Goal: Task Accomplishment & Management: Manage account settings

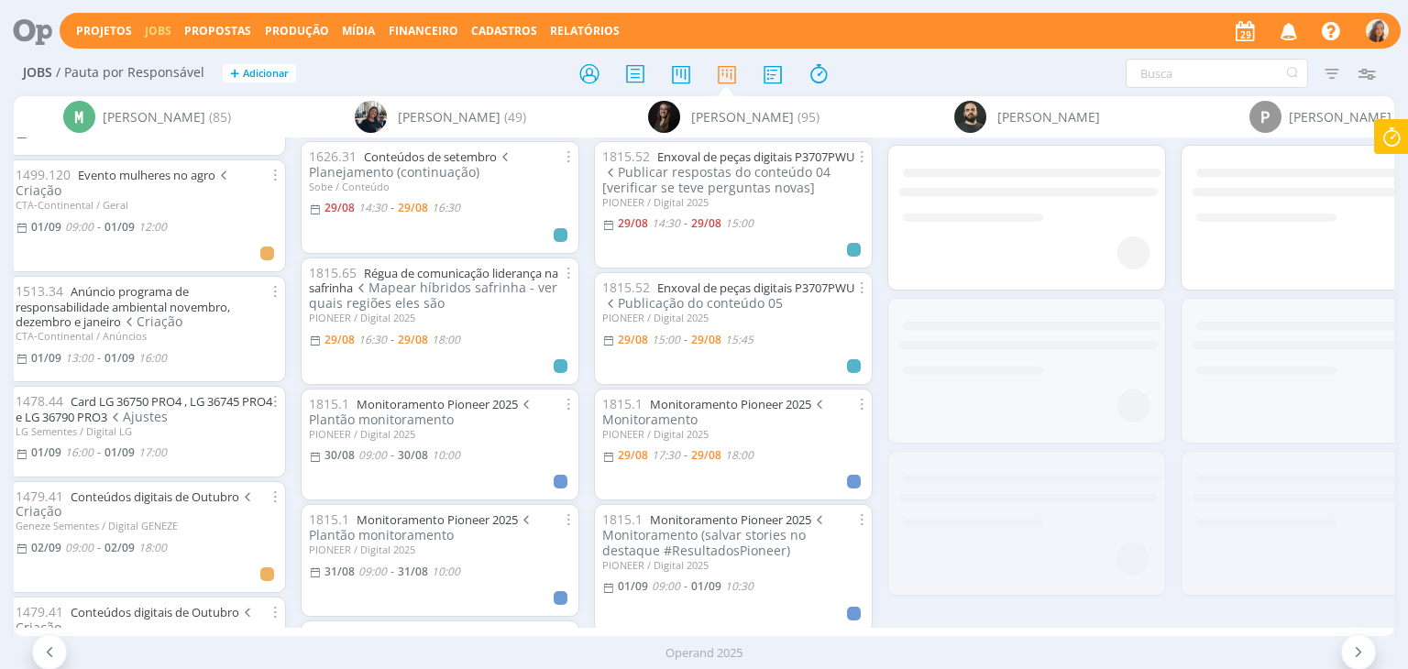
scroll to position [0, 6005]
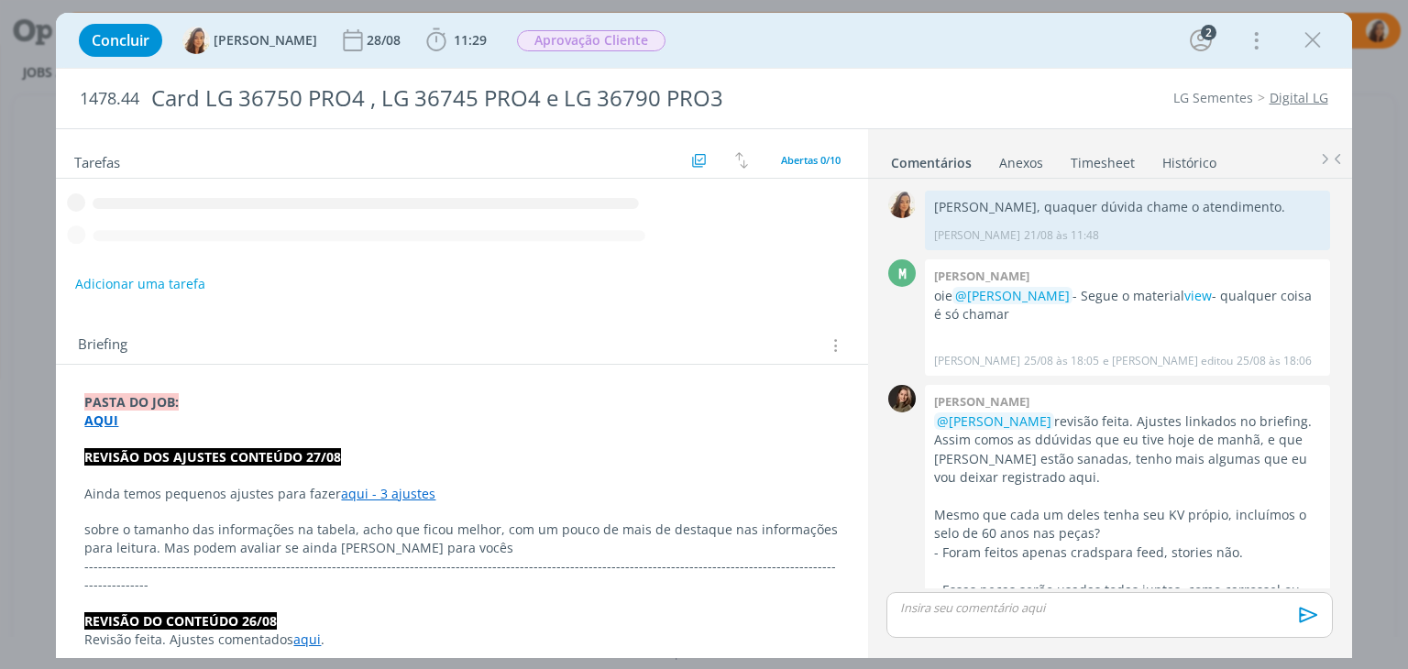
scroll to position [1019, 0]
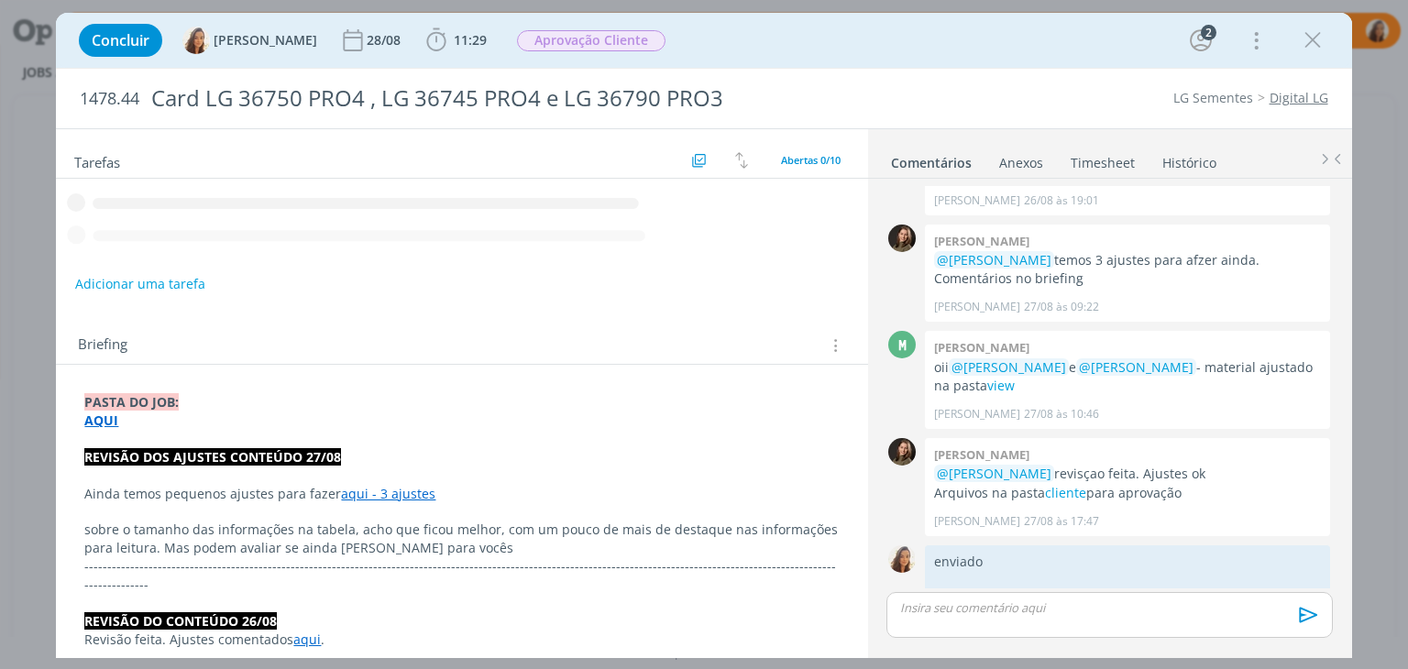
click at [357, 441] on p "dialog" at bounding box center [461, 439] width 754 height 18
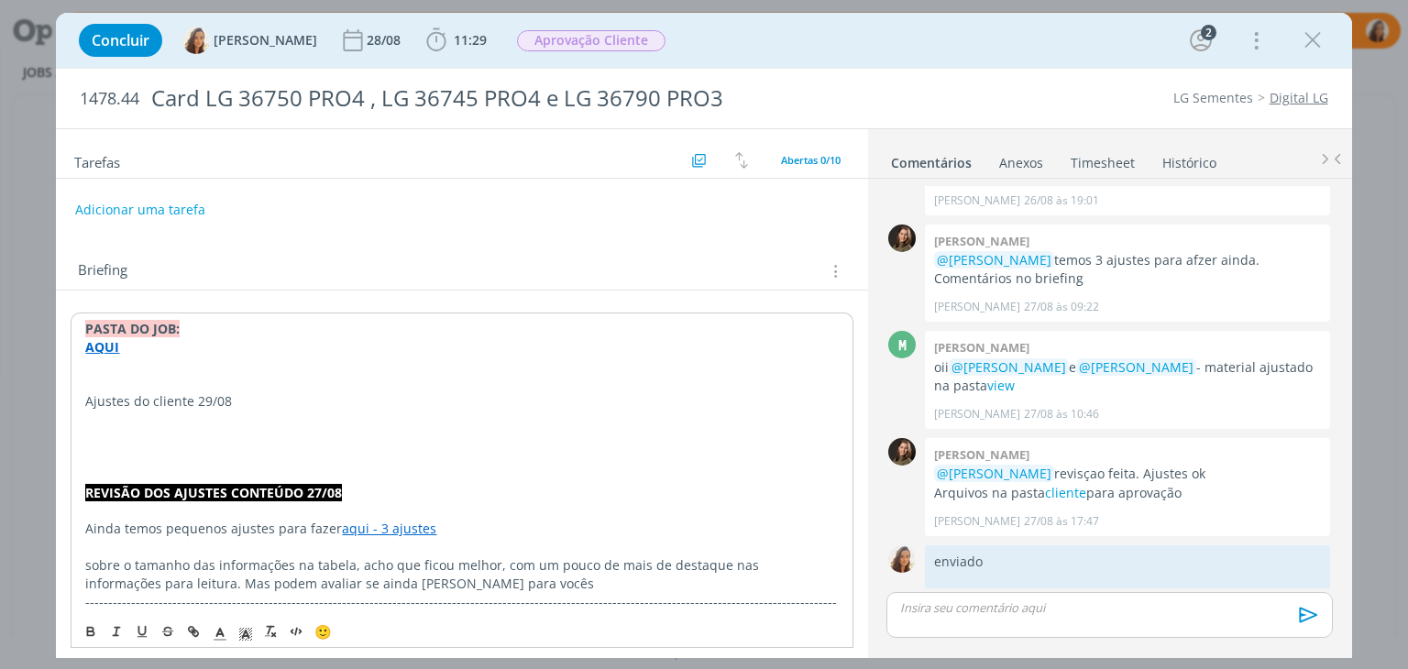
click at [186, 397] on p "Ajustes do cliente 29/08" at bounding box center [461, 401] width 752 height 18
click at [88, 628] on icon "dialog" at bounding box center [90, 629] width 5 height 4
click at [85, 412] on p "dialog" at bounding box center [461, 420] width 752 height 18
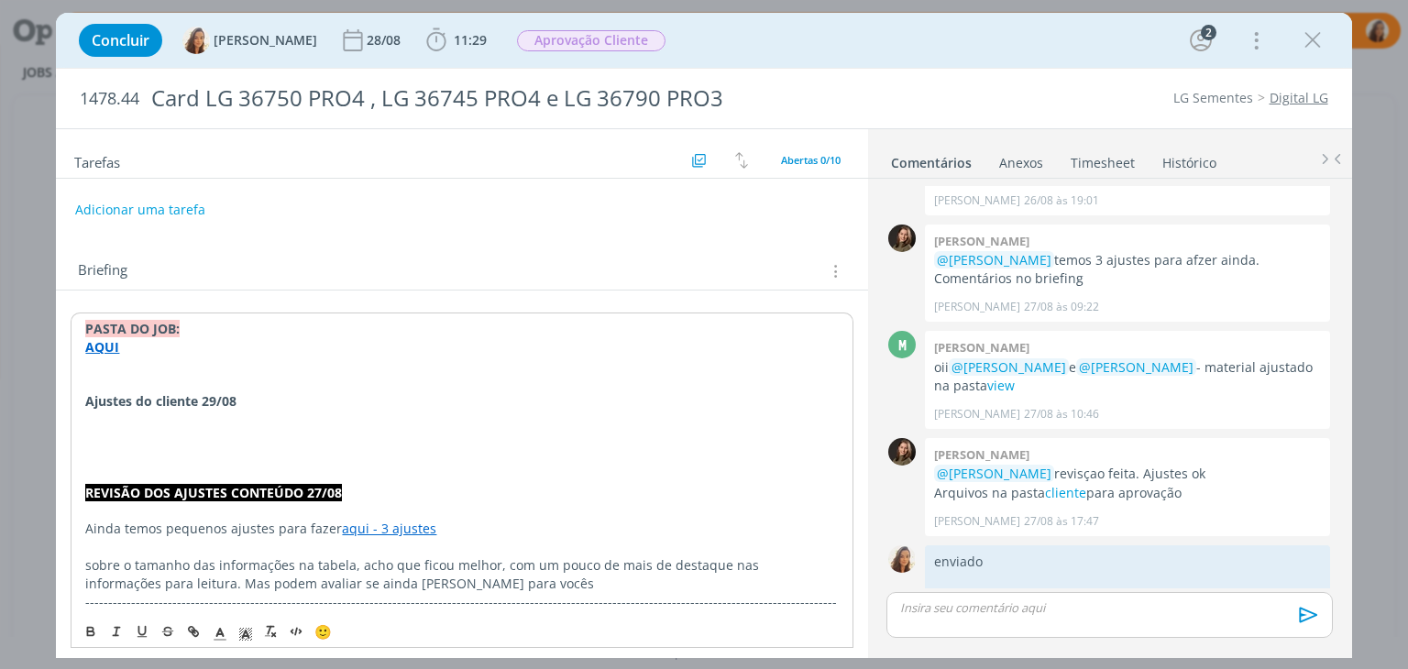
click at [85, 395] on strong "Ajustes do cliente 29/08" at bounding box center [159, 399] width 151 height 17
click at [322, 633] on span "🙂" at bounding box center [322, 631] width 17 height 18
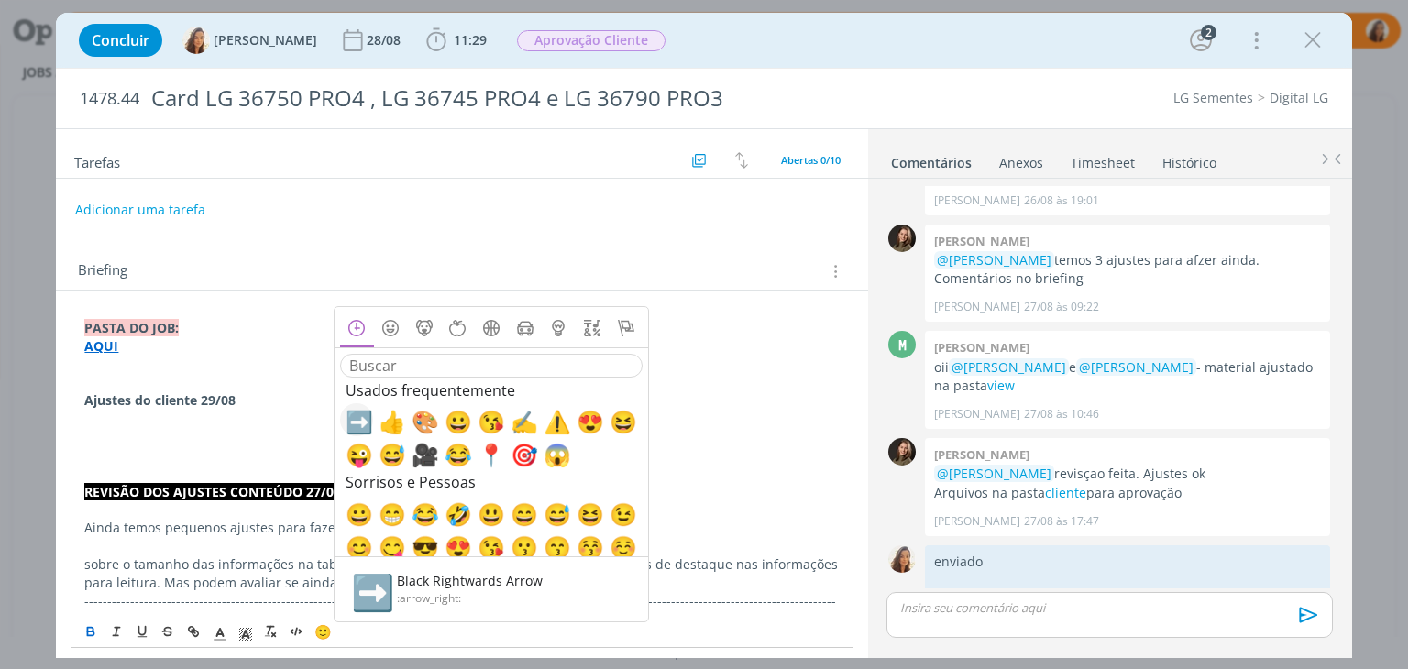
click at [363, 423] on span "➡️" at bounding box center [357, 421] width 22 height 22
click at [114, 418] on p "dialog" at bounding box center [461, 419] width 754 height 18
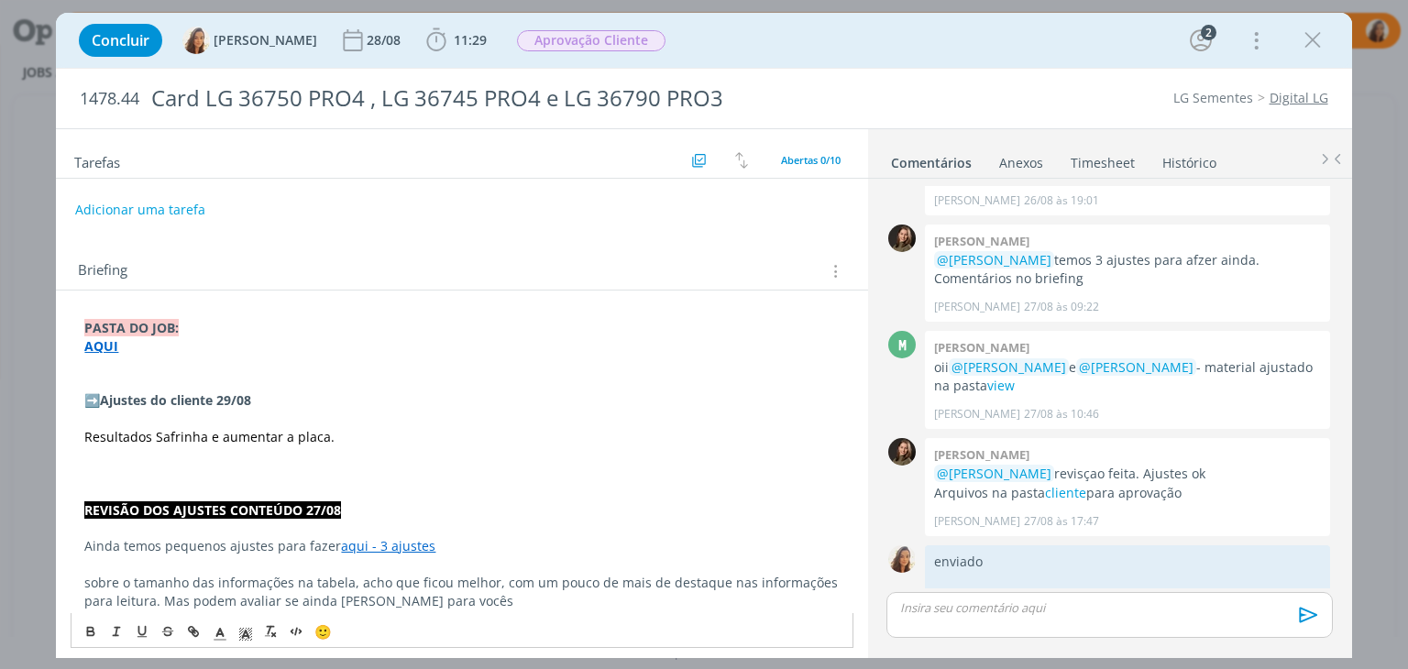
click at [330, 442] on span "Precisamos colocar: Resultados Safrinha e aumentar a placa." at bounding box center [271, 436] width 375 height 17
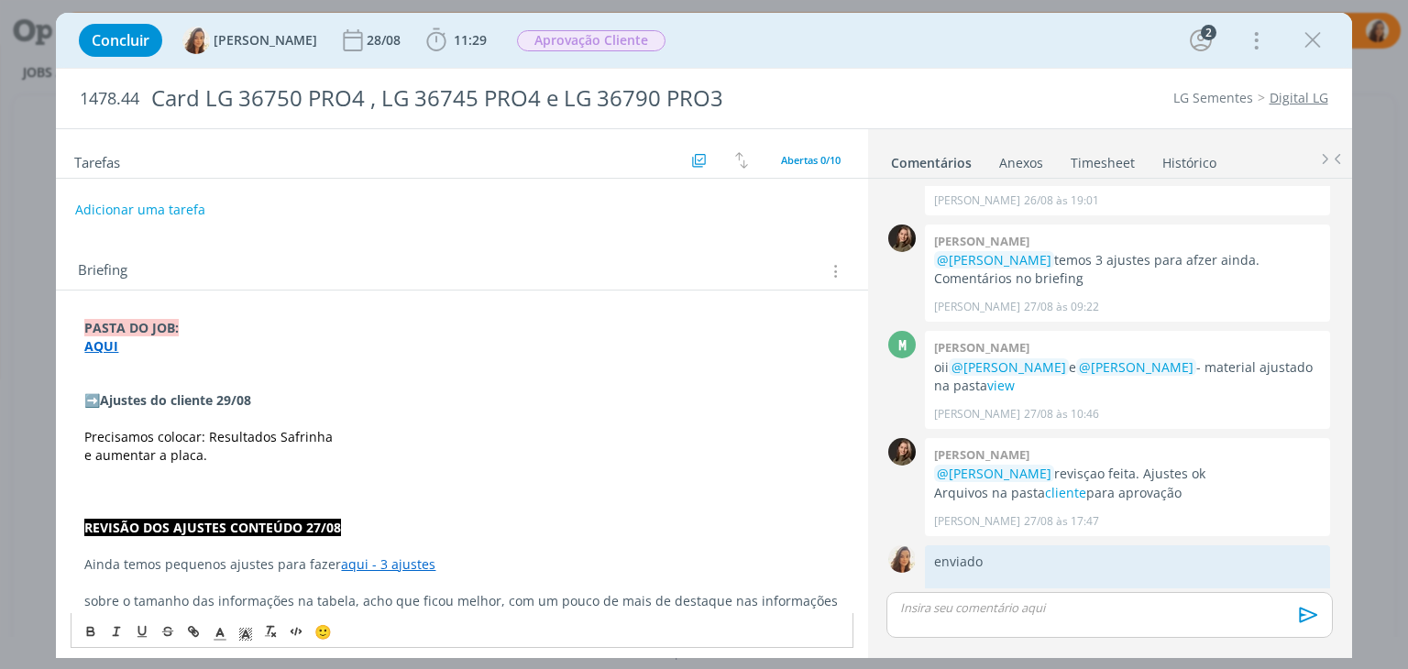
click at [165, 455] on span "﻿ e aumentar a placa." at bounding box center [145, 454] width 123 height 17
click at [215, 458] on p "e aumentar as placa." at bounding box center [461, 455] width 754 height 18
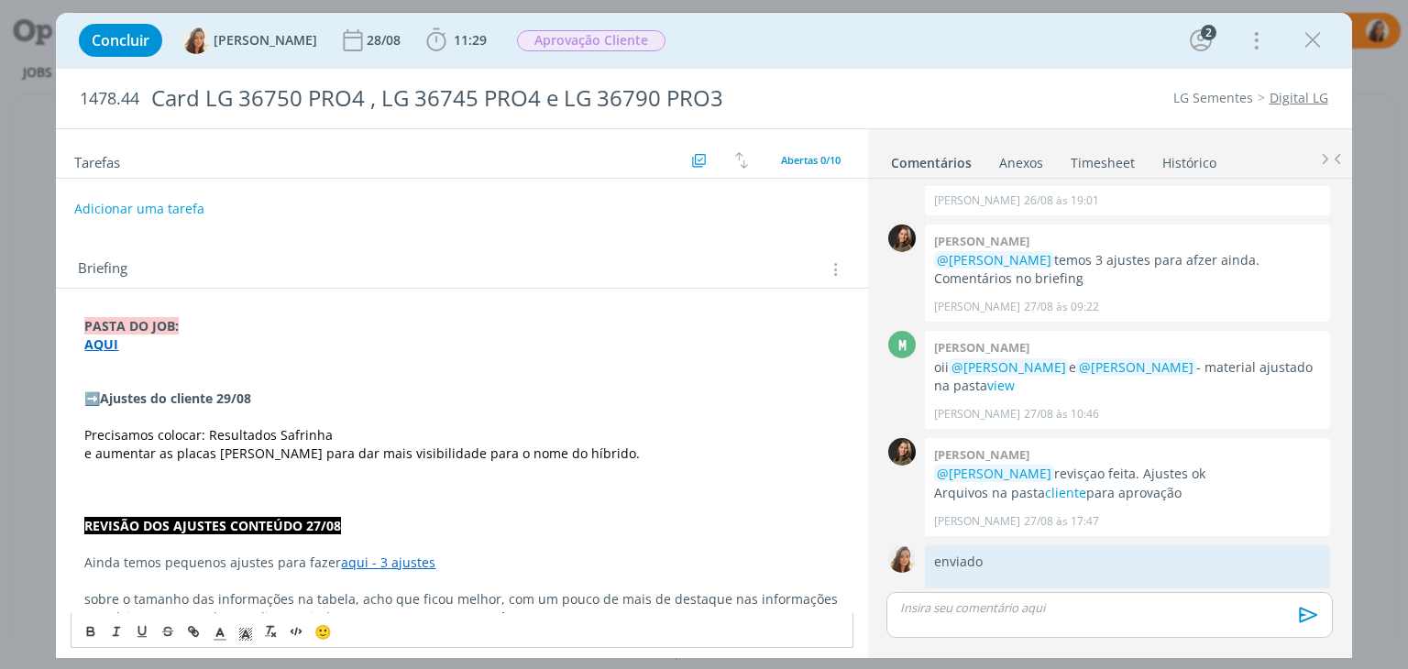
click at [166, 200] on button "Adicionar uma tarefa" at bounding box center [139, 208] width 130 height 31
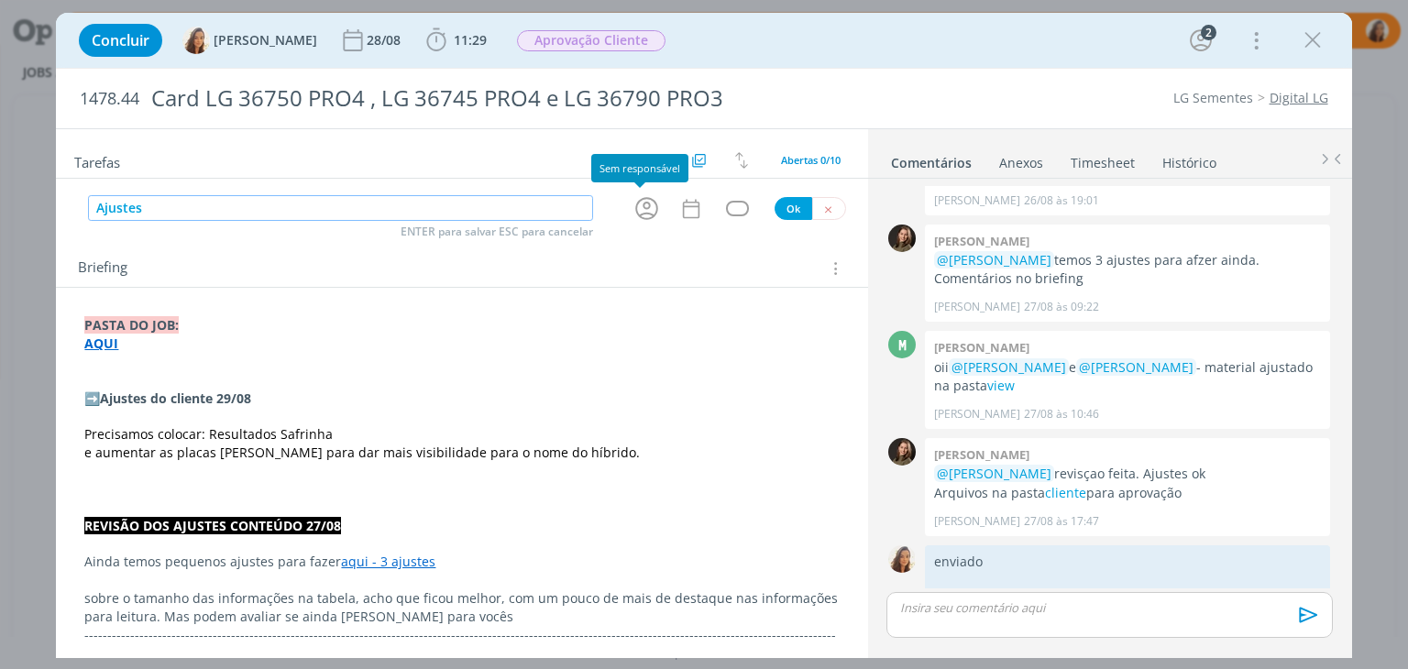
click at [639, 210] on icon "dialog" at bounding box center [646, 208] width 28 height 28
type input "Ajustes"
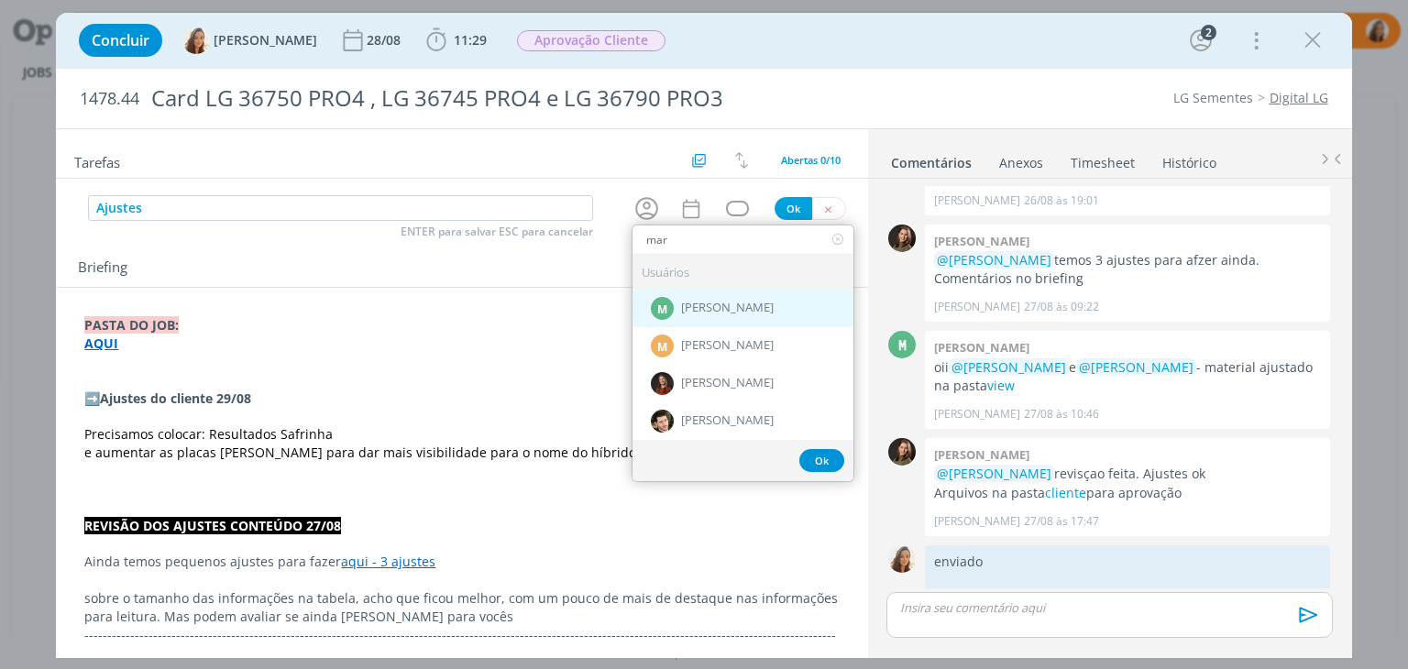
type input "mar"
click at [692, 310] on span "[PERSON_NAME]" at bounding box center [727, 309] width 93 height 15
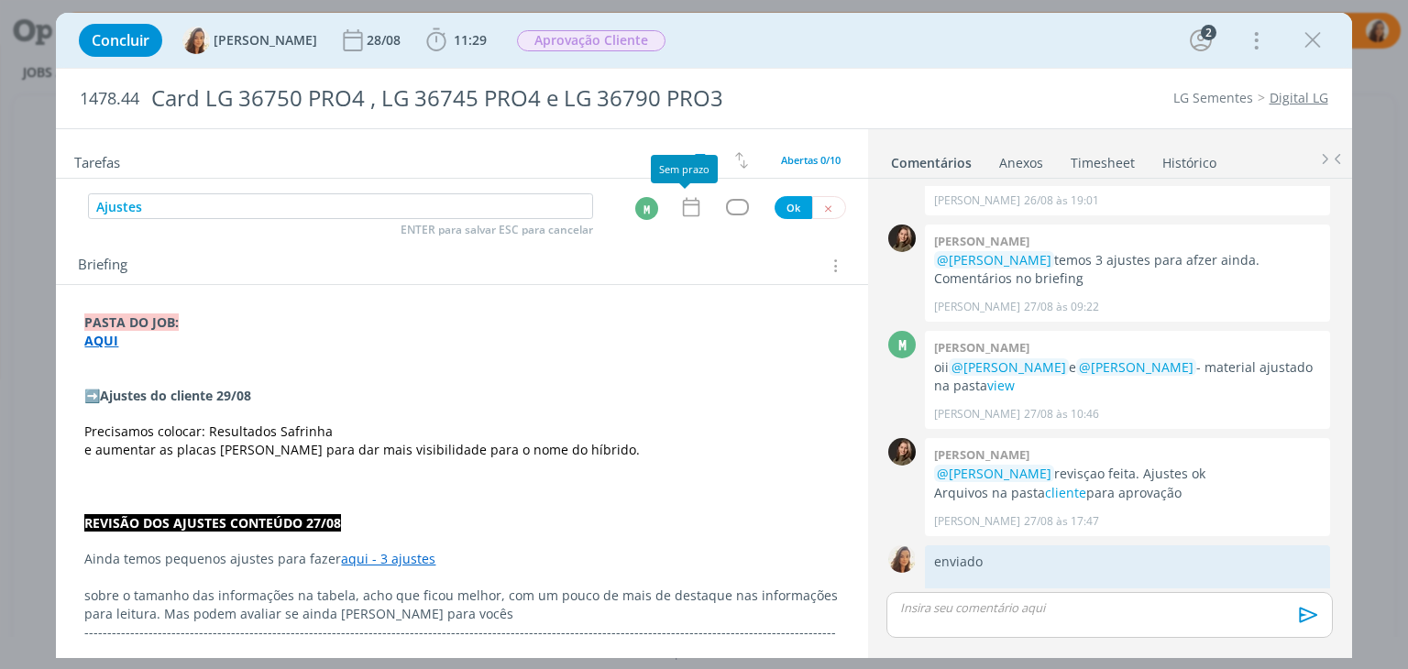
click at [682, 204] on icon "dialog" at bounding box center [690, 207] width 16 height 19
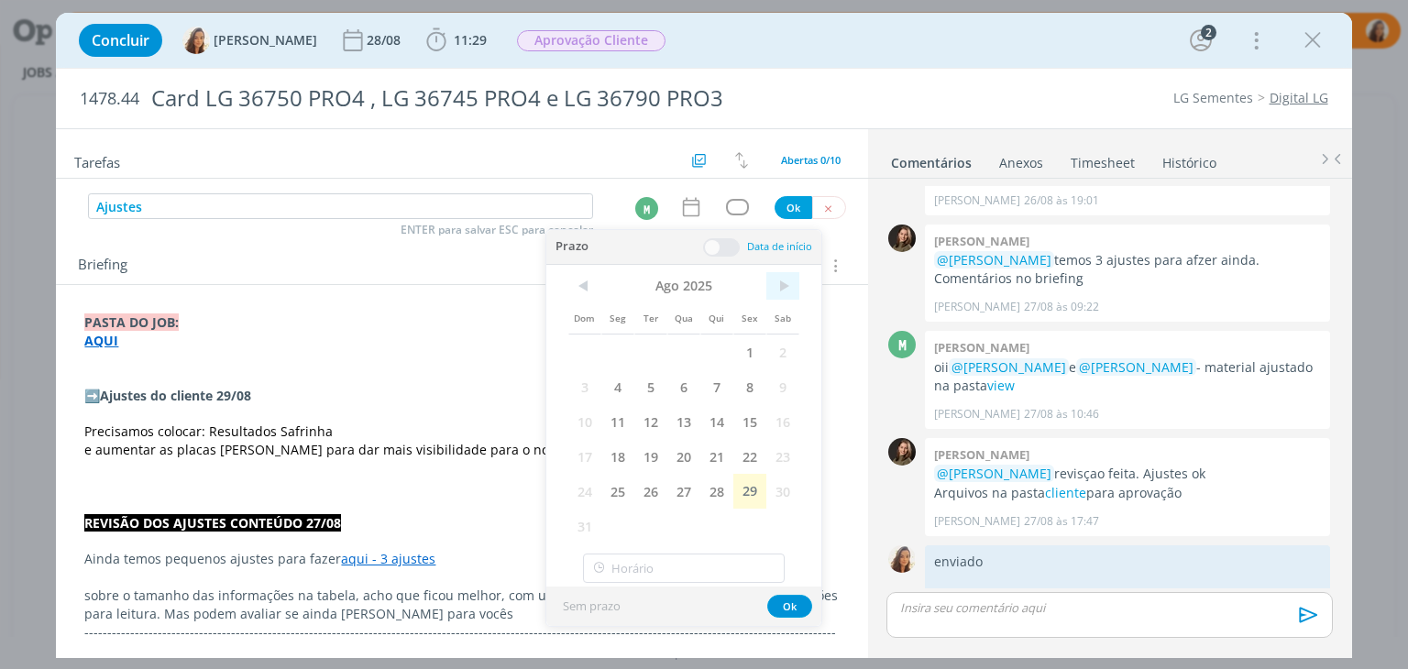
click at [792, 283] on span ">" at bounding box center [782, 285] width 33 height 27
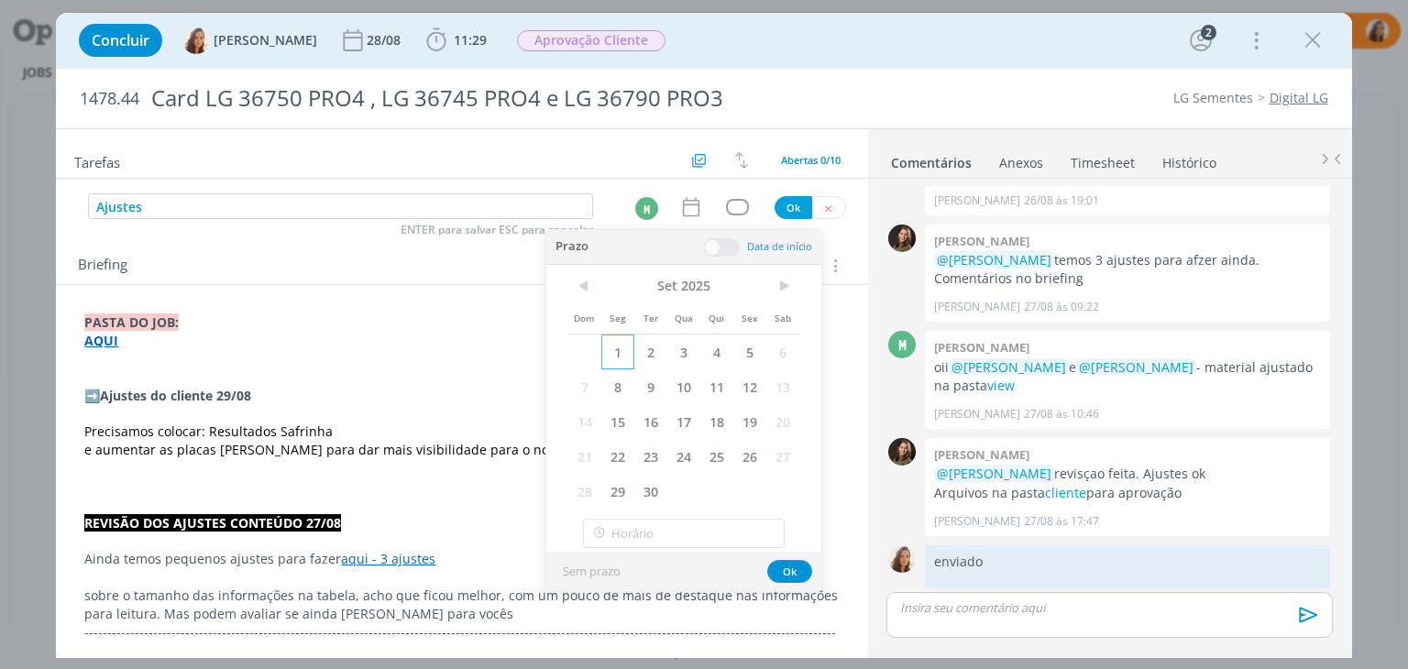
click at [618, 353] on span "1" at bounding box center [617, 352] width 33 height 35
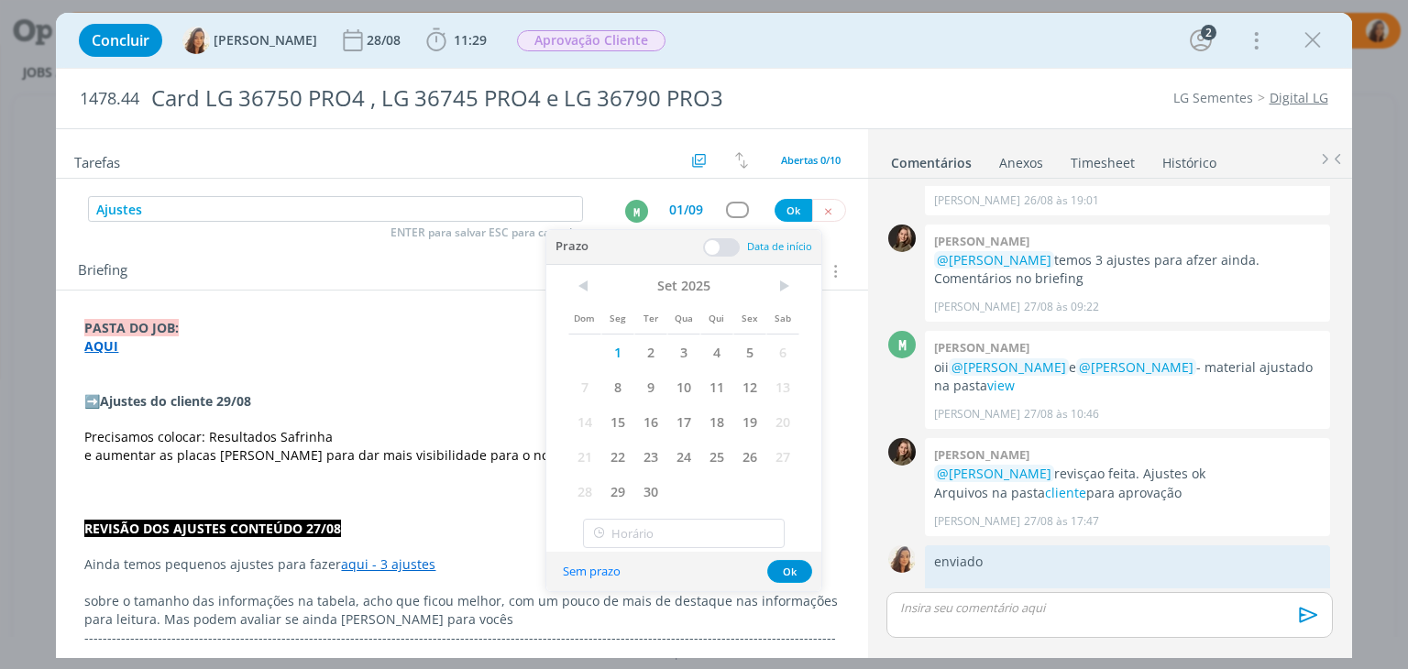
click at [735, 256] on div "Prazo Data de início" at bounding box center [683, 247] width 275 height 35
click at [731, 250] on span at bounding box center [721, 247] width 37 height 18
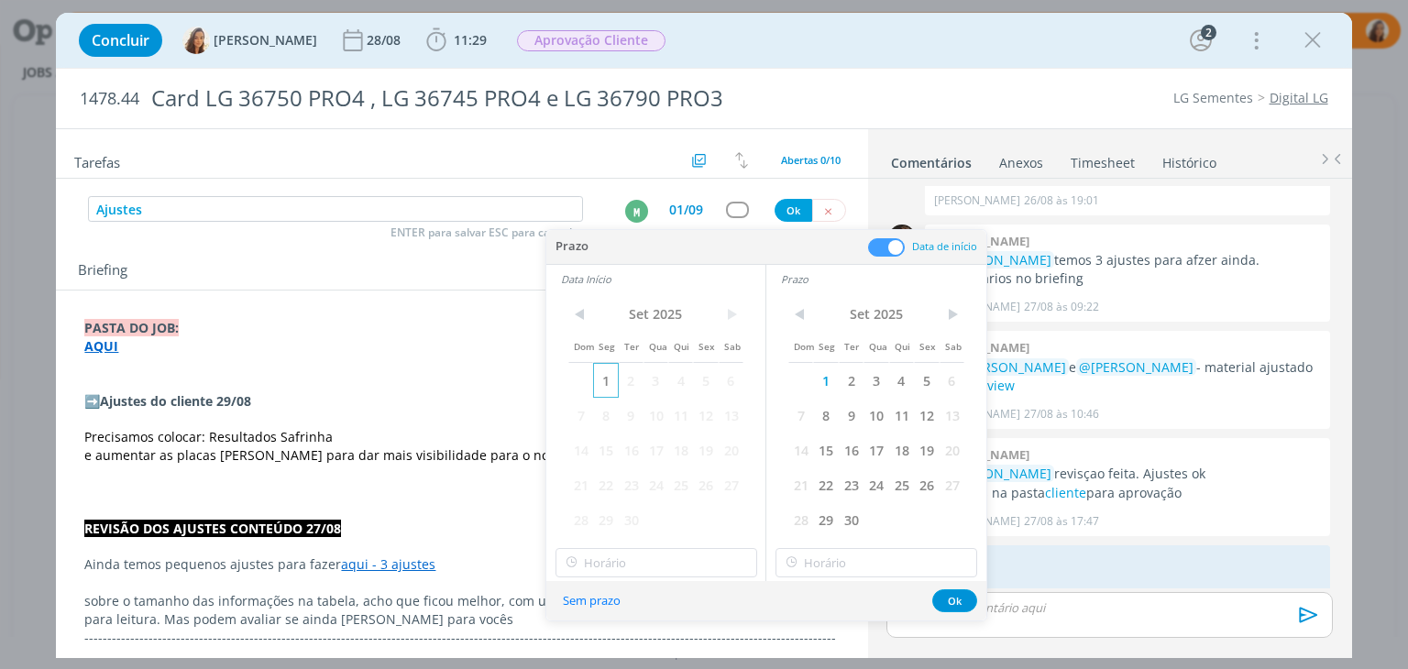
click at [596, 382] on span "1" at bounding box center [605, 380] width 25 height 35
type input "16:00"
click at [612, 560] on input "16:00" at bounding box center [656, 562] width 202 height 29
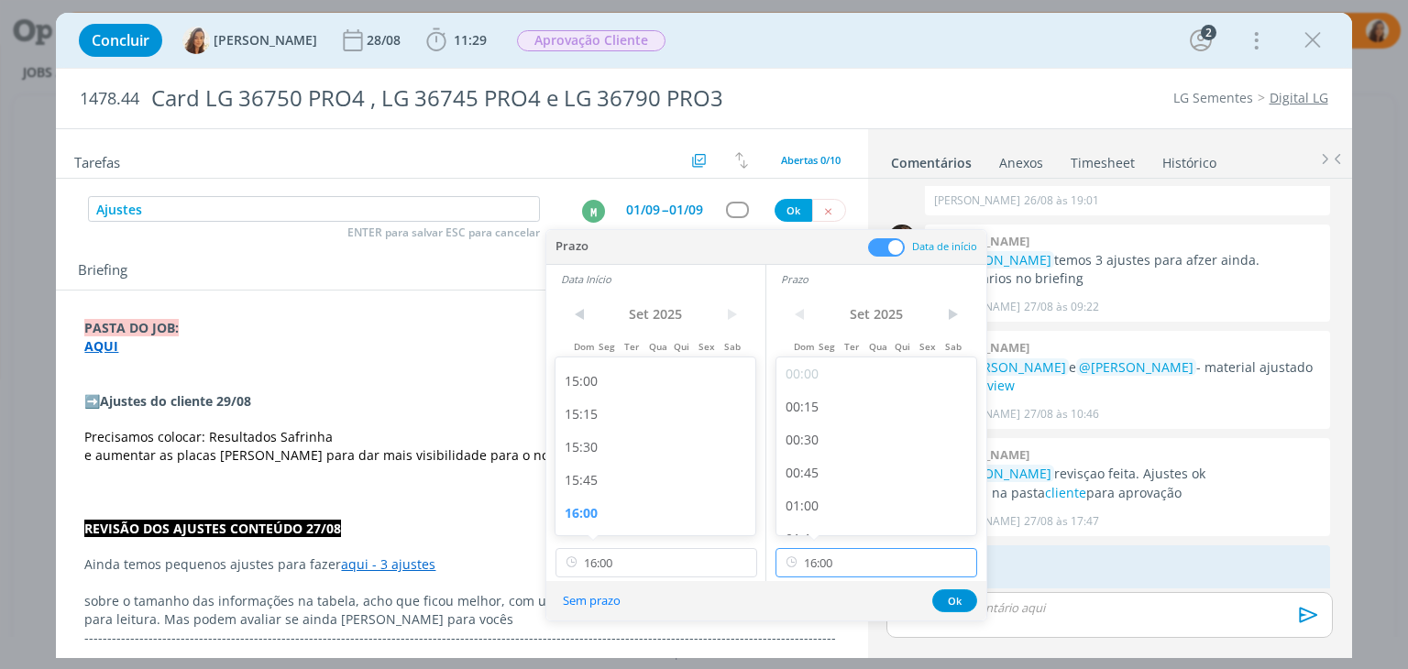
click at [846, 563] on input "16:00" at bounding box center [876, 562] width 202 height 29
click at [880, 442] on div "17:30" at bounding box center [878, 436] width 205 height 33
type input "17:30"
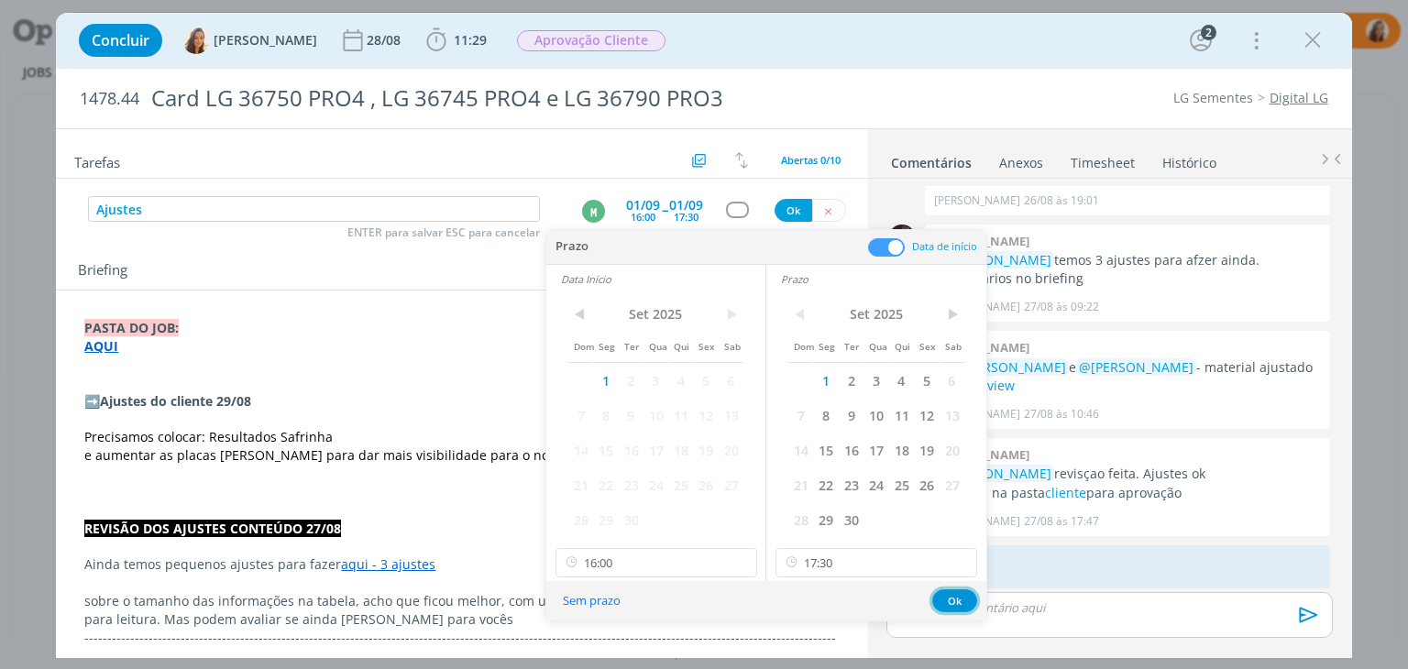
click at [956, 600] on button "Ok" at bounding box center [954, 600] width 45 height 23
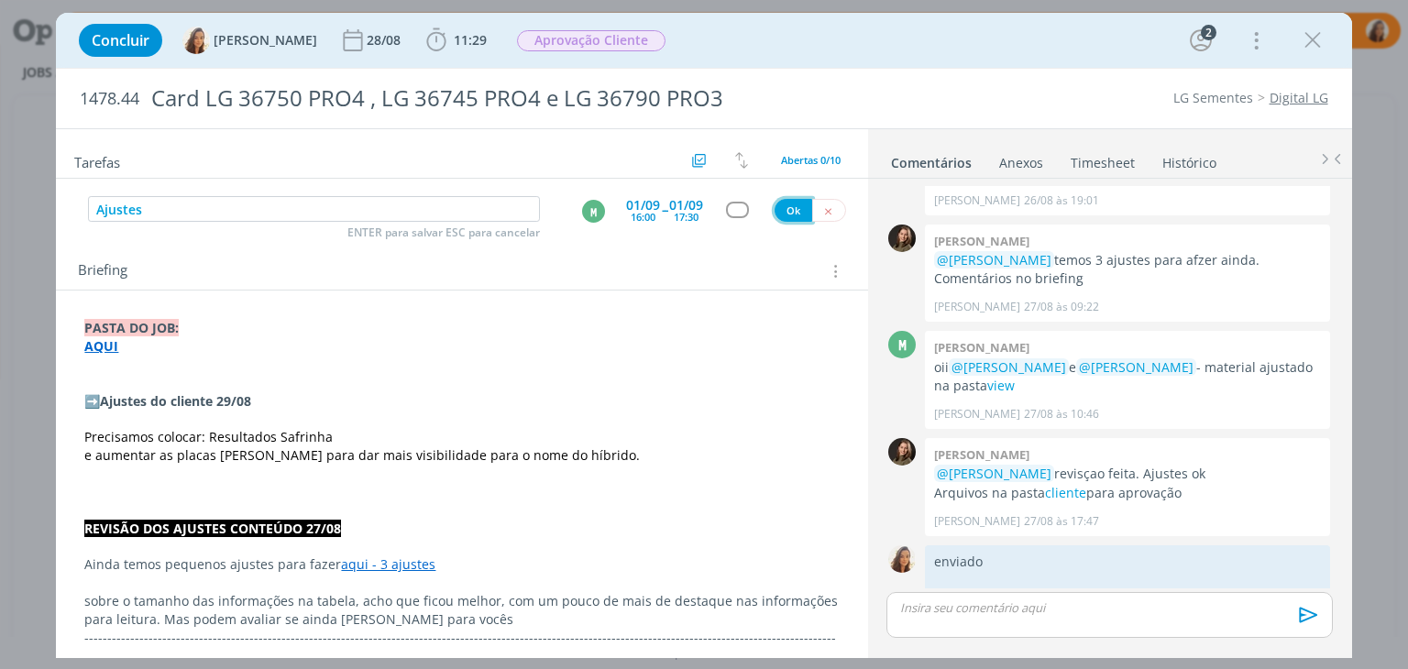
click at [777, 209] on button "Ok" at bounding box center [793, 210] width 38 height 23
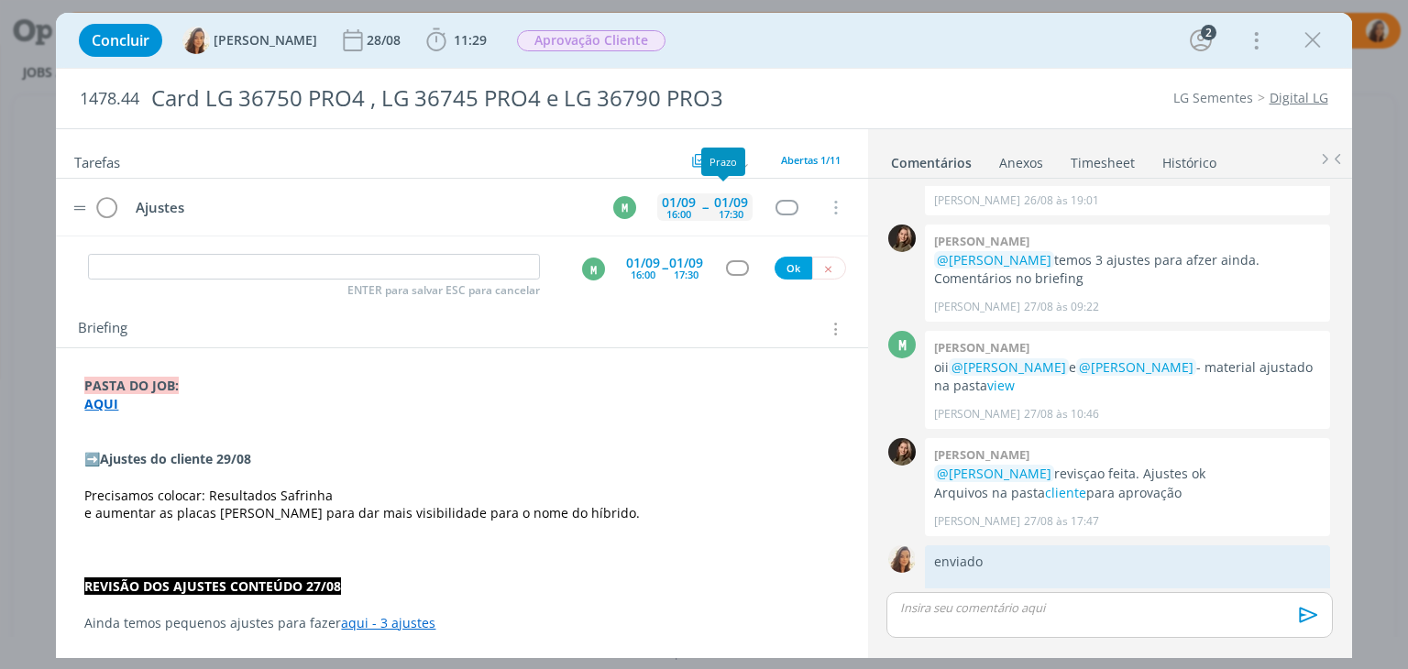
click at [740, 206] on div "01/09 17:30" at bounding box center [730, 207] width 43 height 39
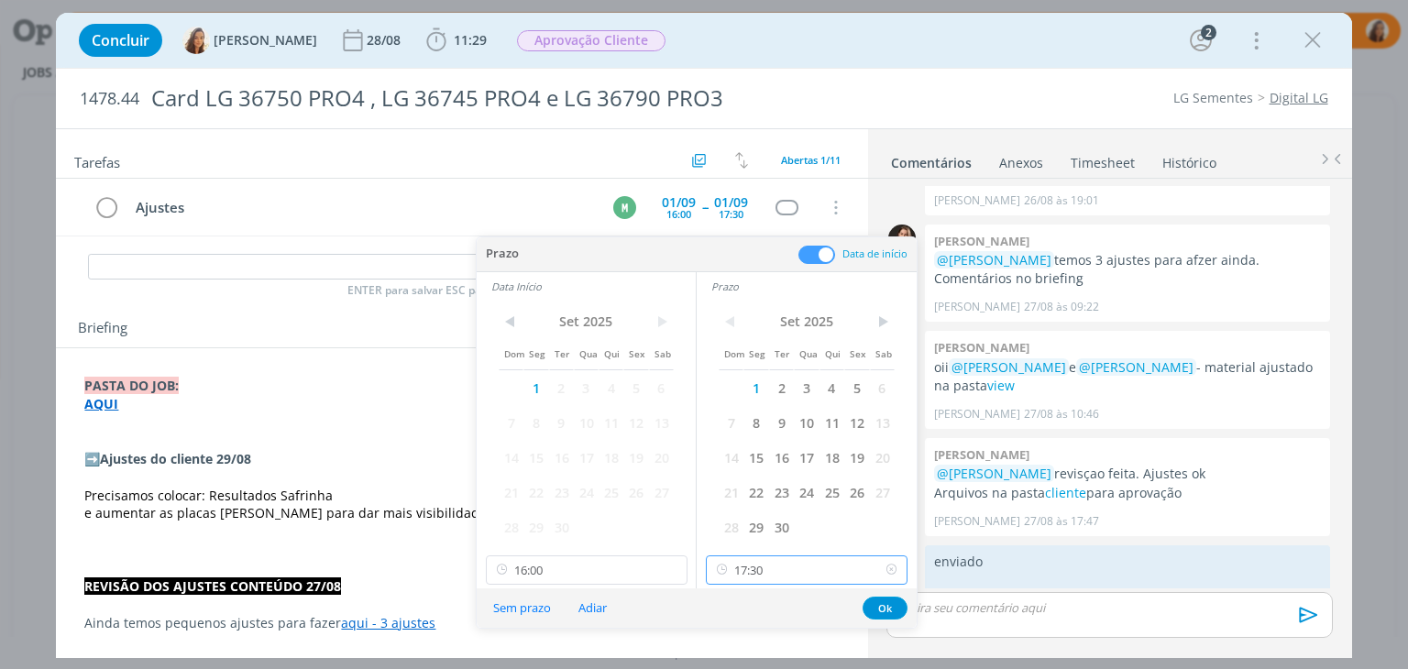
click at [791, 584] on input "17:30" at bounding box center [807, 569] width 202 height 29
click at [785, 450] on div "17:00" at bounding box center [809, 454] width 205 height 33
type input "17:00"
click at [883, 603] on button "Ok" at bounding box center [884, 608] width 45 height 23
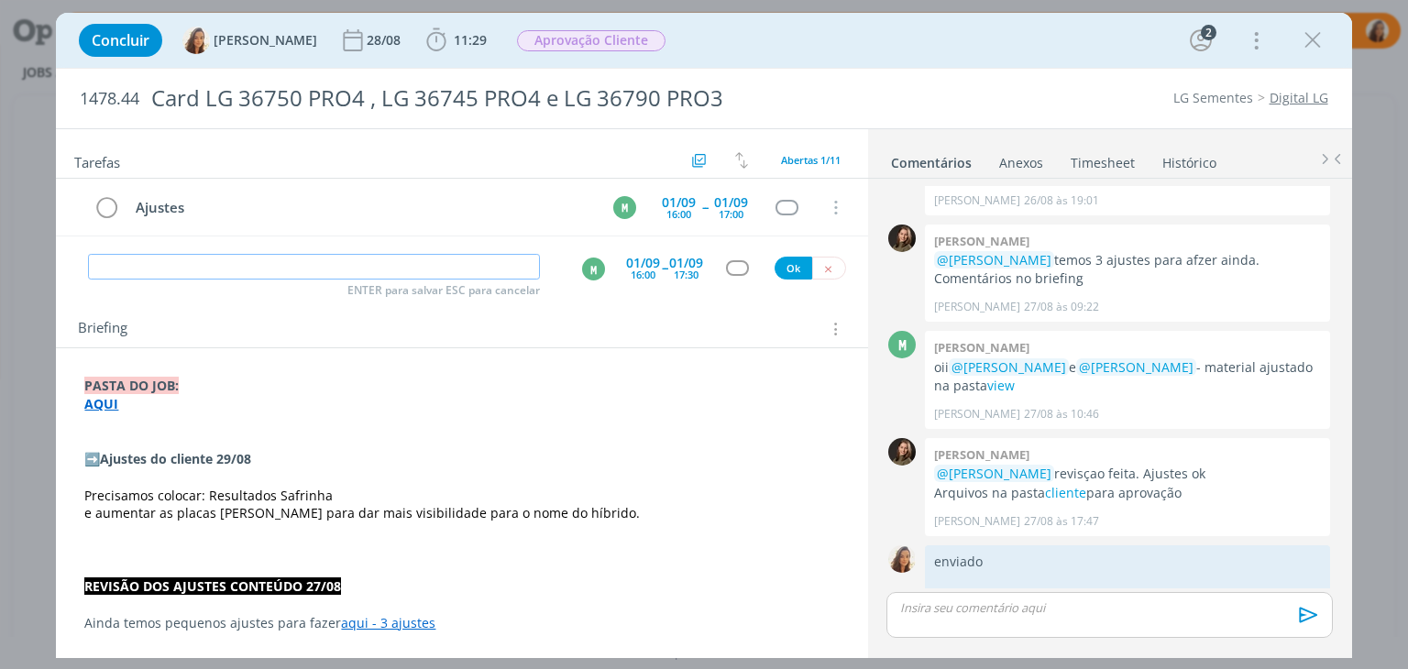
click at [404, 276] on input "dialog" at bounding box center [314, 267] width 452 height 26
click at [450, 38] on b "11:29" at bounding box center [470, 40] width 40 height 13
type input "Revisão ajustes"
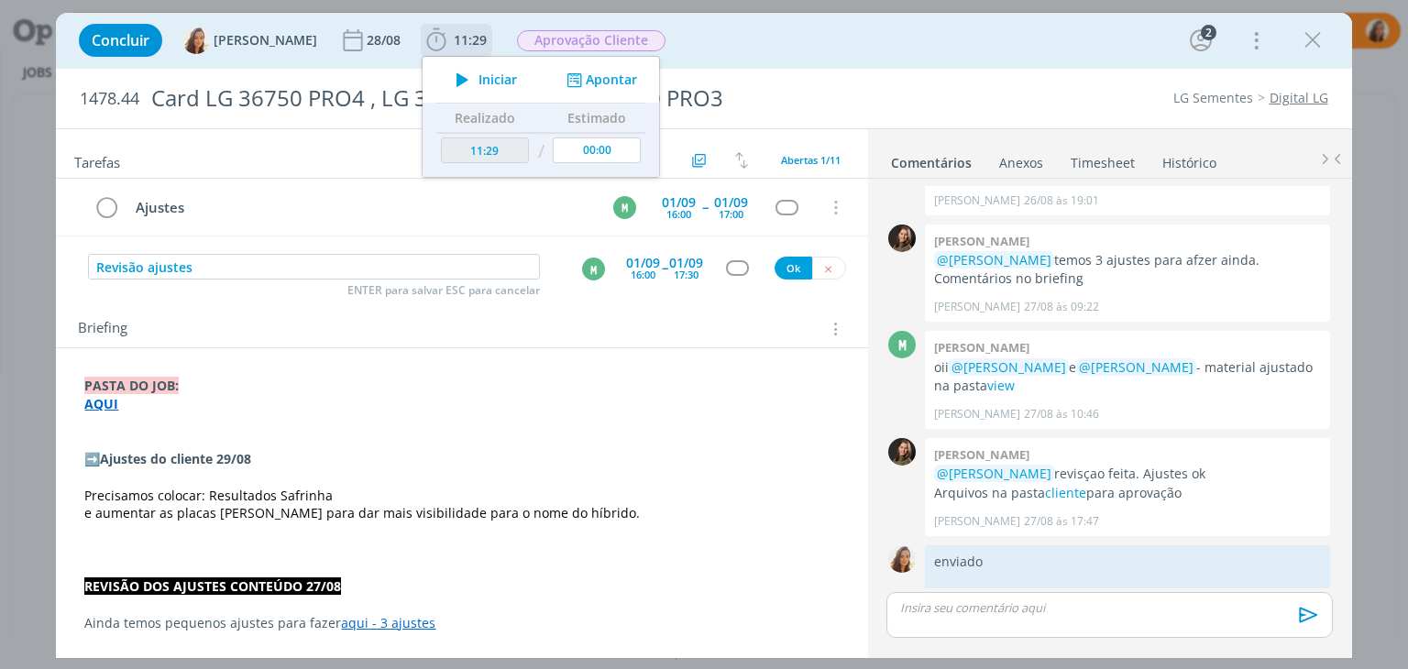
click at [462, 78] on icon "dialog" at bounding box center [462, 80] width 32 height 24
click at [824, 278] on div "Revisão ajustes ENTER para salvar ESC para cancelar M 01/09 16:00 -- 01/09 17:3…" at bounding box center [461, 267] width 811 height 33
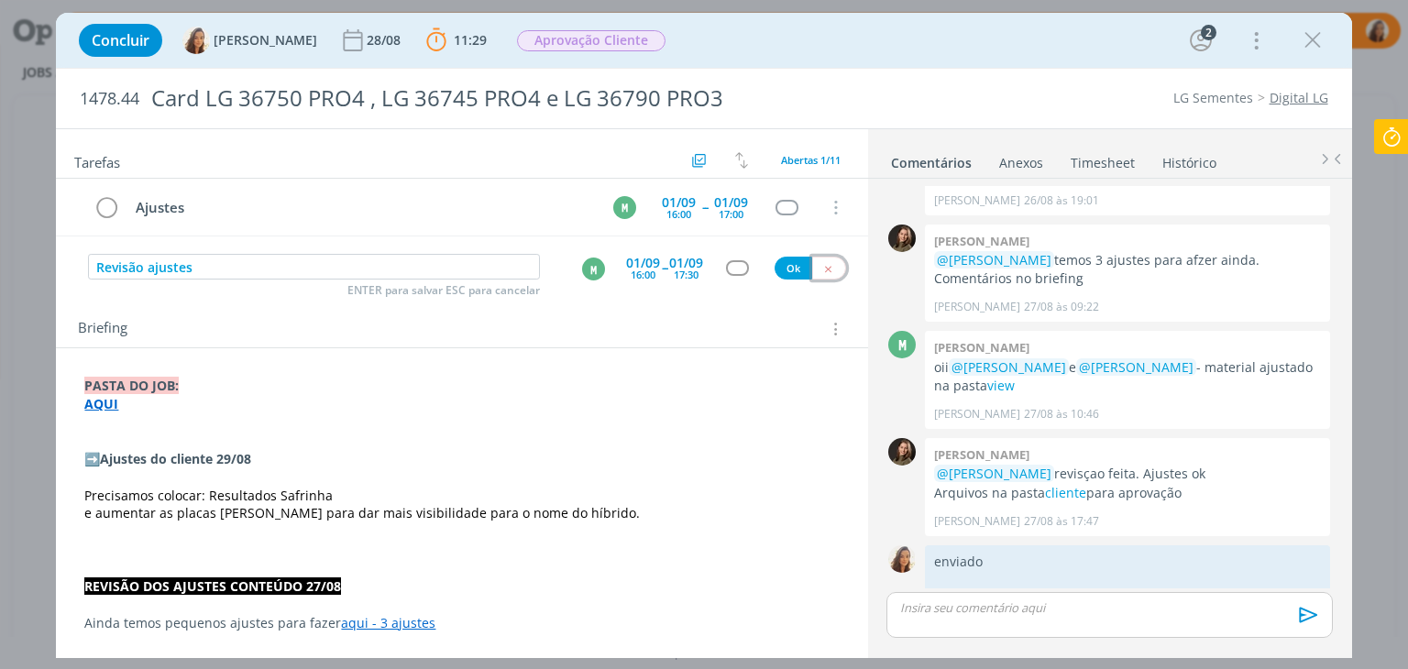
click at [822, 269] on icon "dialog" at bounding box center [828, 269] width 12 height 12
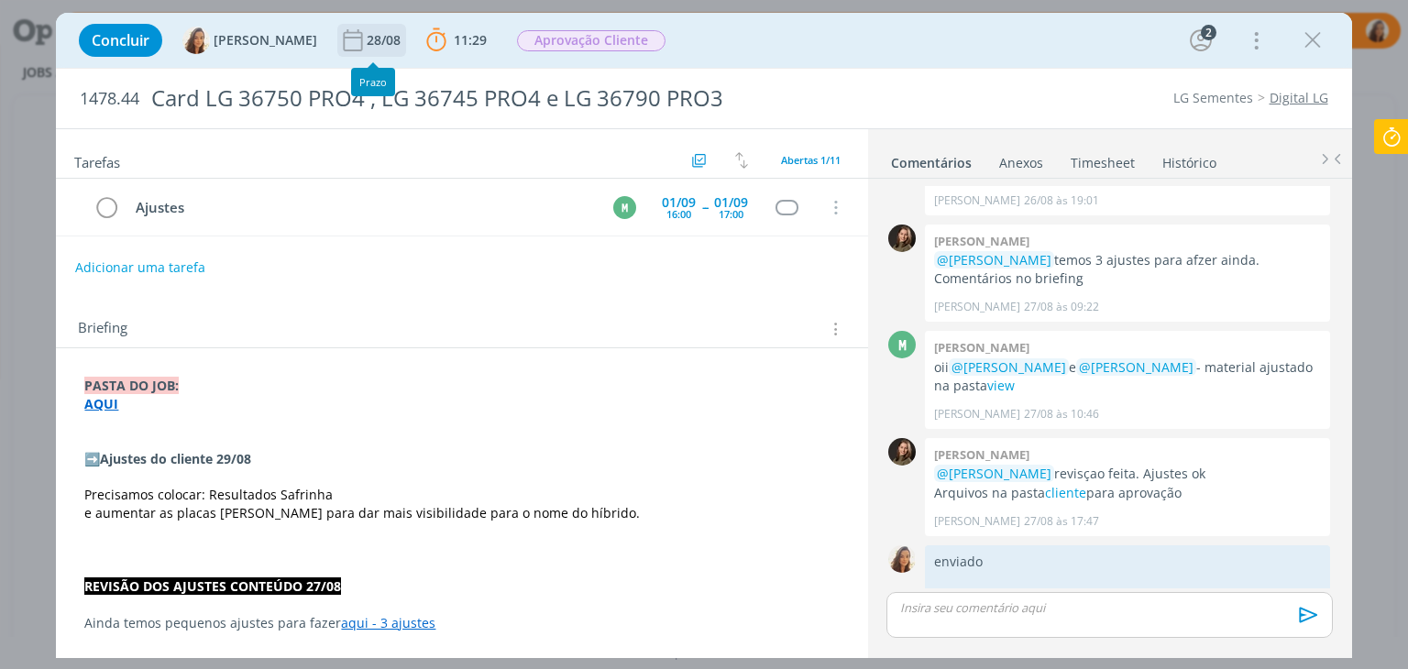
click at [388, 47] on div "28/08" at bounding box center [386, 40] width 38 height 33
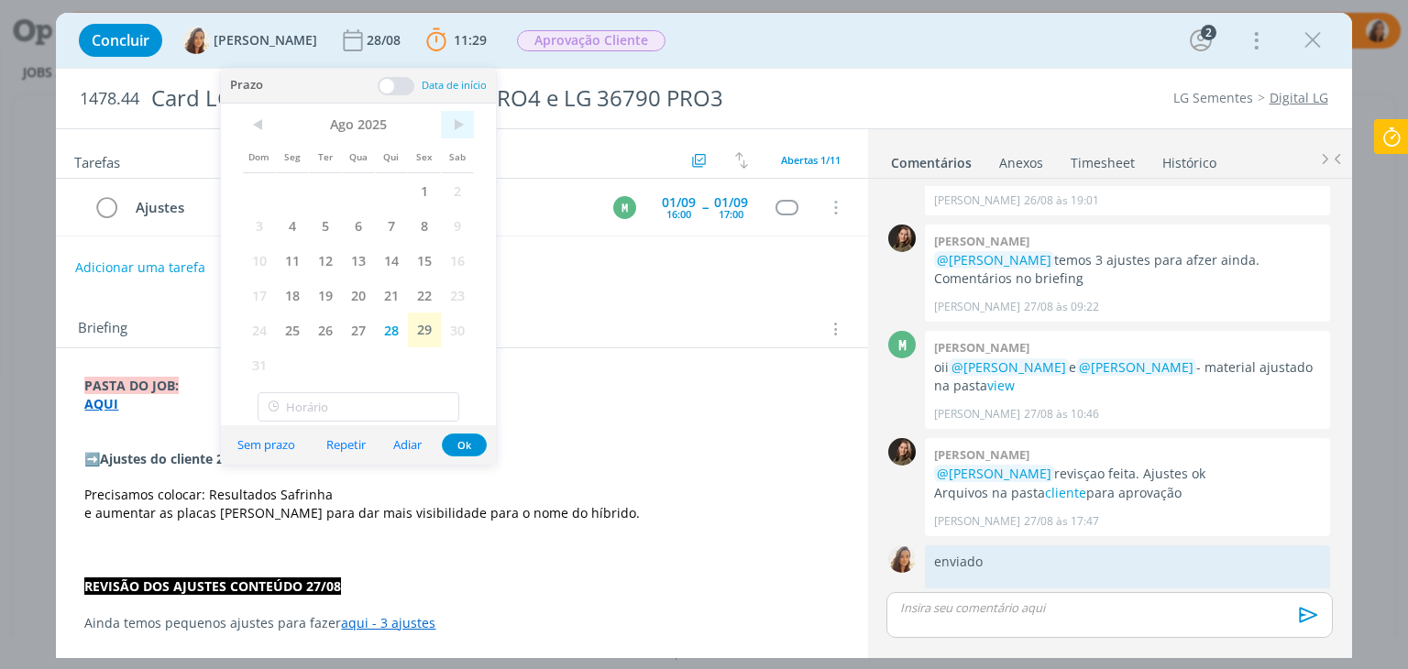
click at [454, 120] on span ">" at bounding box center [457, 124] width 33 height 27
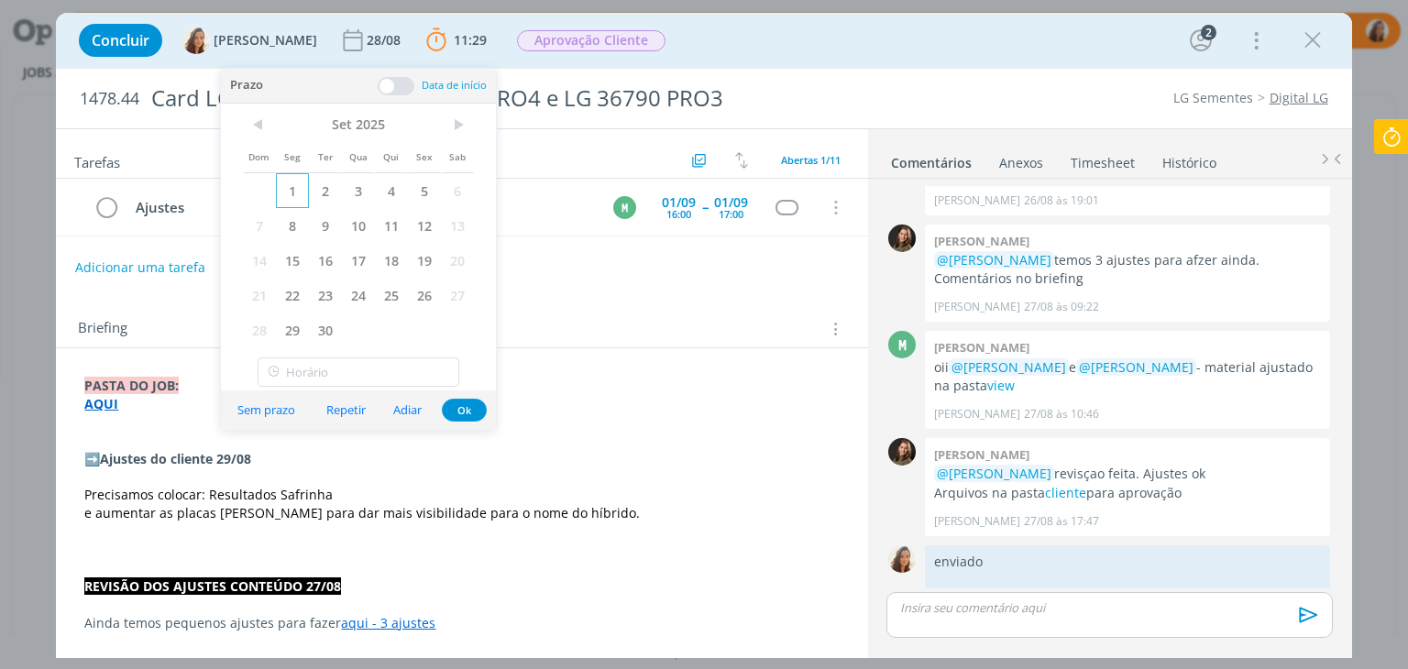
click at [282, 185] on span "1" at bounding box center [292, 190] width 33 height 35
click at [631, 42] on span "Aprovação Cliente" at bounding box center [591, 40] width 148 height 21
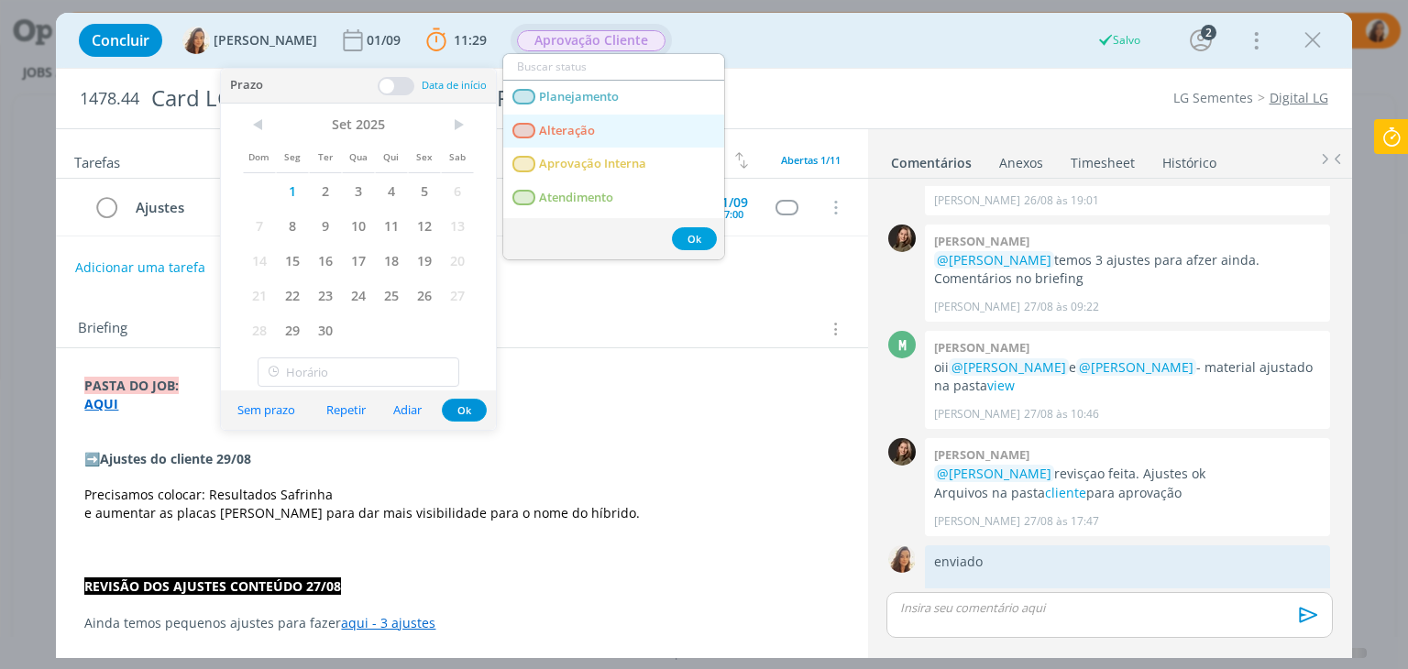
click at [631, 119] on link "Alteração" at bounding box center [613, 132] width 221 height 34
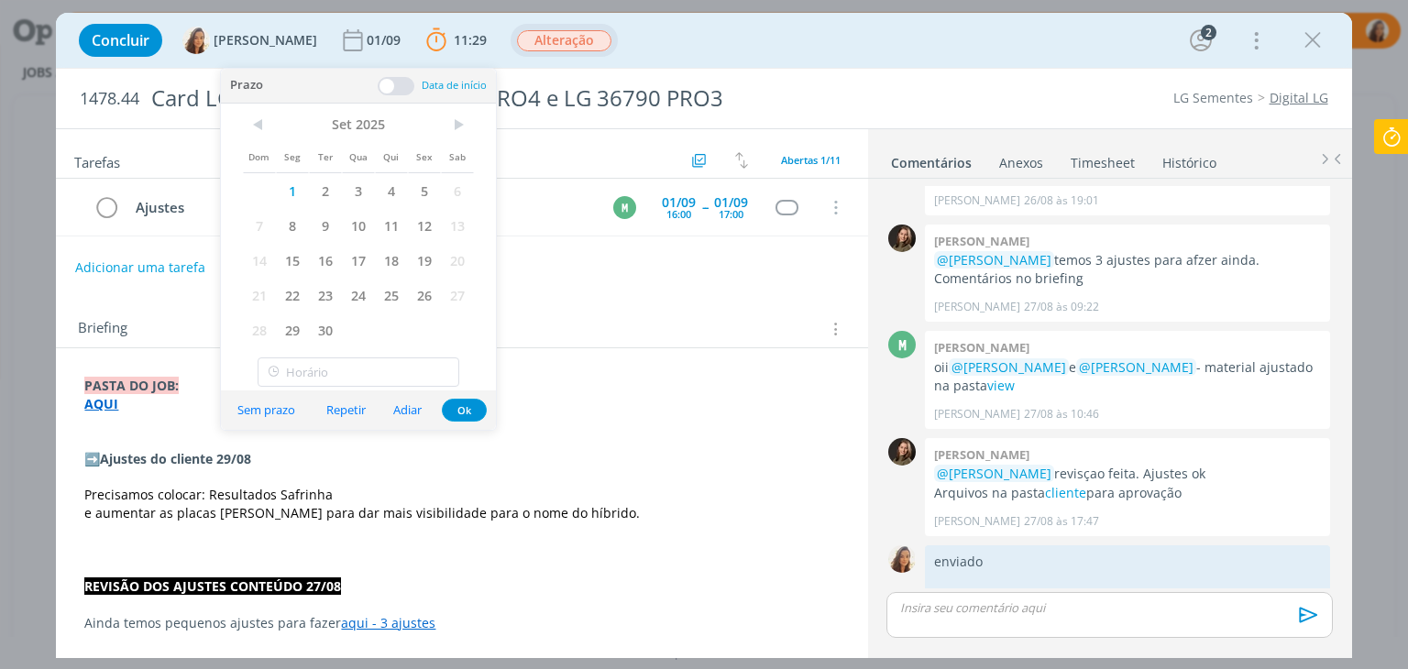
click at [654, 294] on div "Tarefas Usar Job de template Criar template a partir deste job Visualizar Templ…" at bounding box center [461, 388] width 811 height 519
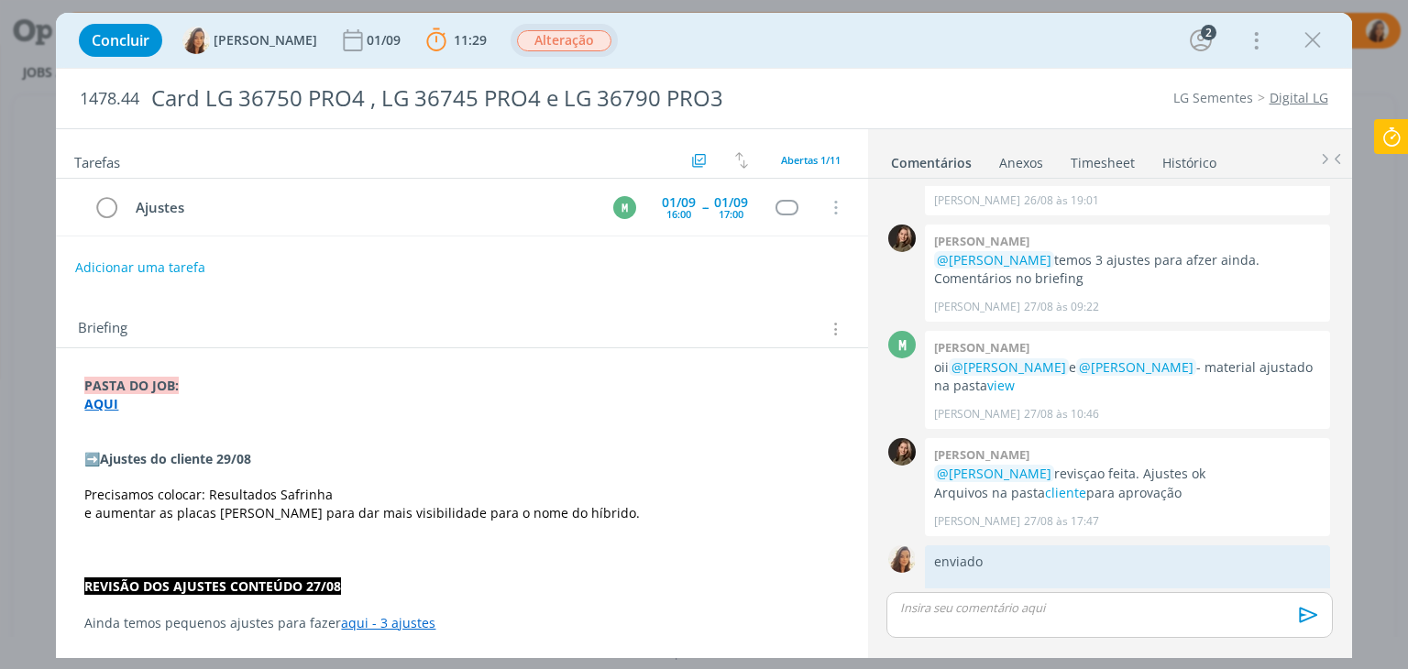
click at [1381, 127] on icon at bounding box center [1391, 137] width 33 height 36
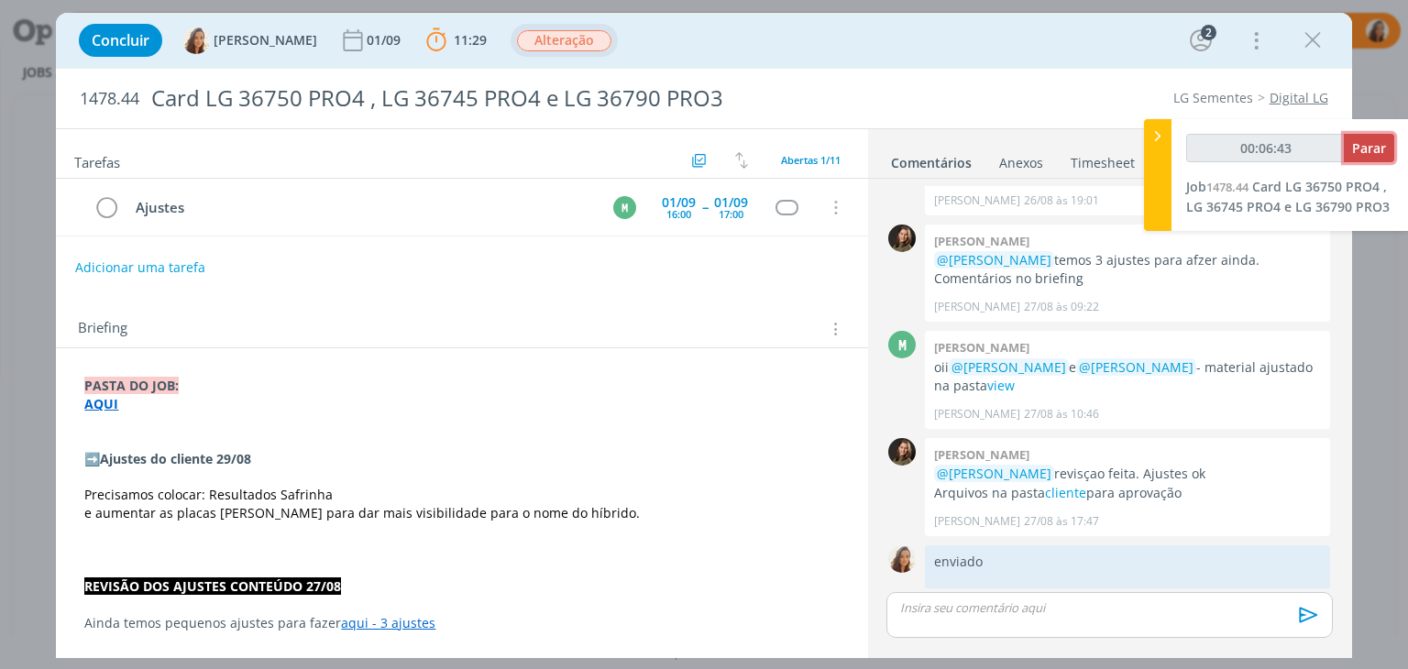
click at [1353, 144] on span "Parar" at bounding box center [1369, 147] width 34 height 17
type input "00:07:00"
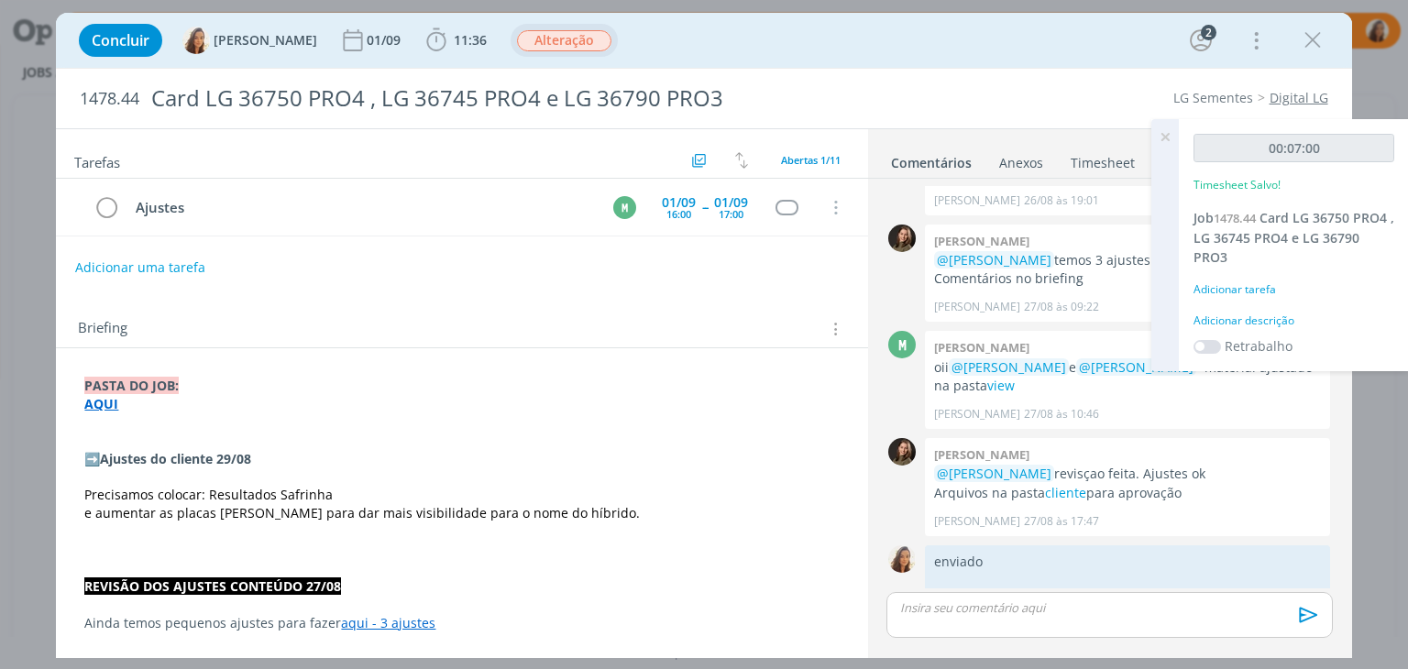
click at [1278, 315] on div "Adicionar descrição" at bounding box center [1293, 321] width 201 height 16
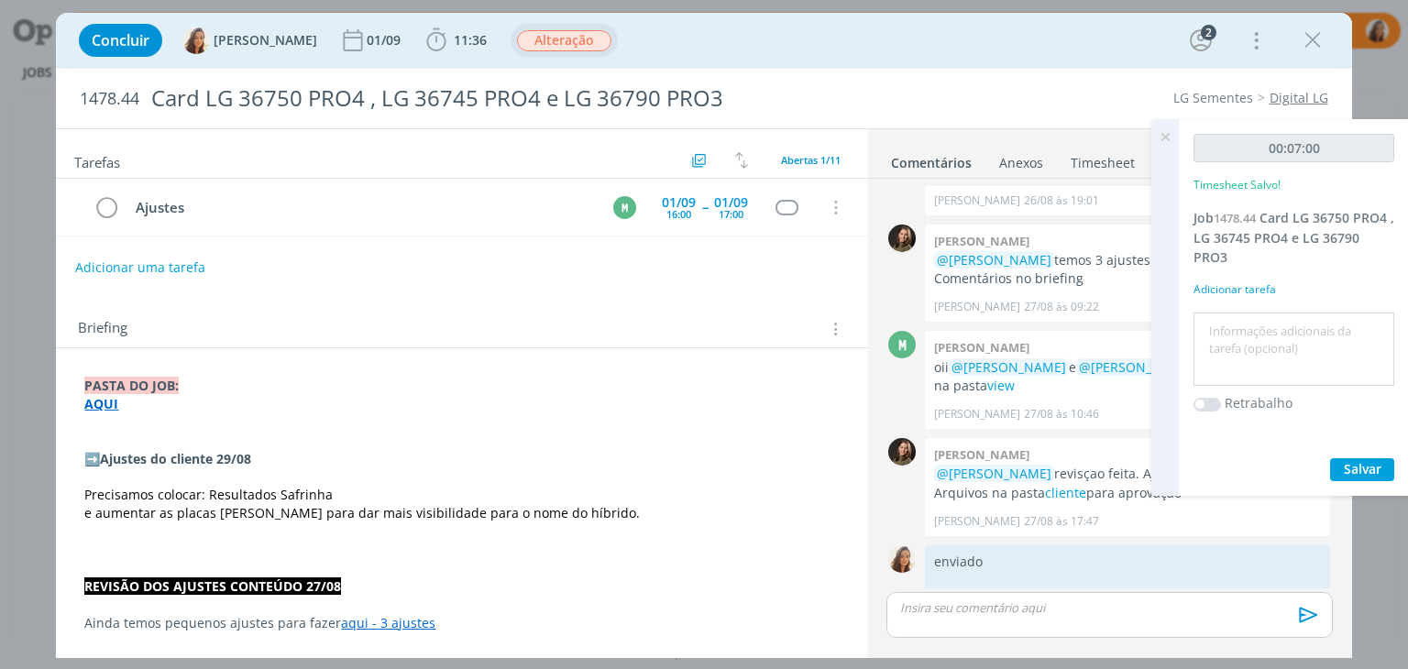
click at [1282, 315] on div at bounding box center [1293, 350] width 201 height 74
click at [1291, 335] on textarea at bounding box center [1294, 349] width 192 height 65
click at [1314, 318] on textarea "pautar ajustre" at bounding box center [1294, 349] width 192 height 65
type textarea "pautar ajustes"
click at [1358, 466] on span "Salvar" at bounding box center [1363, 468] width 38 height 17
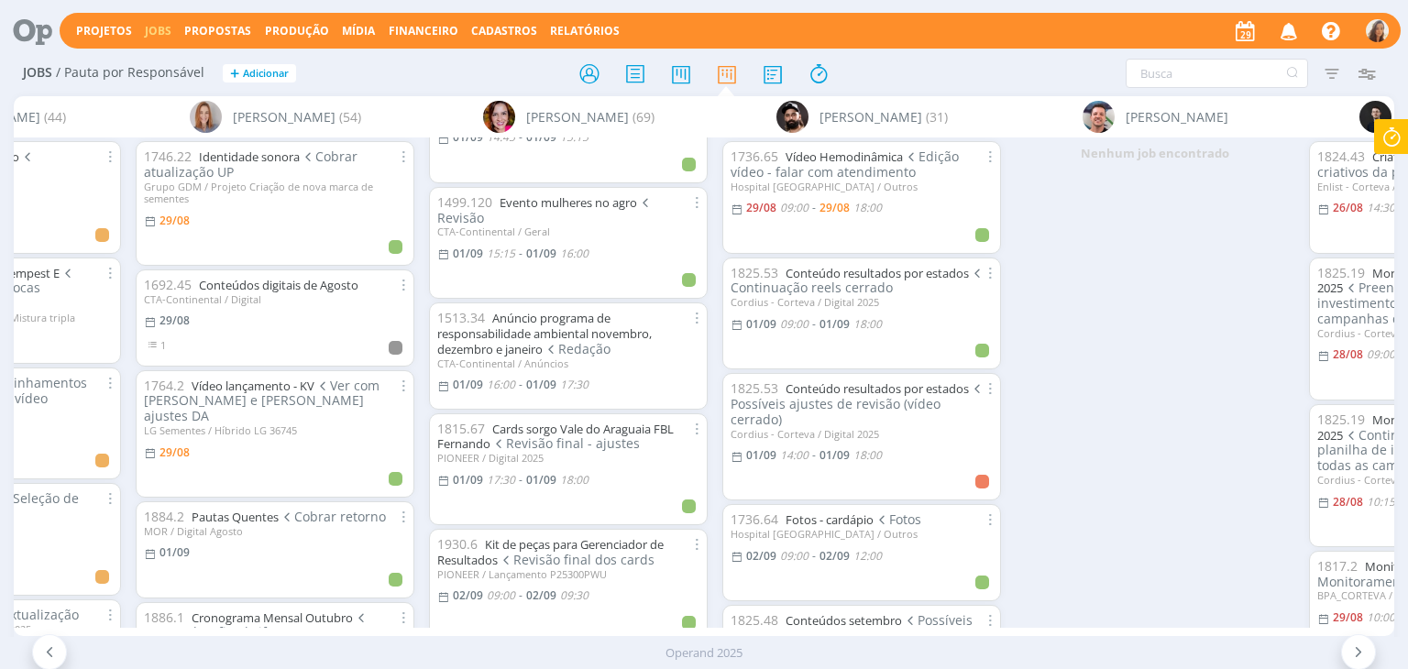
scroll to position [1375, 0]
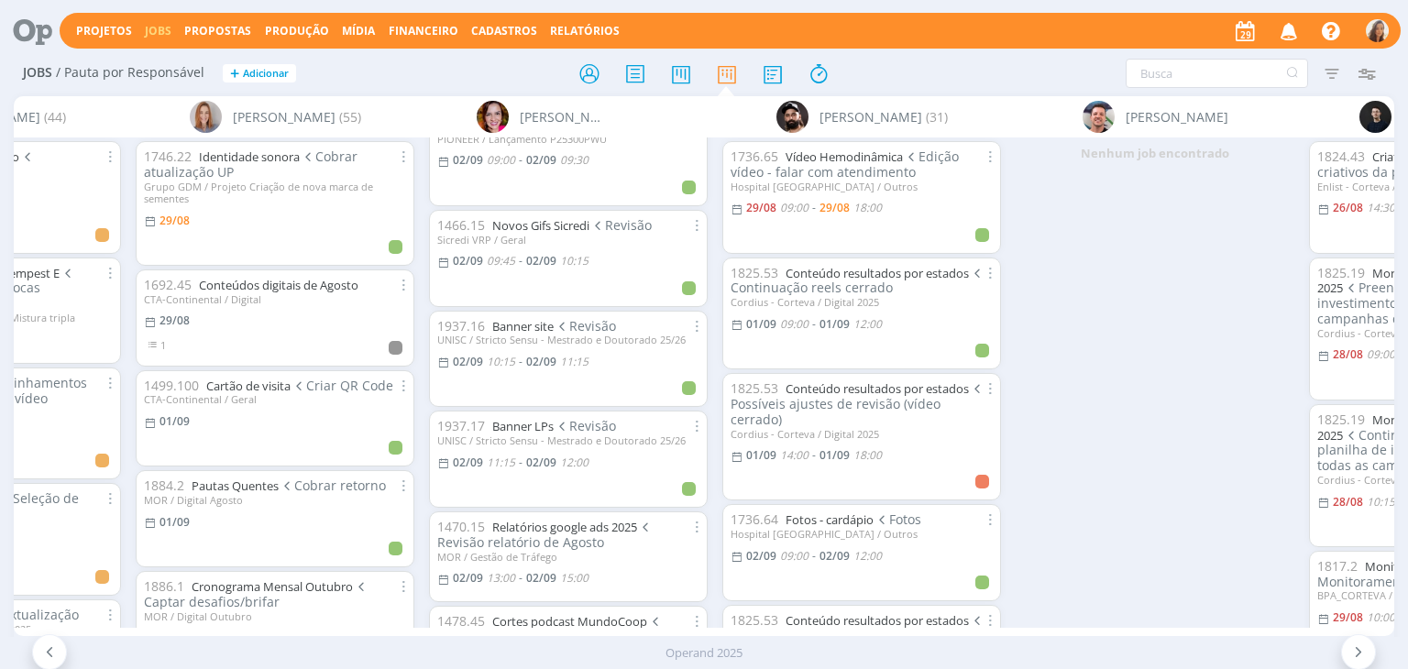
scroll to position [1466, 0]
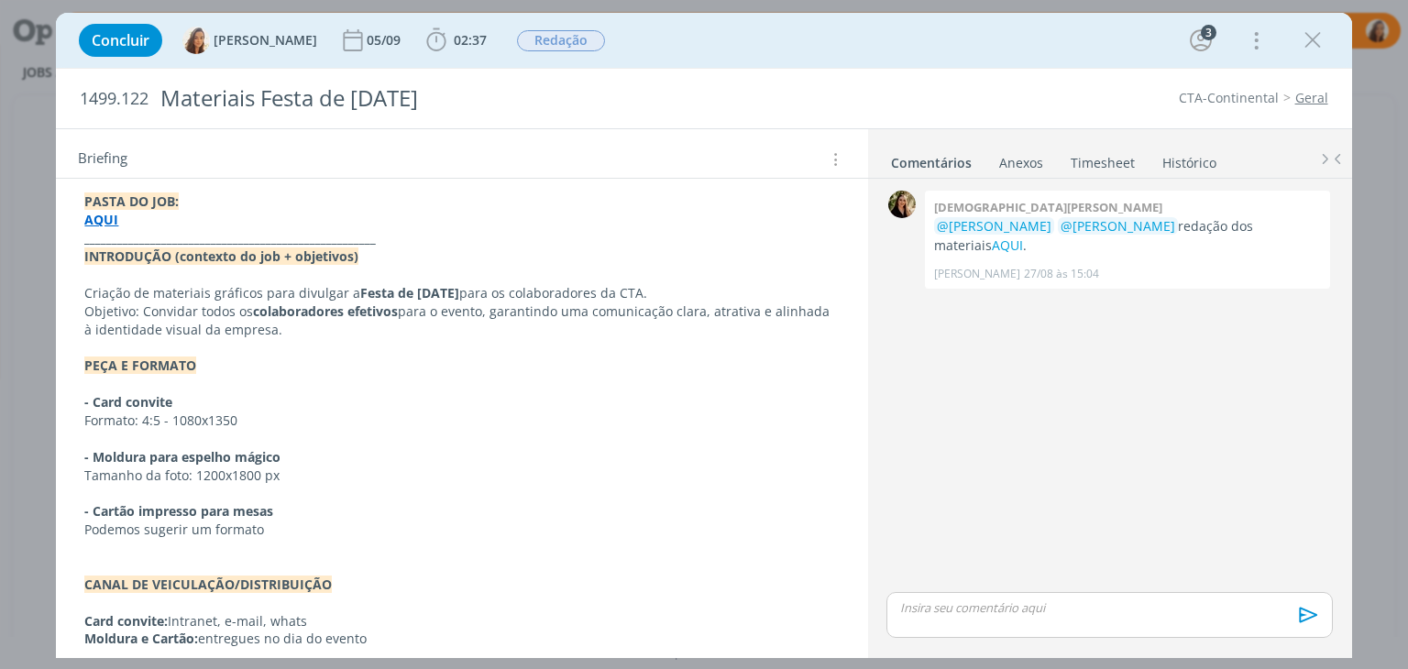
scroll to position [275, 0]
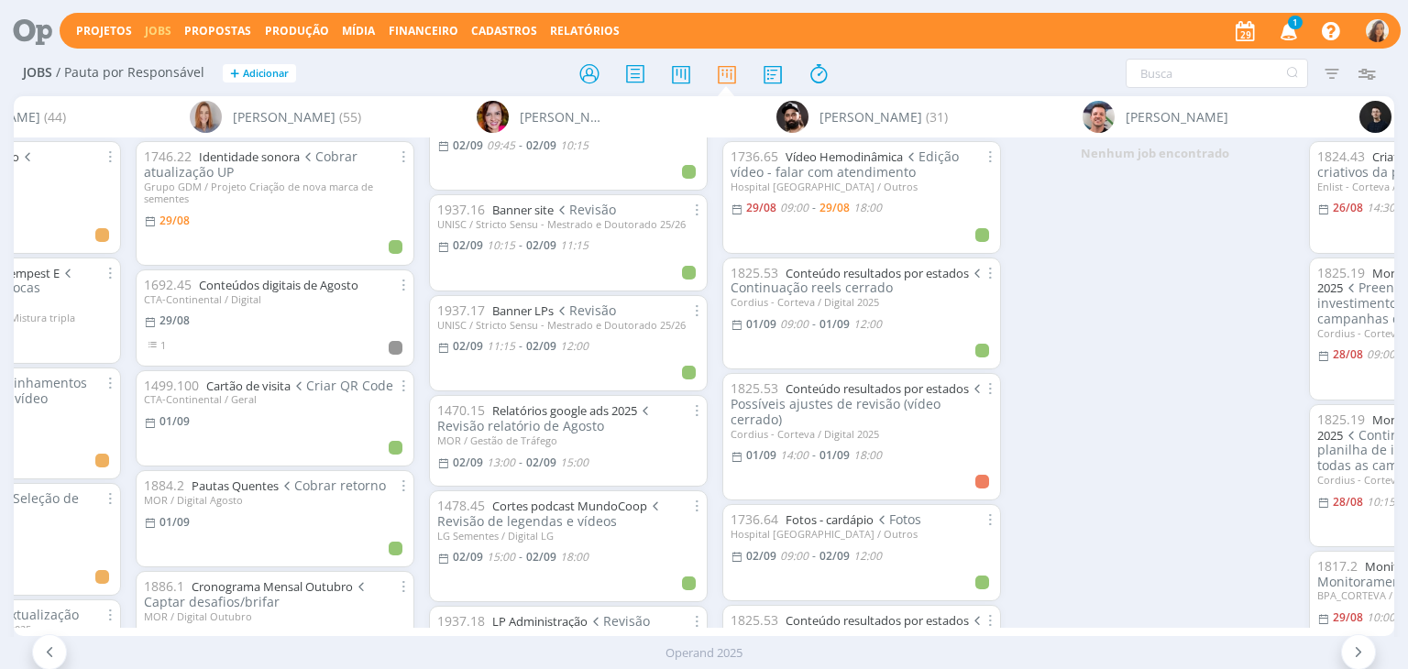
scroll to position [1467, 0]
click at [1298, 19] on span "1" at bounding box center [1295, 23] width 15 height 14
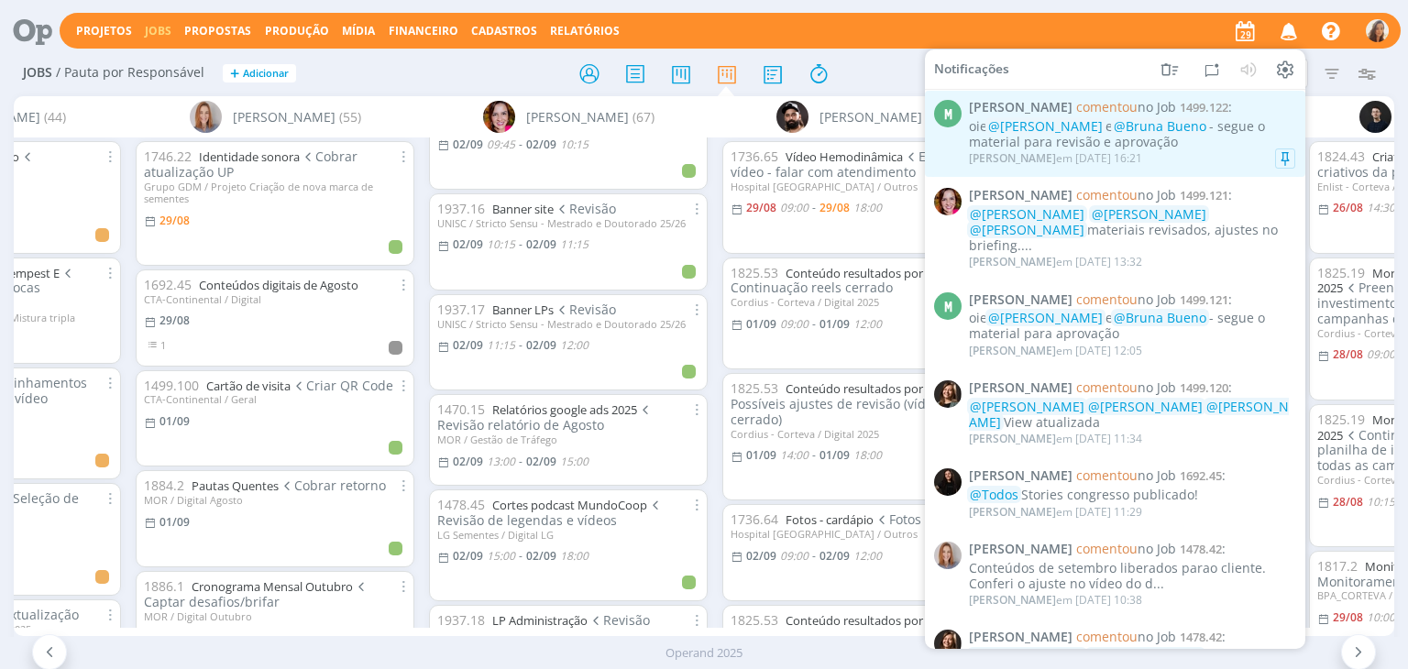
click at [1158, 140] on div "oie @Vanessa Feron e @Bruna Bueno - segue o material para revisão e aprovação" at bounding box center [1132, 134] width 326 height 31
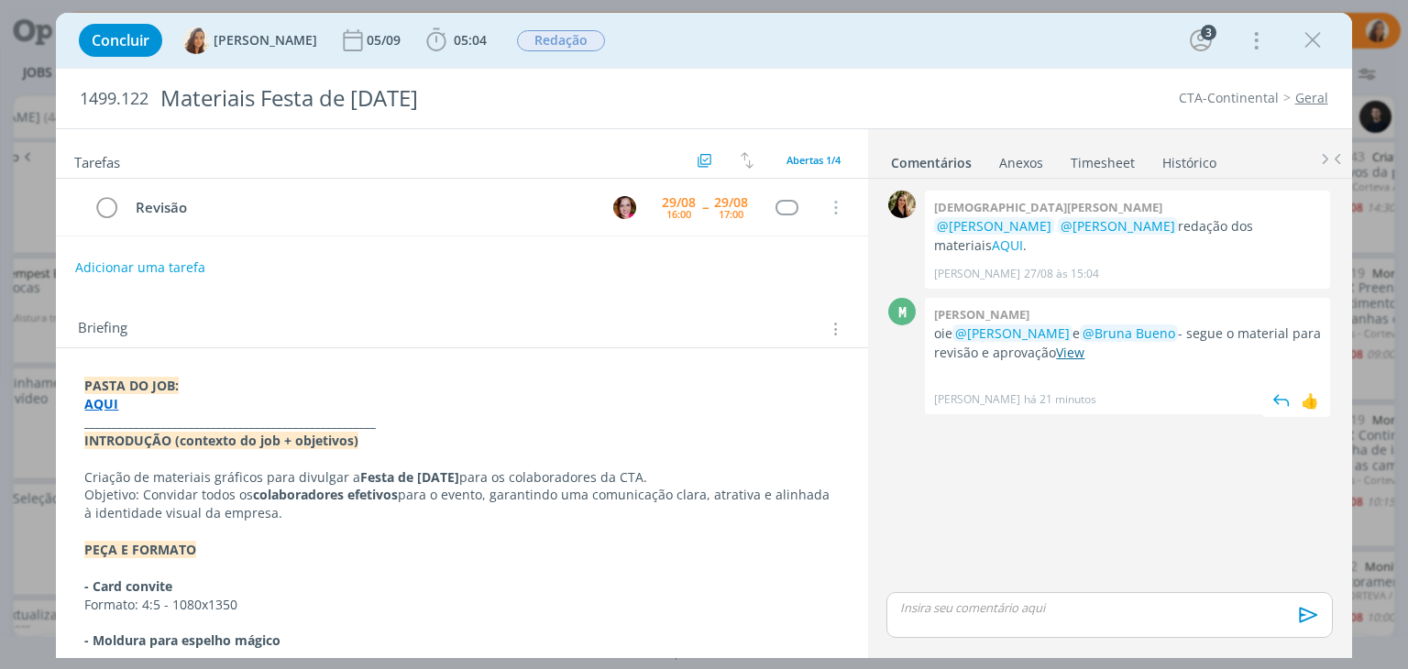
click at [1071, 344] on link "View" at bounding box center [1070, 352] width 28 height 17
click at [1331, 47] on div "Concluir Vanessa Feron 05/09 05:04 Iniciar Apontar Data * 29/08/2025 Horas * 00…" at bounding box center [704, 40] width 1268 height 44
click at [1320, 41] on icon "dialog" at bounding box center [1312, 40] width 27 height 27
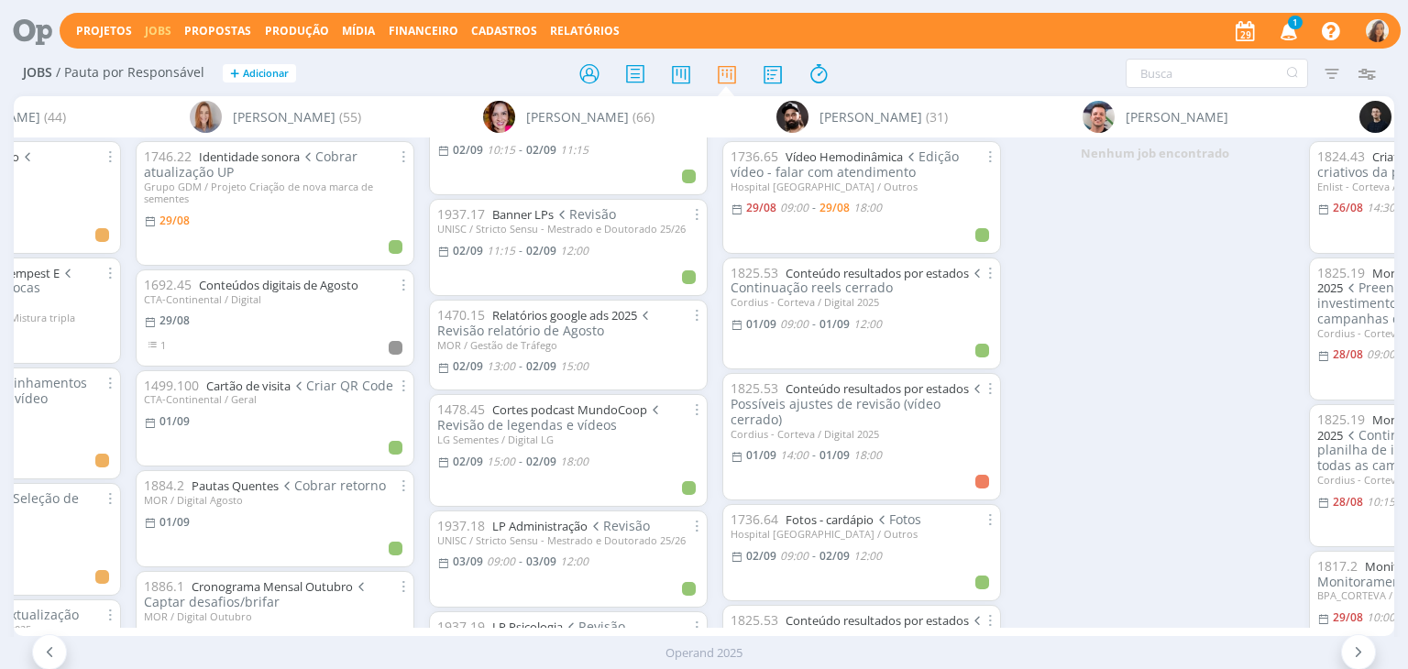
click at [1290, 34] on icon "button" at bounding box center [1289, 30] width 32 height 31
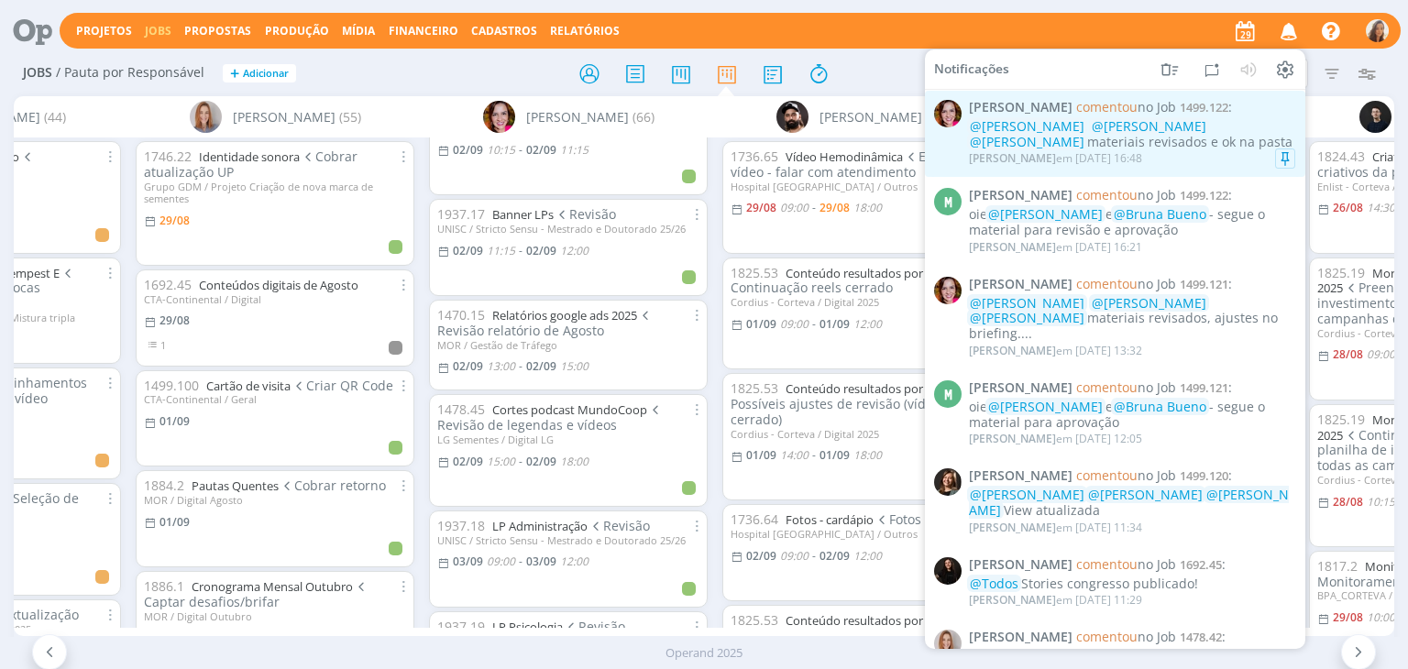
click at [1199, 147] on div "@Marcel Ali @Amanda Oliveira @Vanessa Feron materiais revisados e ok na pasta" at bounding box center [1132, 134] width 326 height 31
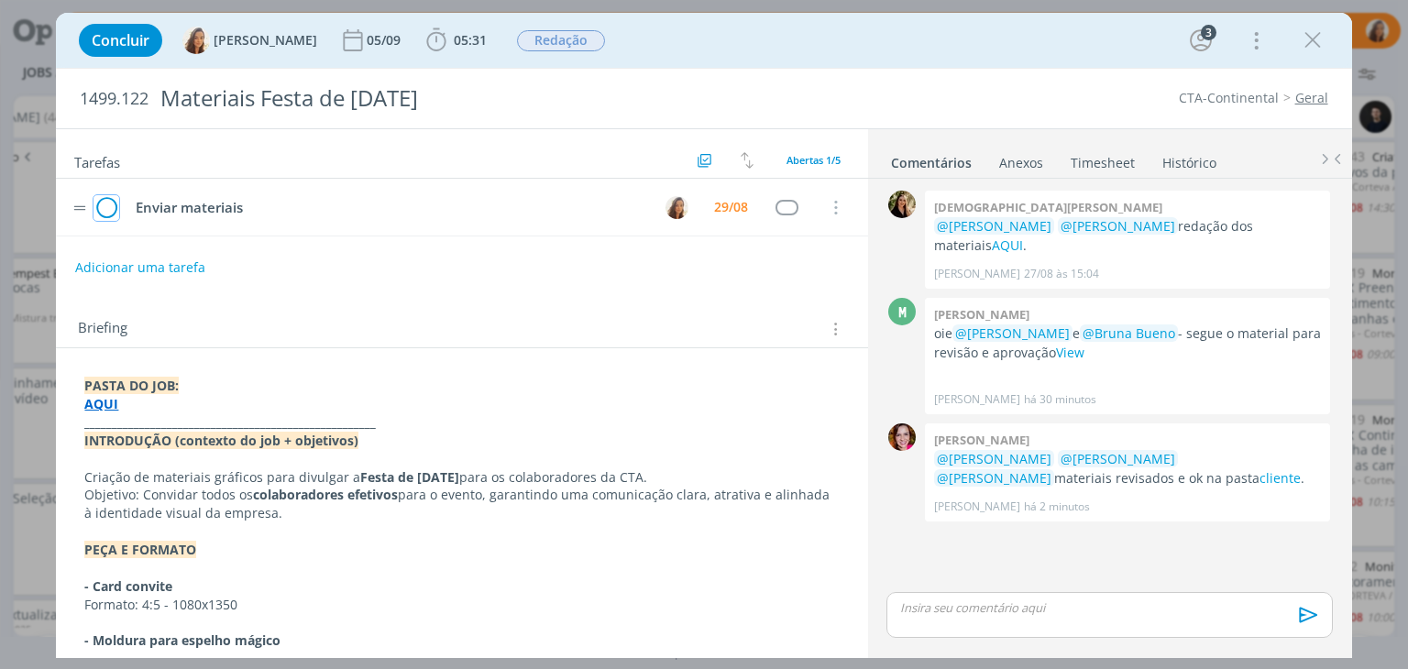
click at [109, 203] on icon "dialog" at bounding box center [106, 207] width 26 height 27
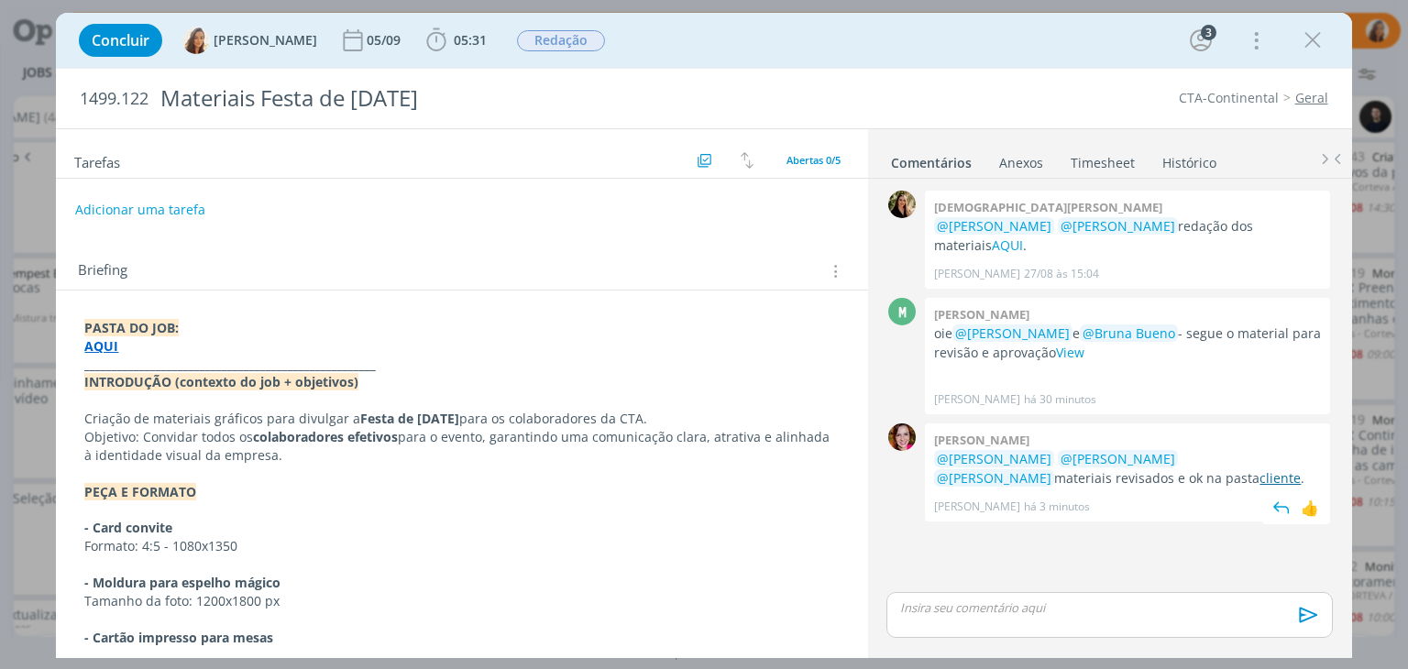
click at [1259, 469] on link "cliente" at bounding box center [1279, 477] width 41 height 17
click at [465, 31] on span "05:31" at bounding box center [470, 39] width 33 height 17
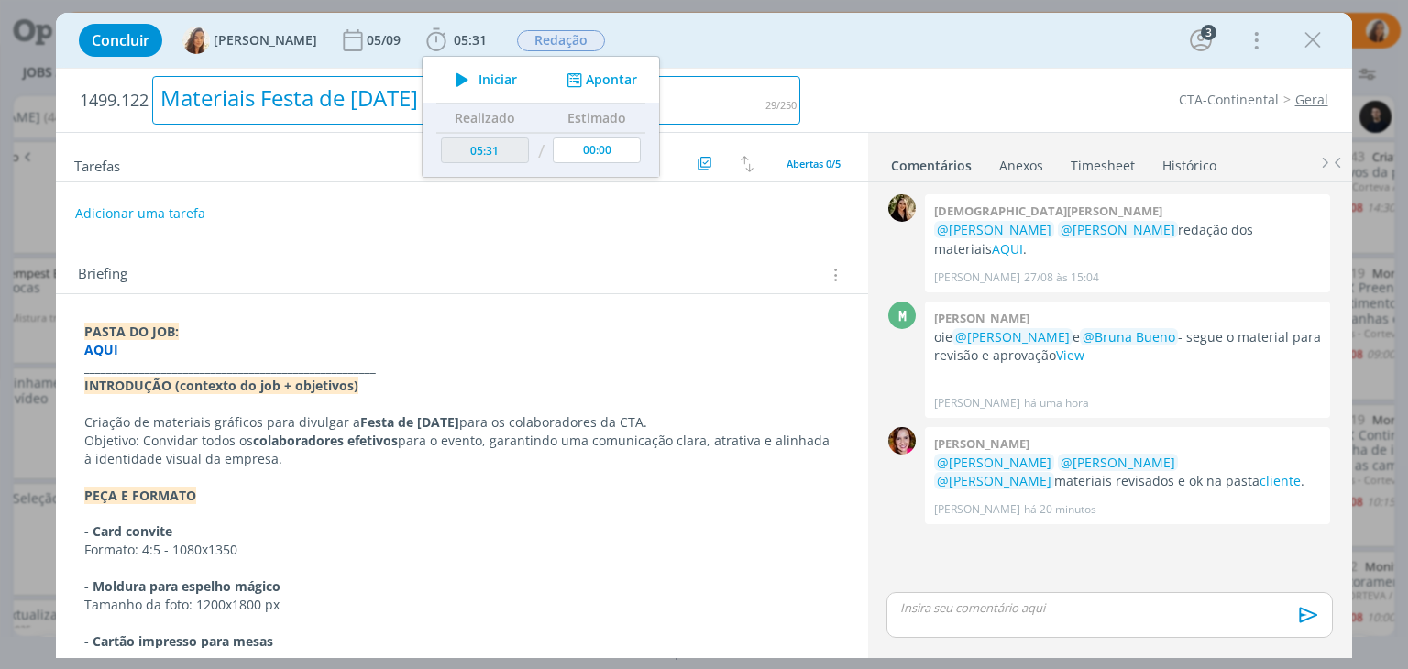
click at [307, 97] on div "Materiais Festa de Natal 2025" at bounding box center [476, 100] width 648 height 49
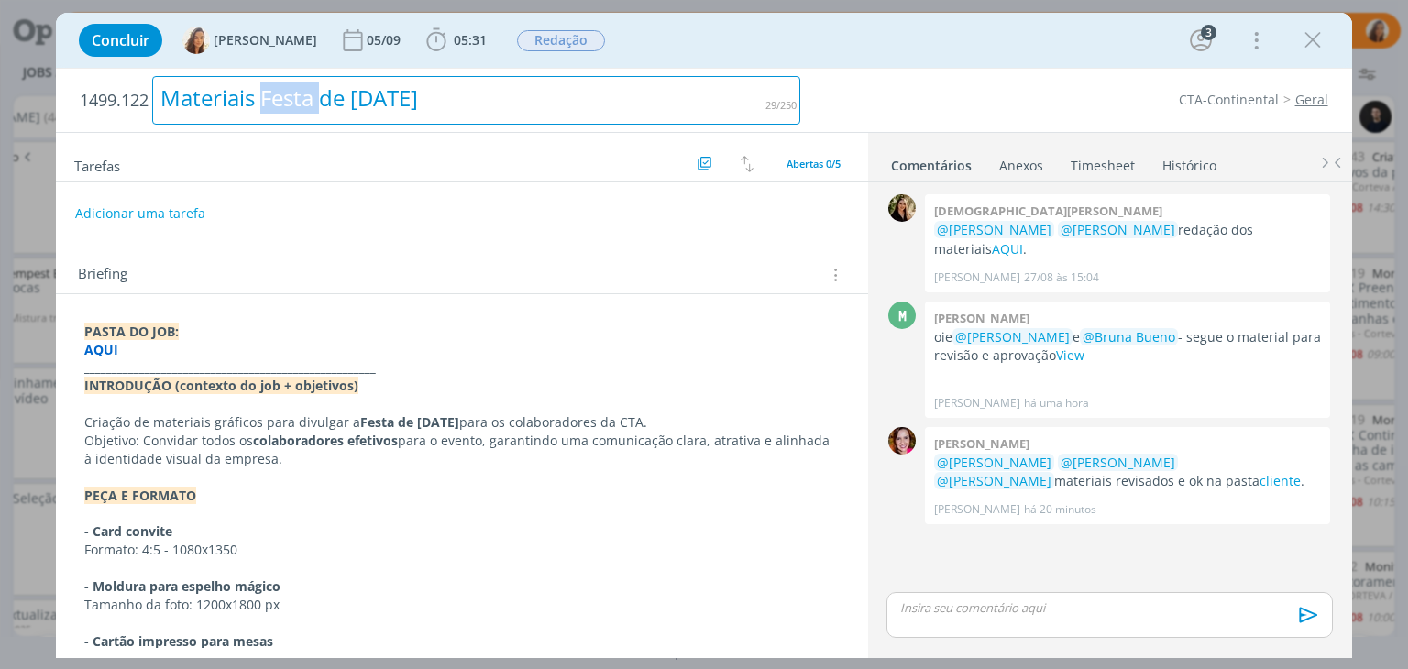
click at [307, 97] on div "Materiais Festa de Natal 2025" at bounding box center [476, 100] width 648 height 49
copy div "Materiais Festa de Natal 2025"
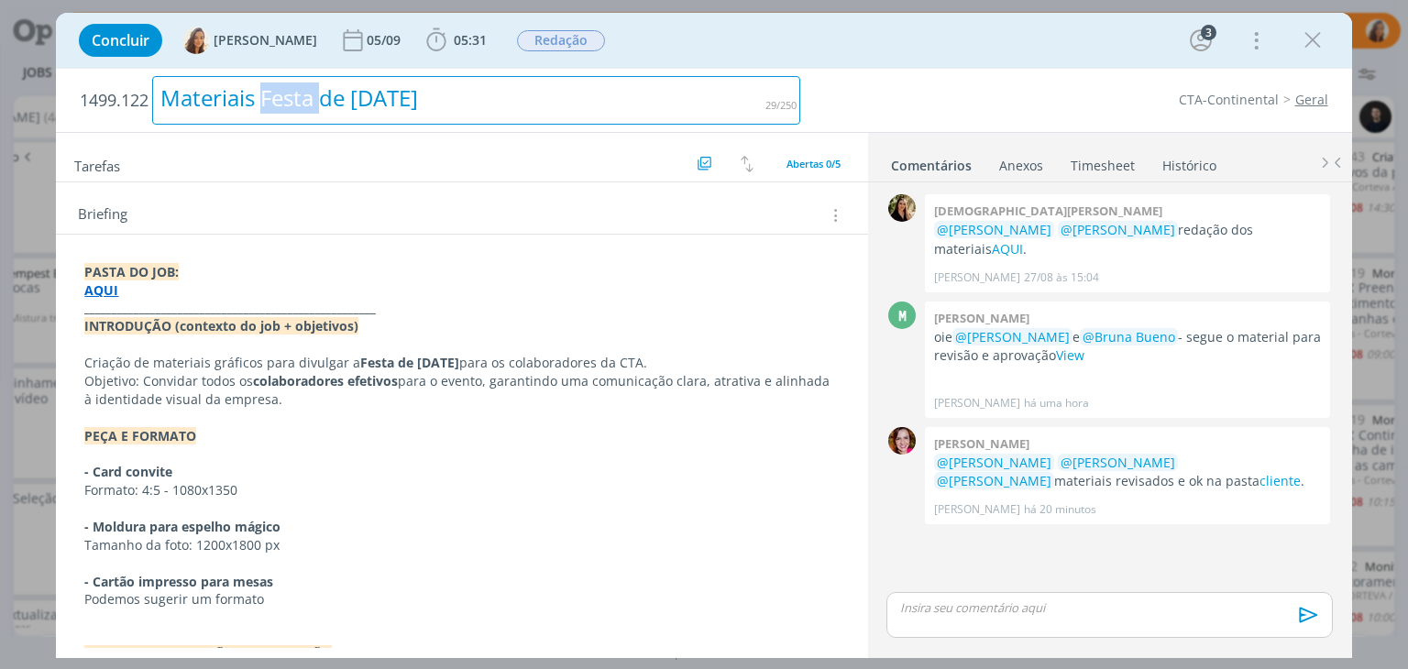
scroll to position [92, 0]
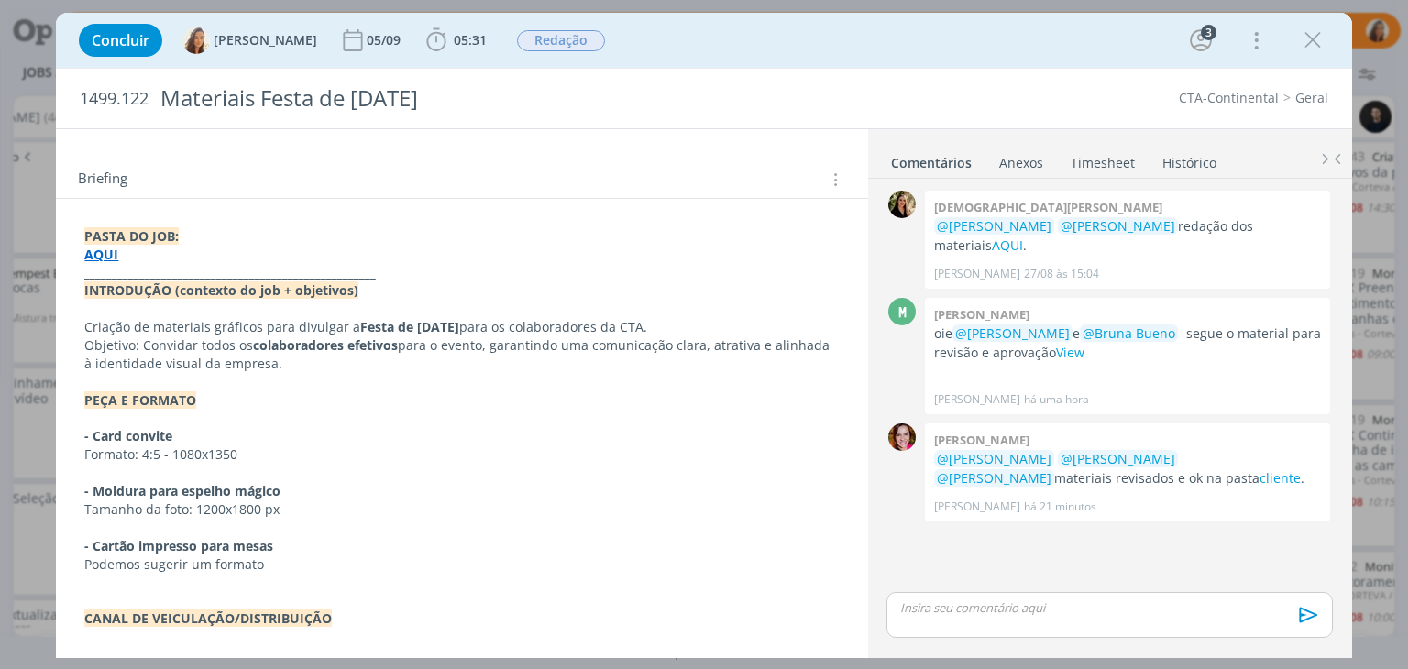
click at [1014, 610] on p "dialog" at bounding box center [1109, 607] width 416 height 16
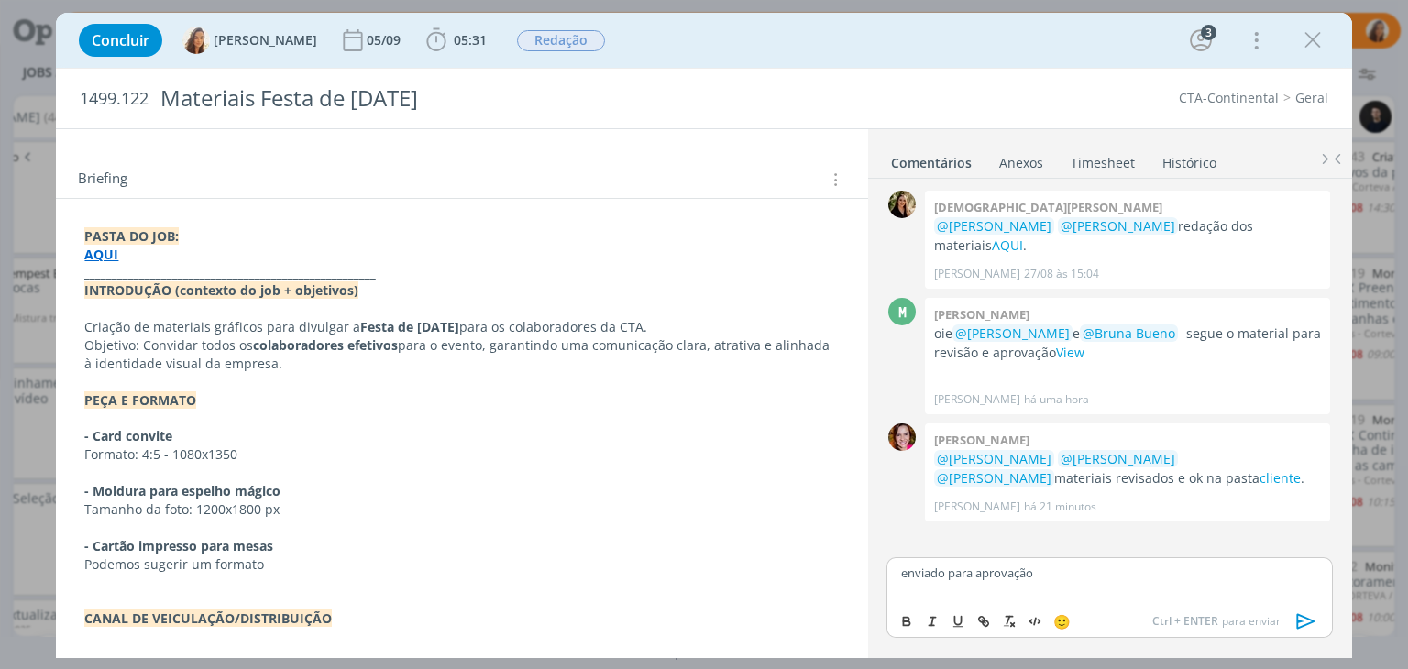
click at [1299, 616] on icon "dialog" at bounding box center [1305, 622] width 18 height 16
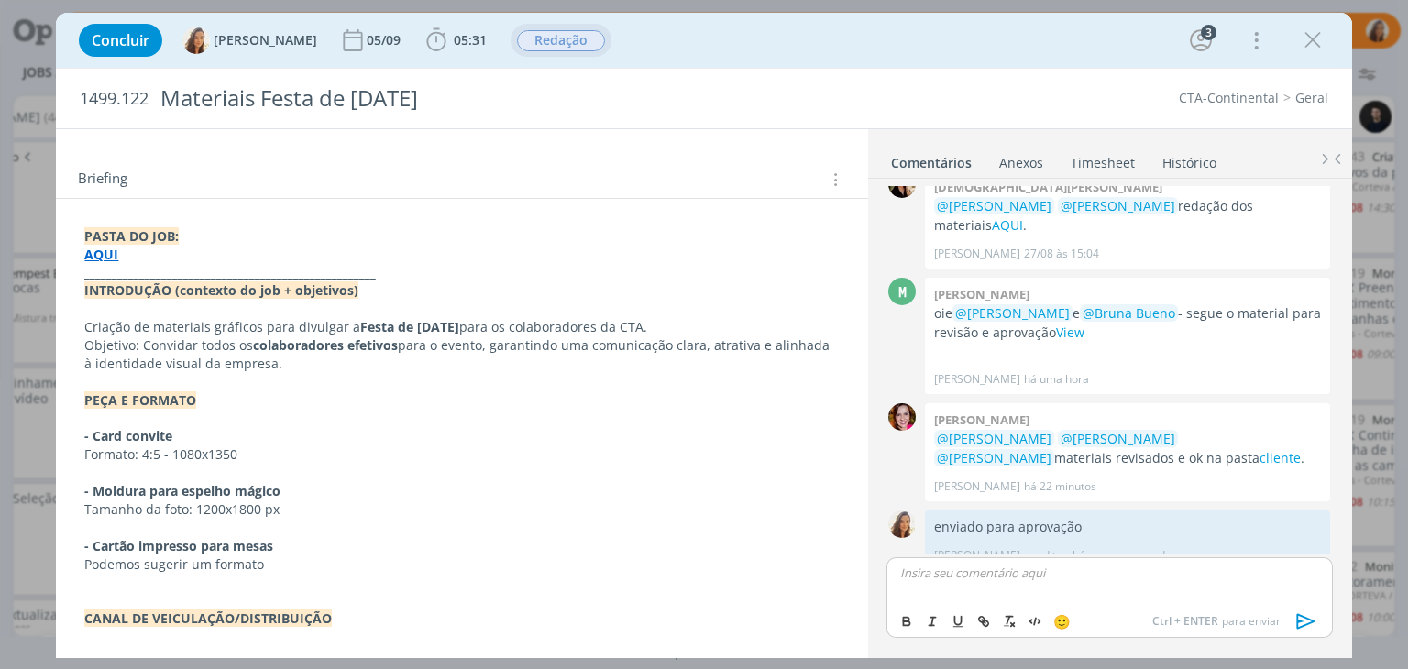
click at [543, 43] on span "Redação" at bounding box center [561, 40] width 88 height 21
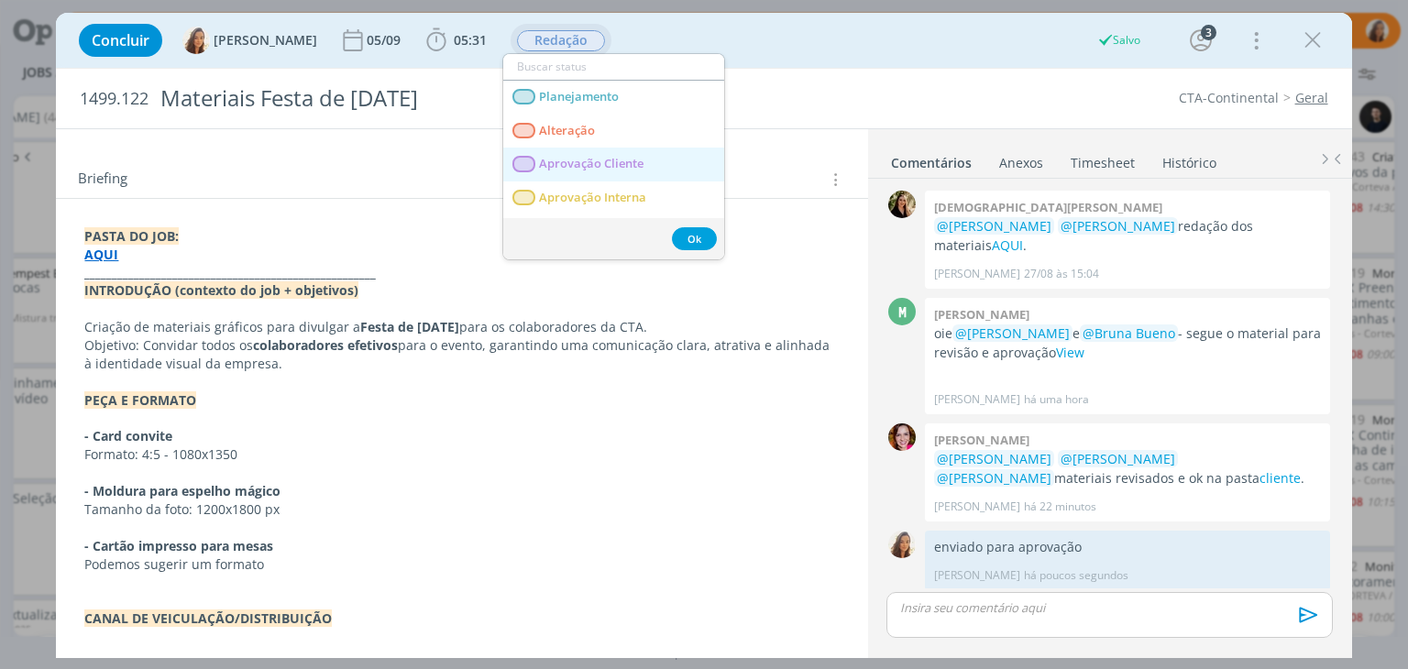
click at [558, 159] on span "Aprovação Cliente" at bounding box center [592, 164] width 104 height 15
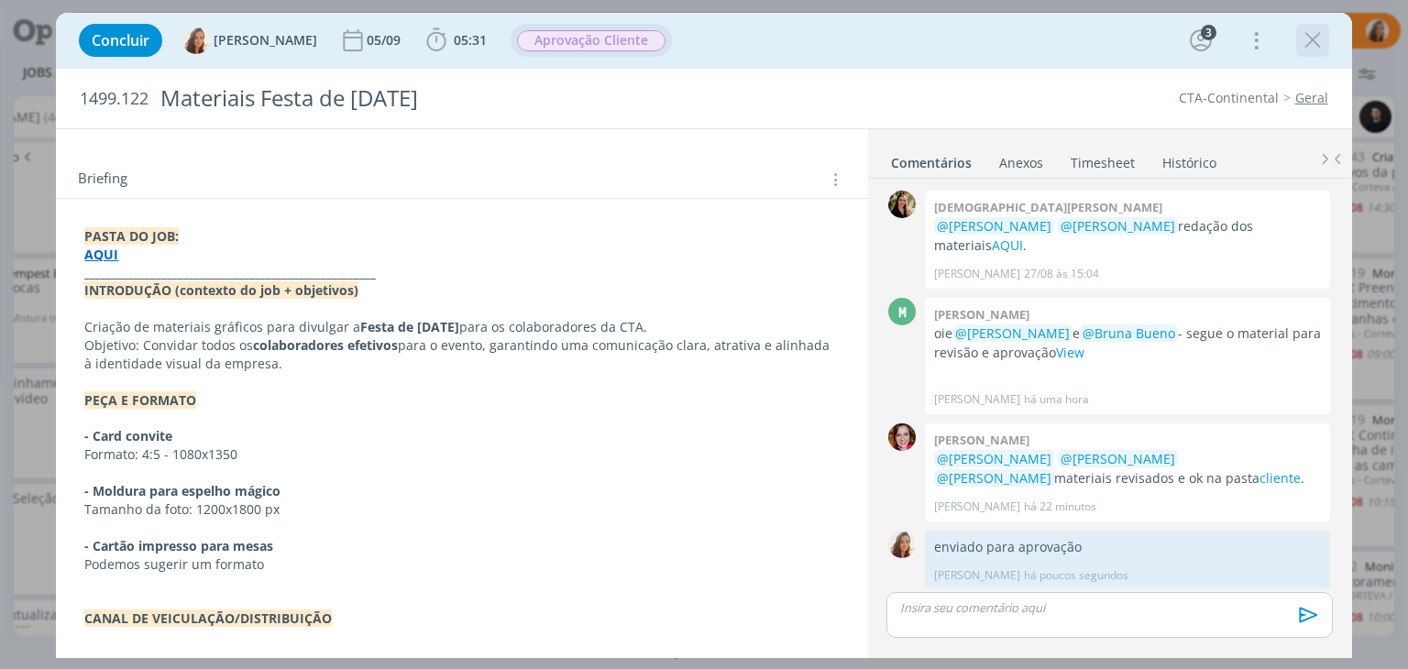
click at [1312, 49] on icon "dialog" at bounding box center [1312, 40] width 27 height 27
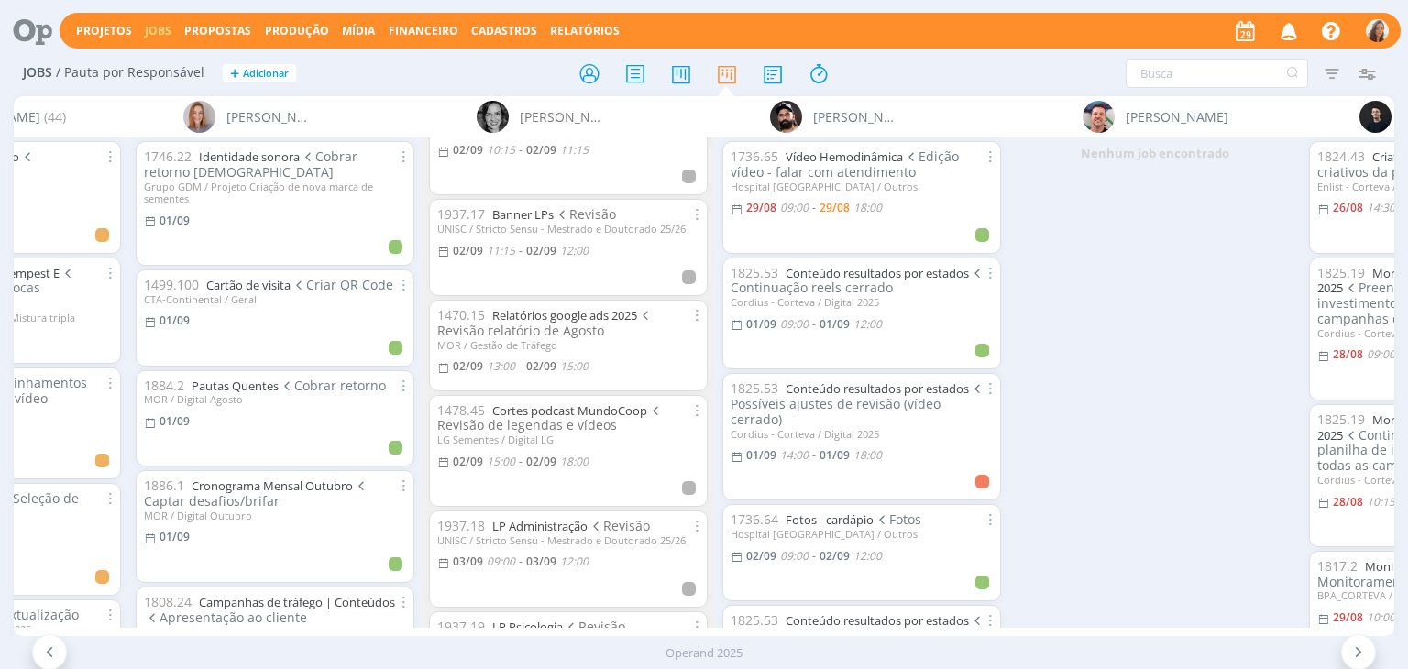
click at [1290, 24] on icon "button" at bounding box center [1289, 30] width 32 height 31
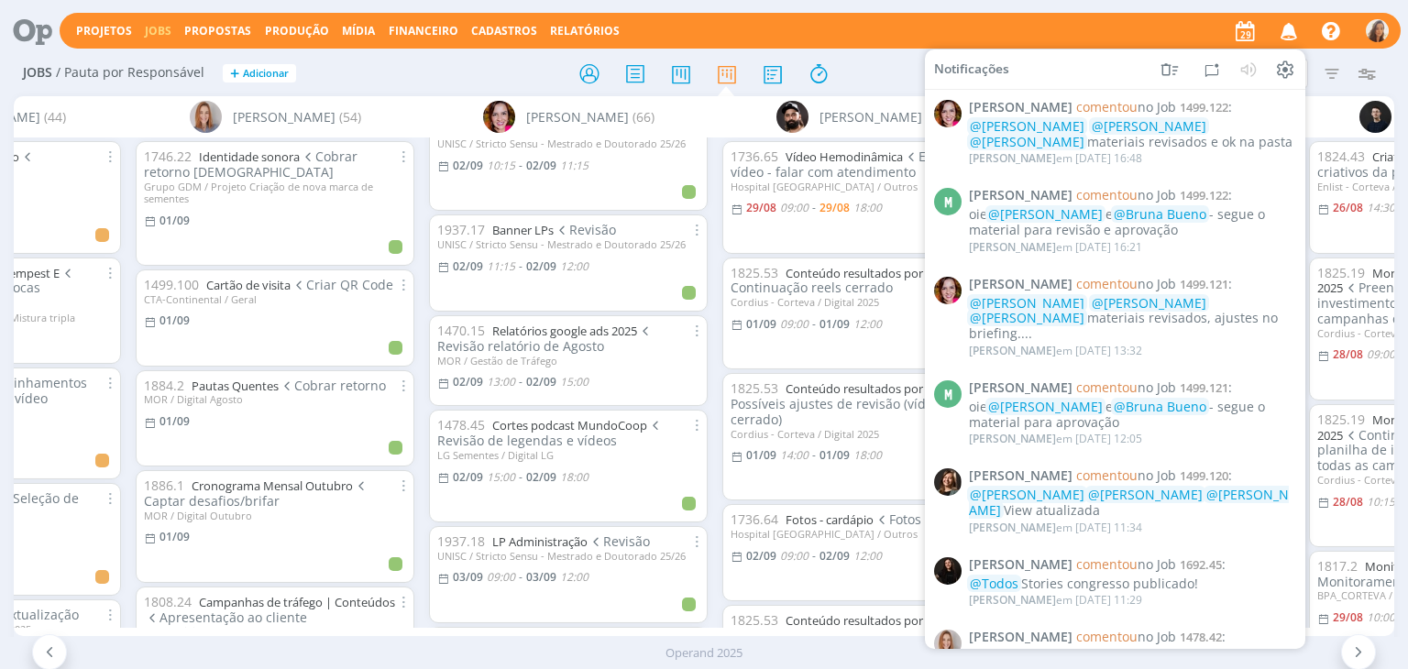
scroll to position [1453, 0]
click at [1290, 32] on icon "button" at bounding box center [1289, 30] width 32 height 31
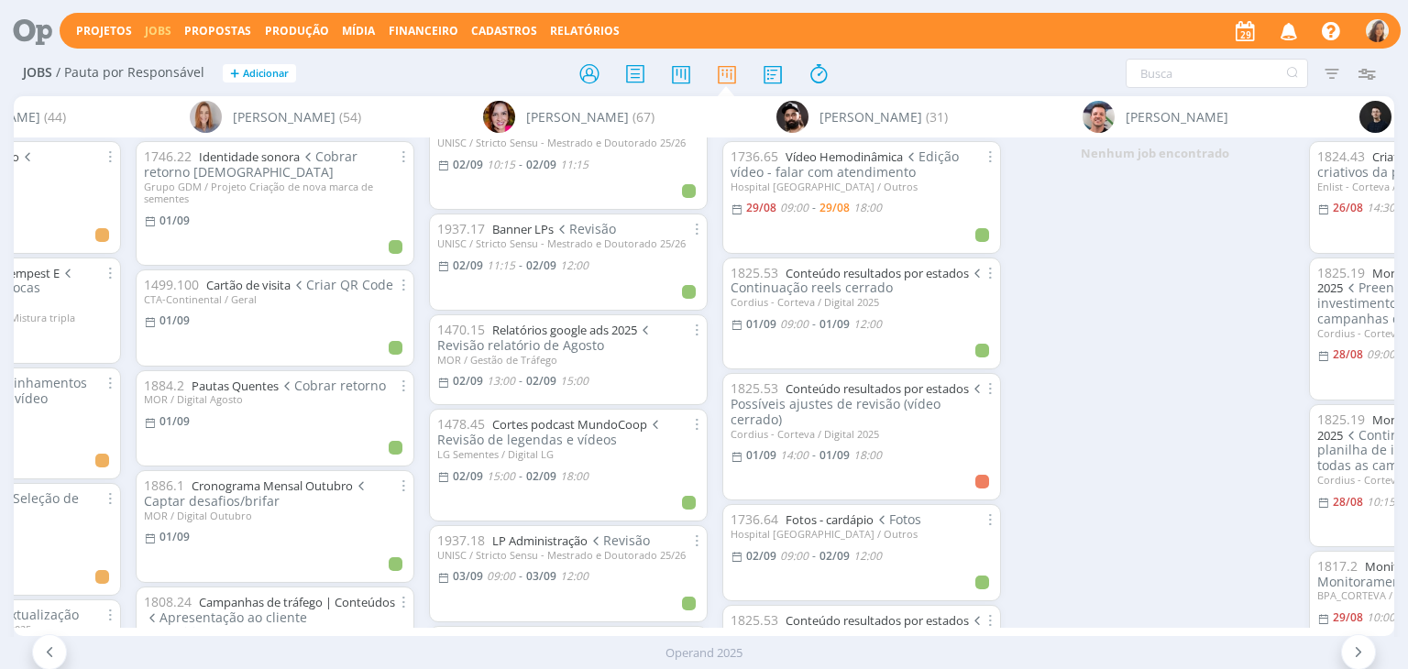
click at [37, 23] on icon at bounding box center [26, 31] width 38 height 36
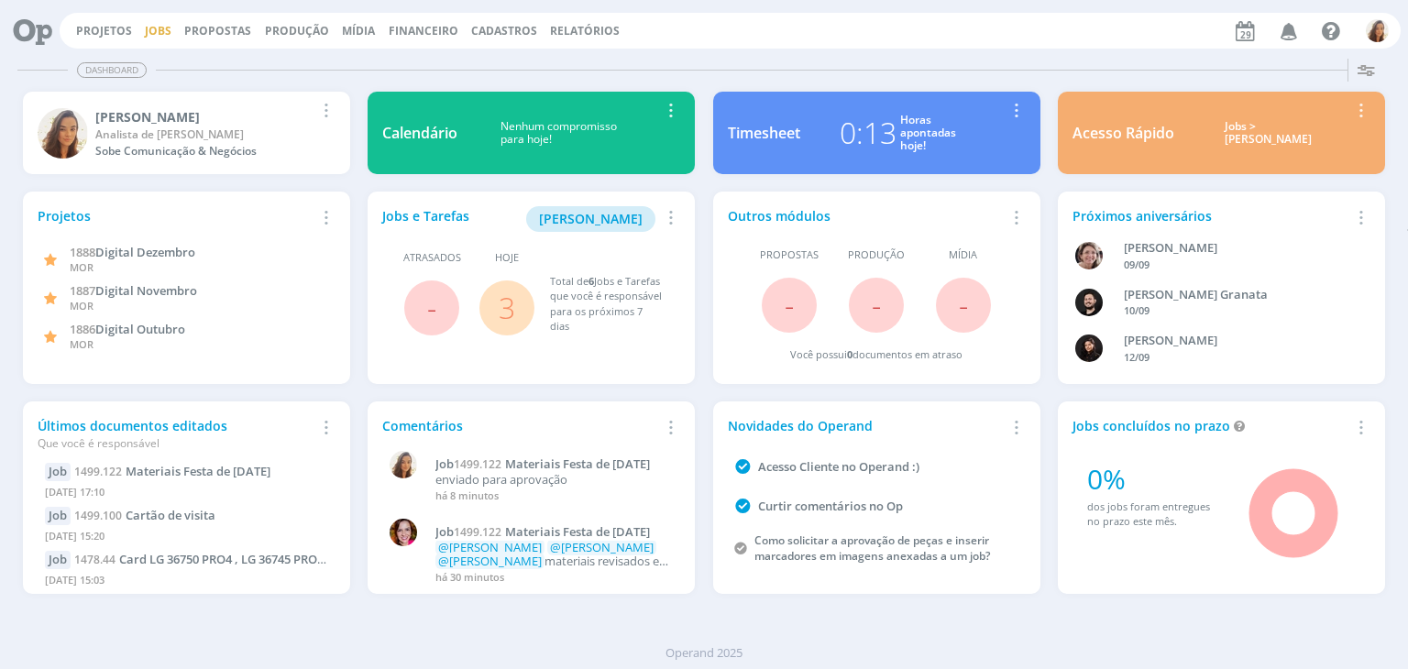
click at [160, 28] on link "Jobs" at bounding box center [158, 31] width 27 height 16
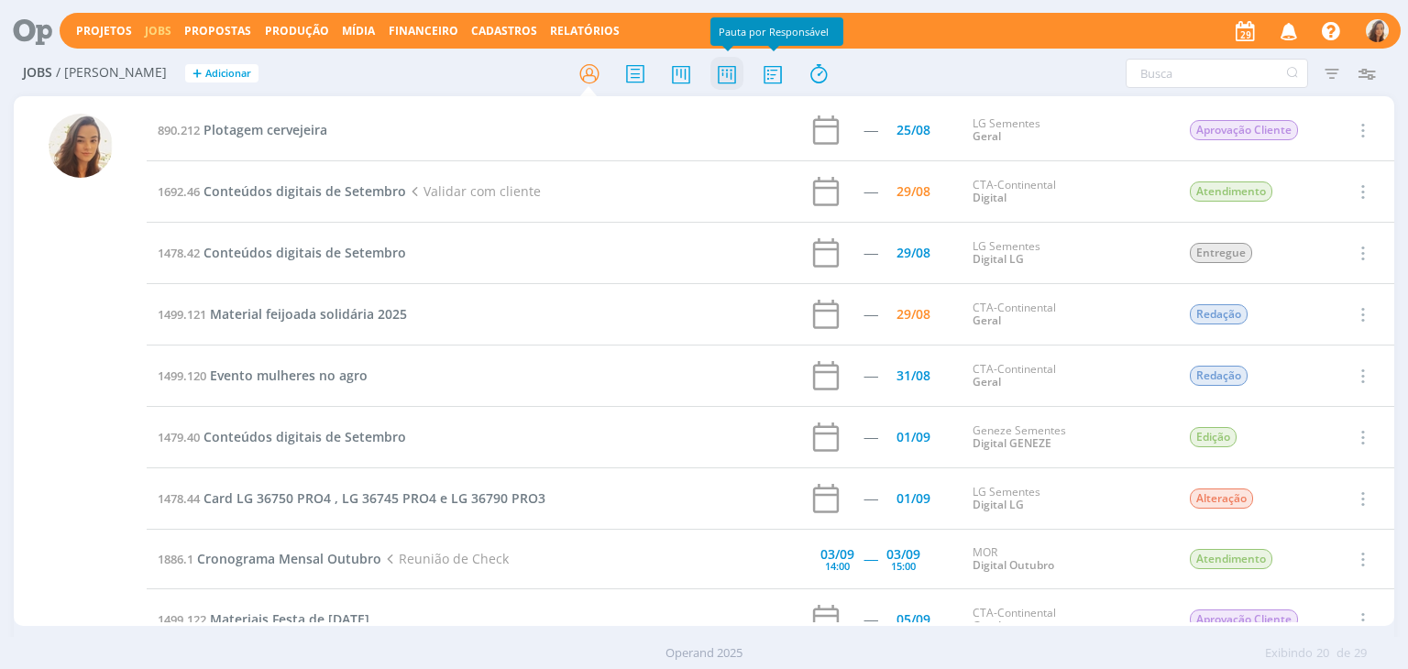
click at [738, 74] on icon at bounding box center [726, 74] width 33 height 36
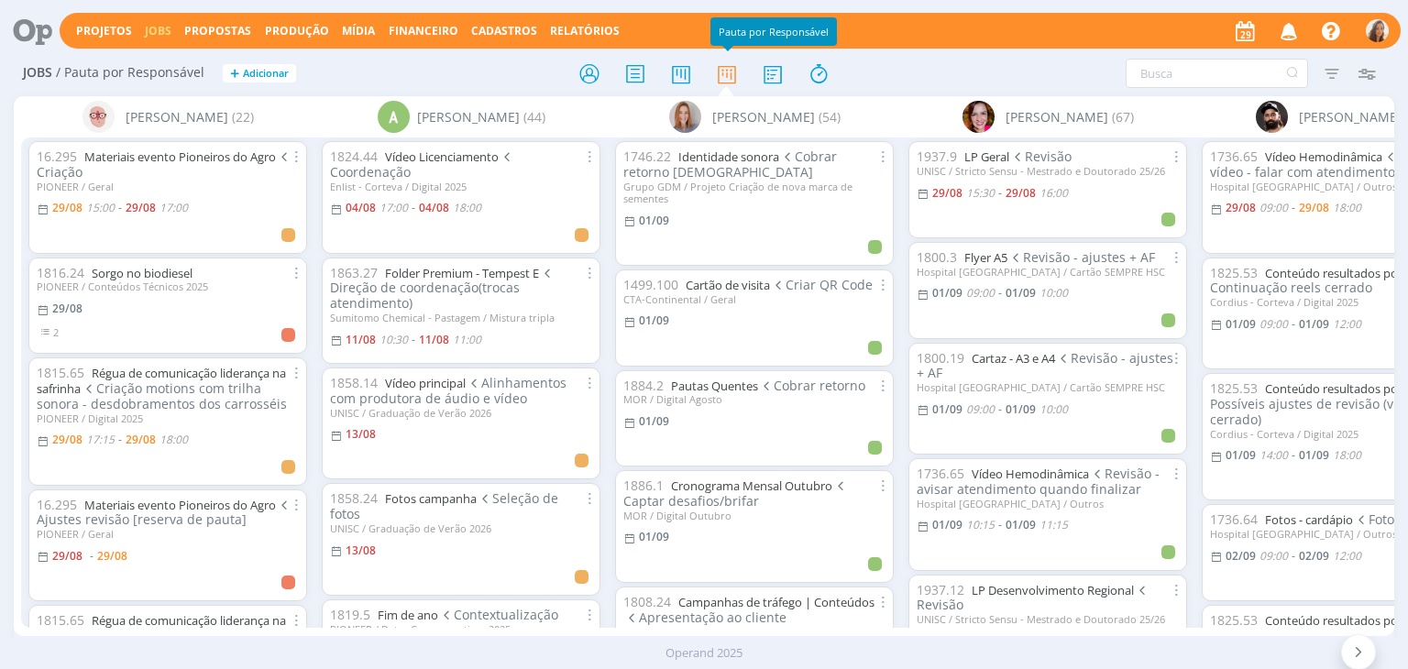
click at [38, 36] on icon at bounding box center [26, 31] width 38 height 36
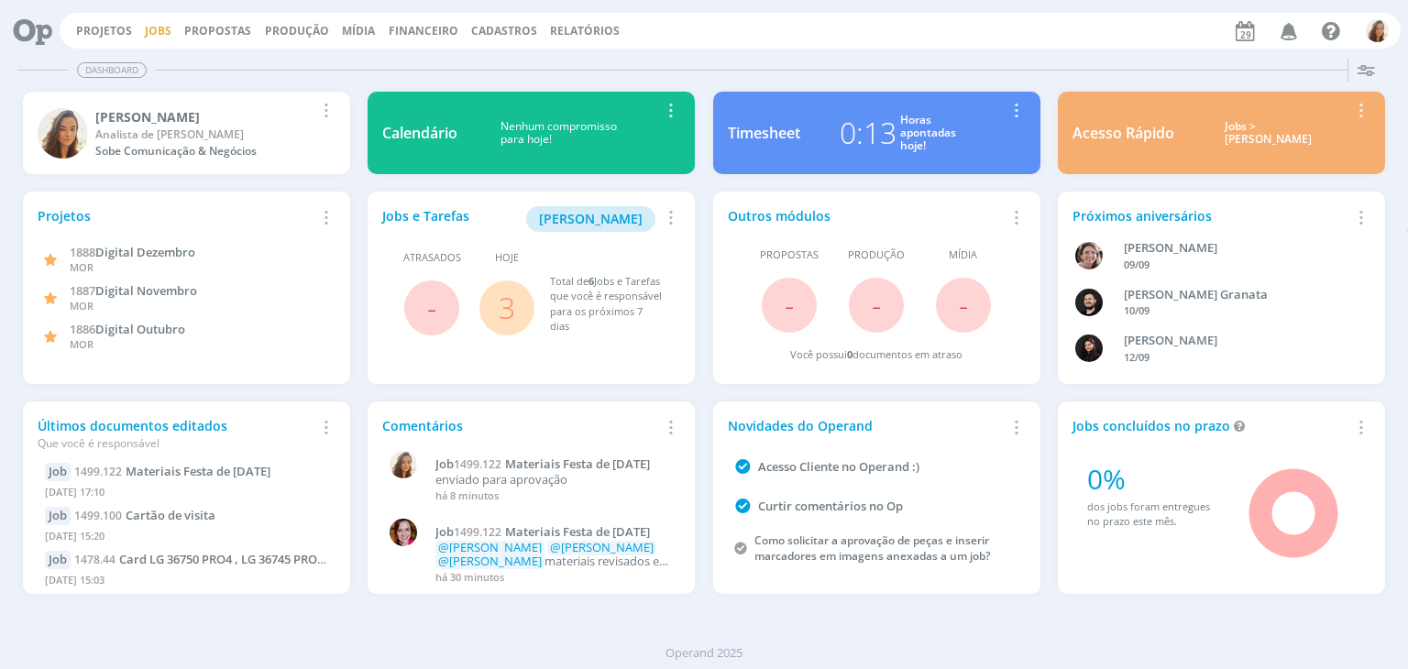
click at [145, 30] on link "Jobs" at bounding box center [158, 31] width 27 height 16
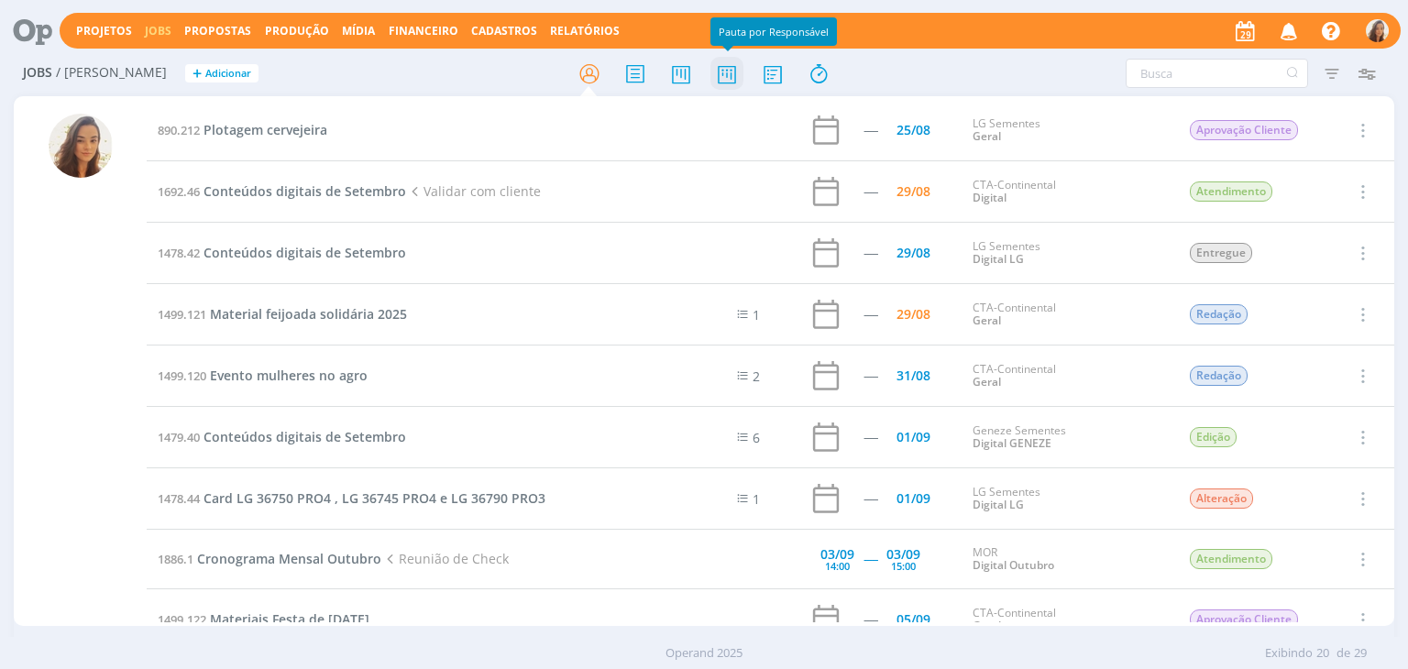
click at [741, 82] on icon at bounding box center [726, 74] width 33 height 36
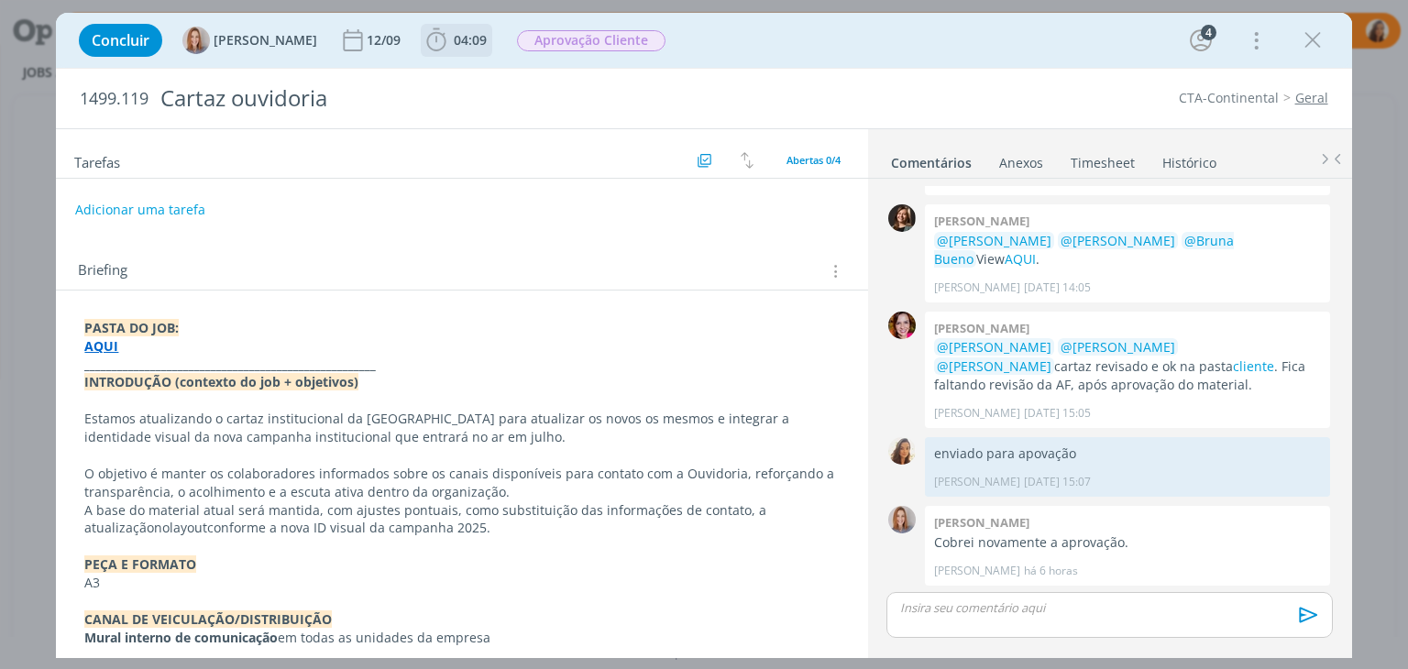
click at [461, 38] on span "04:09" at bounding box center [470, 39] width 33 height 17
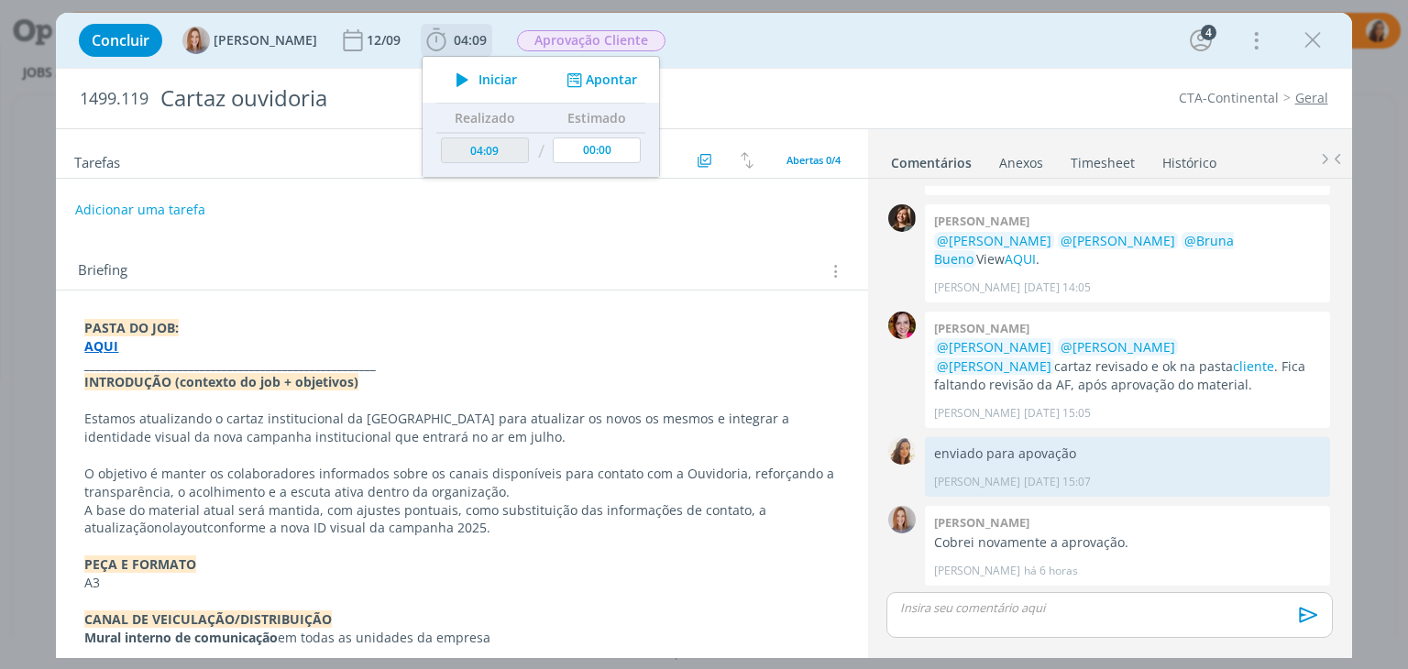
click at [467, 84] on icon "dialog" at bounding box center [462, 80] width 32 height 24
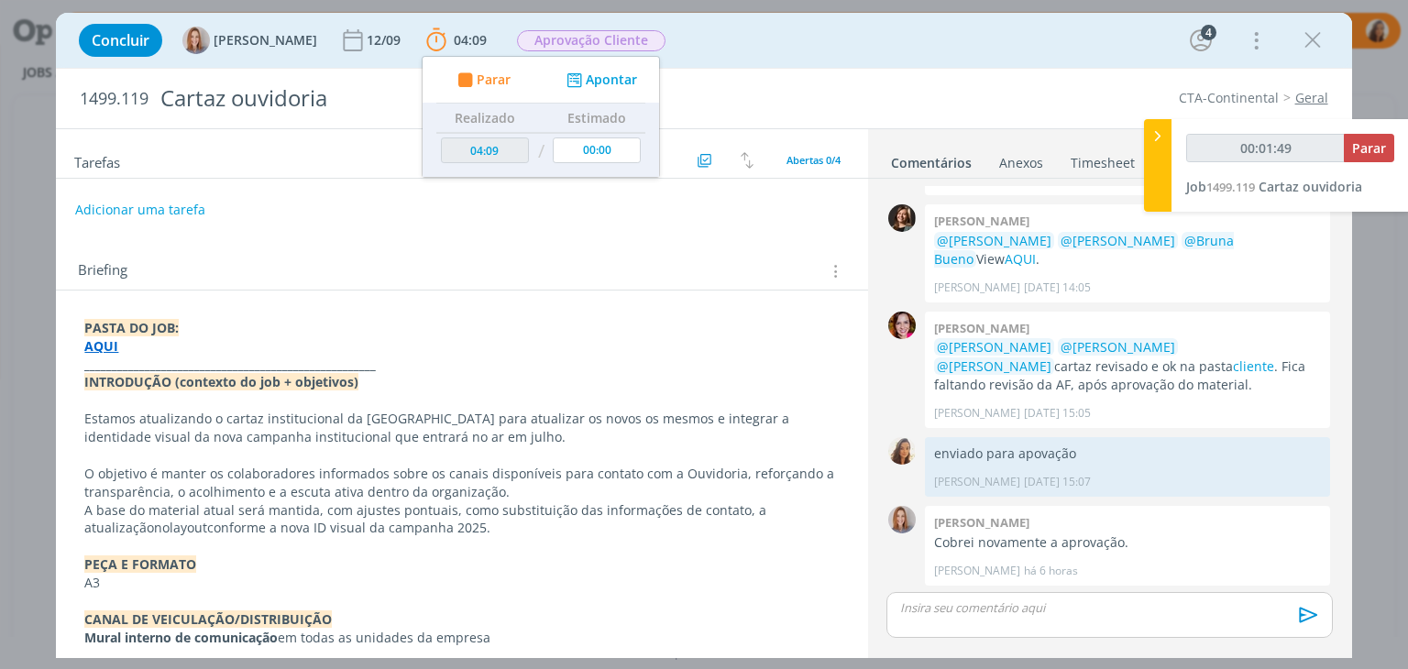
scroll to position [73, 0]
click at [220, 359] on strong "_____________________________________________________" at bounding box center [229, 364] width 291 height 17
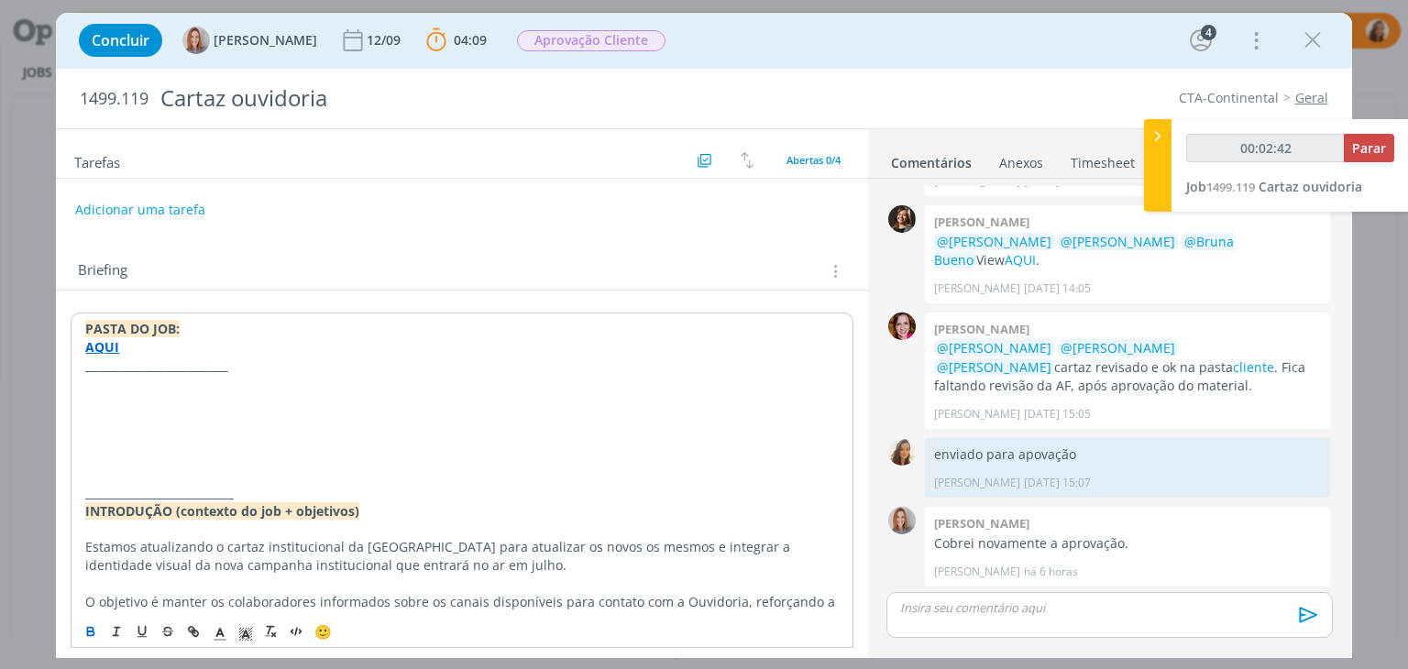
click at [186, 420] on p "dialog" at bounding box center [461, 420] width 752 height 18
type input "00:02:43"
click at [220, 415] on p "Ajustes do cliente 29/08" at bounding box center [461, 420] width 752 height 18
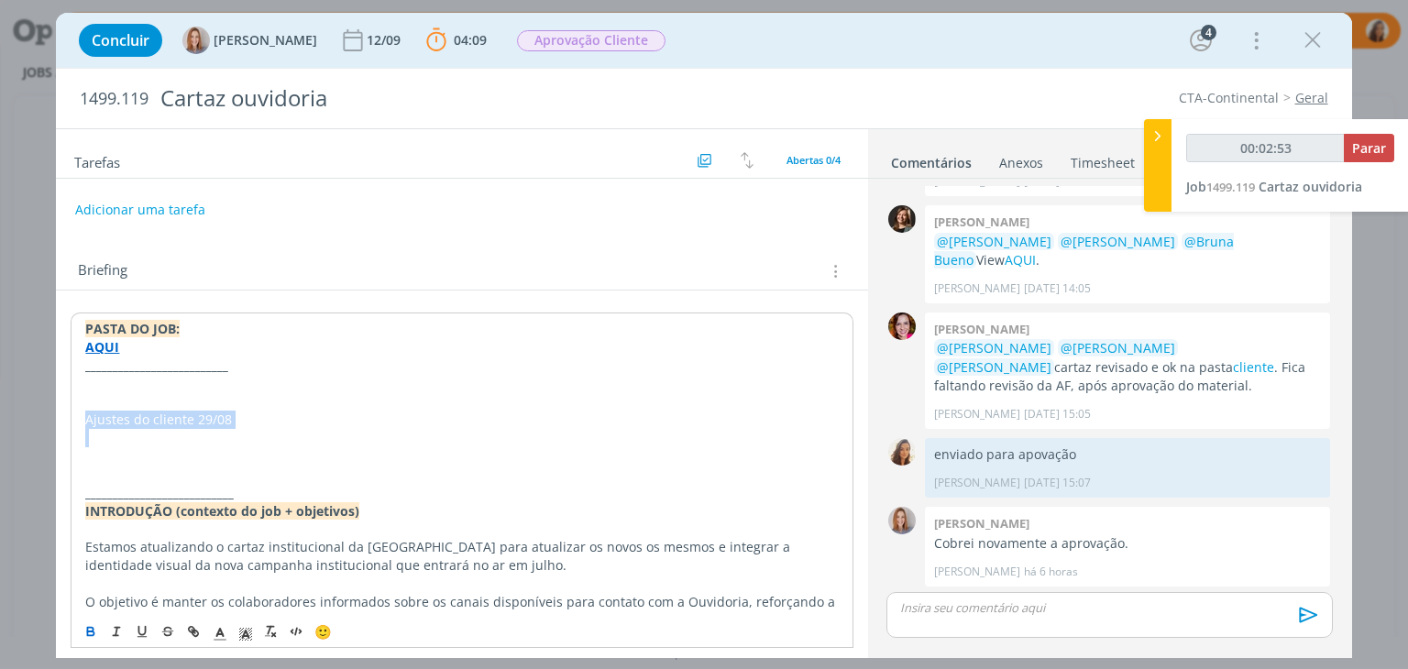
click at [91, 639] on button "dialog" at bounding box center [92, 631] width 26 height 22
click at [115, 455] on p "dialog" at bounding box center [461, 456] width 752 height 18
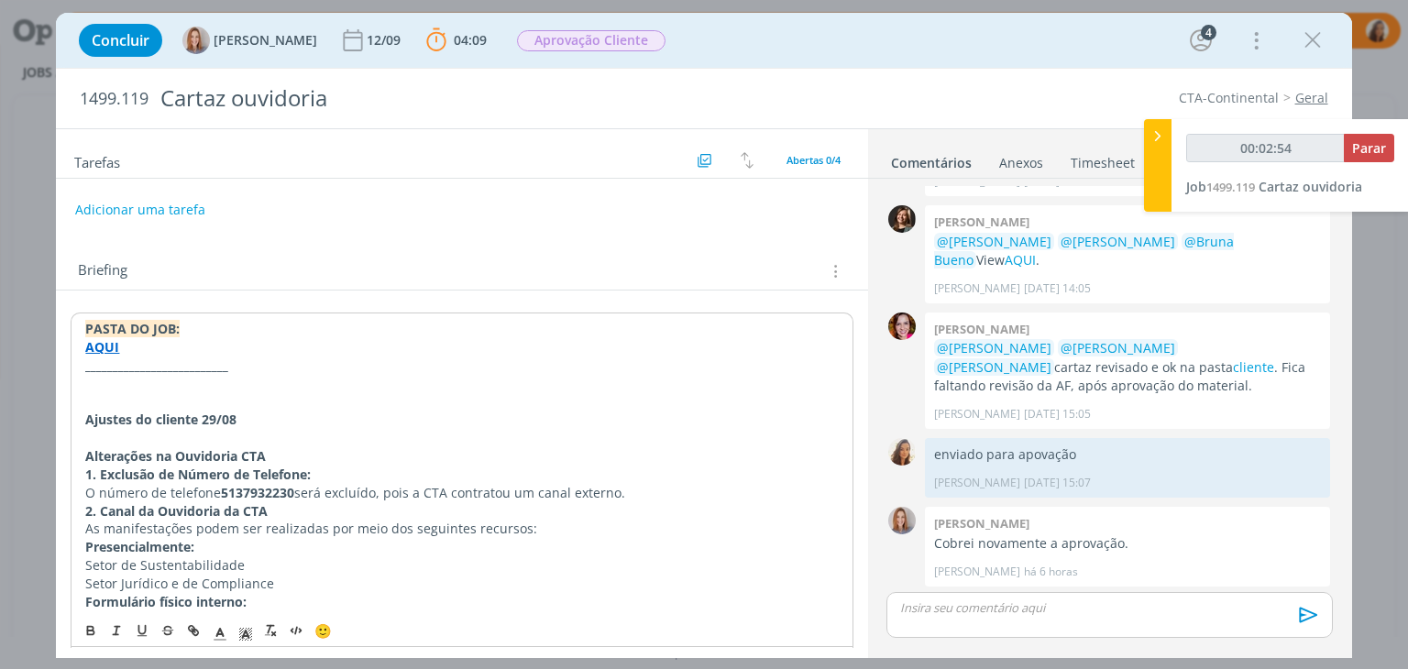
scroll to position [198, 0]
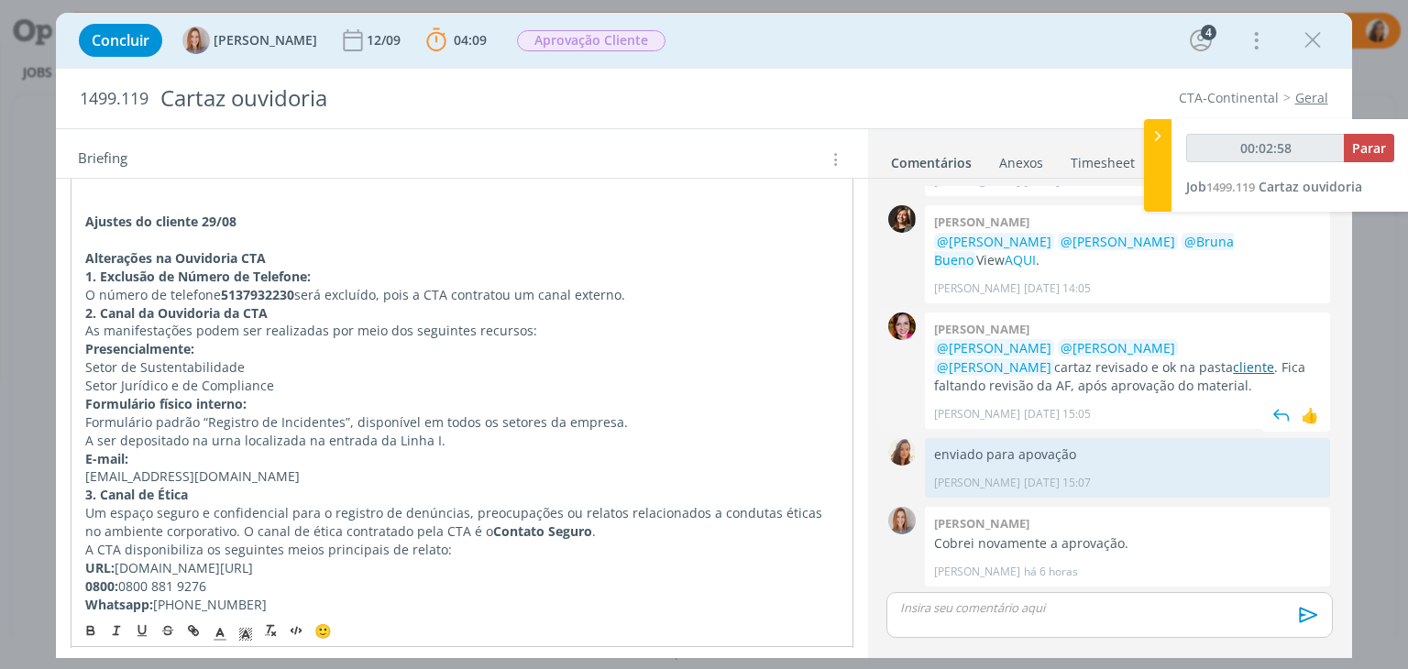
click at [1233, 362] on link "cliente" at bounding box center [1253, 366] width 41 height 17
drag, startPoint x: 265, startPoint y: 254, endPoint x: 166, endPoint y: 254, distance: 99.0
click at [166, 254] on strong "Alterações na Ouvidoria CTA" at bounding box center [174, 256] width 181 height 17
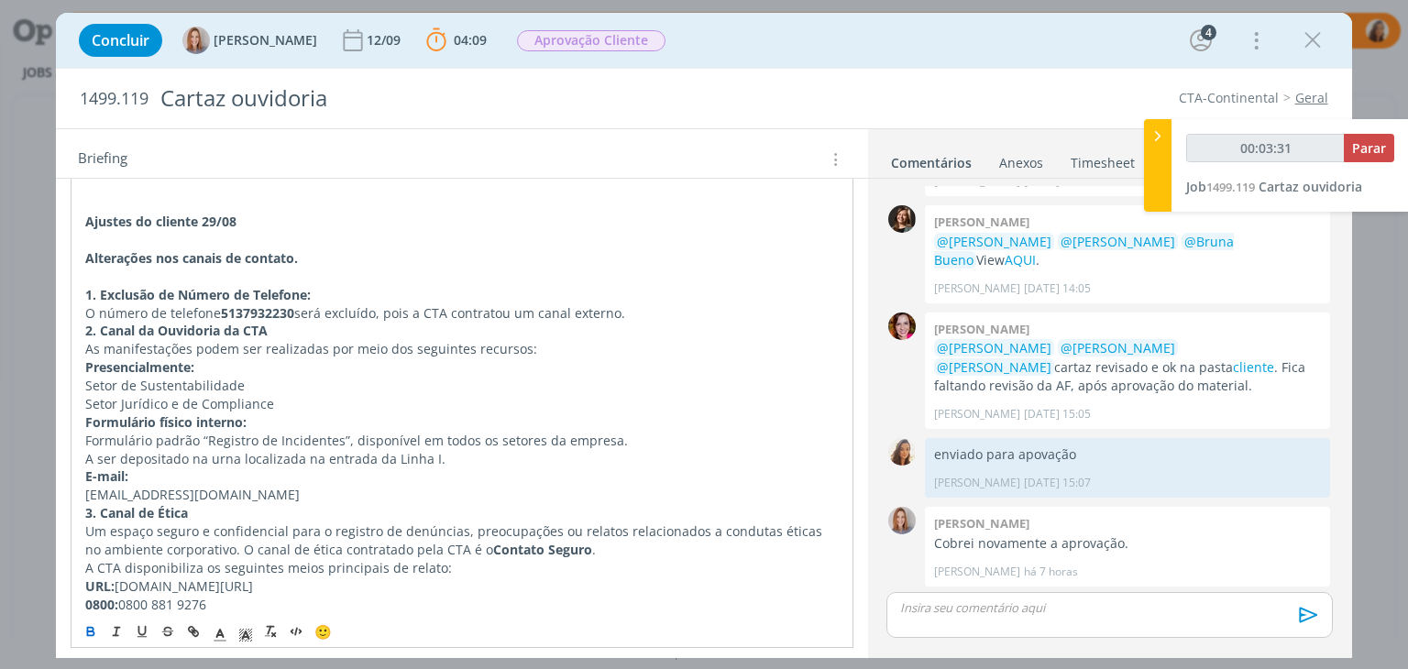
click at [187, 238] on p "dialog" at bounding box center [461, 240] width 752 height 18
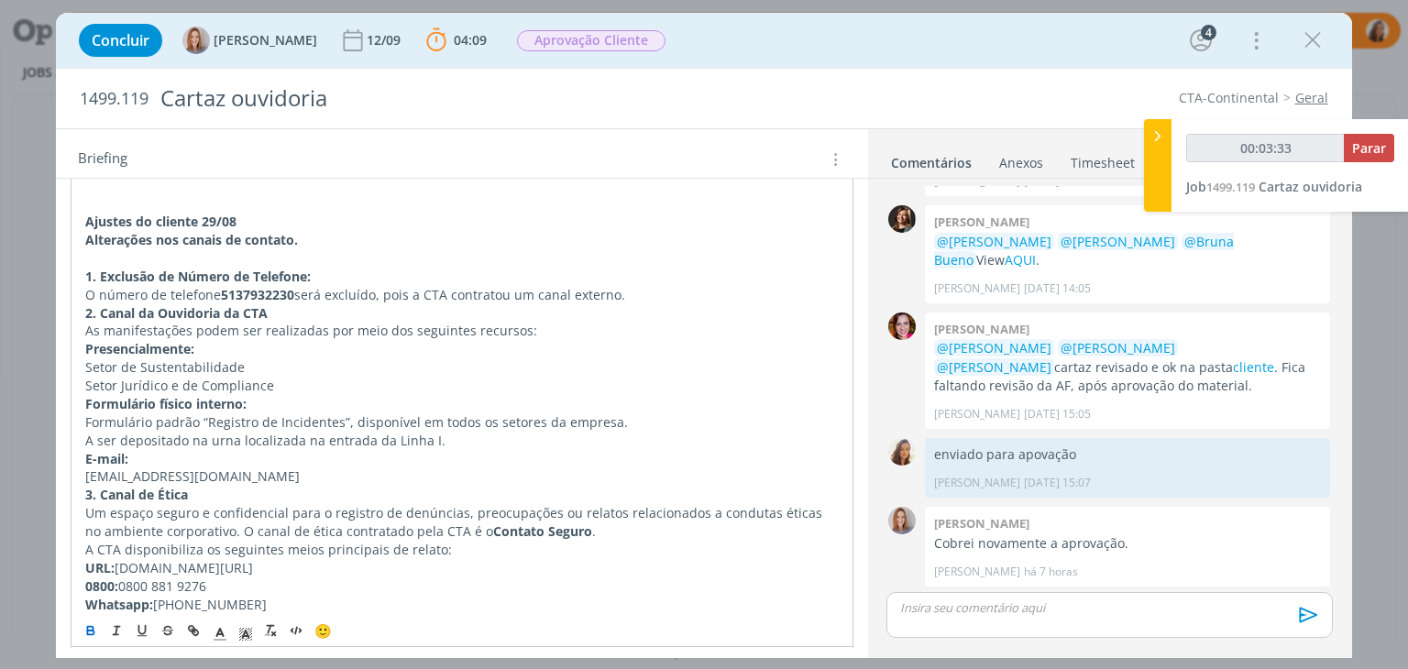
click at [180, 239] on strong "Alterações nos canais de contato." at bounding box center [191, 239] width 213 height 17
click at [179, 239] on strong "Alterações nos canais de contato." at bounding box center [191, 239] width 213 height 17
click at [87, 635] on icon "dialog" at bounding box center [90, 631] width 15 height 15
click at [337, 238] on p "Alterações nos canais de contato." at bounding box center [461, 239] width 754 height 18
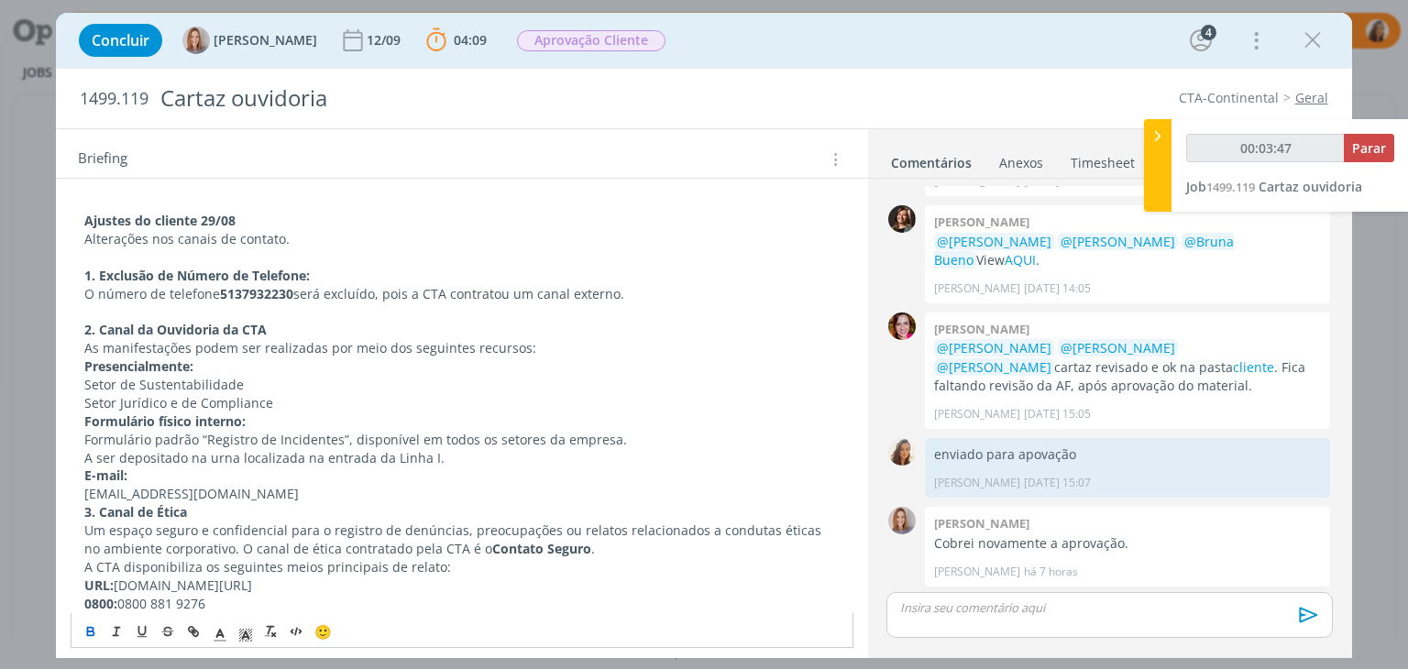
click at [326, 294] on p "O número de telefone 5137932230 será excluído, pois a CTA contratou um canal ex…" at bounding box center [461, 294] width 754 height 18
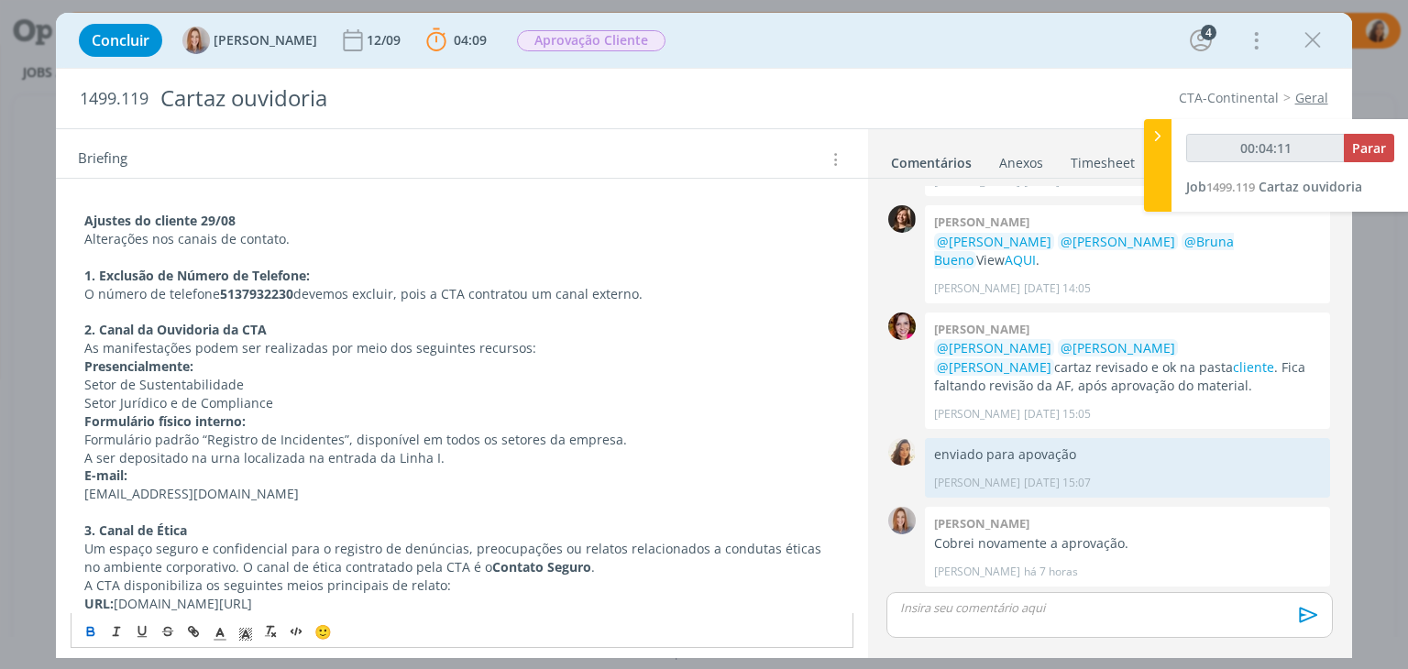
click at [88, 500] on p "ouvidoria@cta.com.br" at bounding box center [461, 494] width 754 height 18
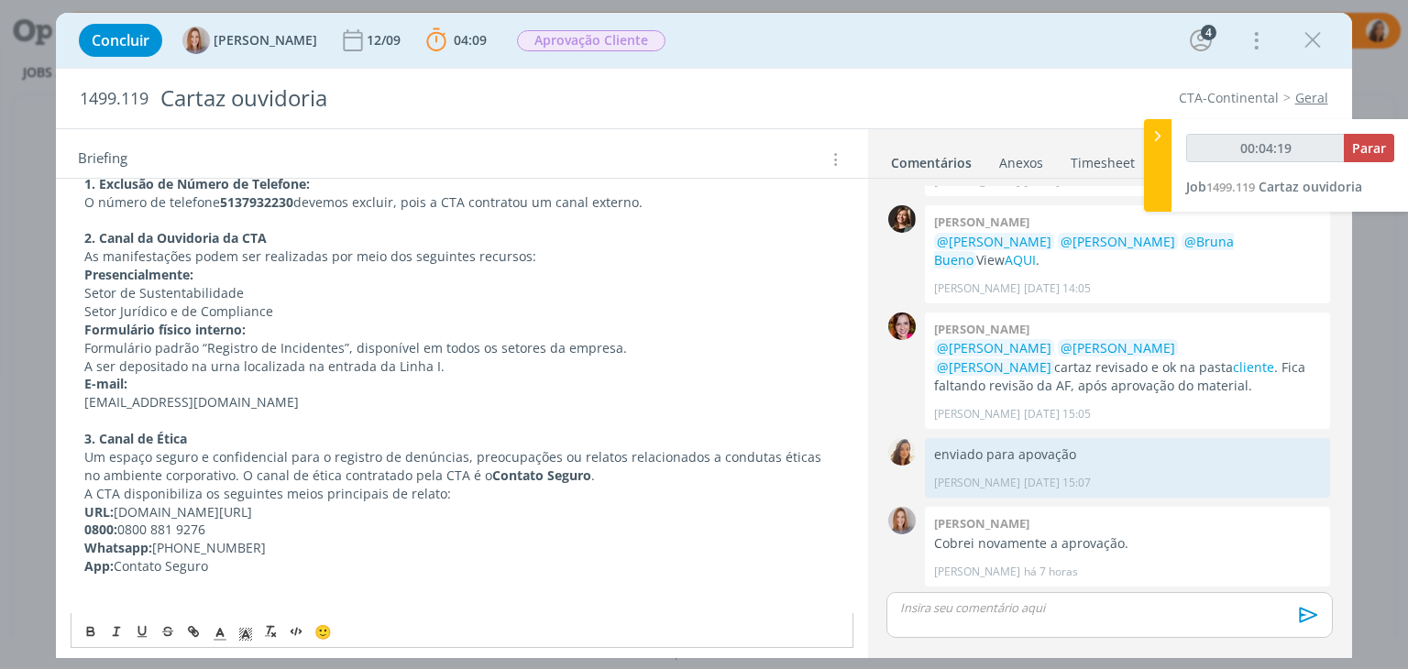
click at [89, 459] on p "Um espaço seguro e confidencial para o registro de denúncias, preocupações ou r…" at bounding box center [461, 466] width 754 height 37
click at [90, 495] on p "A CTA disponibiliza os seguintes meios principais de relato:" at bounding box center [461, 494] width 754 height 18
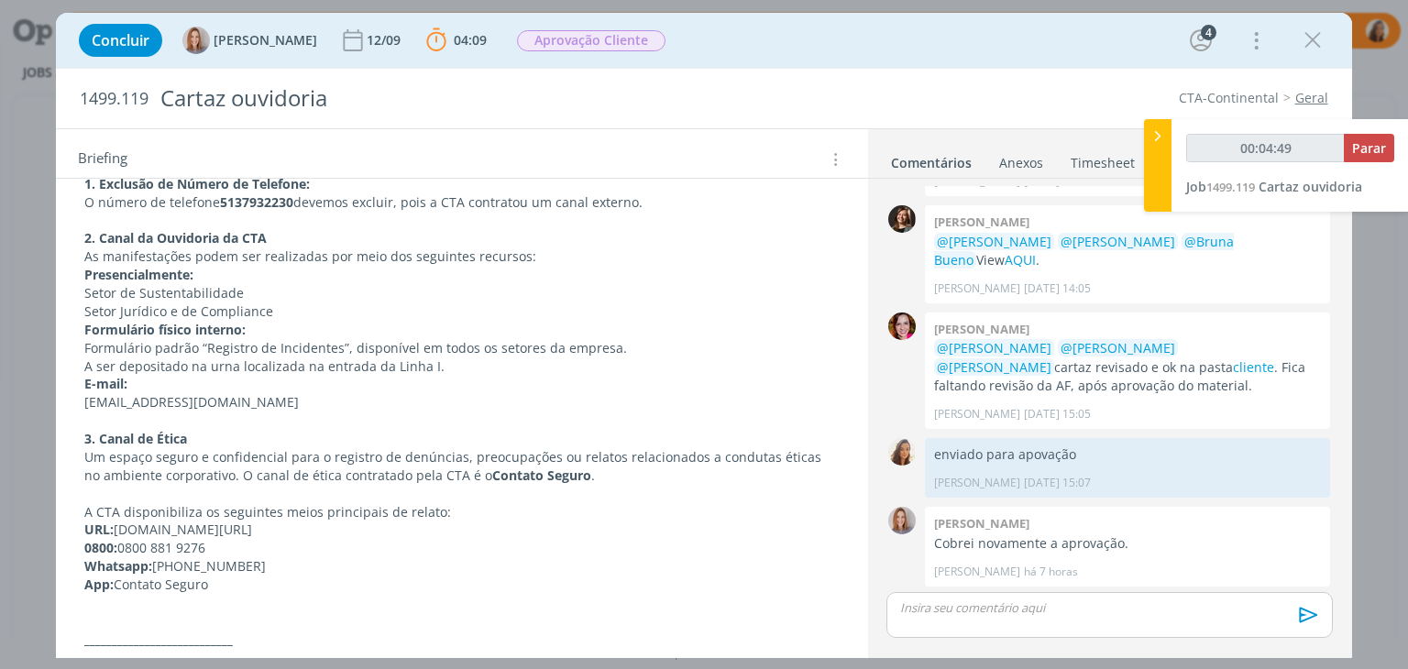
scroll to position [198, 0]
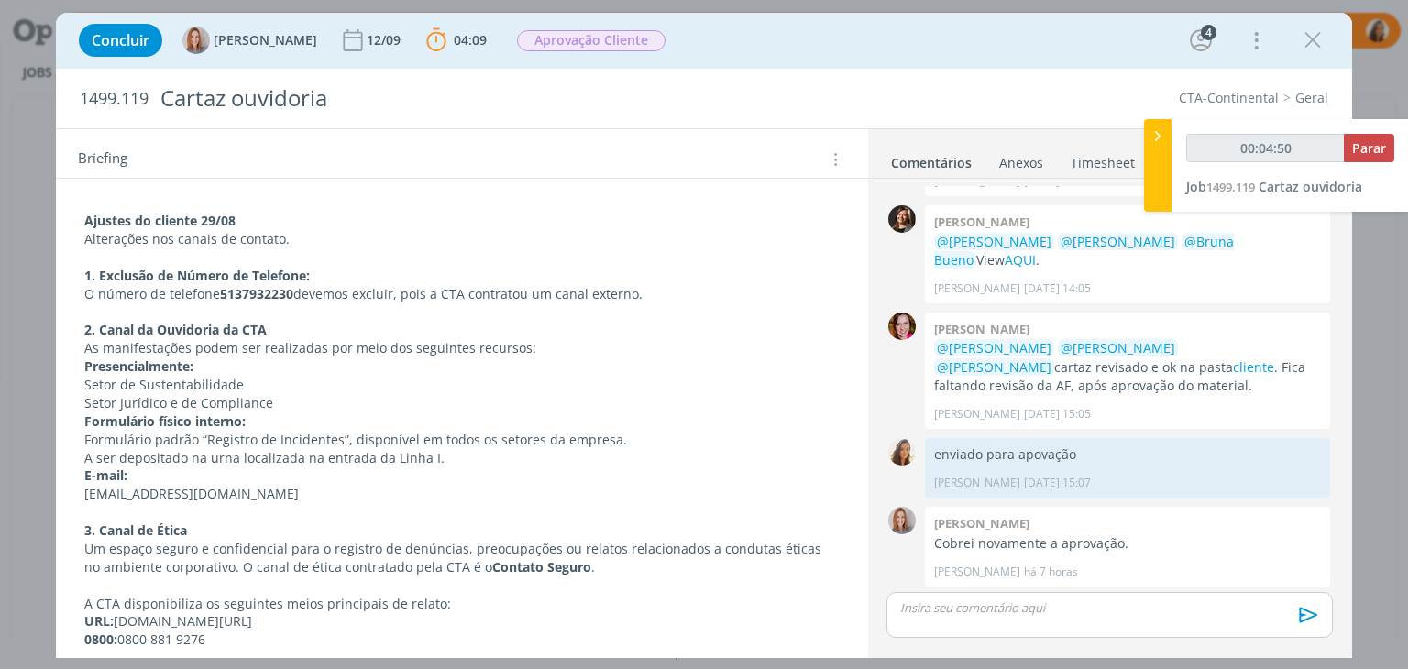
click at [183, 311] on p "dialog" at bounding box center [461, 312] width 754 height 18
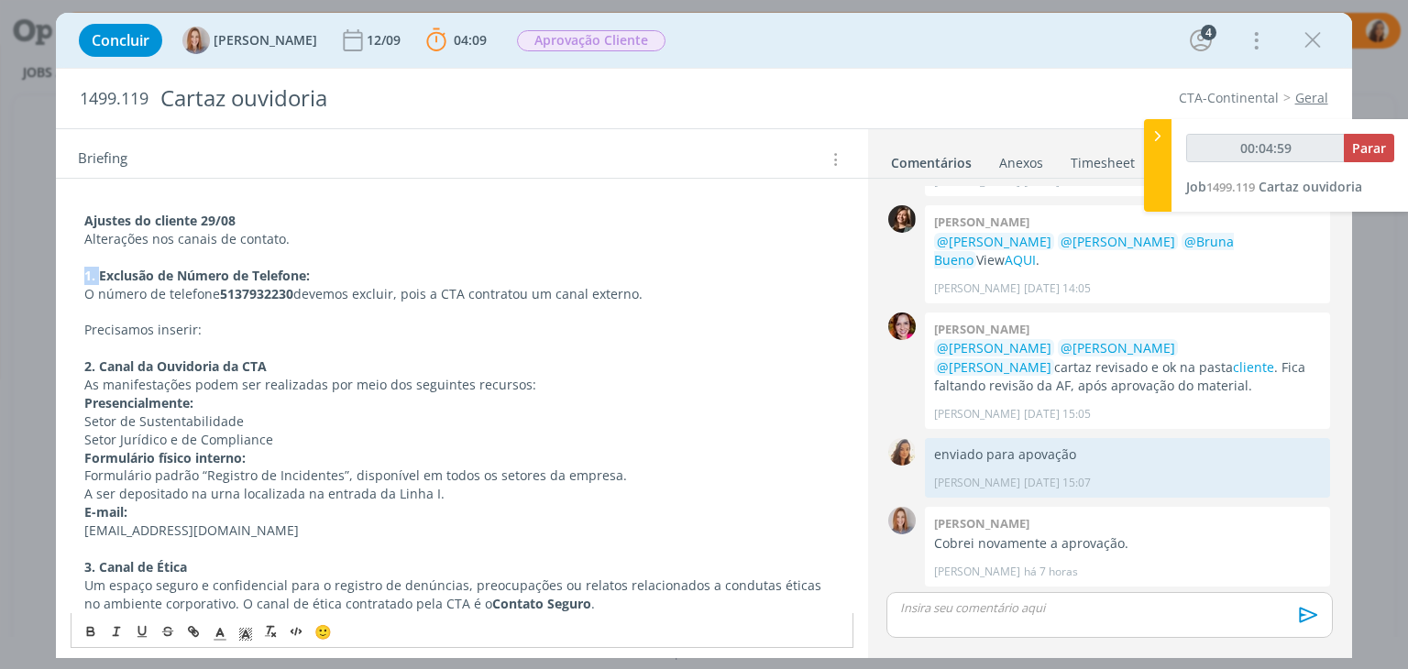
drag, startPoint x: 97, startPoint y: 272, endPoint x: 75, endPoint y: 272, distance: 22.0
drag, startPoint x: 96, startPoint y: 271, endPoint x: 85, endPoint y: 271, distance: 11.0
click at [85, 271] on strong "-> Exclusão de Número de Telefone:" at bounding box center [197, 275] width 226 height 17
copy strong "->"
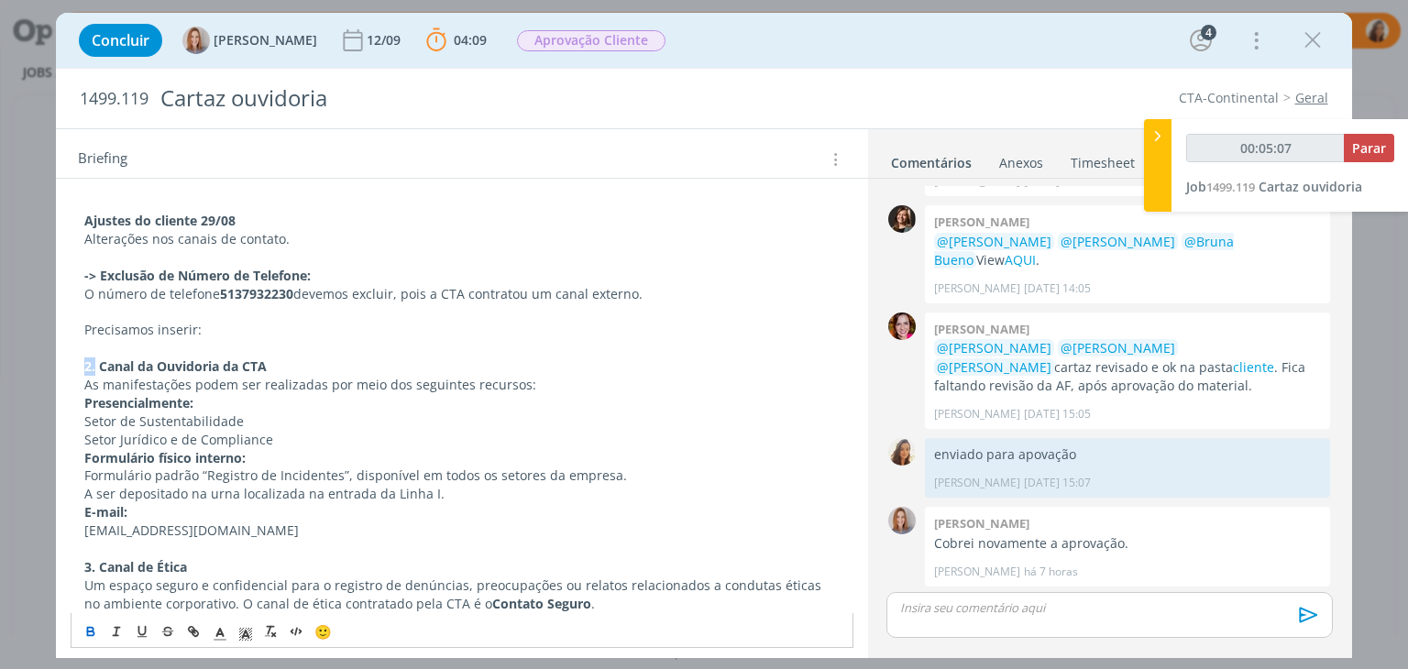
drag, startPoint x: 95, startPoint y: 364, endPoint x: 71, endPoint y: 360, distance: 24.1
drag, startPoint x: 96, startPoint y: 564, endPoint x: 66, endPoint y: 564, distance: 30.2
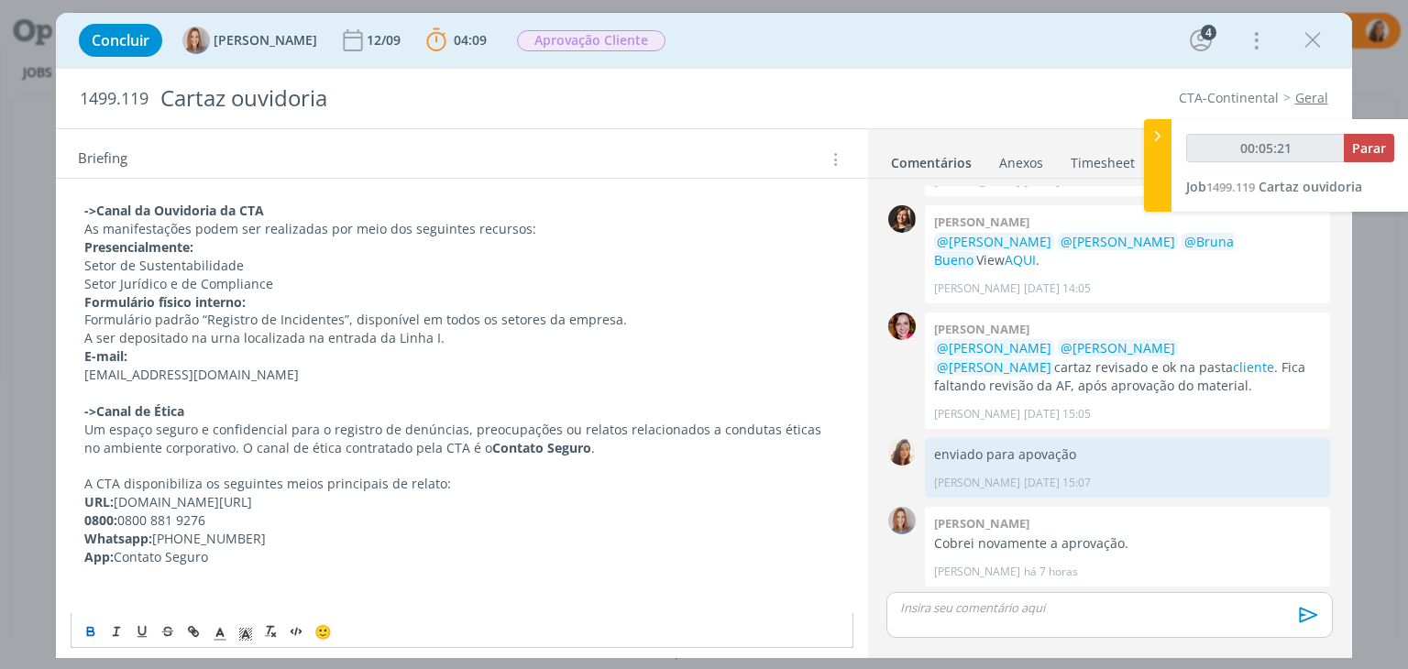
scroll to position [381, 0]
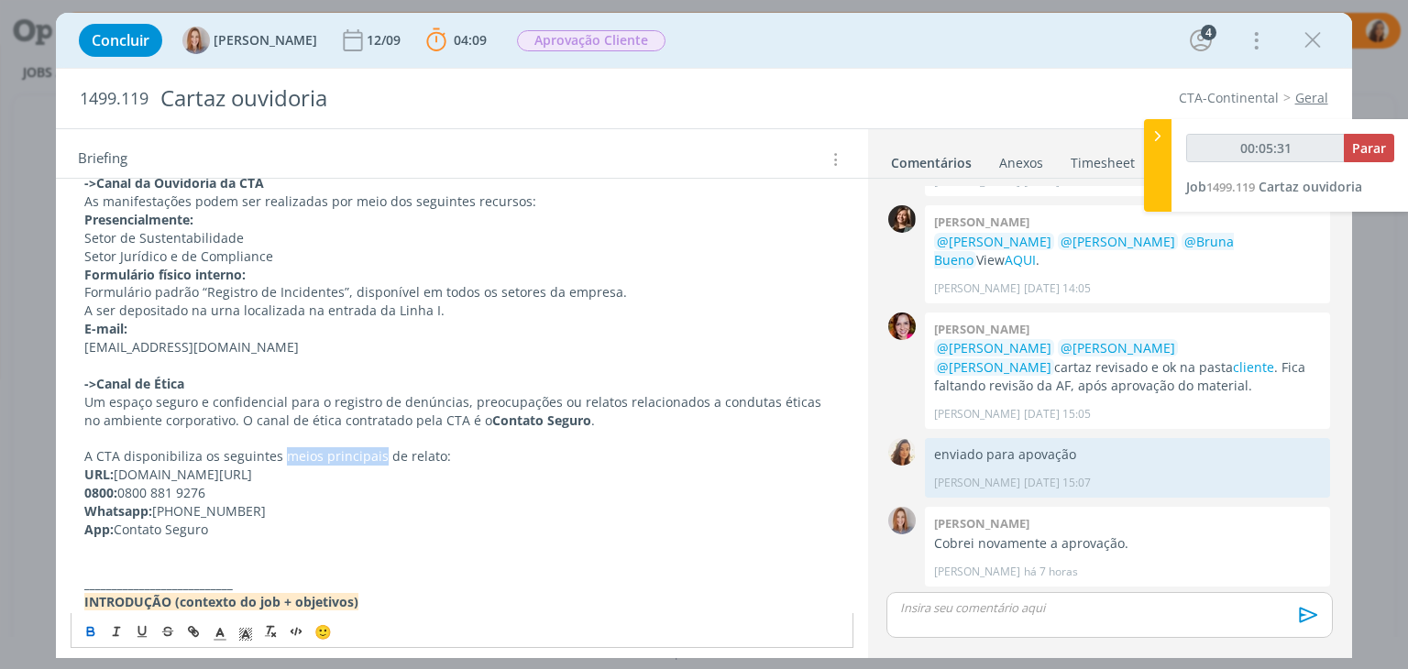
drag, startPoint x: 374, startPoint y: 455, endPoint x: 280, endPoint y: 461, distance: 93.7
click at [280, 461] on p "A CTA disponibiliza os seguintes meios principais de relato:" at bounding box center [461, 456] width 754 height 18
copy p "meios principais"
click at [87, 452] on span "meios principais" at bounding box center [135, 455] width 102 height 17
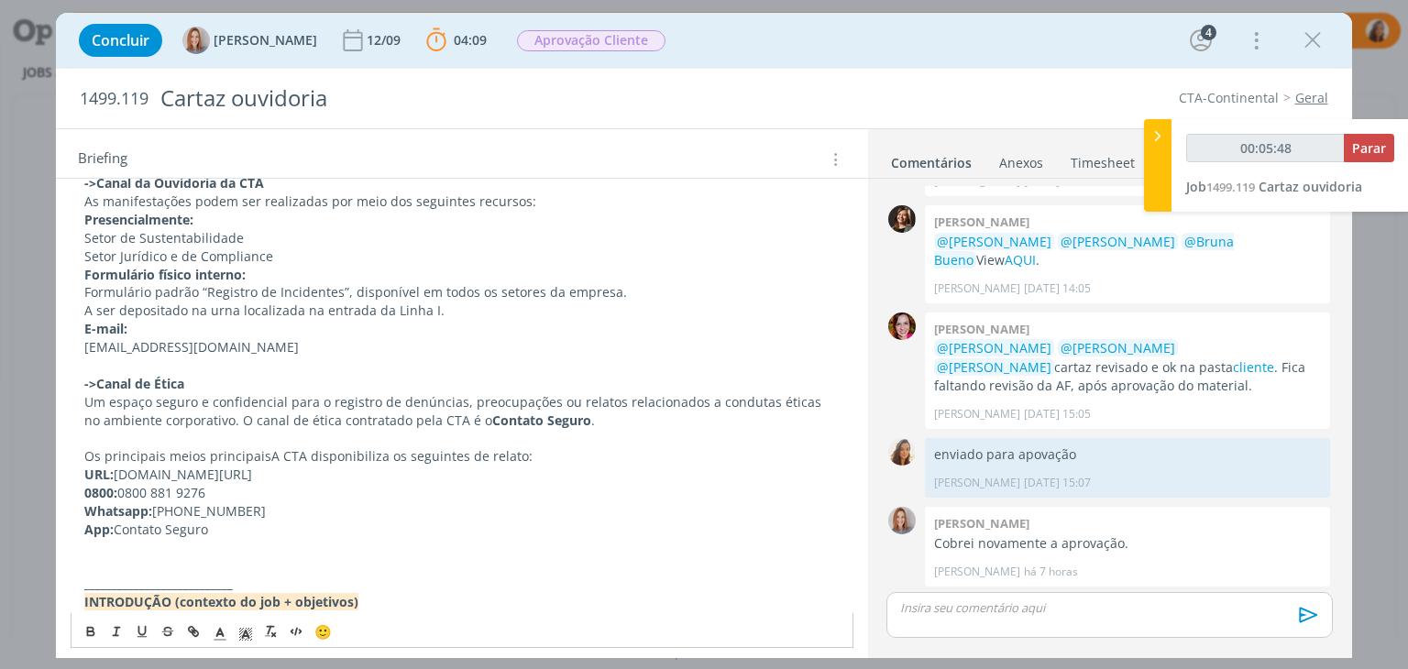
click at [202, 452] on span "Os principais meios principais" at bounding box center [177, 455] width 187 height 17
click at [307, 454] on p "Os principais meios de relatos que A CTA disponibiliza os seguintes de relato:" at bounding box center [461, 456] width 754 height 18
drag, startPoint x: 408, startPoint y: 455, endPoint x: 545, endPoint y: 457, distance: 137.5
click at [545, 457] on p "Os principais meios de relatos que a CTA disponibiliza os seguintes de relato:" at bounding box center [461, 456] width 754 height 18
click at [217, 450] on span "Os principais meios de relatos que a" at bounding box center [196, 455] width 225 height 17
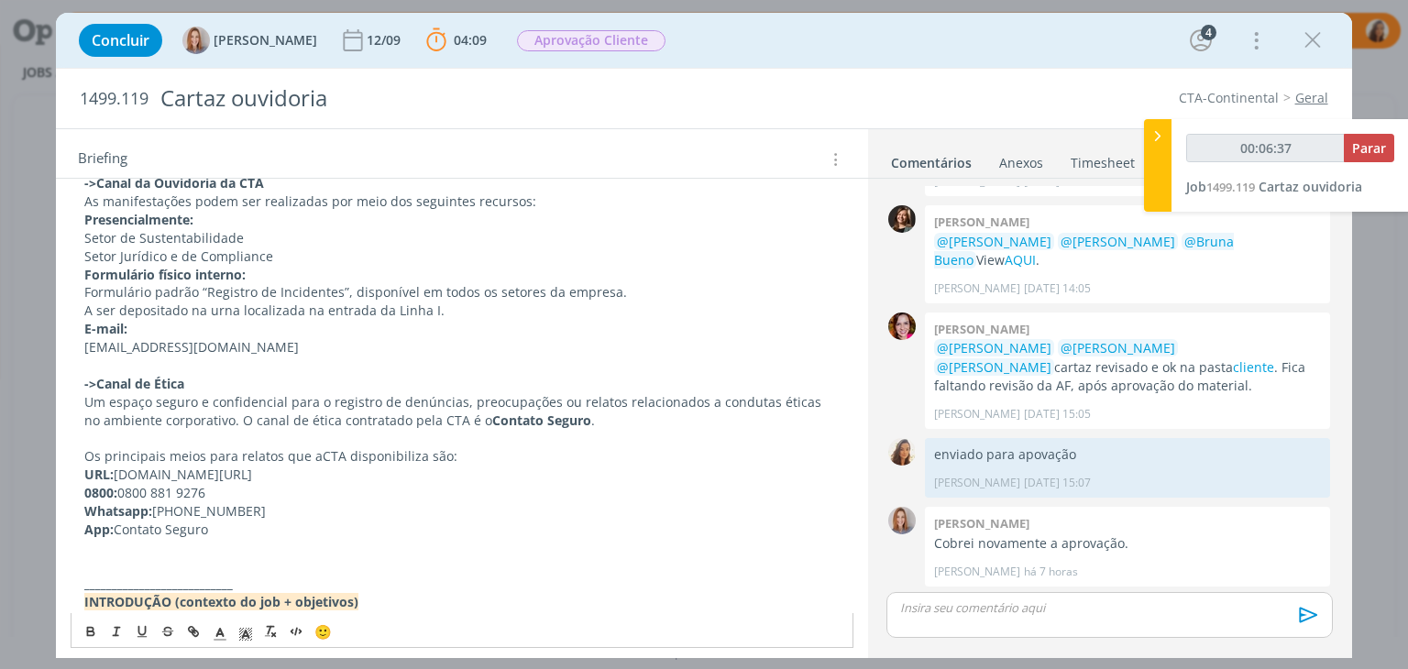
click at [161, 558] on p "dialog" at bounding box center [461, 566] width 754 height 18
drag, startPoint x: 214, startPoint y: 558, endPoint x: 275, endPoint y: 555, distance: 60.6
click at [275, 557] on p "Manter o disque 100 MANTER" at bounding box center [461, 566] width 754 height 18
click at [84, 565] on span "Manter o disque 100" at bounding box center [147, 565] width 127 height 17
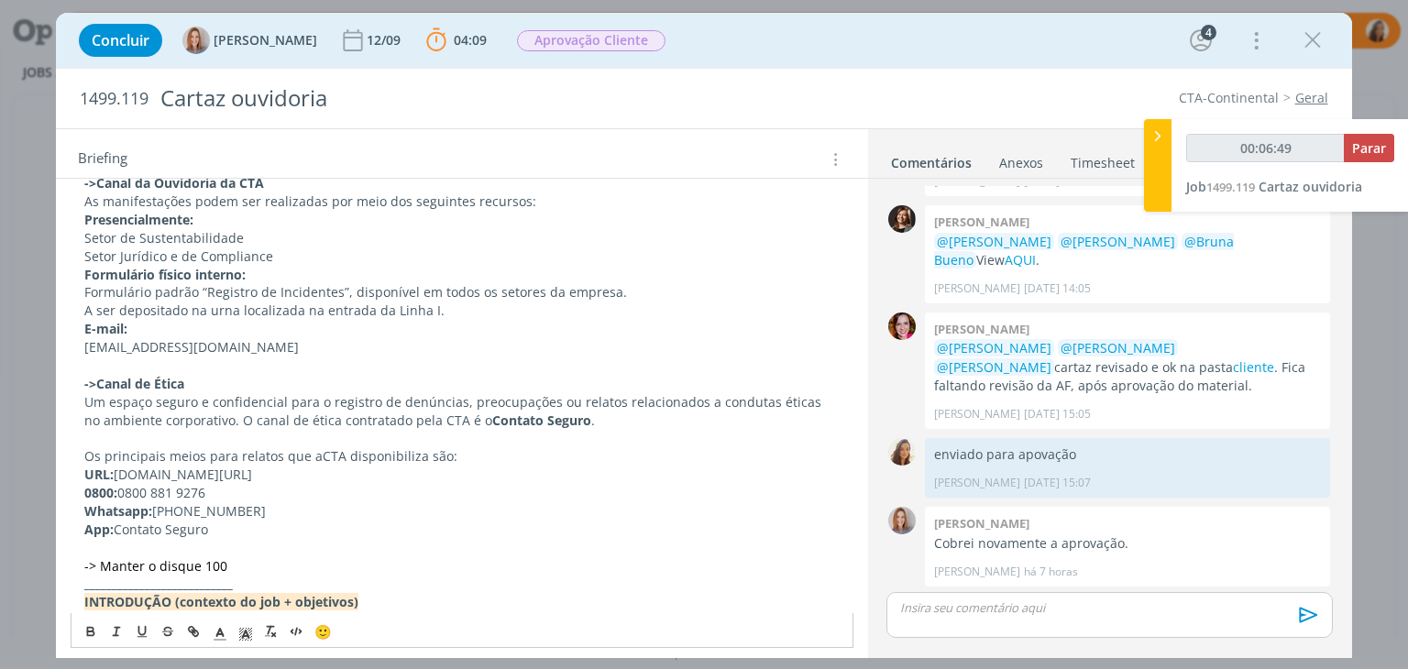
click at [255, 563] on p "-> Manter o disque 100" at bounding box center [461, 566] width 754 height 18
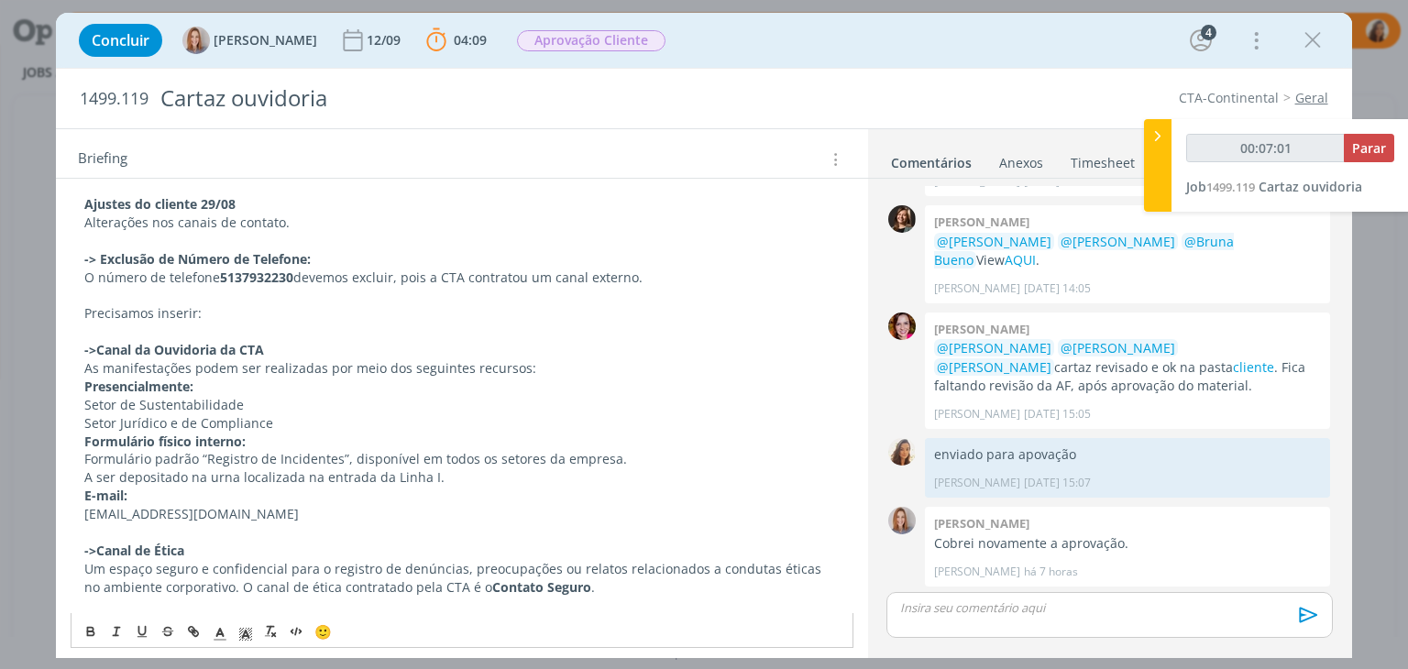
scroll to position [183, 0]
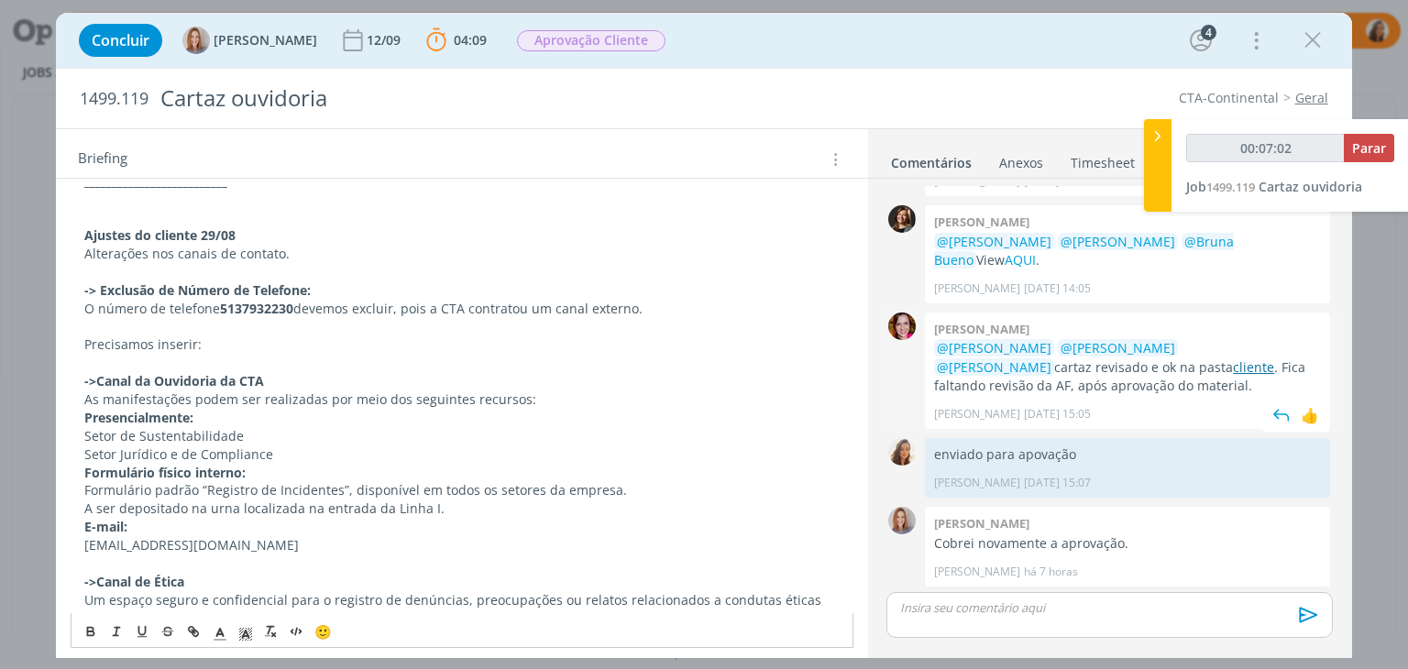
click at [1233, 365] on link "cliente" at bounding box center [1253, 366] width 41 height 17
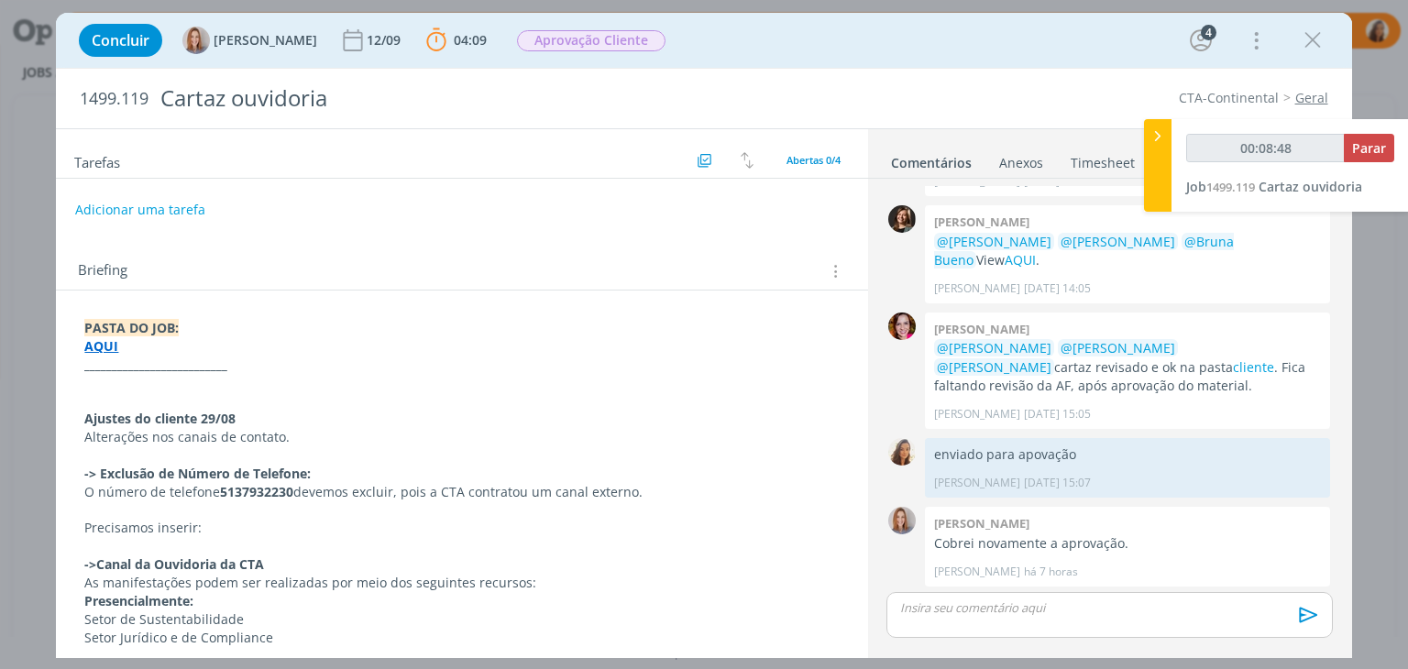
scroll to position [92, 0]
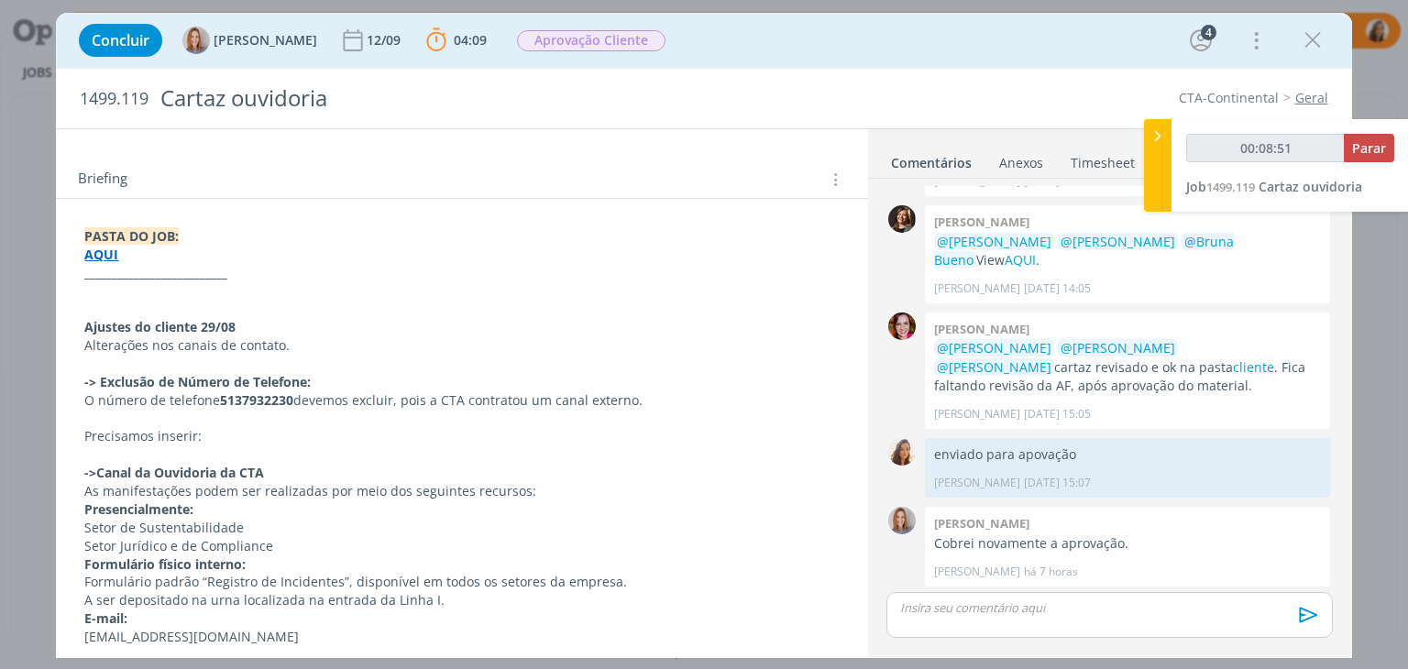
click at [193, 429] on p "Precisamos inserir:" at bounding box center [461, 436] width 754 height 18
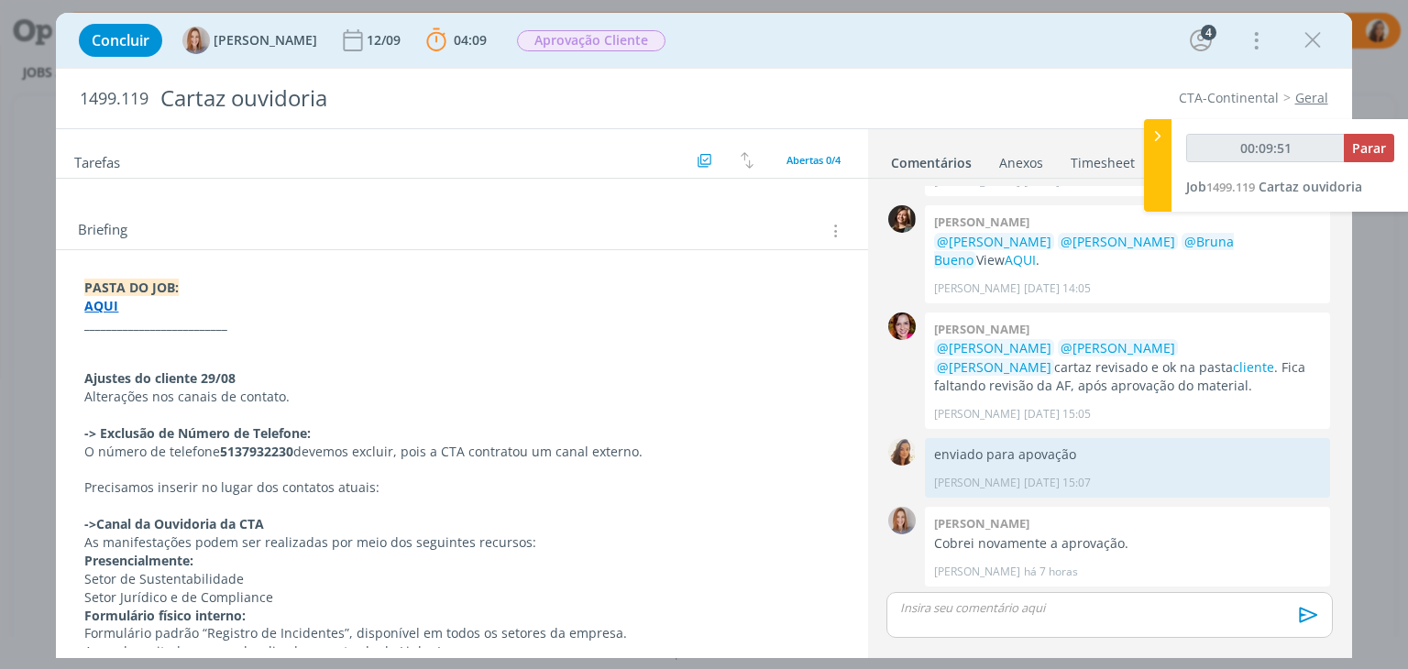
scroll to position [0, 0]
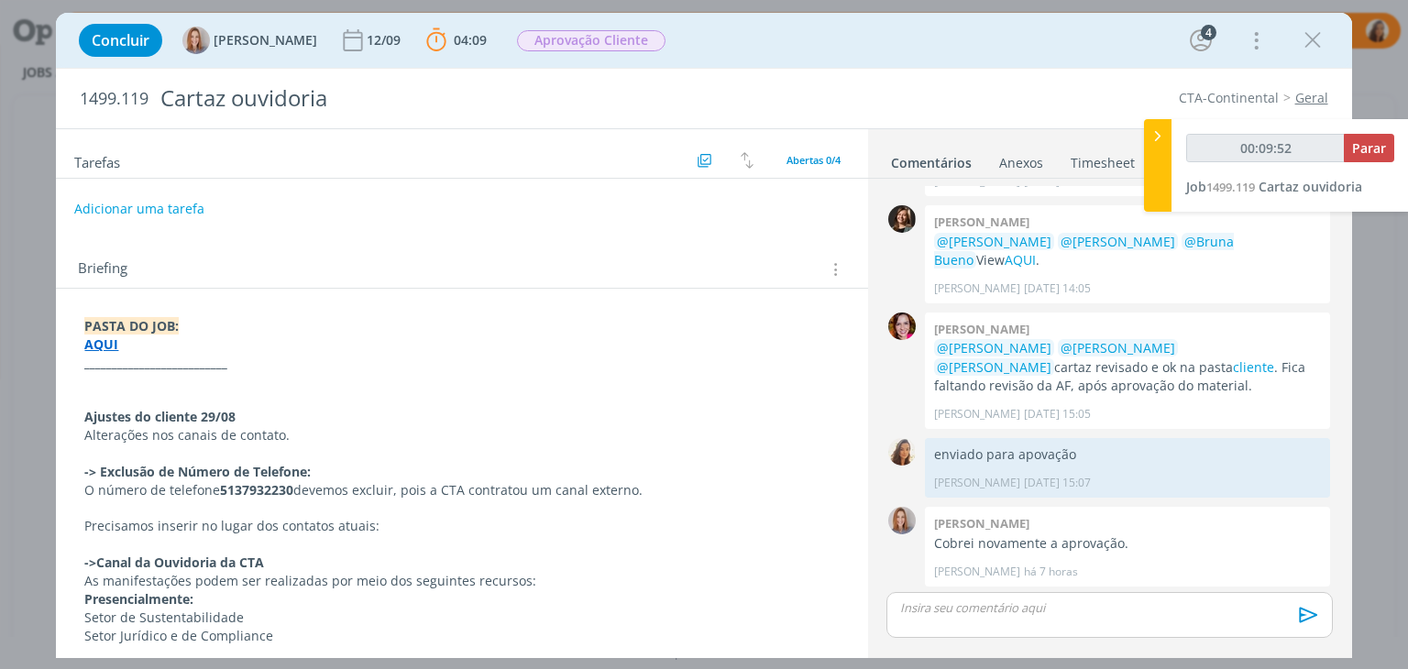
click at [177, 211] on button "Adicionar uma tarefa" at bounding box center [139, 208] width 130 height 31
type input "00:09:56"
type input "Aj"
type input "00:09:57"
type input "Ajustes"
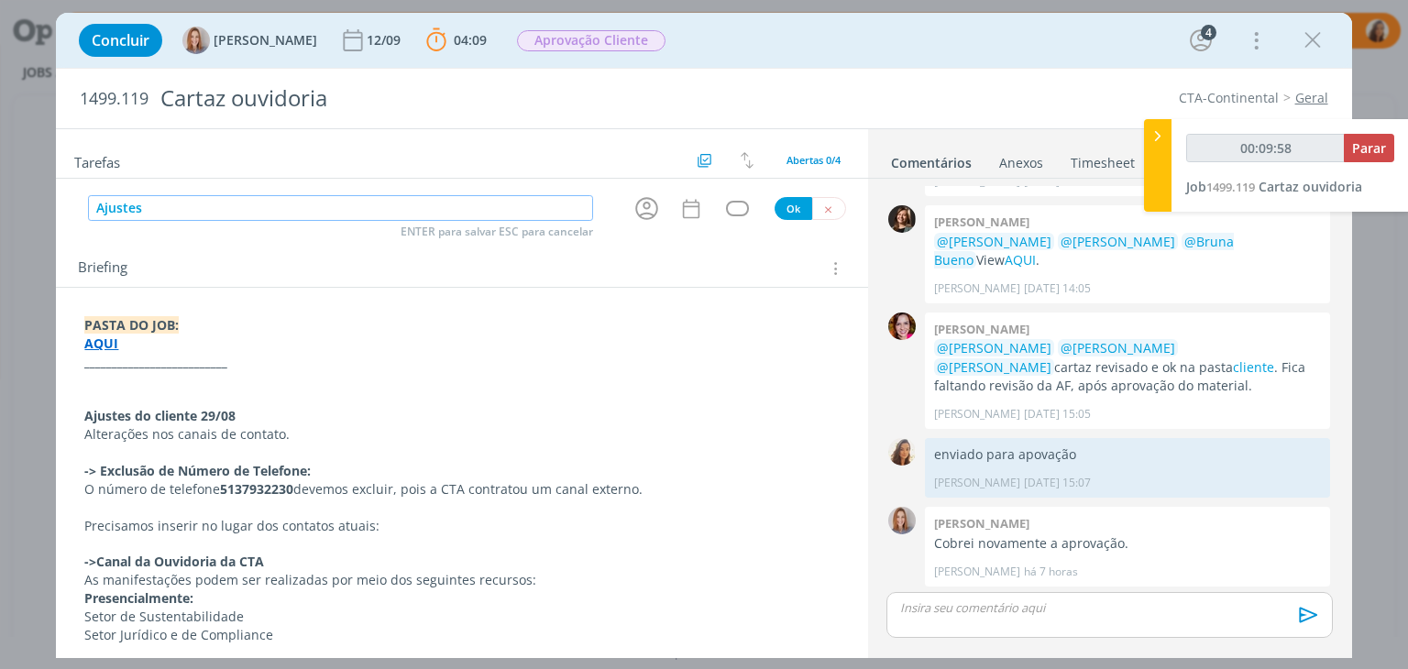
type input "00:09:59"
click at [645, 207] on icon "dialog" at bounding box center [646, 208] width 28 height 28
type input "Ajustes"
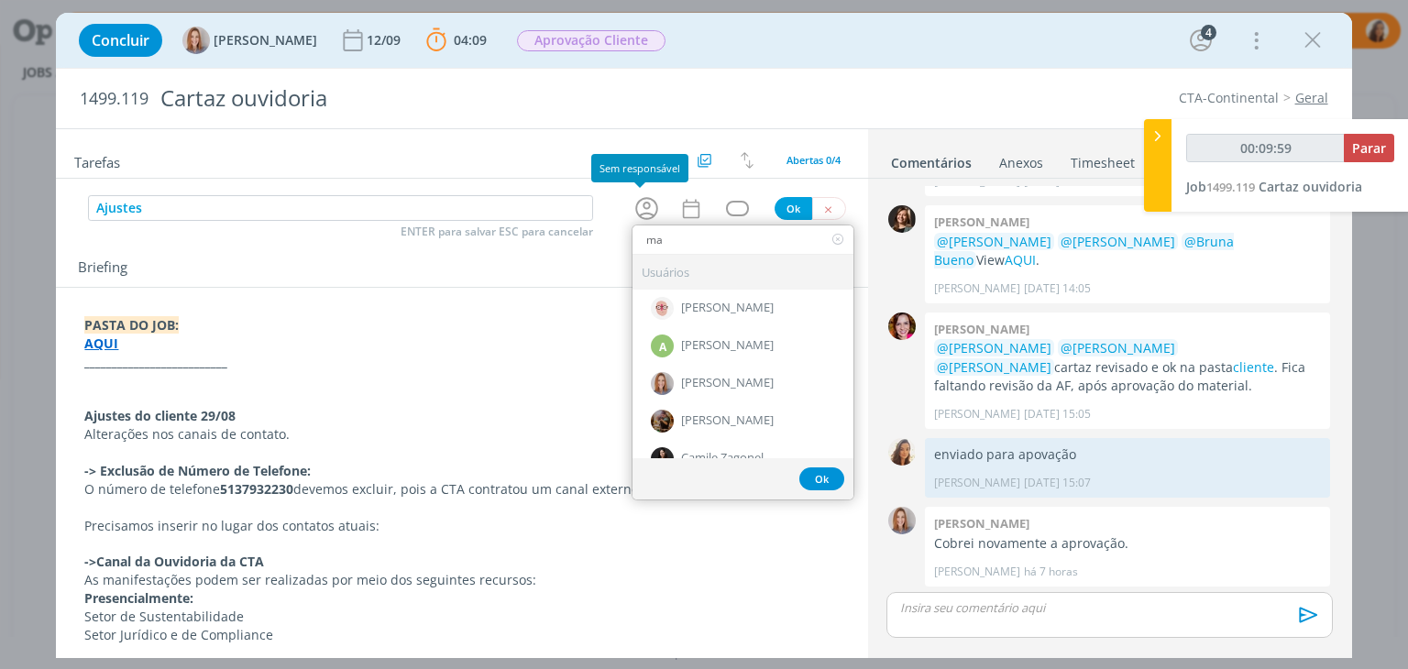
type input "mar"
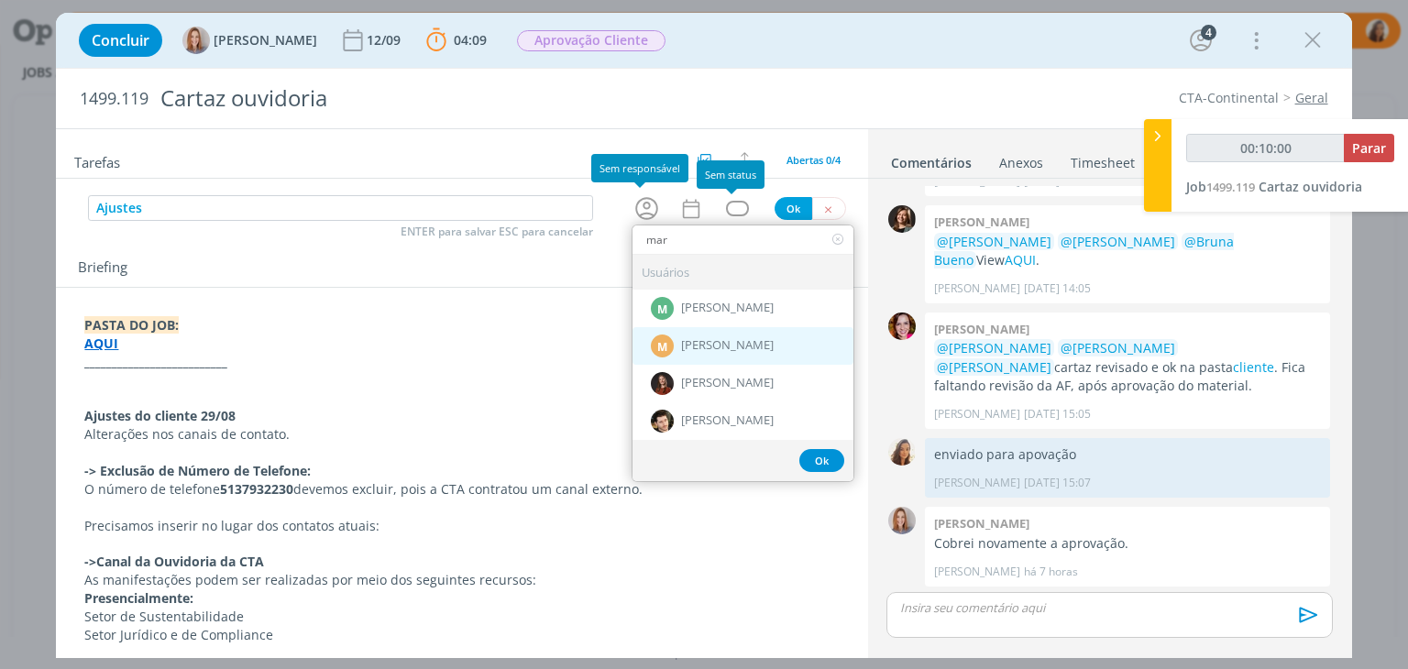
type input "00:10:01"
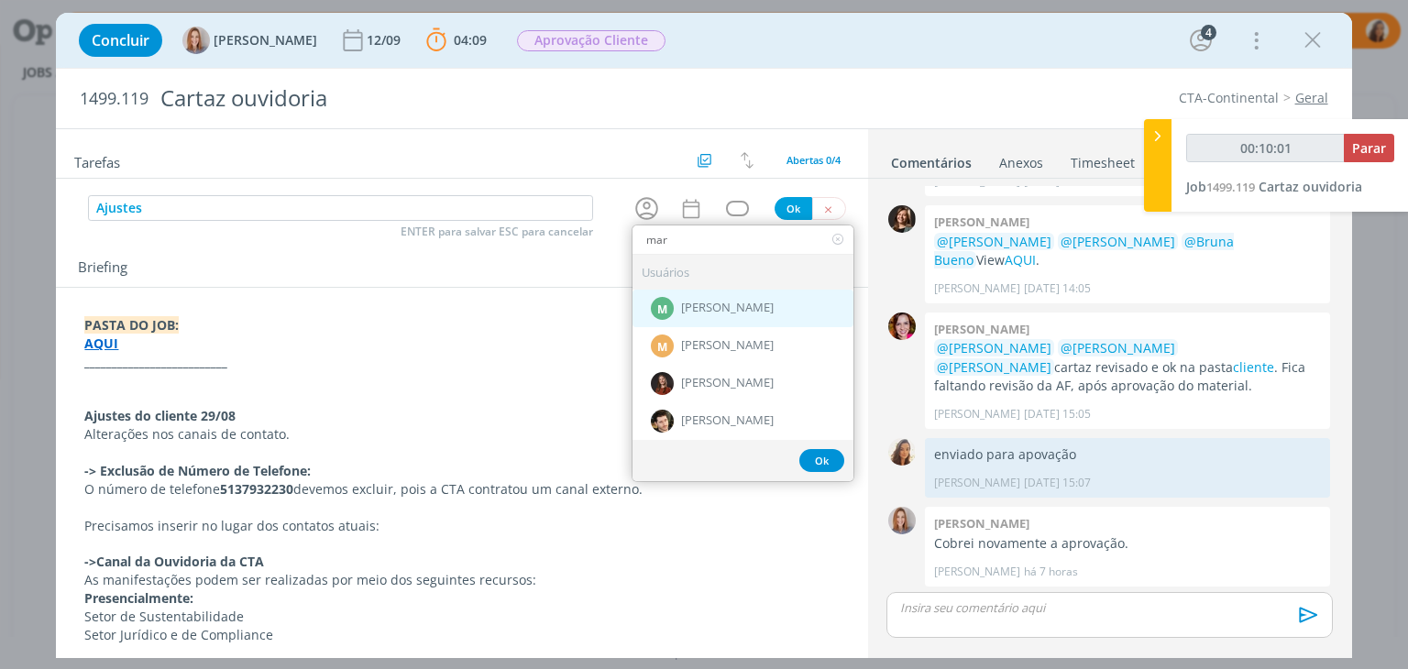
type input "mar"
click at [737, 309] on div "M Marcel Ali" at bounding box center [742, 309] width 221 height 38
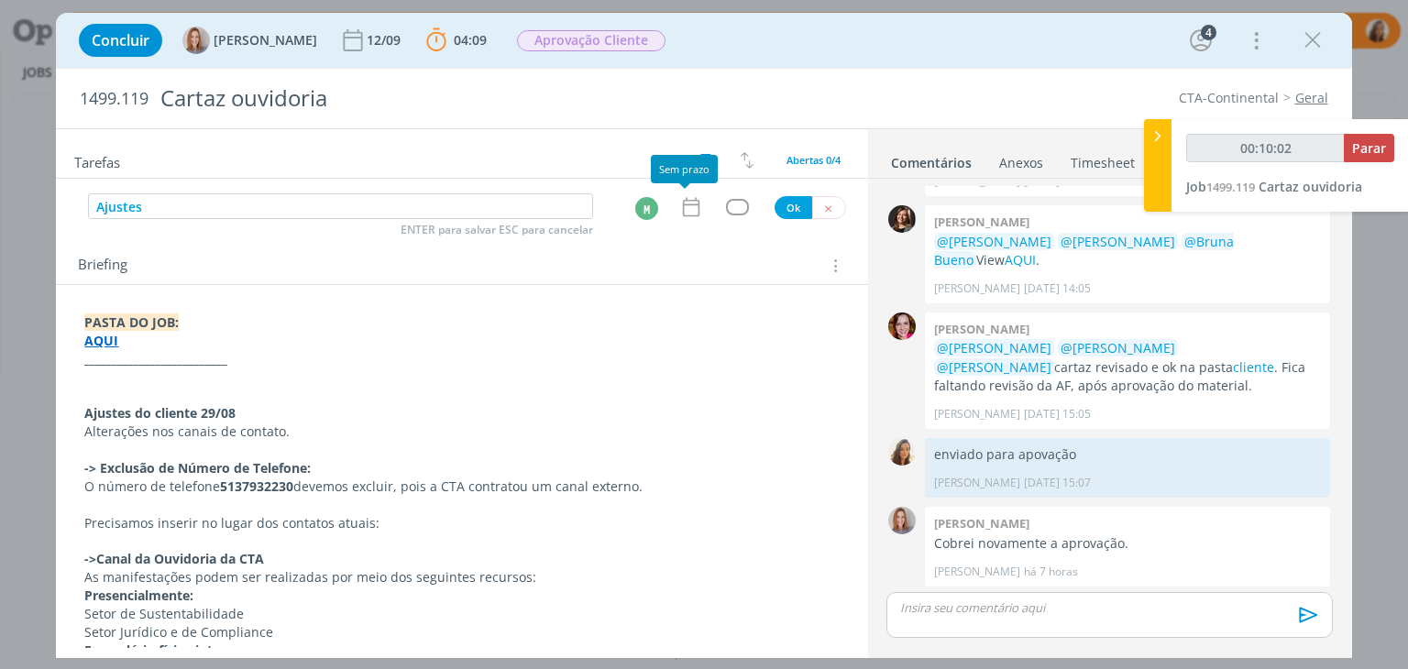
click at [684, 206] on icon "dialog" at bounding box center [691, 207] width 24 height 24
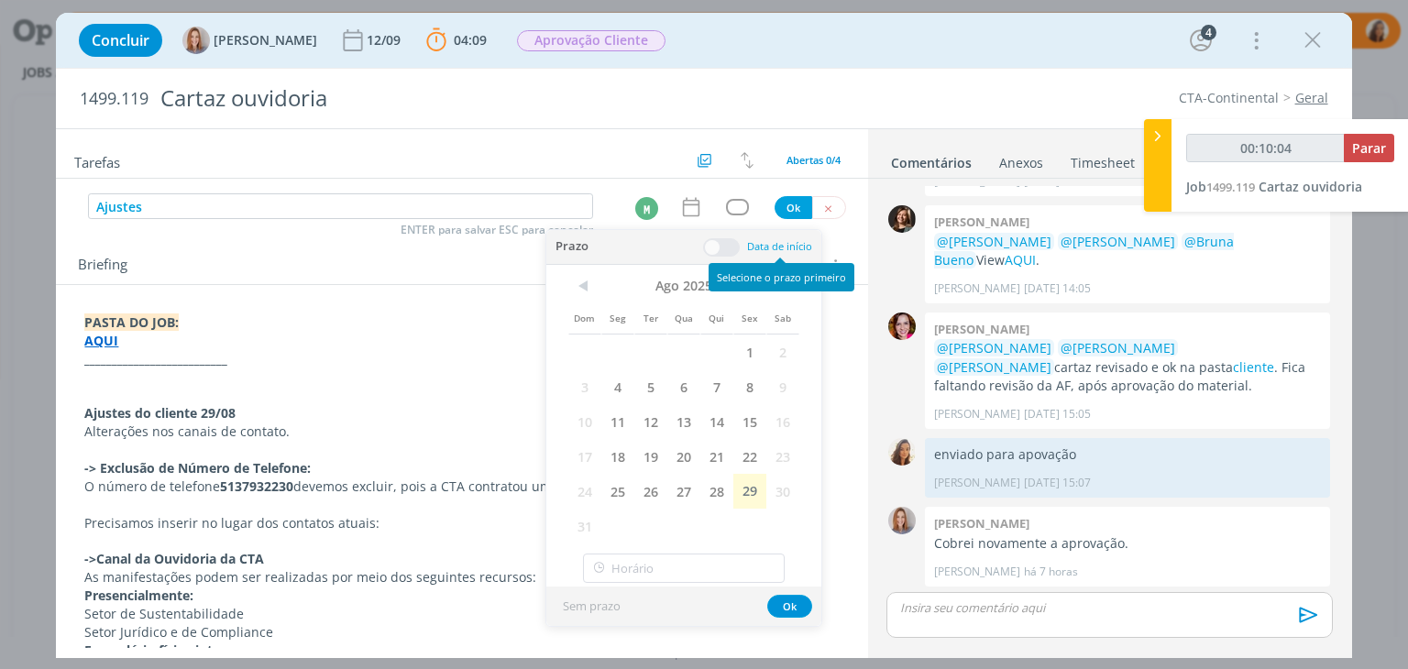
click at [788, 291] on span ">" at bounding box center [782, 285] width 33 height 27
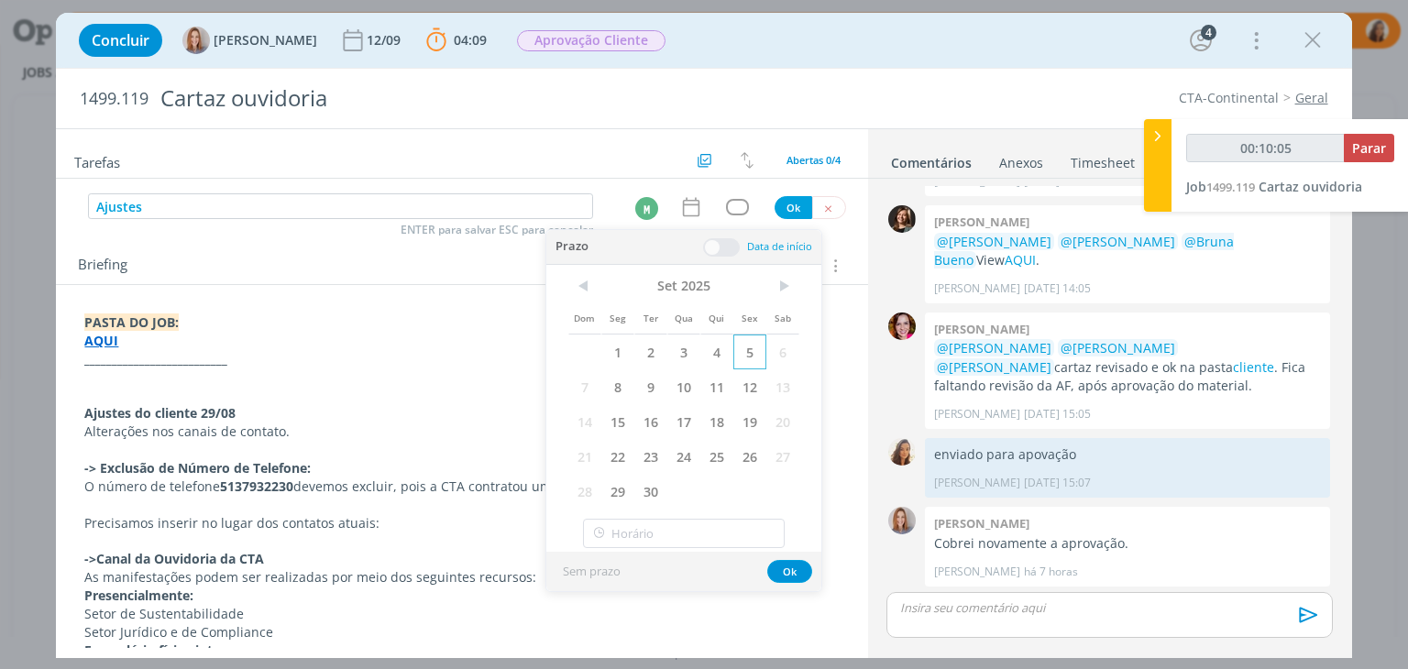
click at [748, 344] on span "5" at bounding box center [749, 352] width 33 height 35
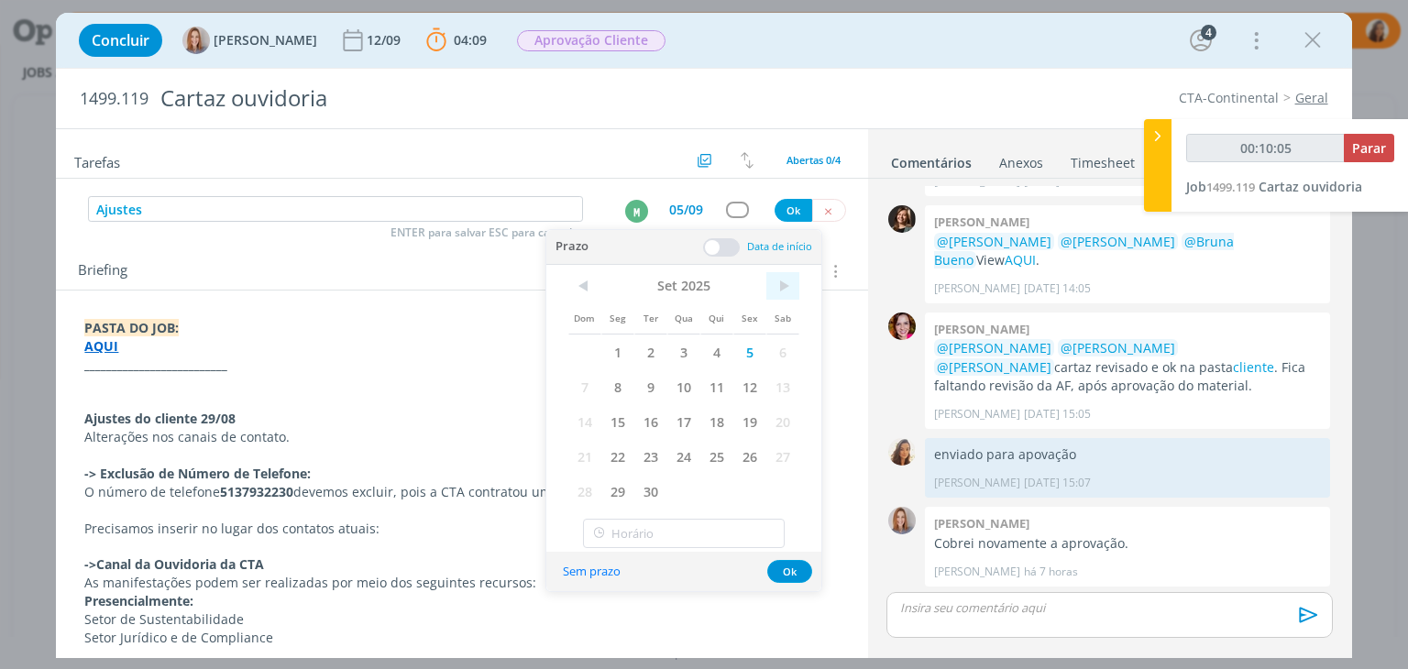
click at [775, 286] on span ">" at bounding box center [782, 285] width 33 height 27
click at [583, 280] on span "<" at bounding box center [584, 285] width 33 height 27
click at [708, 239] on span at bounding box center [721, 247] width 37 height 18
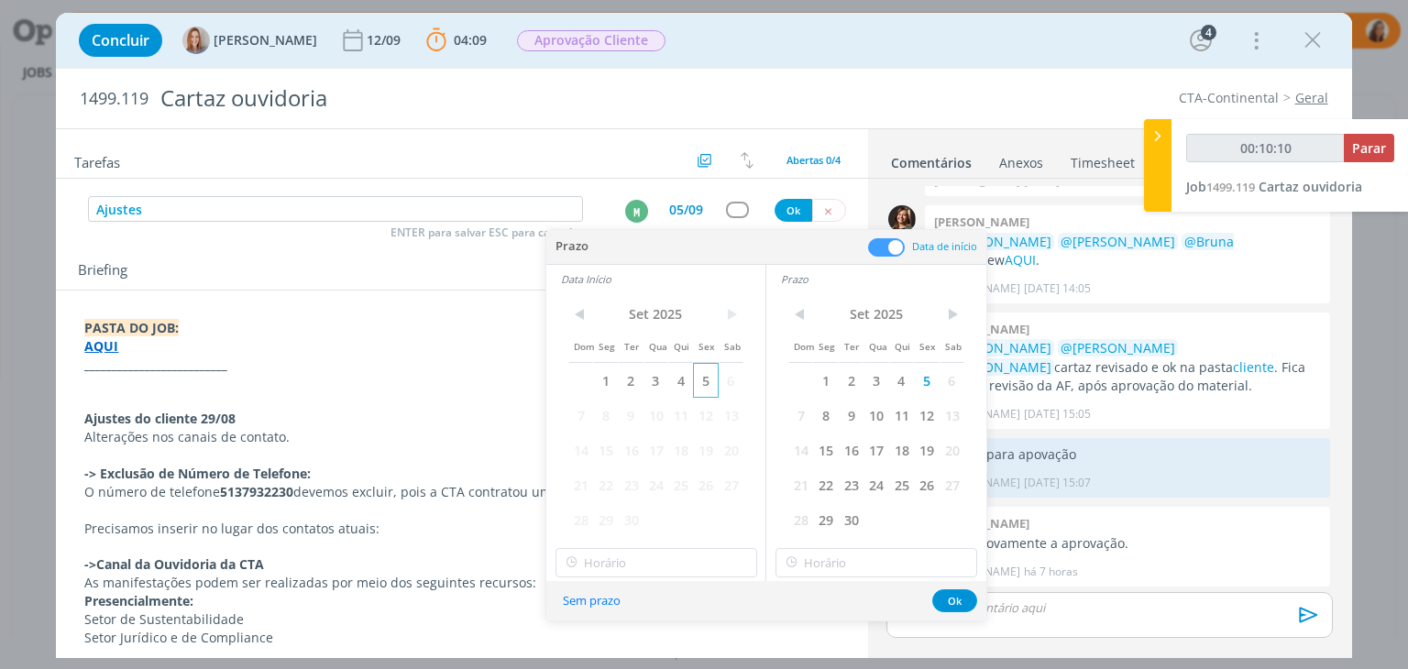
click at [705, 377] on span "5" at bounding box center [705, 380] width 25 height 35
type input "00:10:11"
type input "18:00"
click at [656, 560] on input "18:00" at bounding box center [656, 562] width 202 height 29
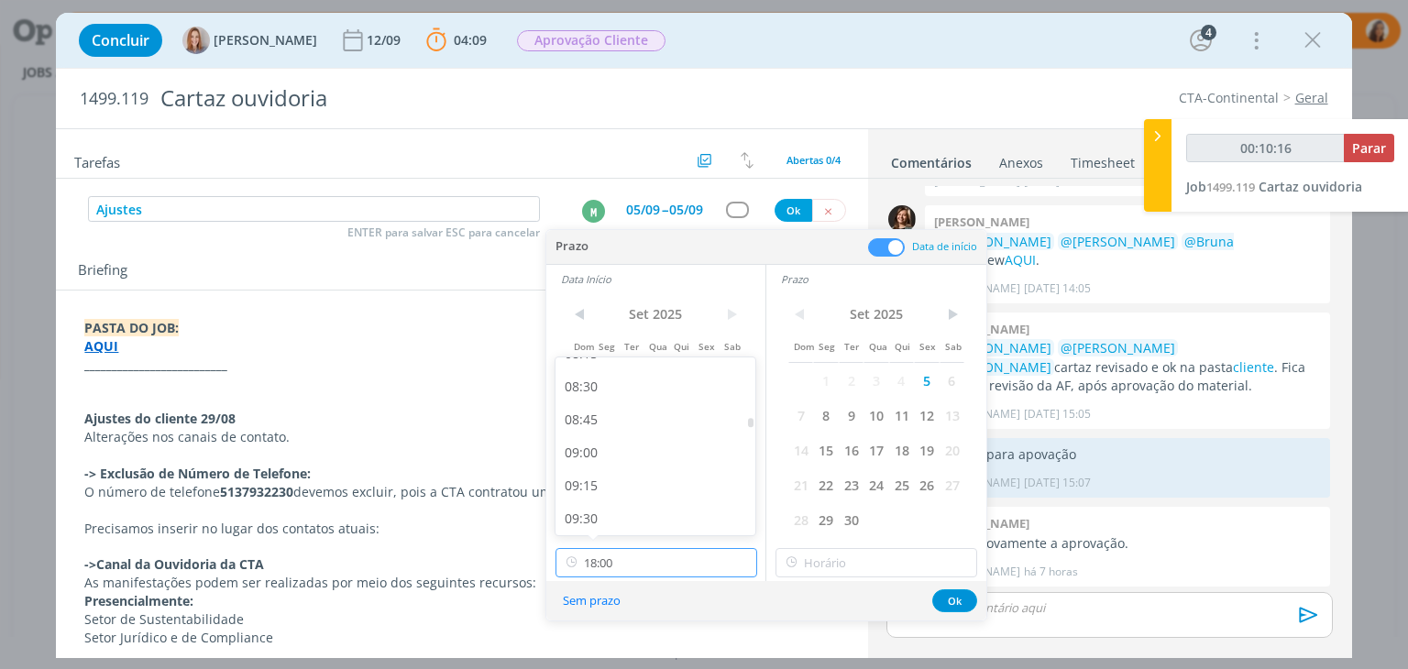
scroll to position [1045, 0]
type input "00:10:17"
click at [625, 506] on div "09:00" at bounding box center [657, 516] width 205 height 33
type input "09:00"
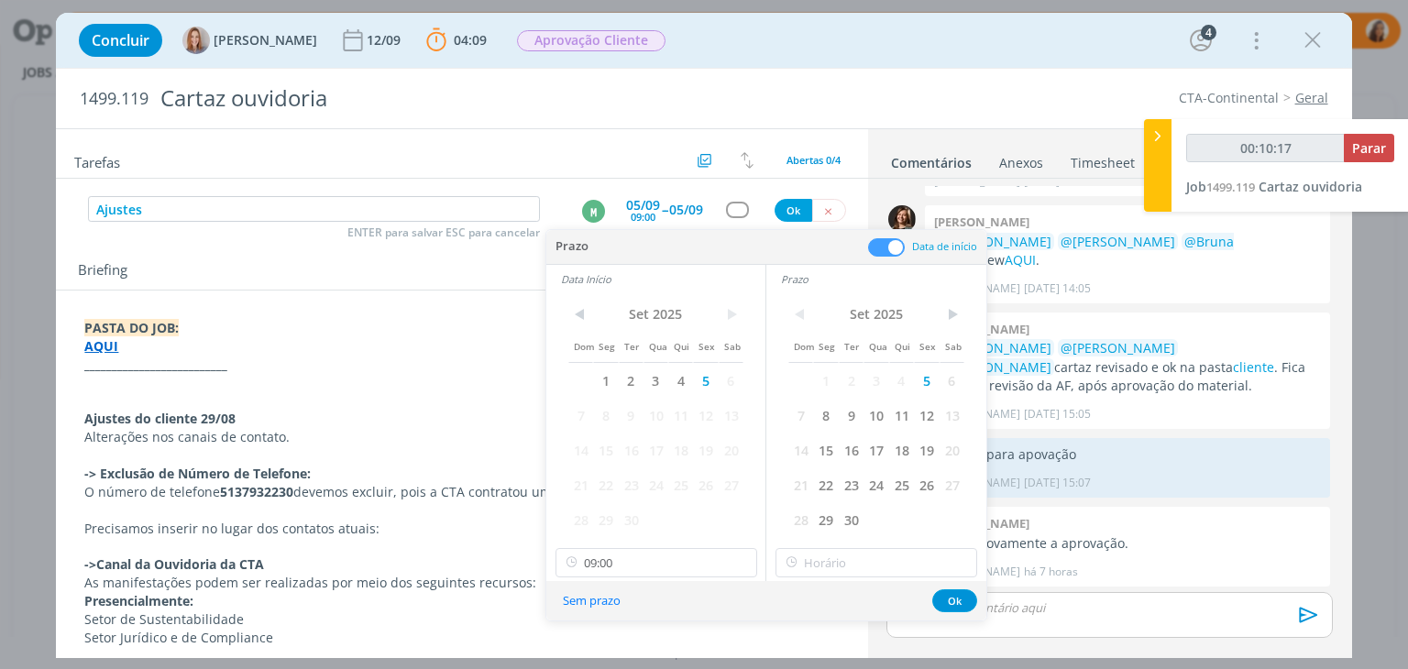
type input "00:10:18"
type input "18:00"
click at [854, 569] on input "18:00" at bounding box center [876, 562] width 202 height 29
type input "00:11:13"
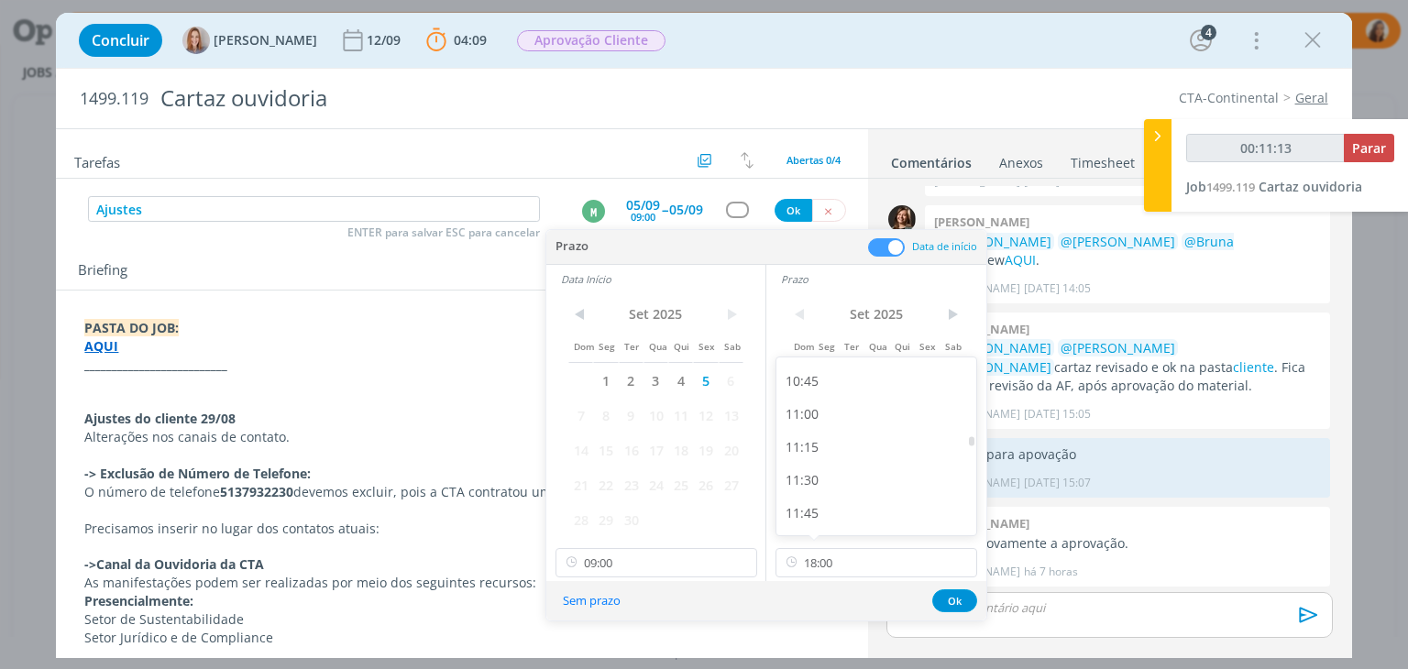
click at [836, 421] on div "11:00" at bounding box center [878, 414] width 205 height 33
type input "11:00"
click at [953, 605] on button "Ok" at bounding box center [954, 600] width 45 height 23
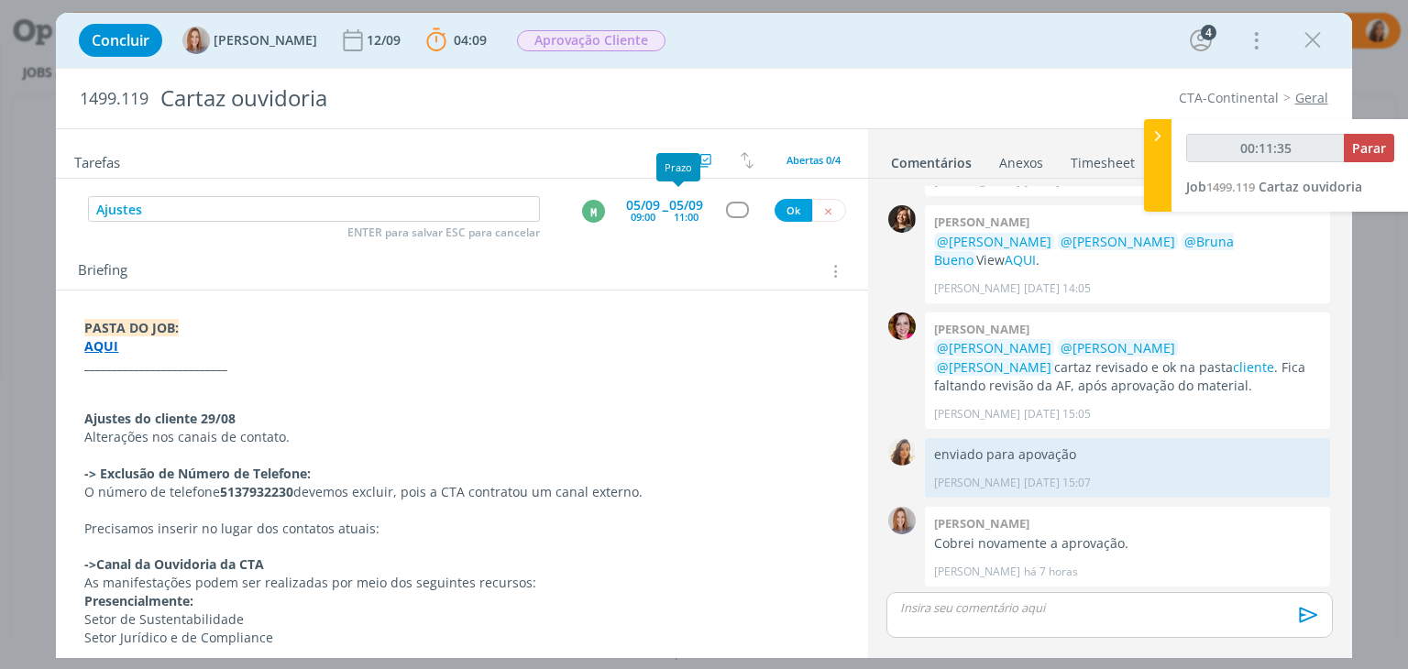
click at [677, 212] on div "11:00" at bounding box center [686, 217] width 25 height 10
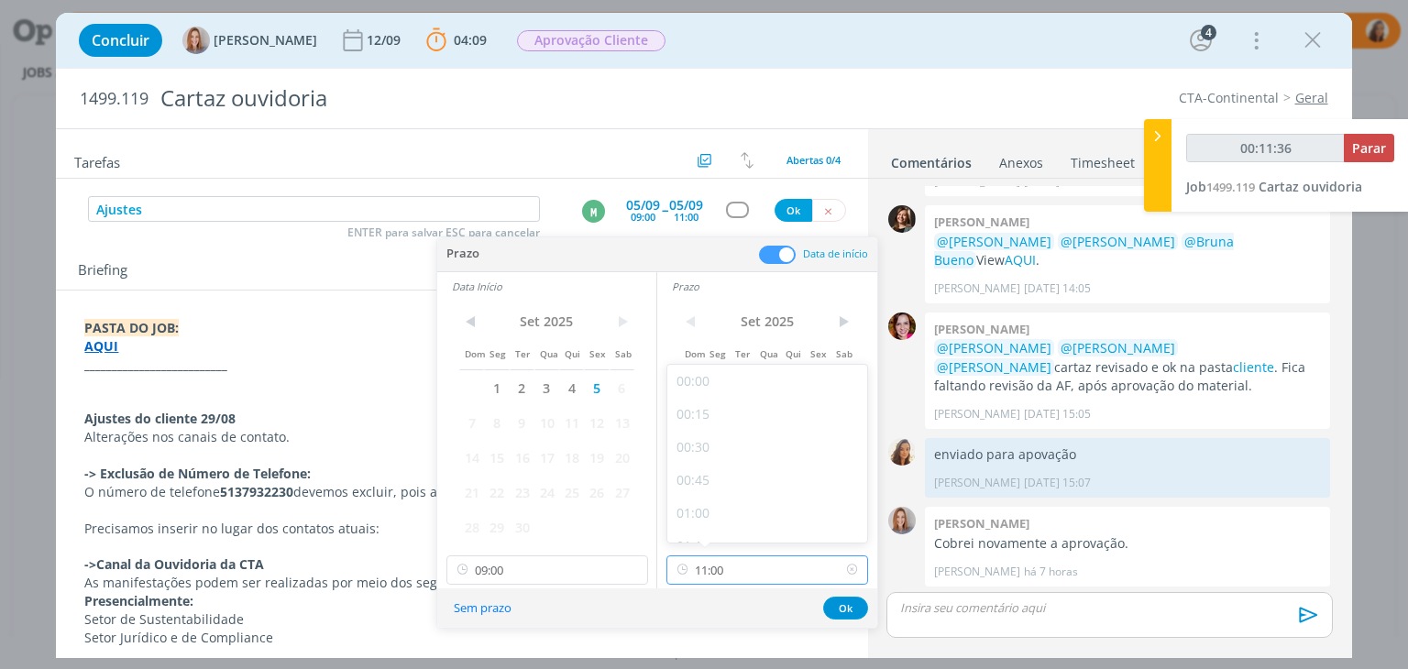
click at [759, 567] on input "11:00" at bounding box center [767, 569] width 202 height 29
type input "00:11:37"
click at [760, 442] on div "10:30" at bounding box center [769, 454] width 205 height 33
type input "10:30"
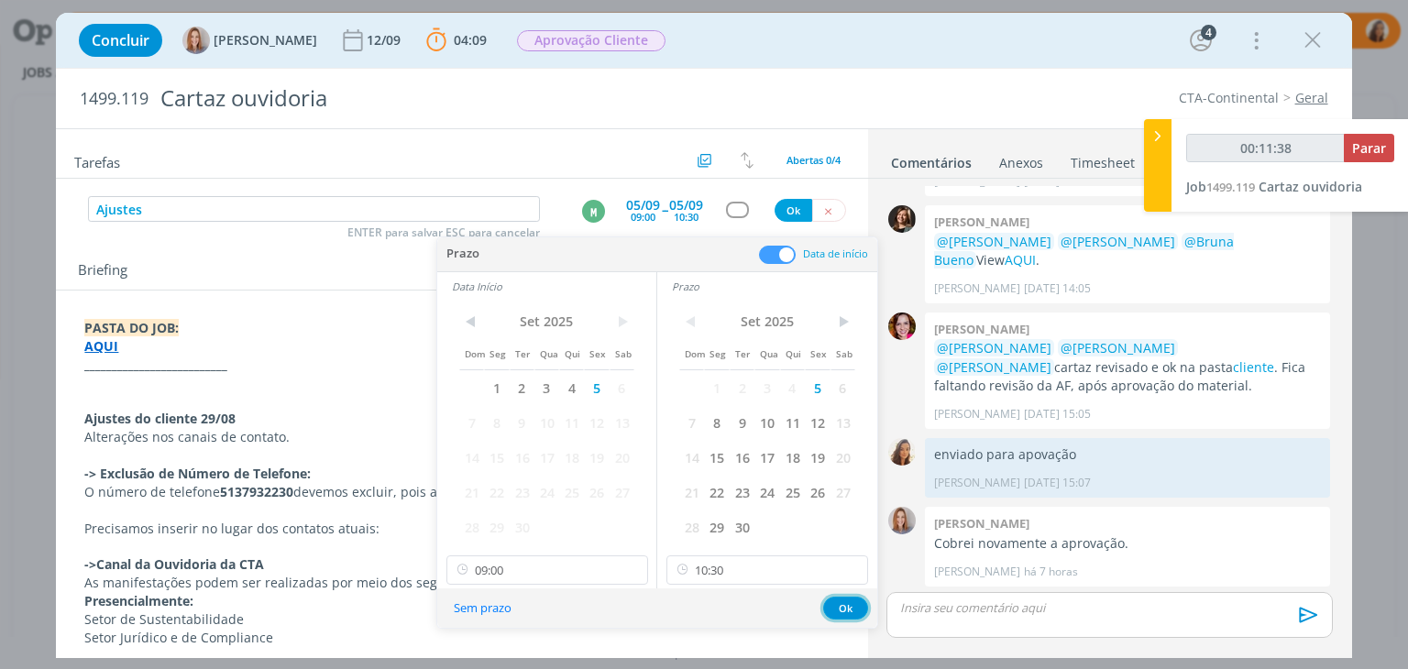
click at [838, 604] on button "Ok" at bounding box center [845, 608] width 45 height 23
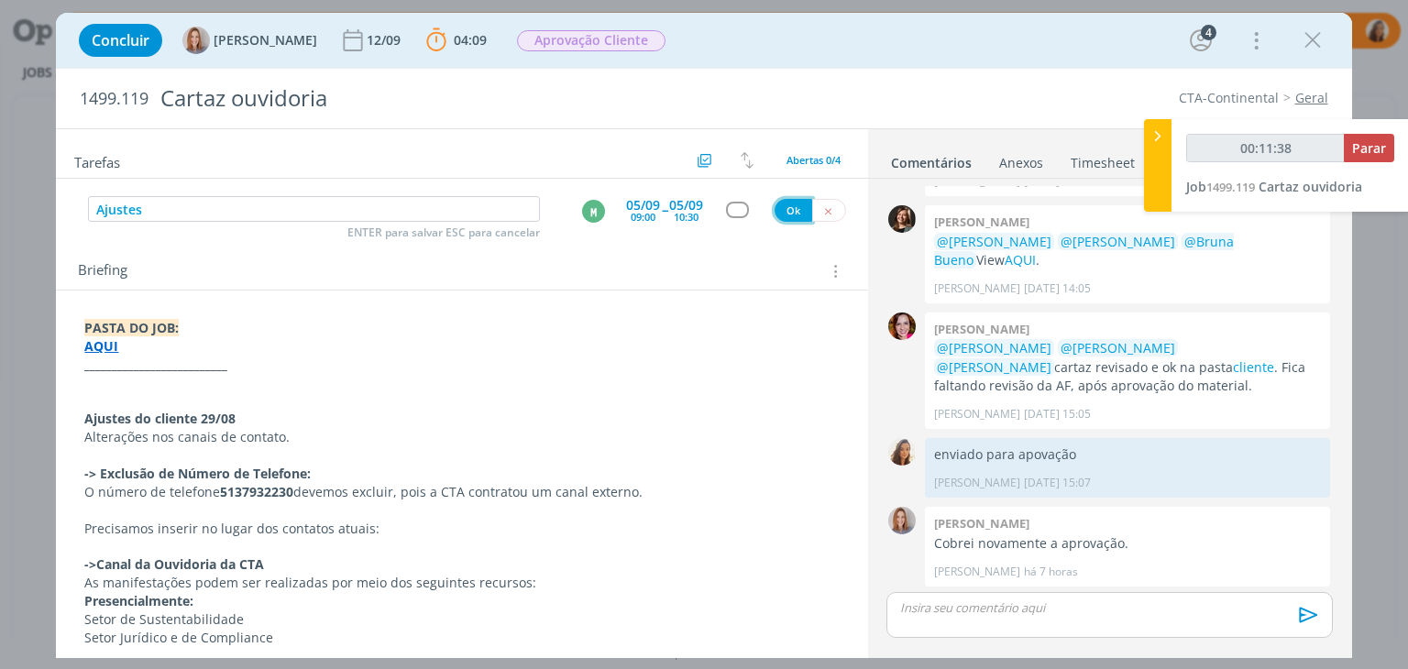
click at [796, 205] on button "Ok" at bounding box center [793, 210] width 38 height 23
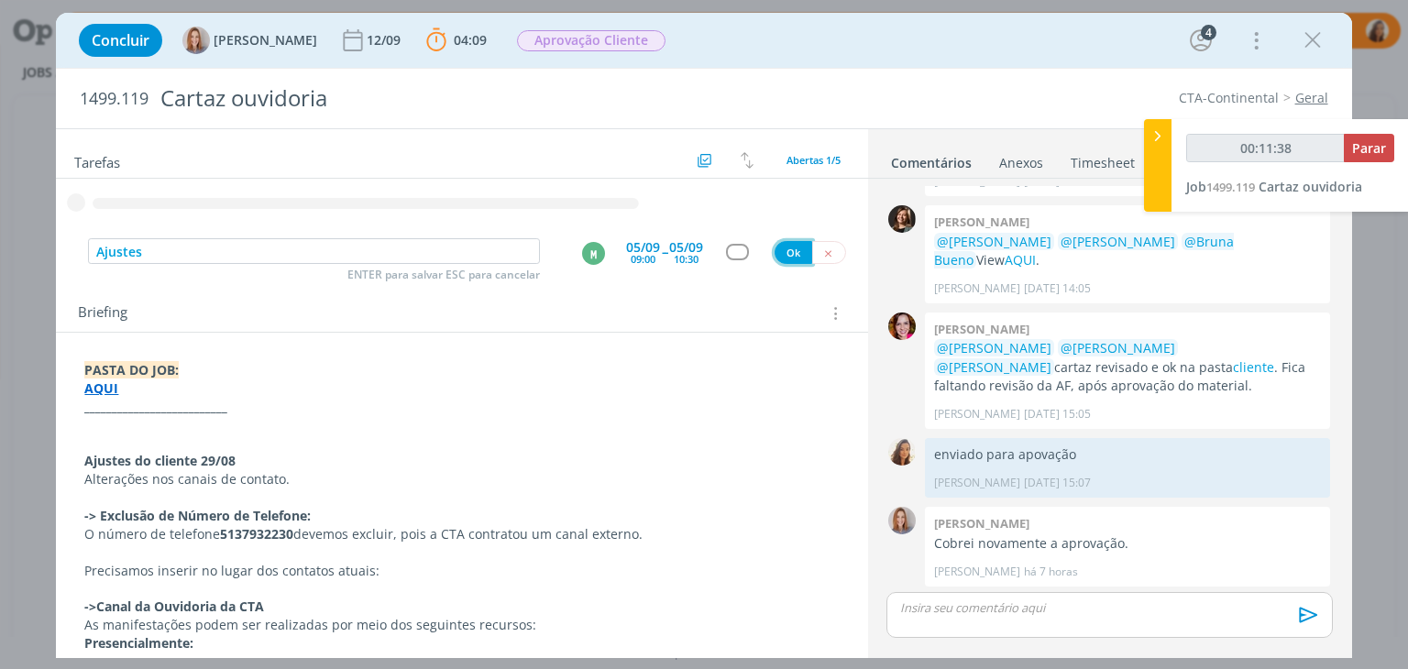
type input "00:11:39"
type input "Re"
type input "00:11:40"
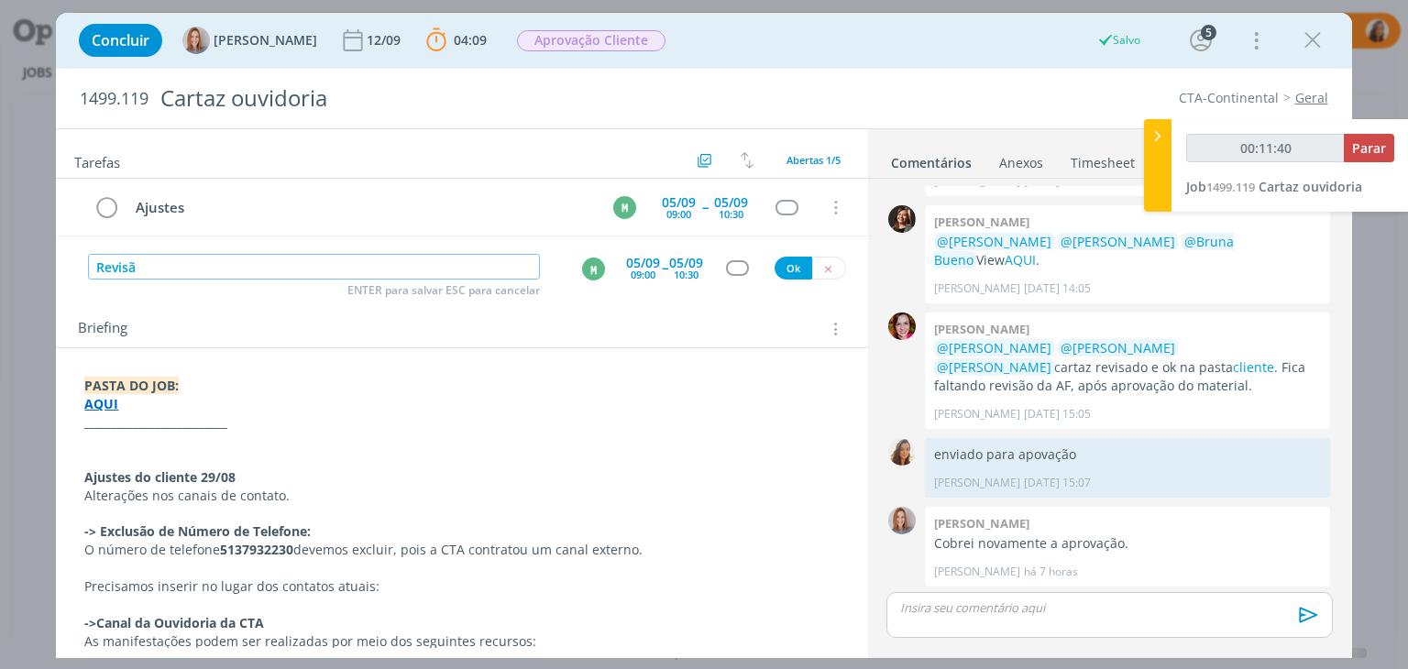
type input "Revisão"
type input "00:11:41"
type input "Revisão ajuste"
type input "00:11:42"
type input "Revisão ajustes"
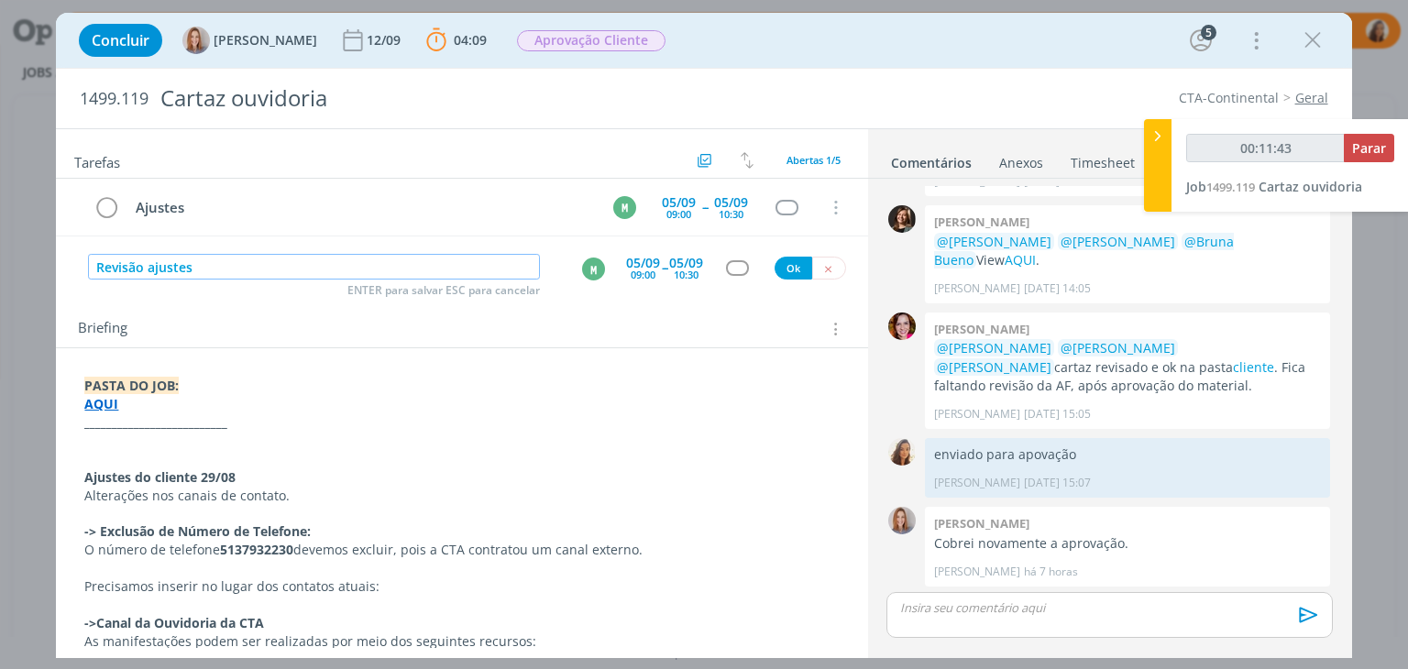
type input "00:11:44"
click at [582, 258] on div "M" at bounding box center [593, 269] width 23 height 23
type input "Revisão ajustes"
type input "00:11:45"
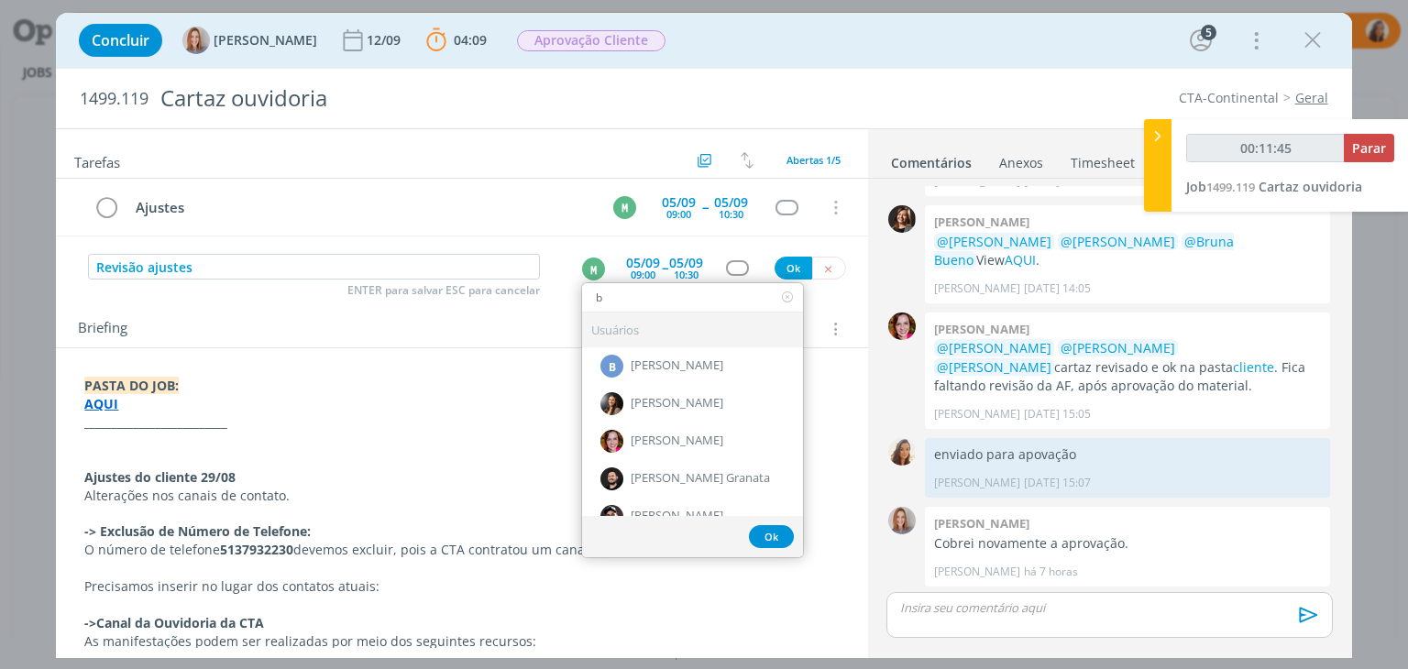
type input "br"
type input "00:11:46"
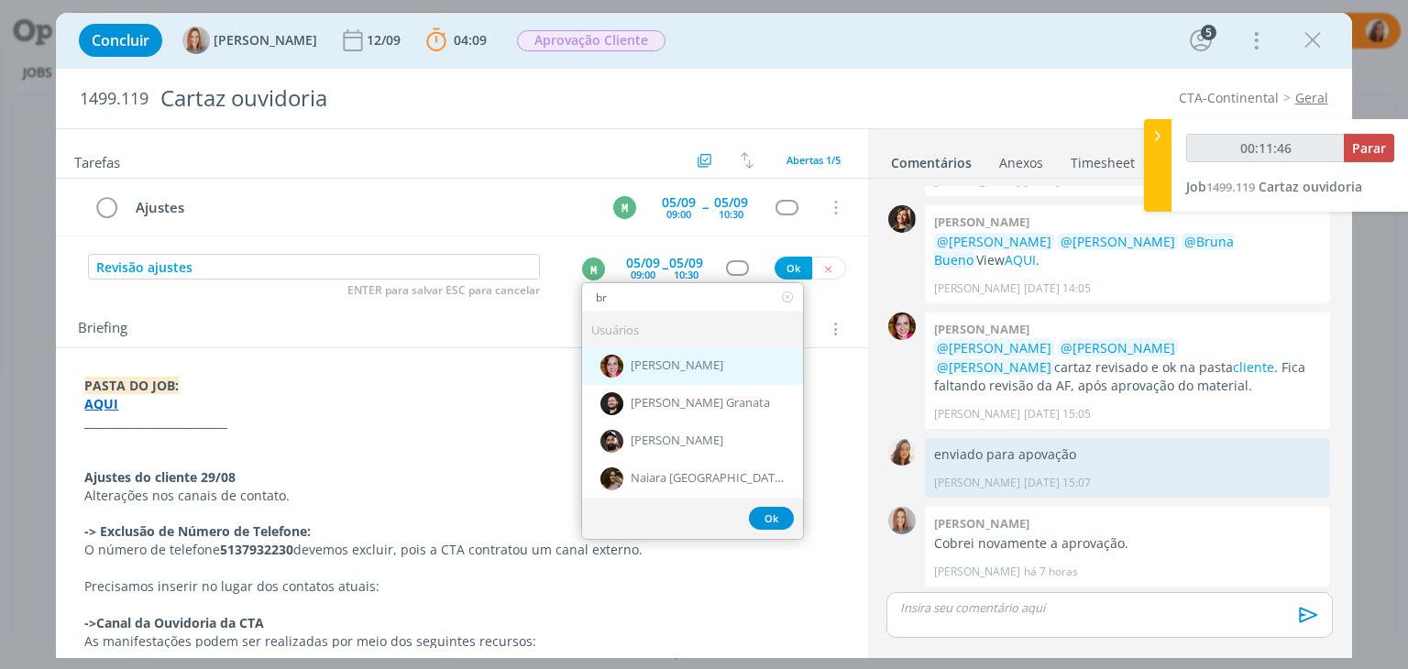
type input "br"
click at [664, 371] on div "[PERSON_NAME]" at bounding box center [692, 366] width 221 height 38
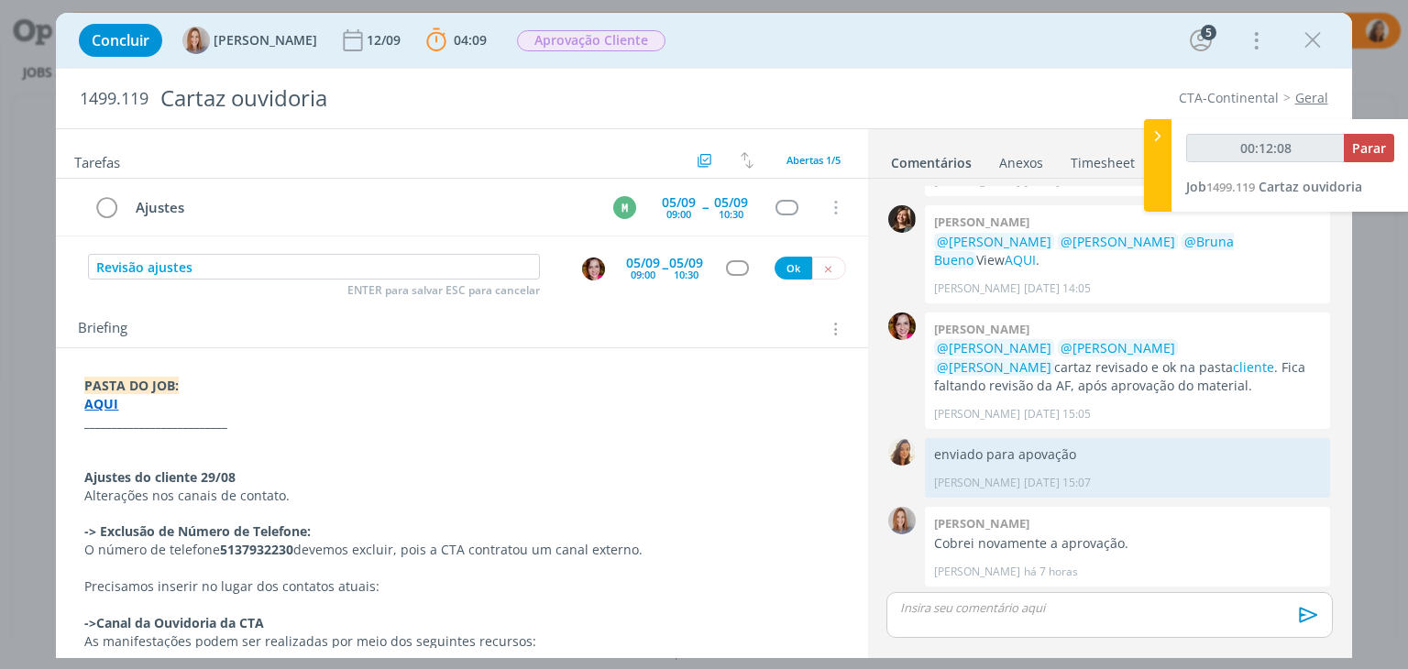
click at [632, 280] on div "05/09 09:00" at bounding box center [643, 267] width 34 height 33
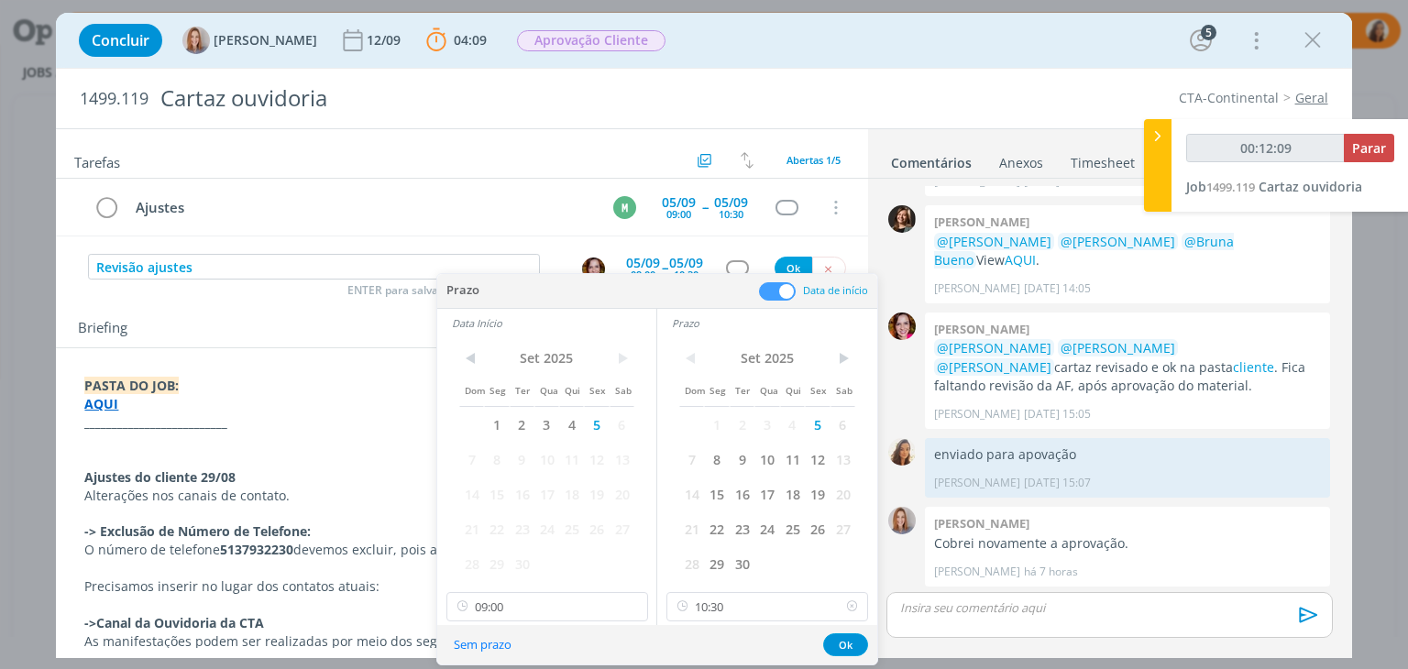
type input "00:12:10"
click at [851, 609] on icon at bounding box center [851, 606] width 23 height 29
click at [576, 595] on input "09:00" at bounding box center [547, 606] width 202 height 29
type input "00:12:13"
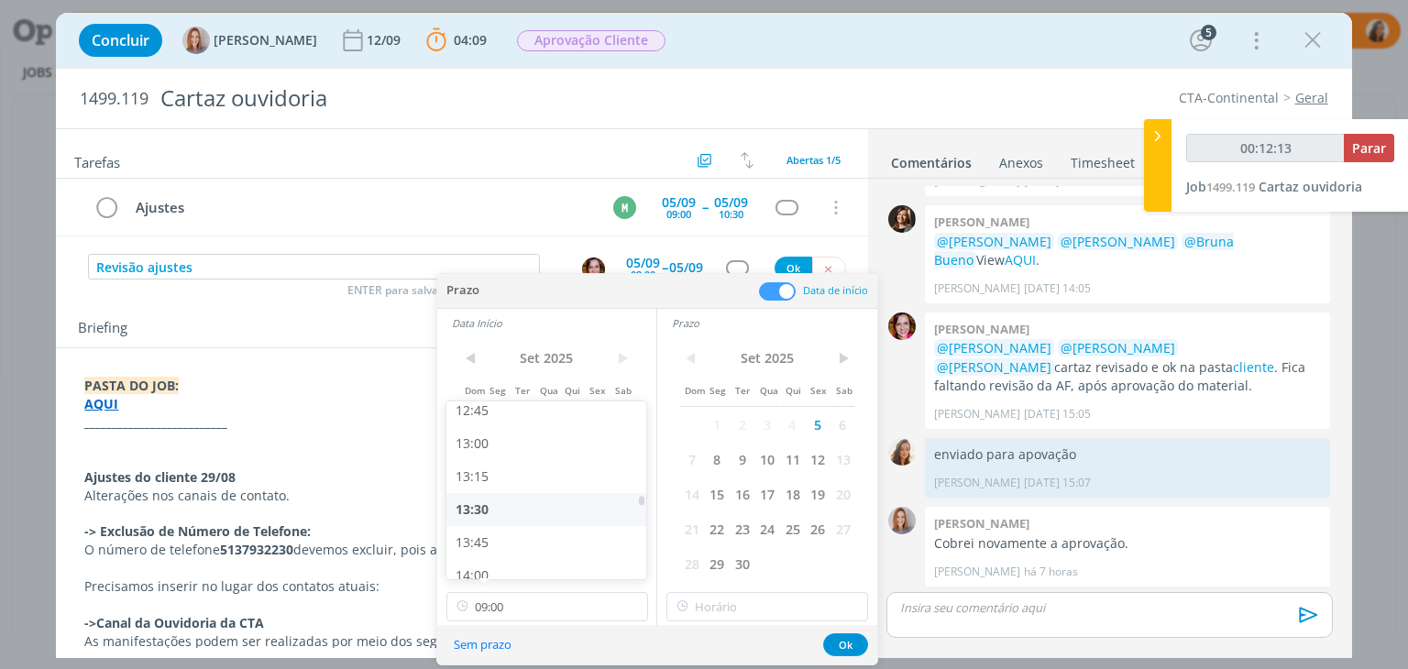
click at [522, 520] on div "13:30" at bounding box center [548, 509] width 205 height 33
type input "13:30"
type input "18:00"
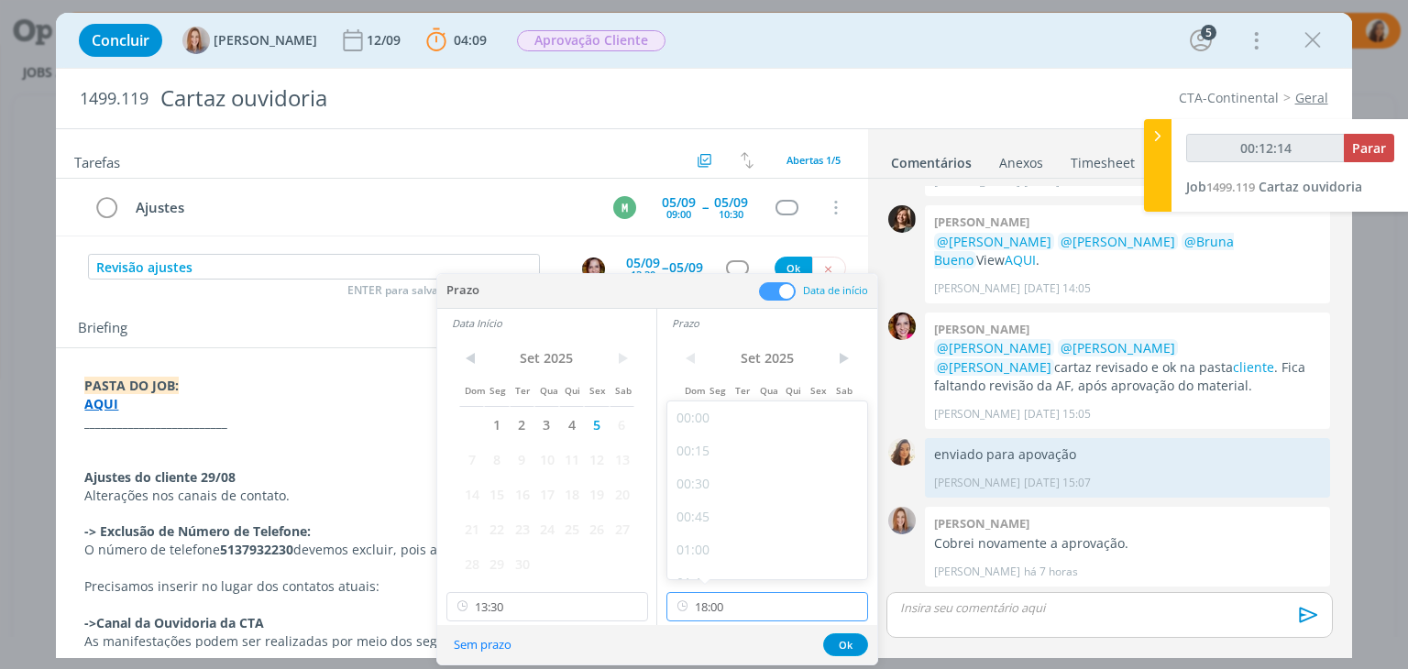
click at [738, 613] on input "18:00" at bounding box center [767, 606] width 202 height 29
type input "00:12:16"
click at [750, 466] on div "14:30" at bounding box center [769, 461] width 205 height 33
type input "14:30"
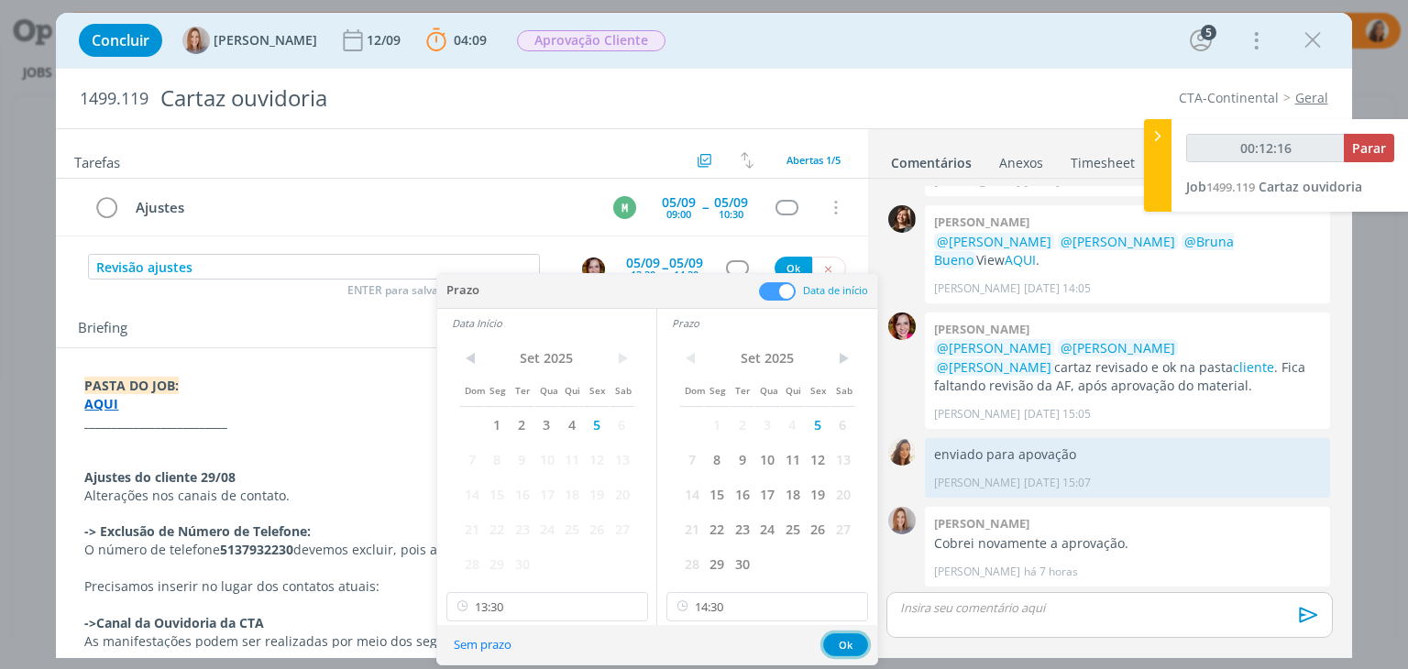
click at [833, 639] on button "Ok" at bounding box center [845, 644] width 45 height 23
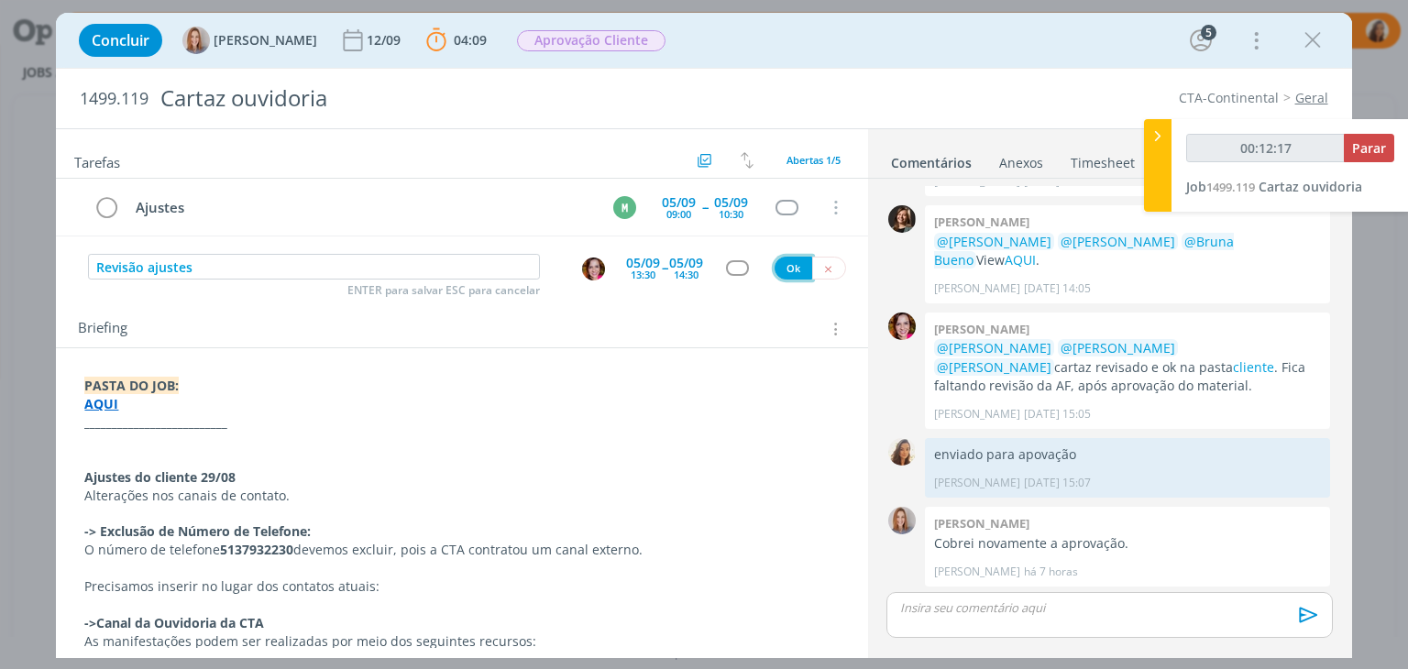
click at [774, 263] on button "Ok" at bounding box center [793, 268] width 38 height 23
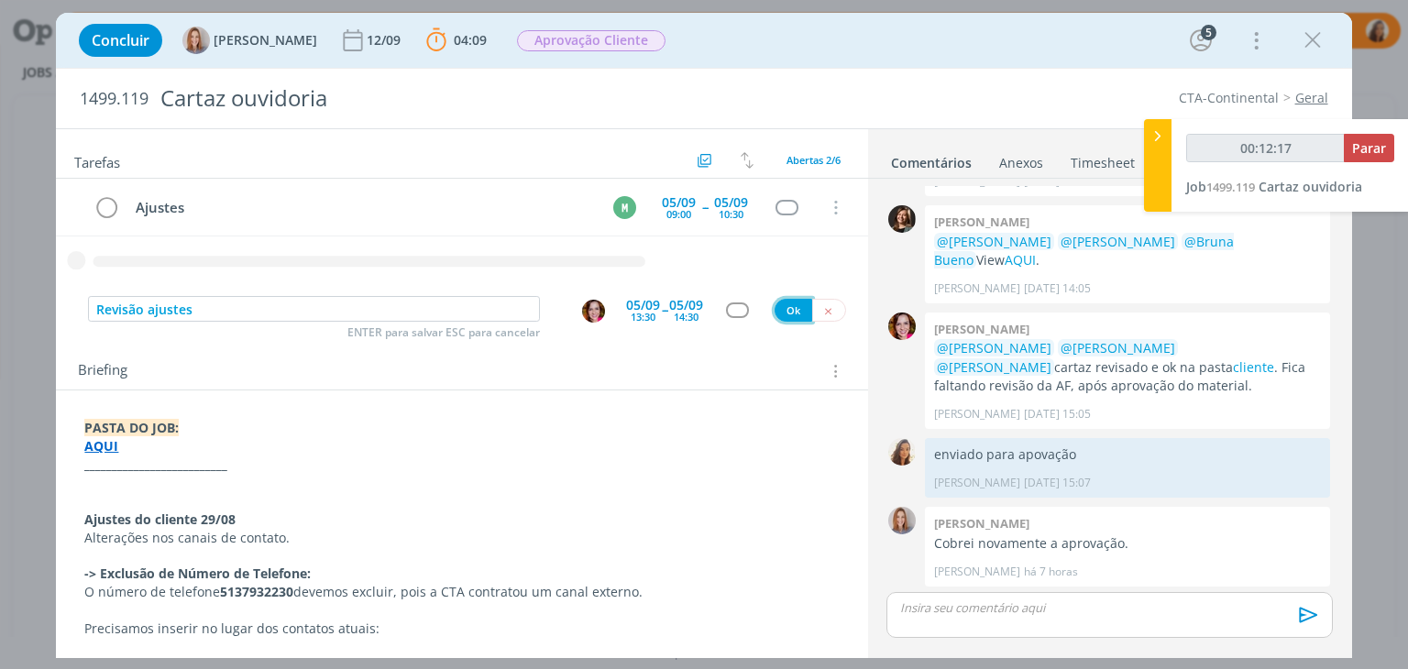
type input "00:12:18"
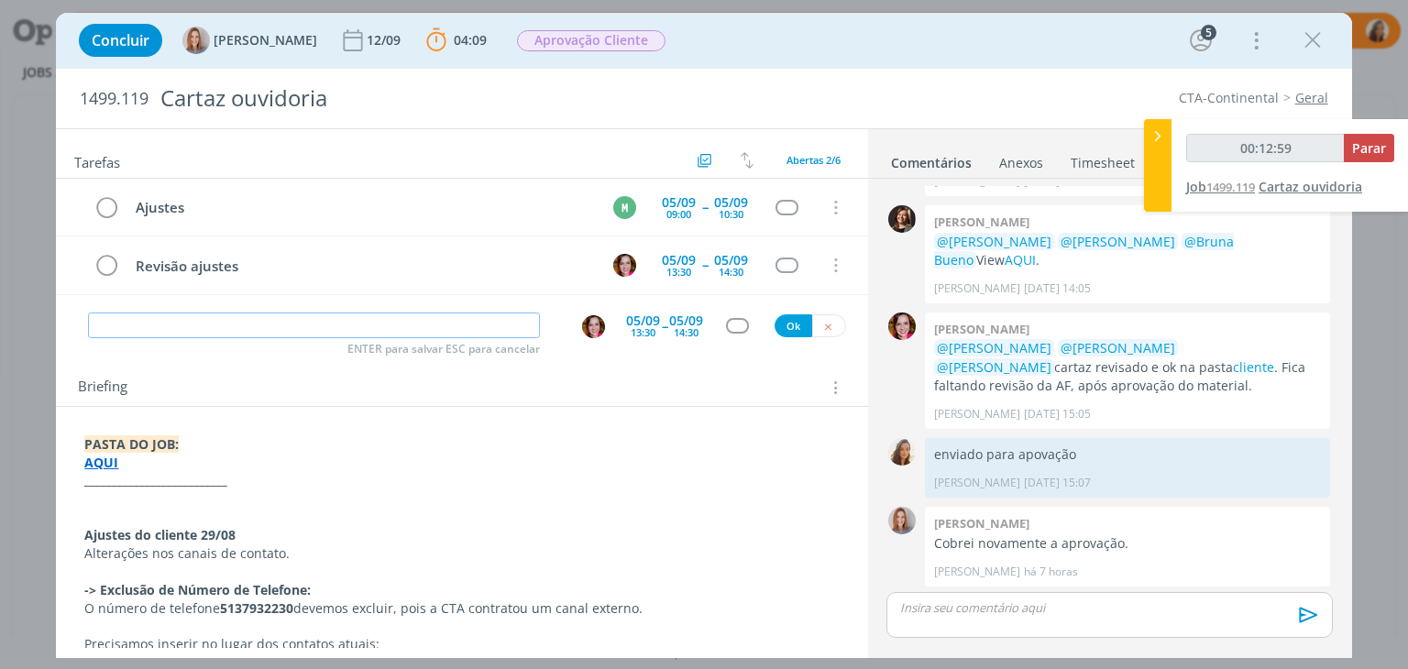
type input "00:13:00"
click at [1389, 144] on button "Parar" at bounding box center [1369, 148] width 50 height 28
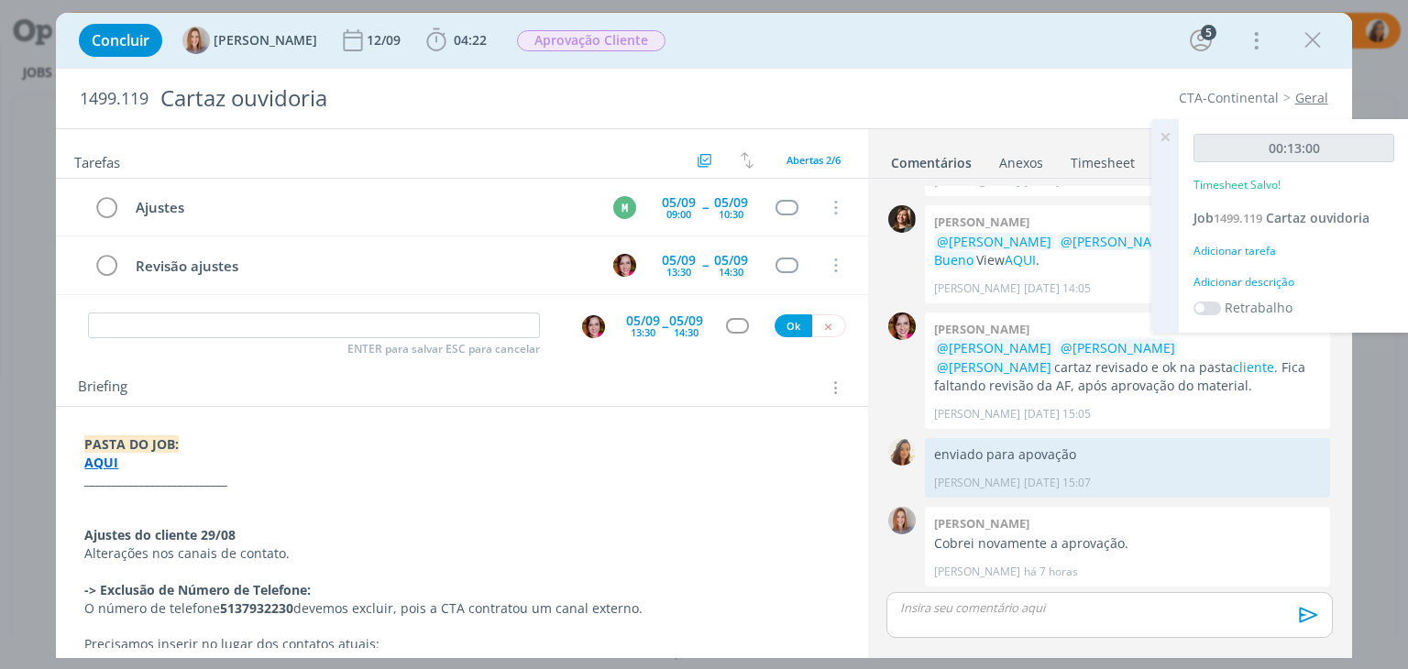
click at [1232, 284] on div "Adicionar descrição" at bounding box center [1293, 282] width 201 height 16
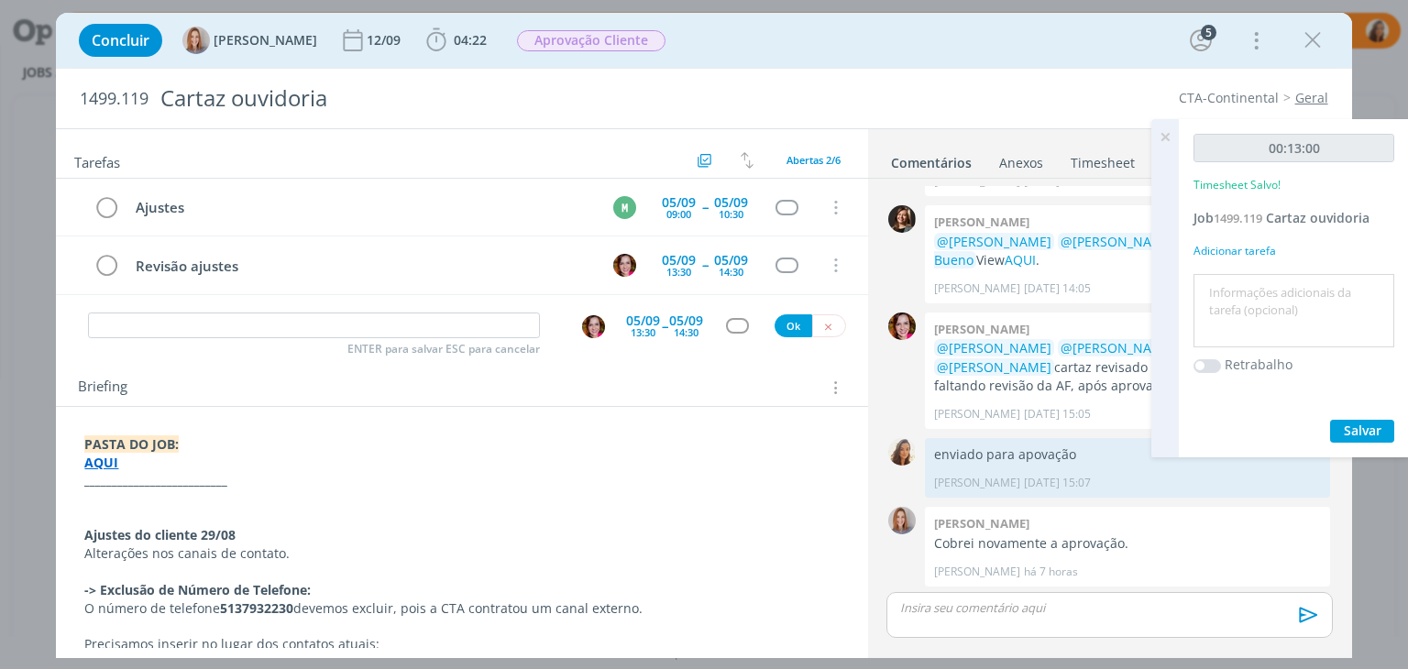
click at [1232, 284] on textarea at bounding box center [1294, 311] width 192 height 65
type textarea "pautar ajustes"
click at [1366, 428] on span "Salvar" at bounding box center [1363, 430] width 38 height 17
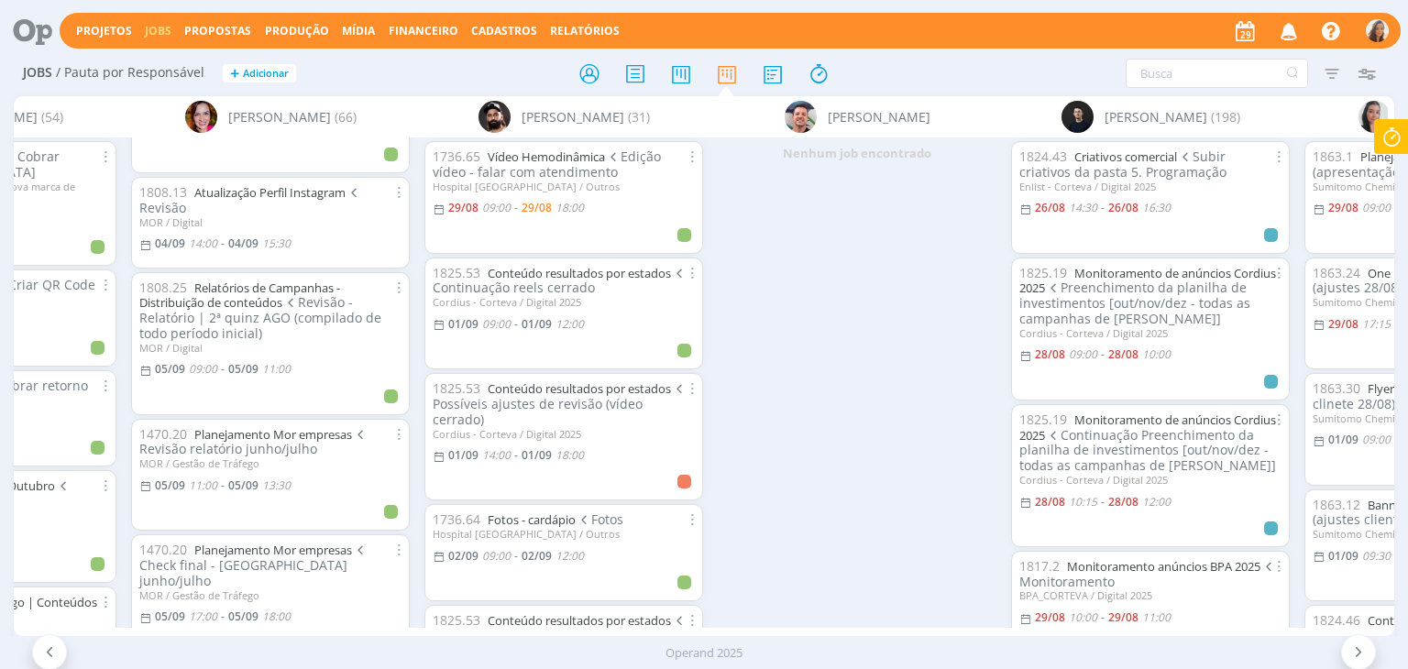
scroll to position [2749, 0]
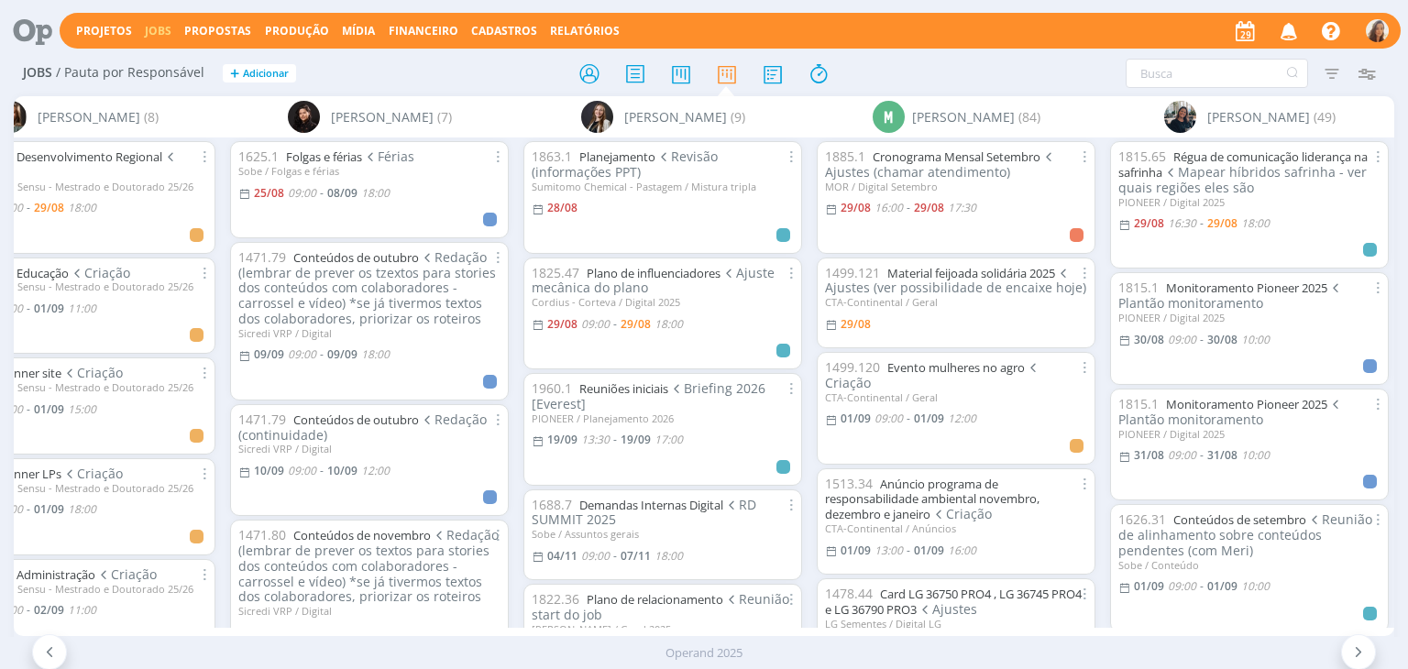
scroll to position [0, 4898]
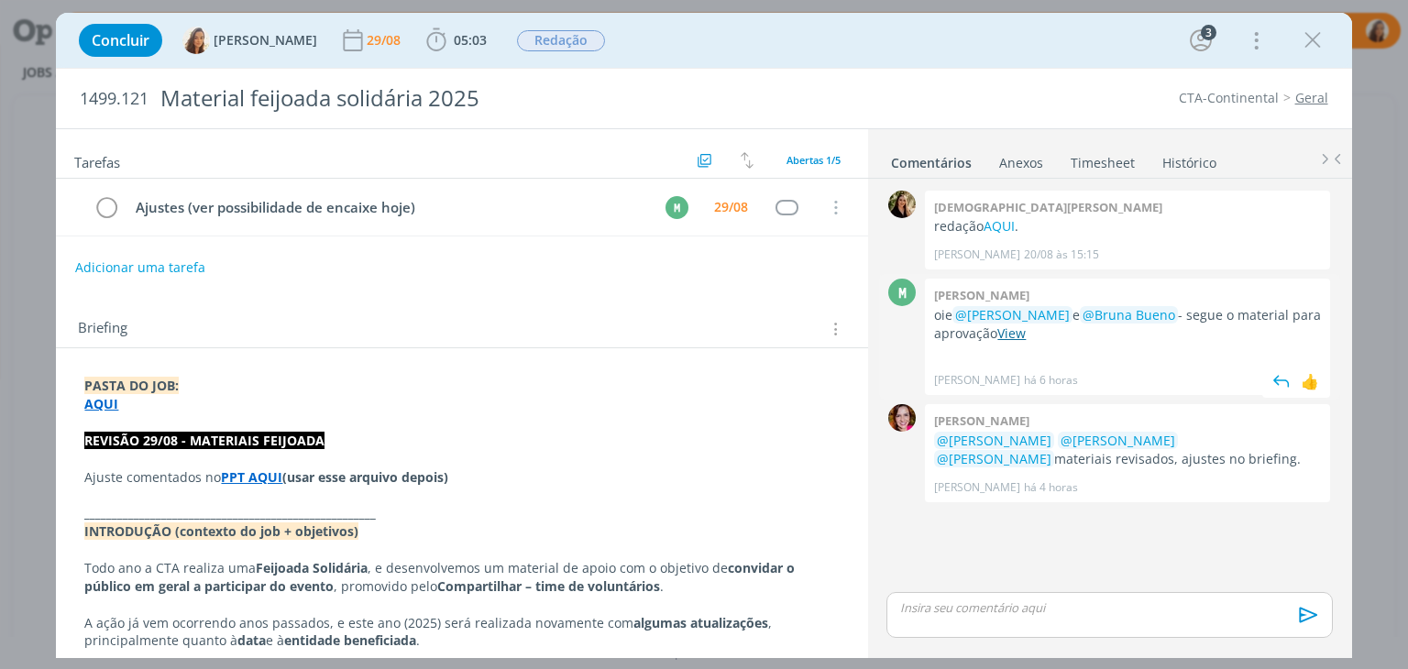
click at [1008, 324] on link "View" at bounding box center [1011, 332] width 28 height 17
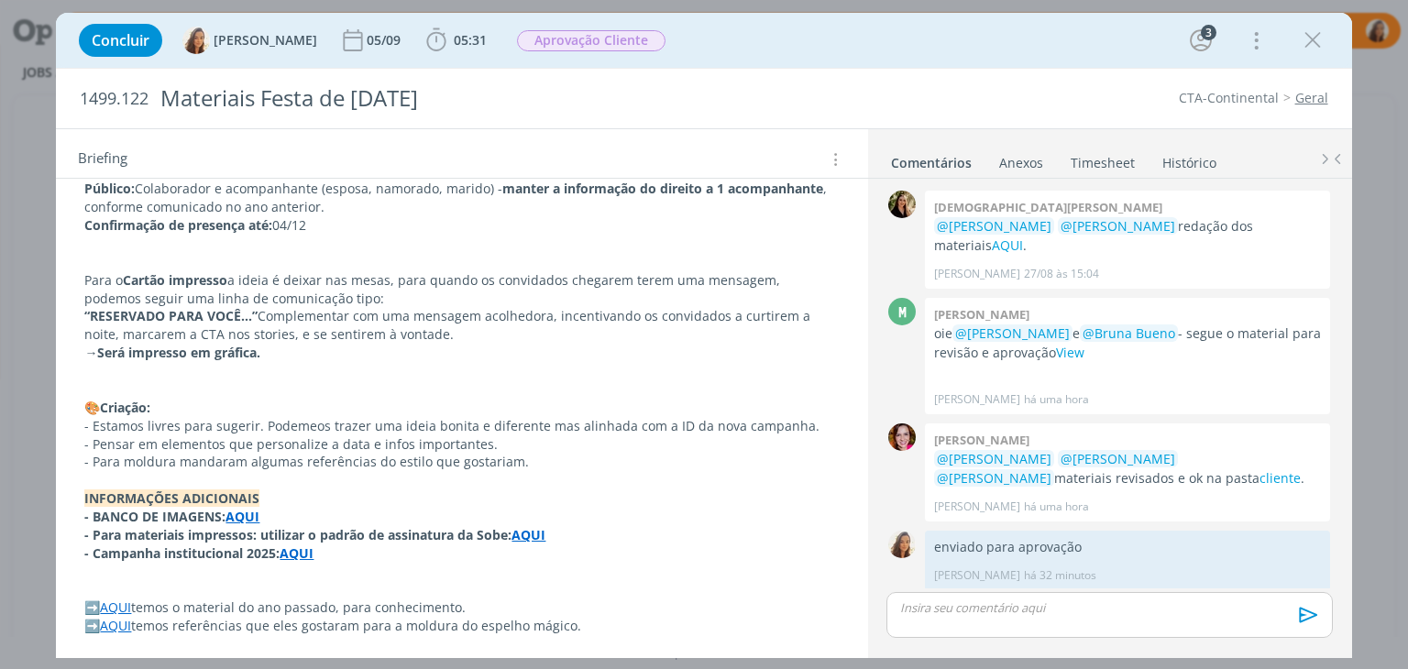
scroll to position [390, 0]
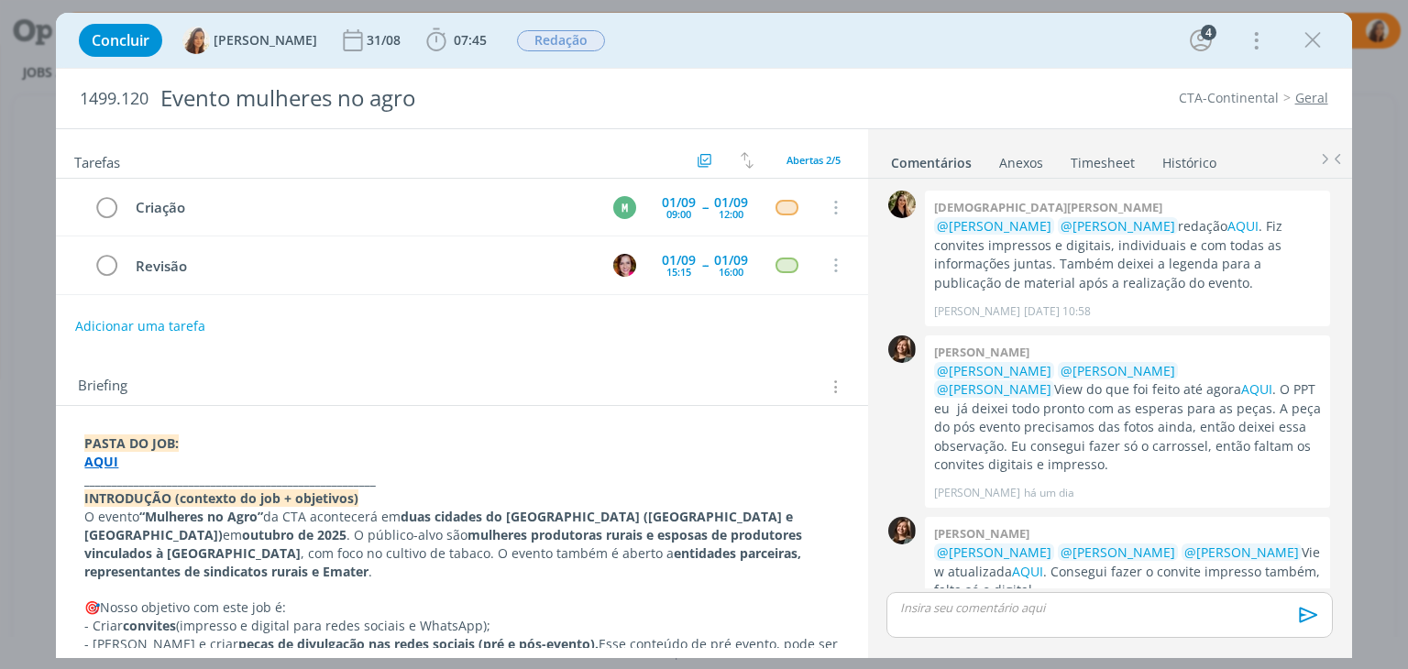
scroll to position [29, 0]
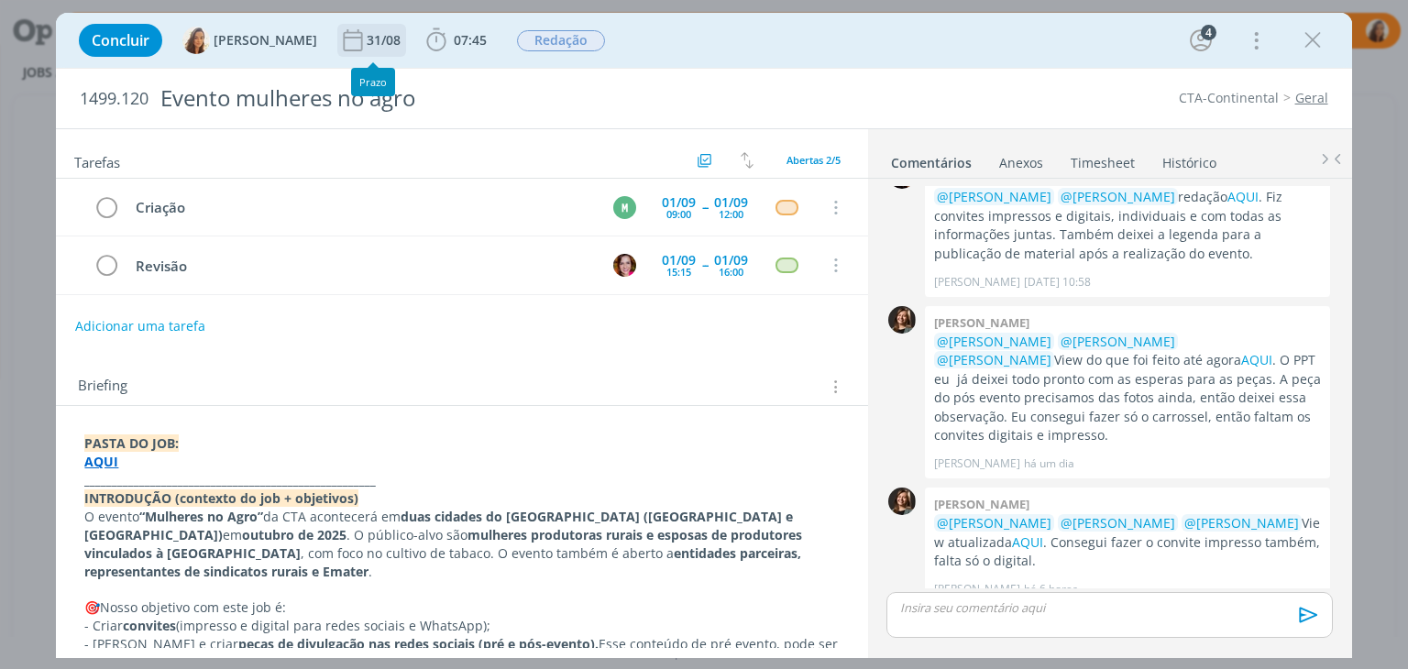
click at [367, 34] on div "31/08" at bounding box center [386, 40] width 38 height 13
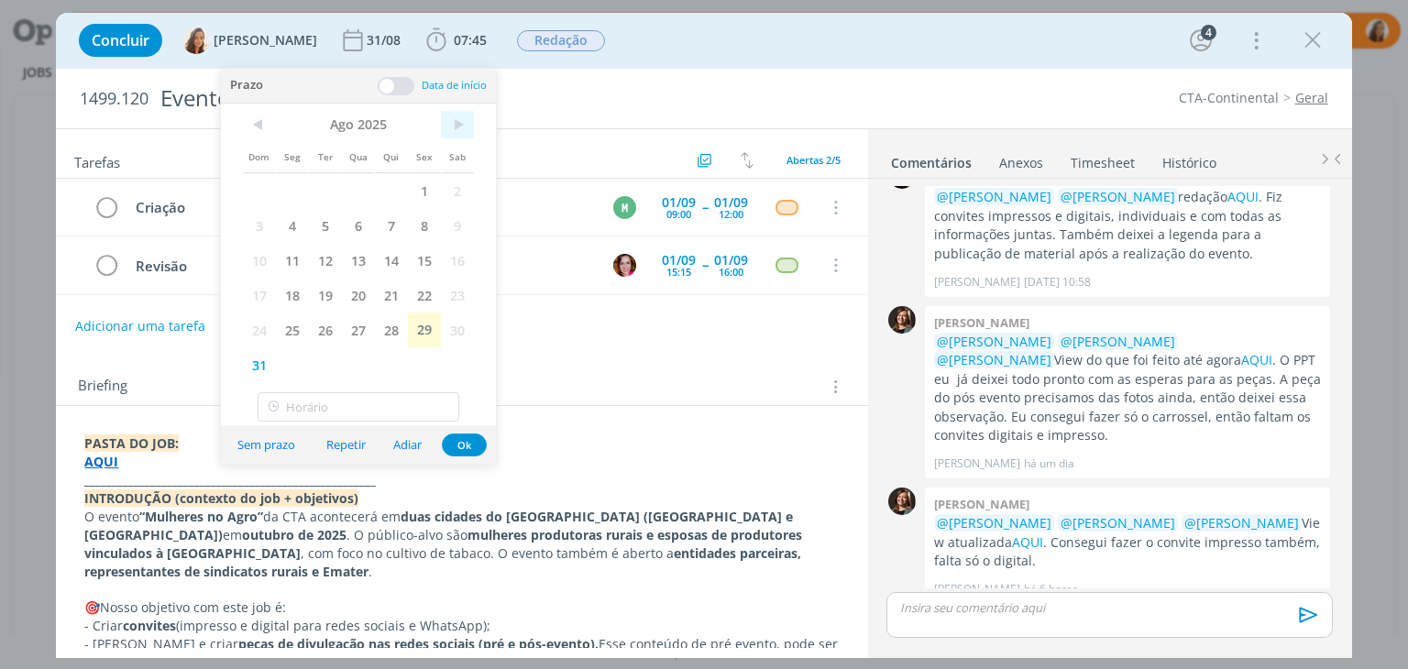
click at [458, 129] on span ">" at bounding box center [457, 124] width 33 height 27
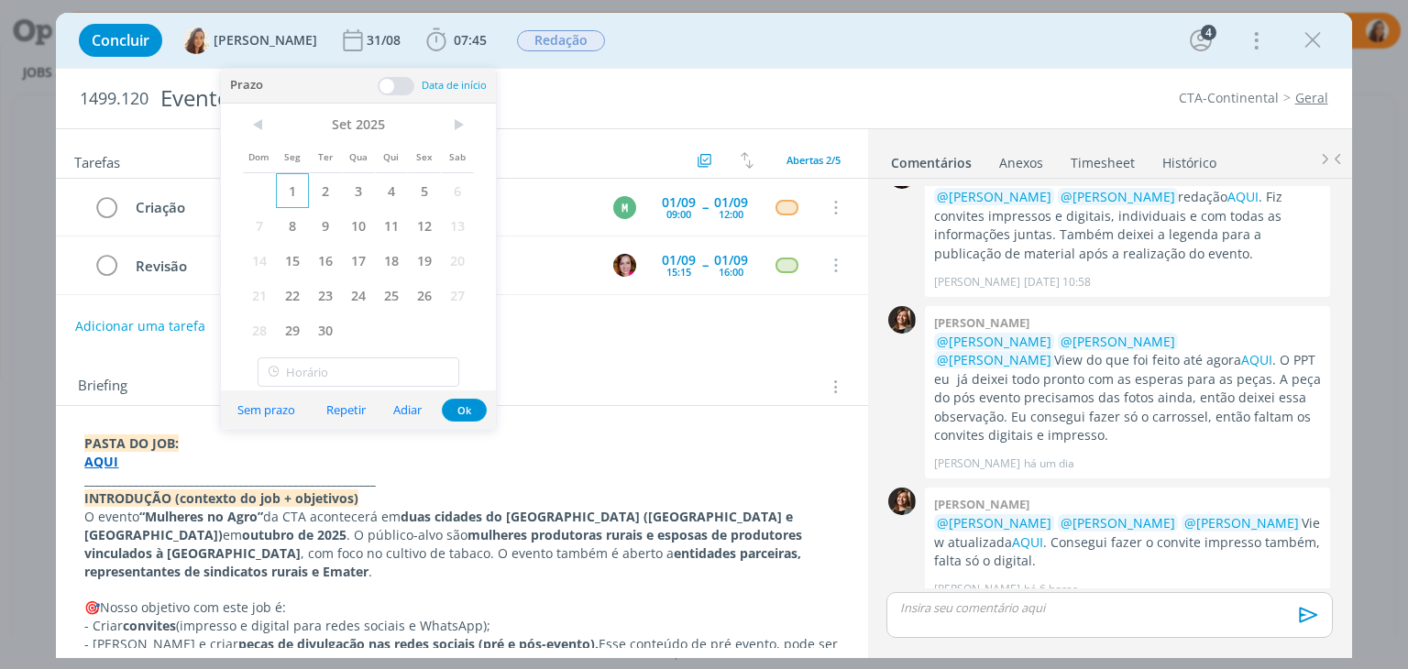
click at [301, 184] on span "1" at bounding box center [292, 190] width 33 height 35
click at [1087, 606] on p "dialog" at bounding box center [1109, 607] width 416 height 16
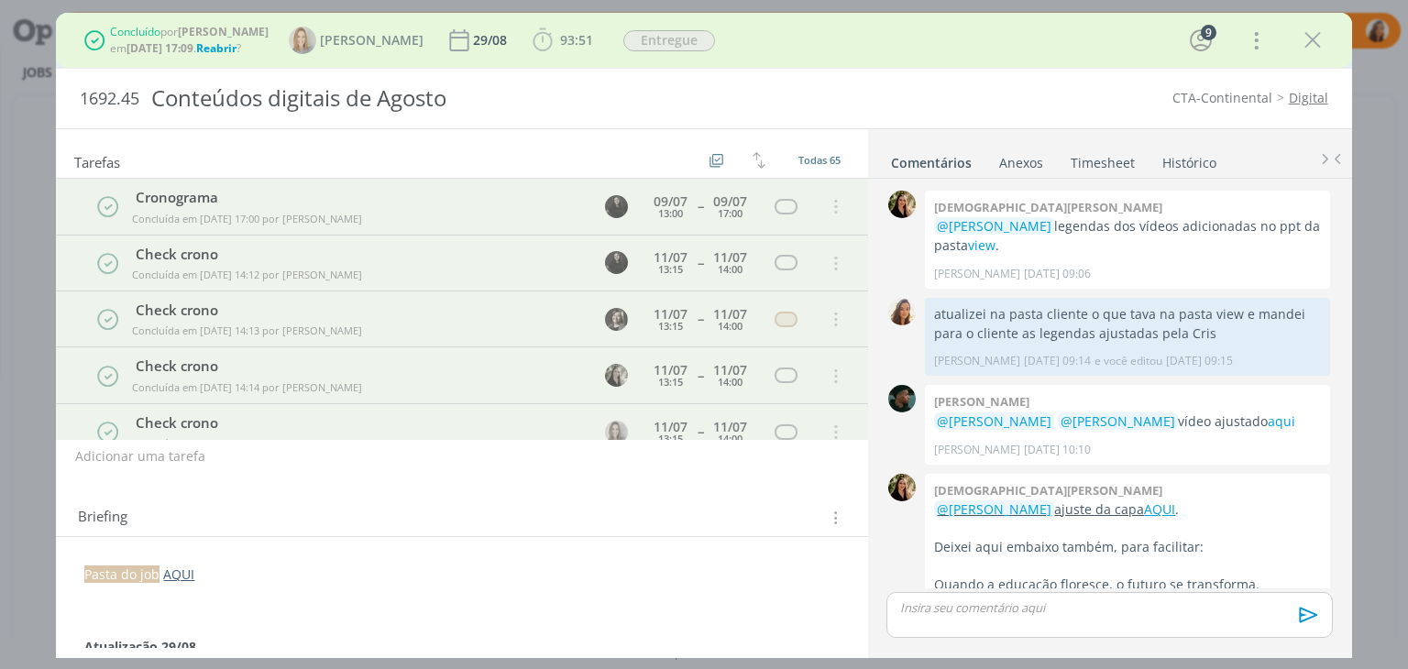
scroll to position [1619, 0]
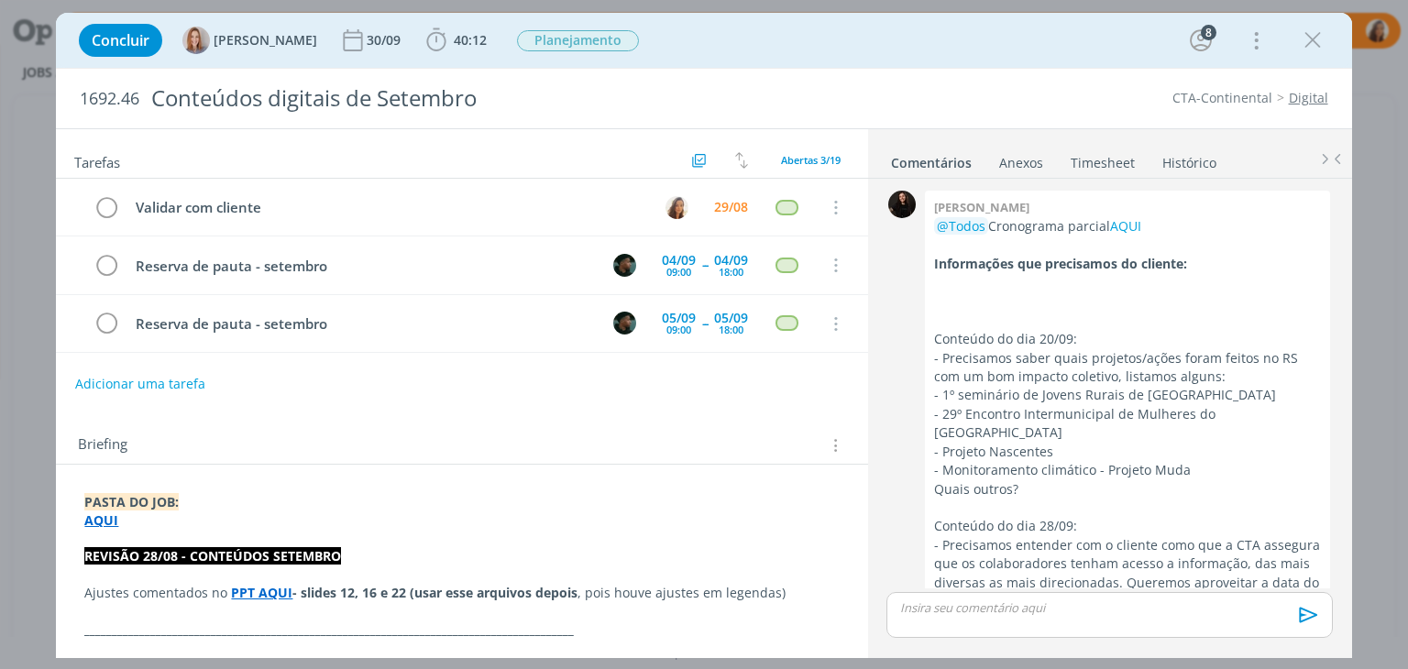
scroll to position [2418, 0]
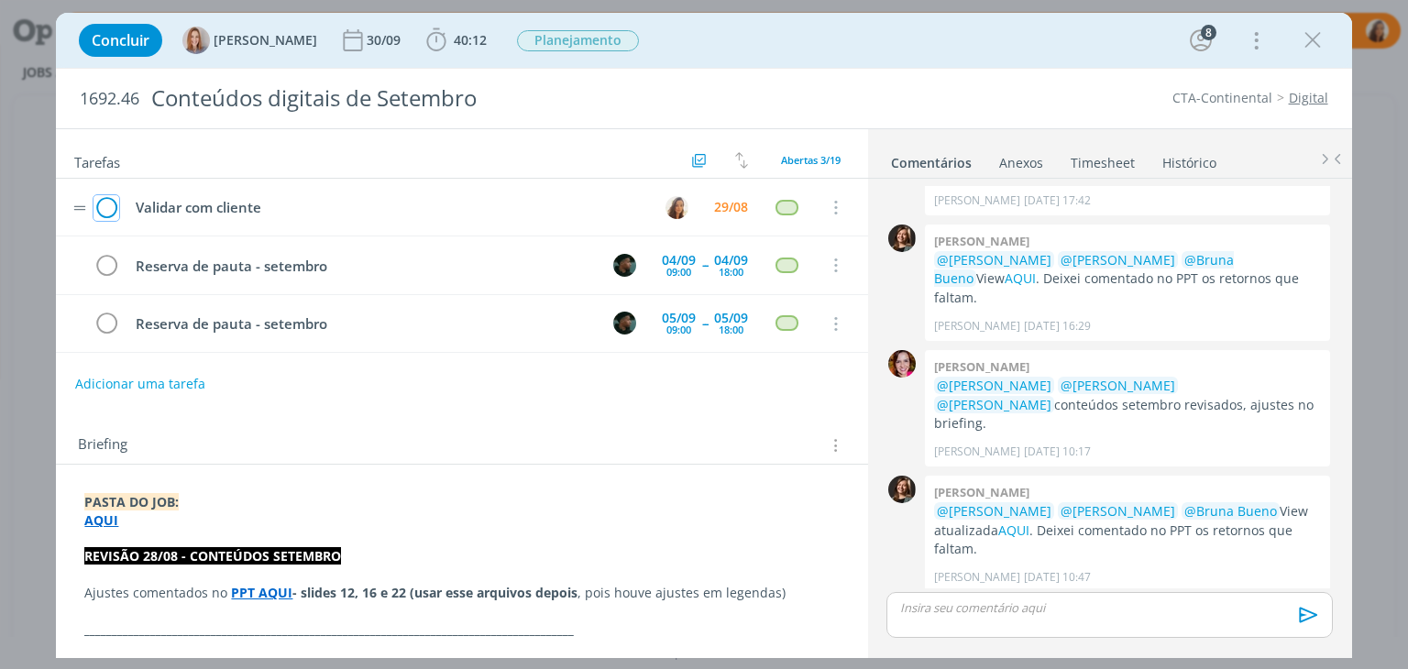
click at [99, 207] on icon "dialog" at bounding box center [106, 207] width 26 height 27
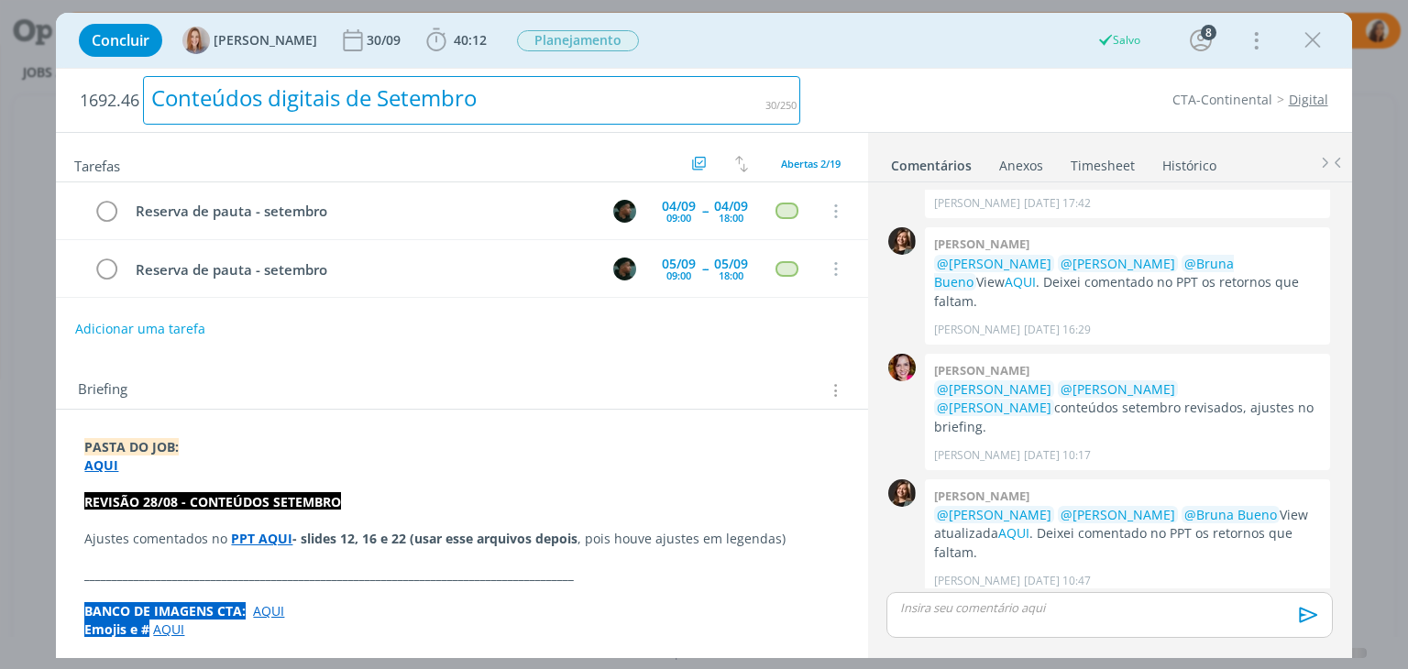
click at [400, 93] on div "Conteúdos digitais de Setembro" at bounding box center [471, 100] width 657 height 49
copy div "Conteúdos digitais de Setembro"
click at [462, 41] on span "40:12" at bounding box center [470, 39] width 33 height 17
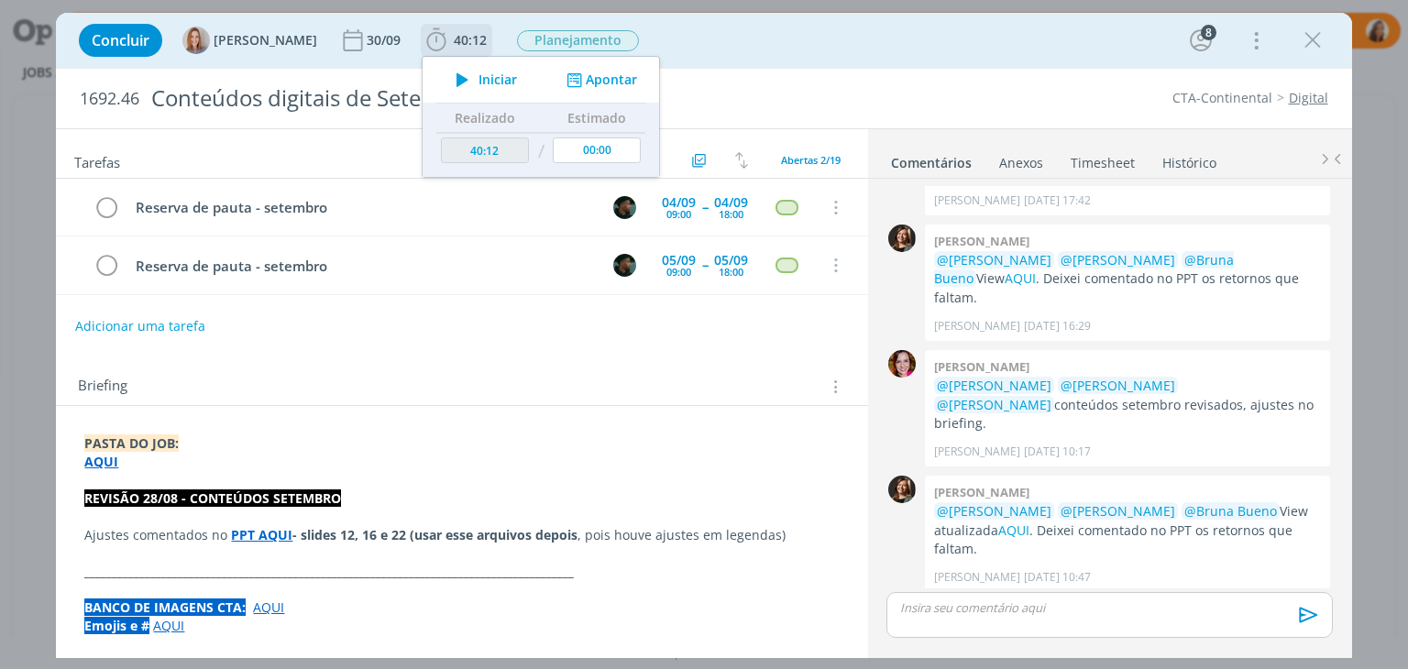
click at [471, 85] on icon "dialog" at bounding box center [462, 80] width 32 height 24
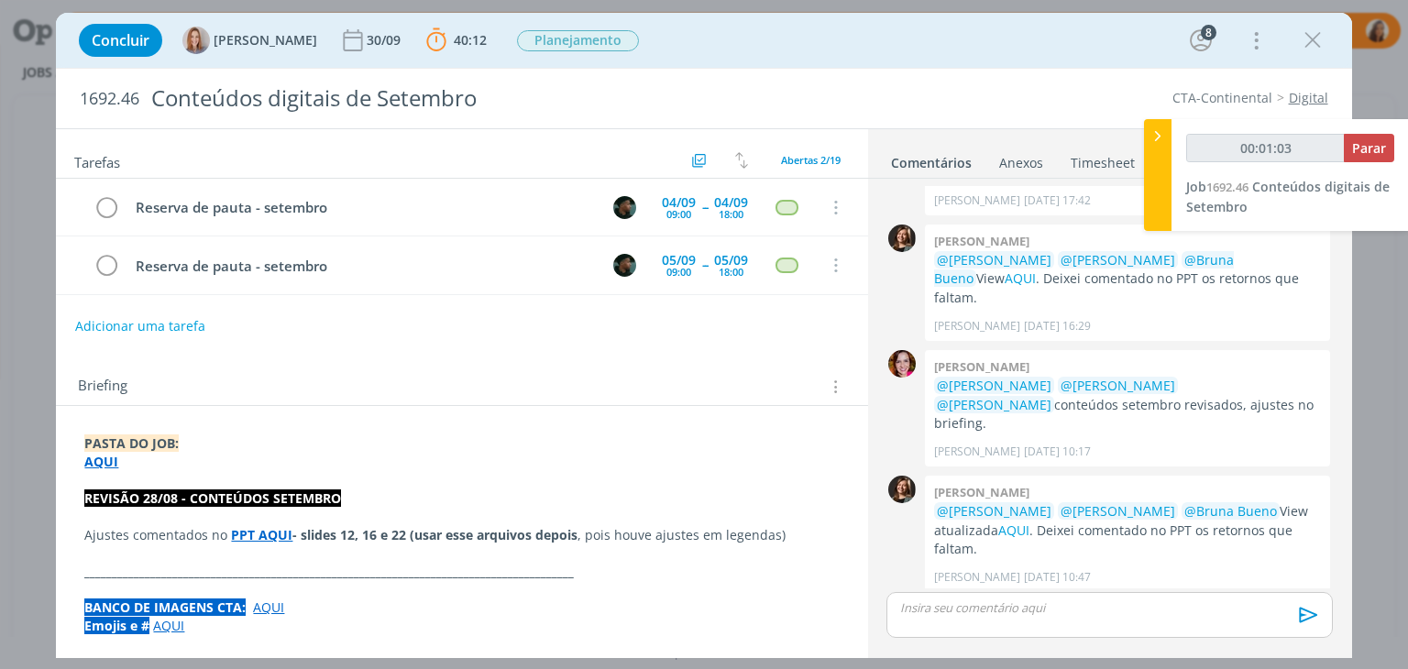
click at [1009, 665] on link "cliente" at bounding box center [988, 673] width 41 height 17
click at [1009, 666] on link "cliente" at bounding box center [988, 674] width 41 height 17
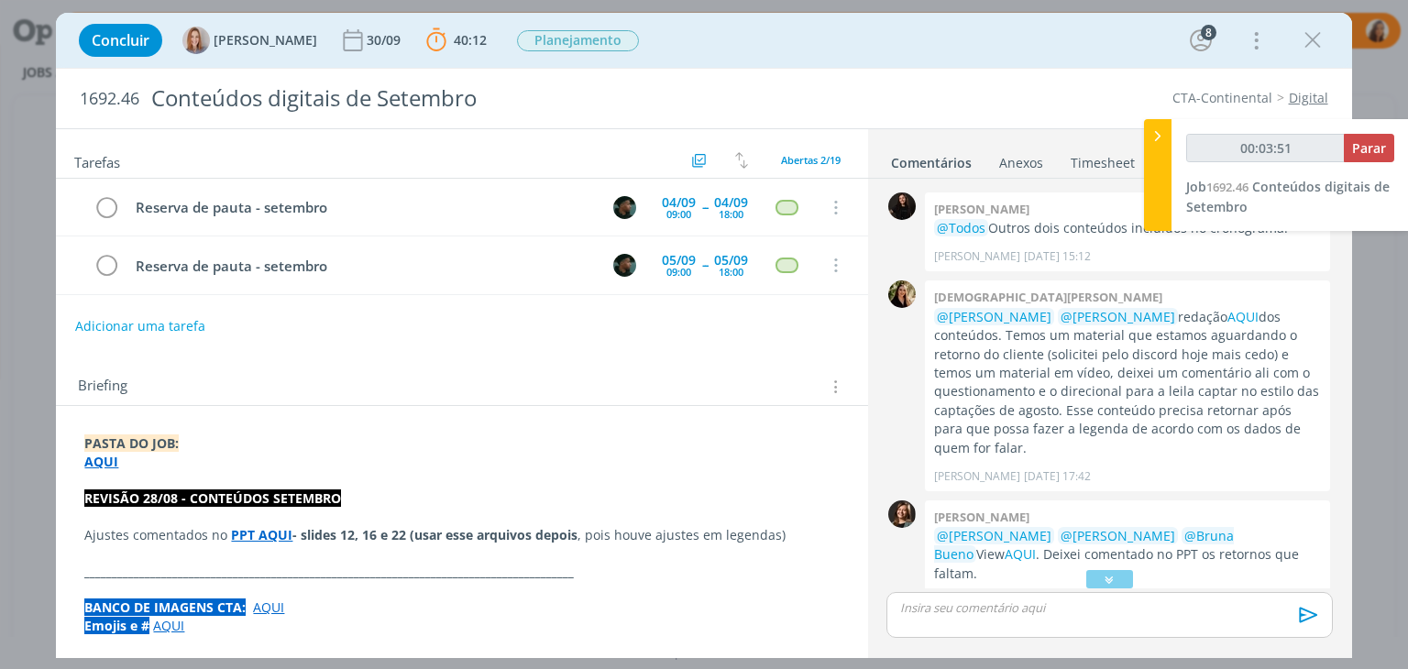
scroll to position [2051, 0]
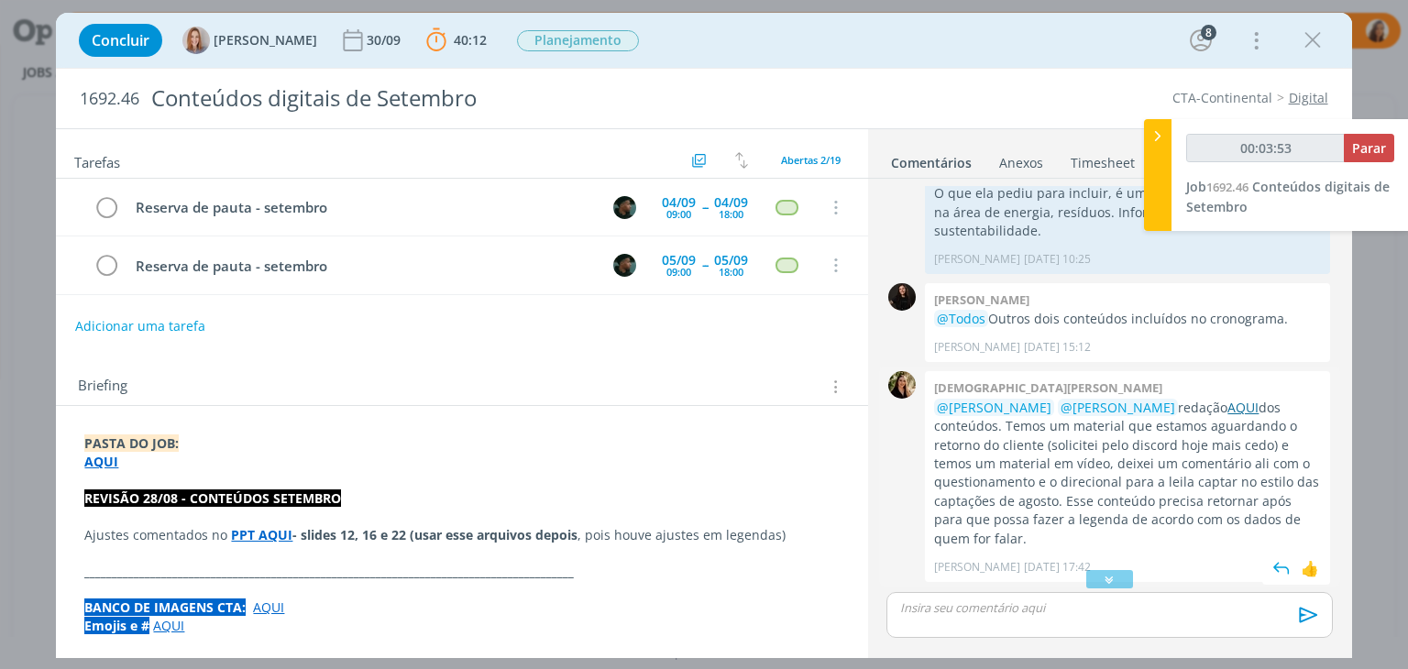
click at [1227, 399] on link "AQUI" at bounding box center [1242, 407] width 31 height 17
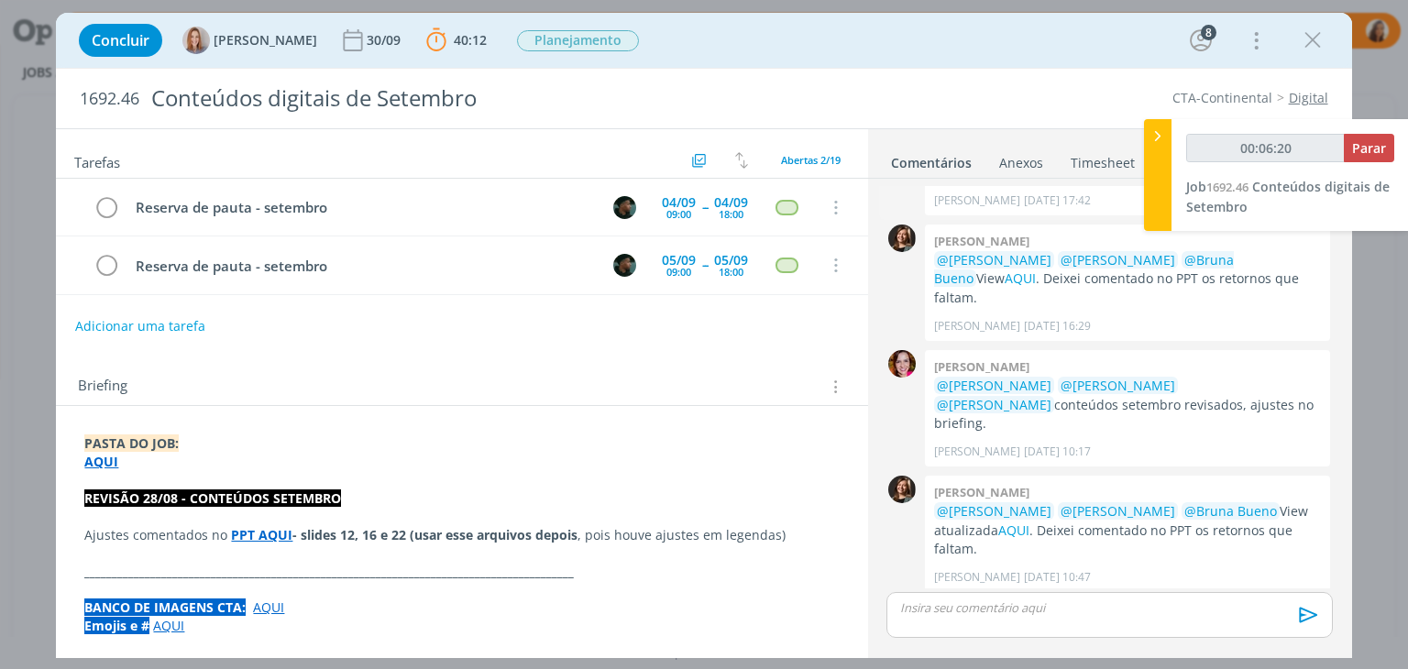
scroll to position [2417, 0]
type input "00:08:54"
click at [1169, 601] on p "dialog" at bounding box center [1109, 607] width 416 height 16
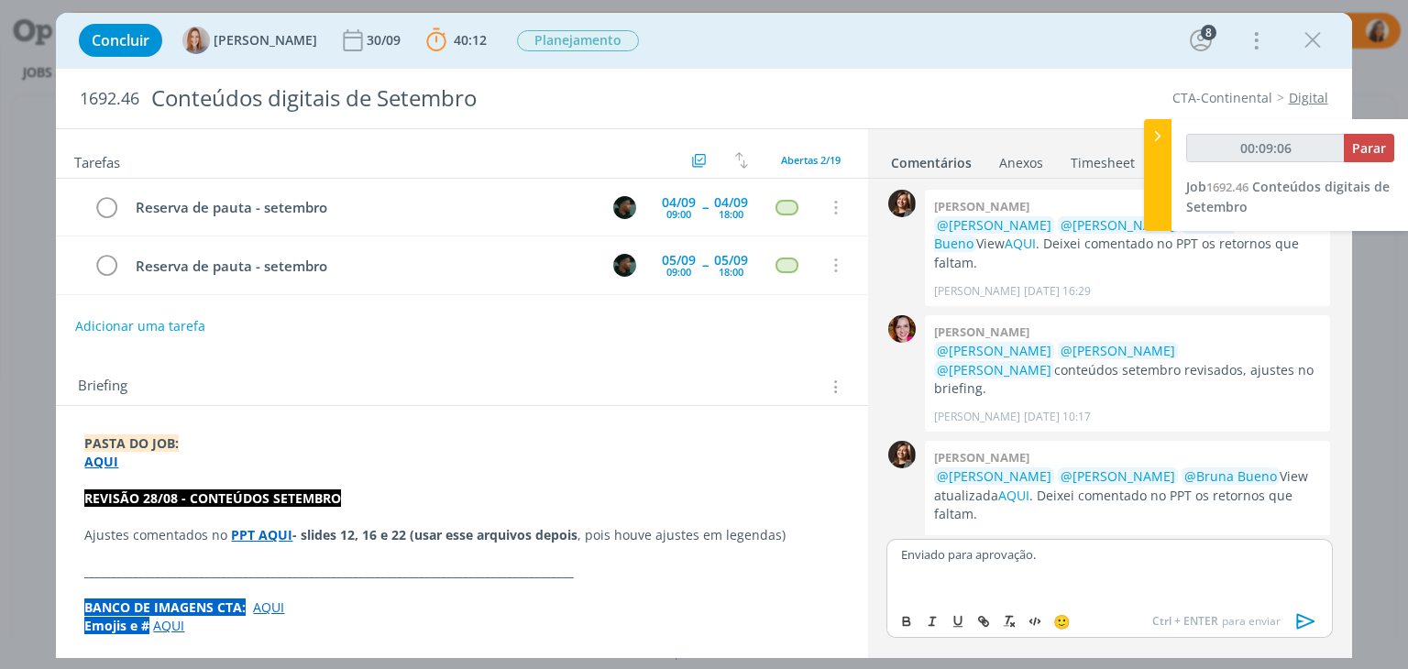
click at [1140, 604] on div "🙂 Ctrl + ENTER para enviar" at bounding box center [1109, 620] width 444 height 34
click at [1140, 587] on p "dialog" at bounding box center [1109, 588] width 416 height 16
click at [1302, 620] on icon "dialog" at bounding box center [1305, 622] width 18 height 16
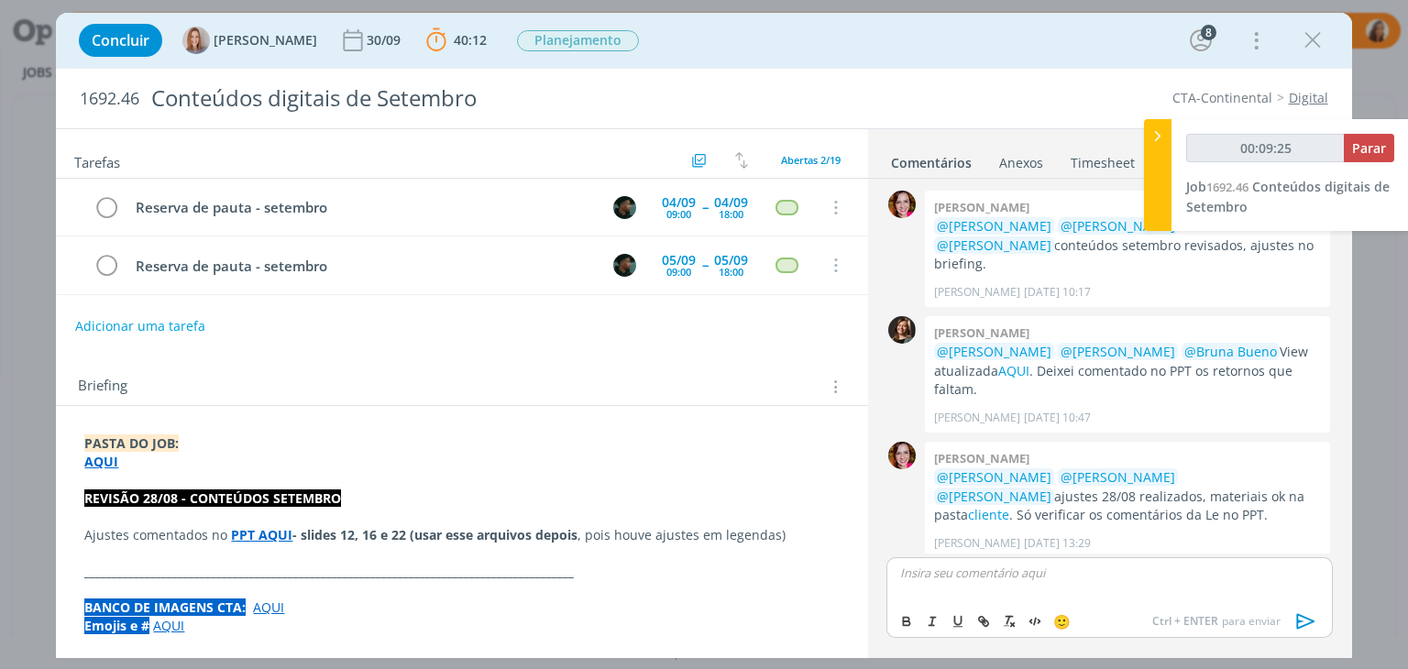
type input "00:09:26"
click at [1371, 148] on span "Parar" at bounding box center [1369, 147] width 34 height 17
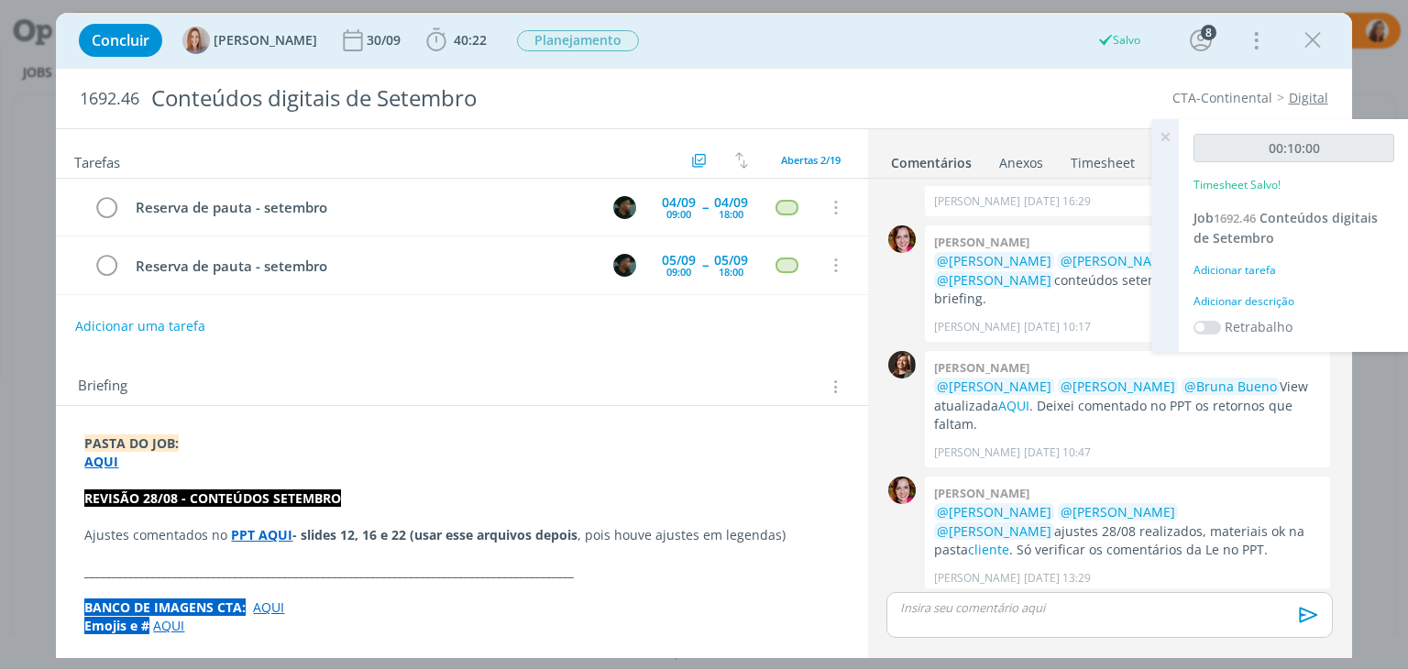
click at [1265, 307] on div "Adicionar descrição" at bounding box center [1293, 301] width 201 height 16
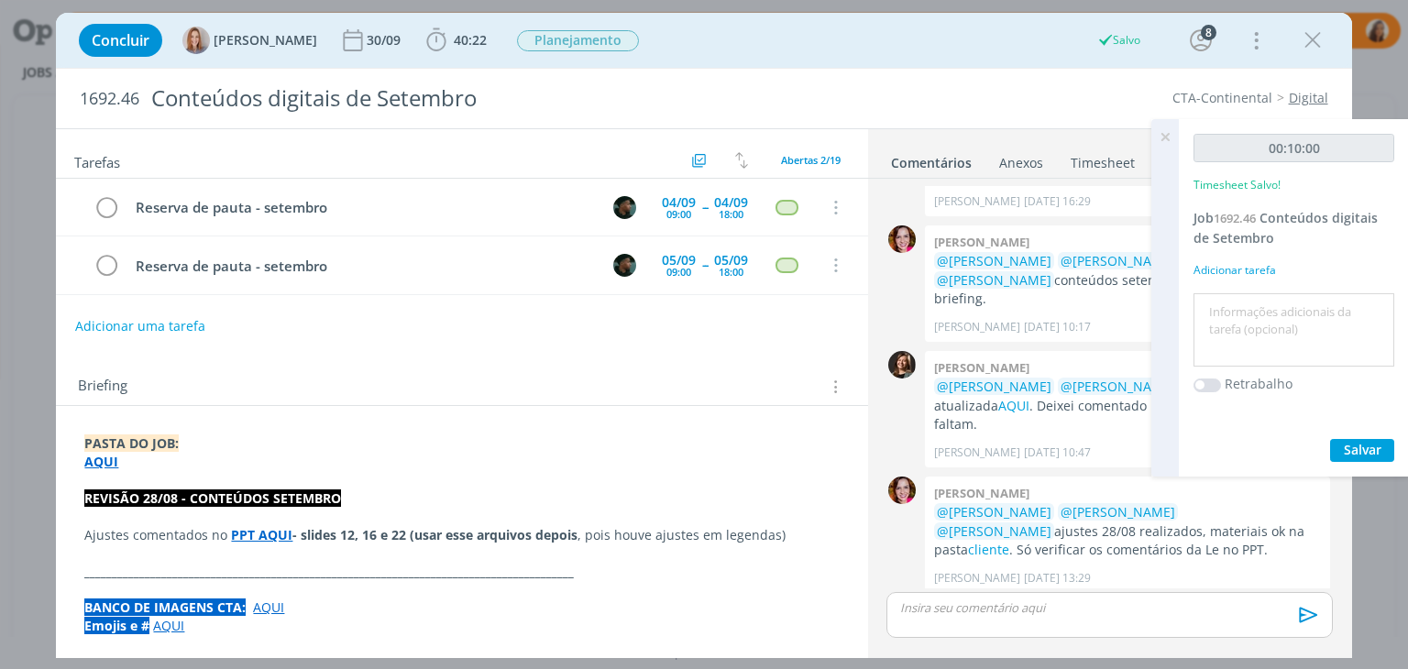
click at [1265, 307] on textarea at bounding box center [1294, 330] width 192 height 65
type textarea "envio"
click at [1378, 458] on button "Salvar" at bounding box center [1362, 450] width 64 height 23
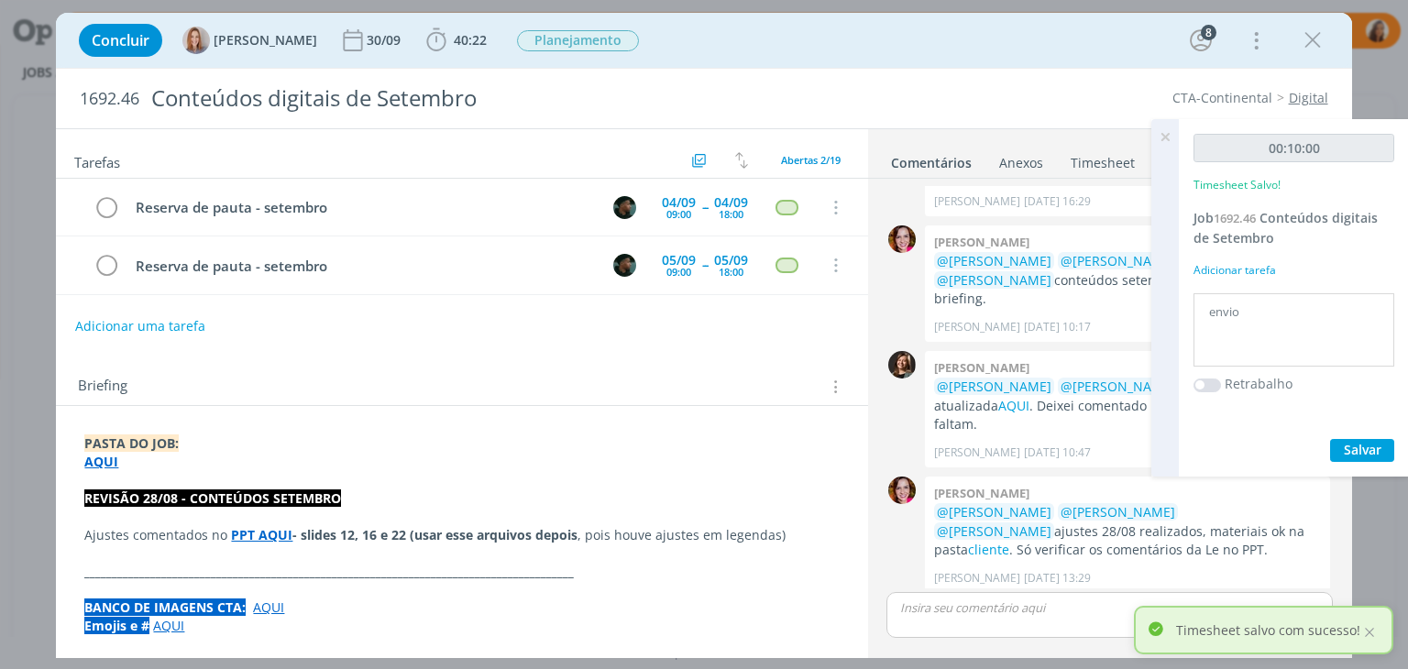
click at [1169, 143] on icon at bounding box center [1164, 137] width 33 height 36
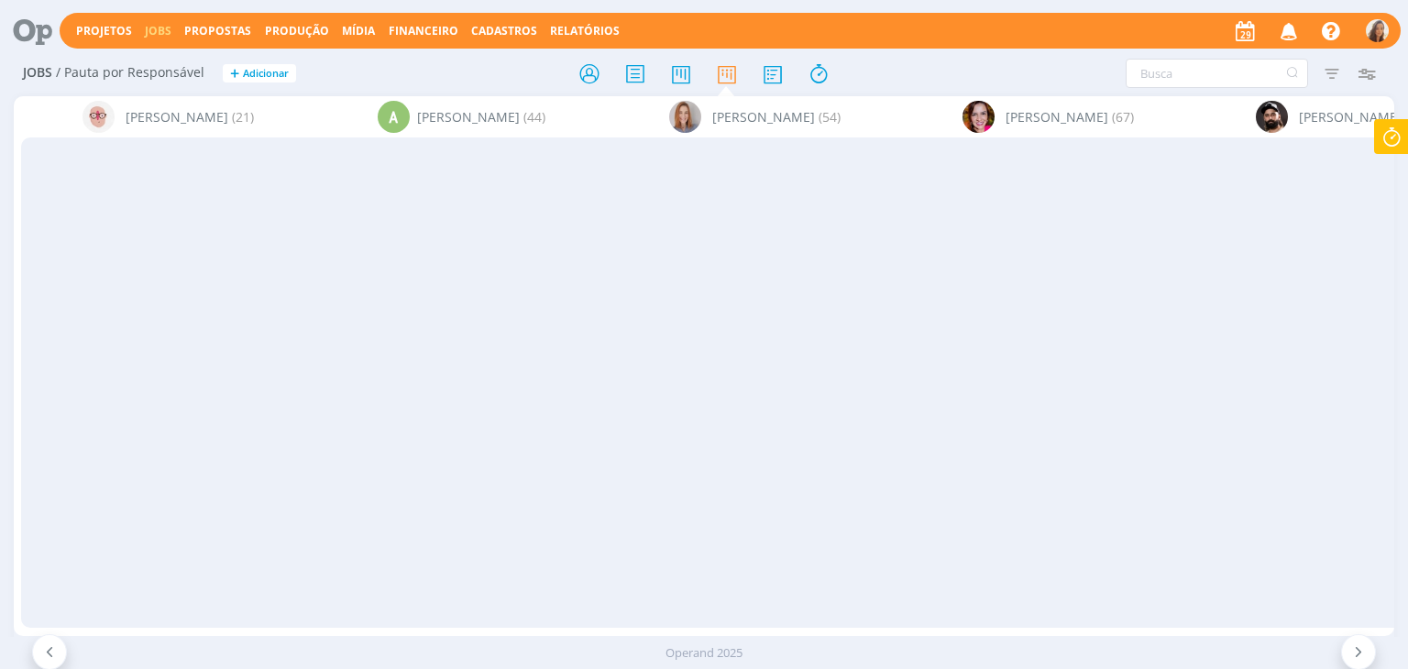
scroll to position [0, 4898]
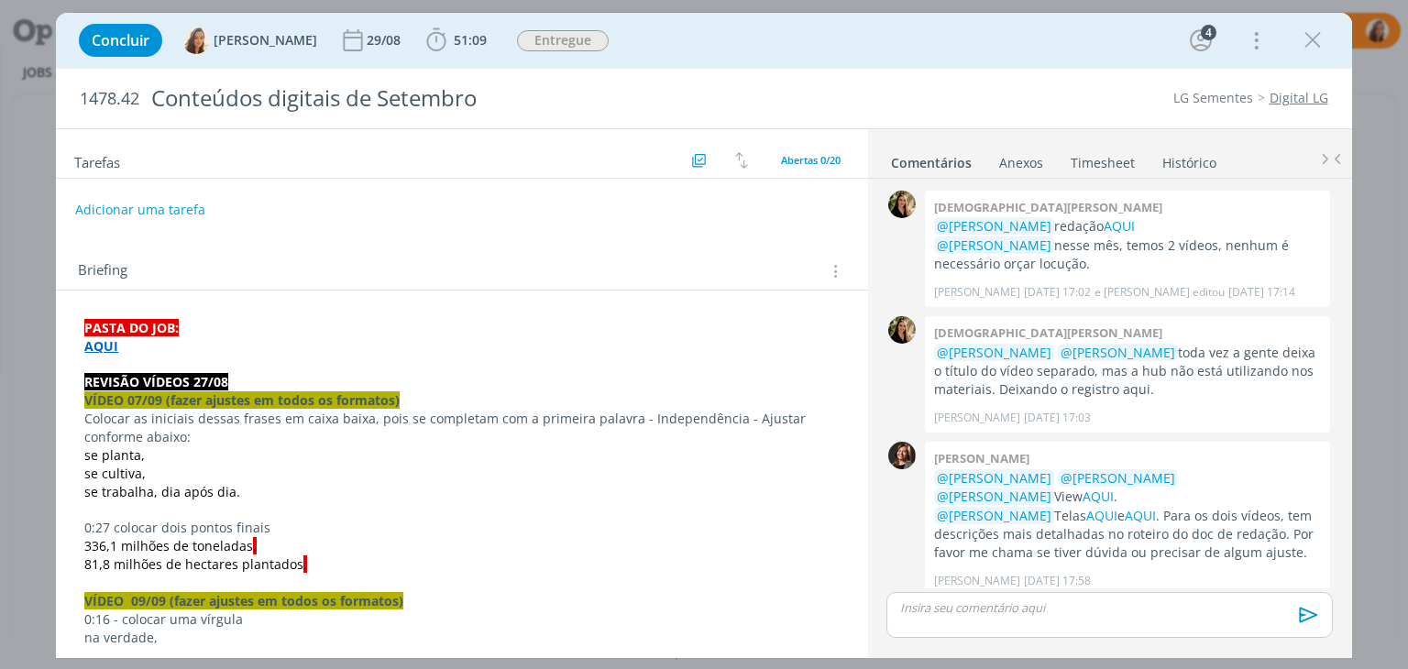
scroll to position [1631, 0]
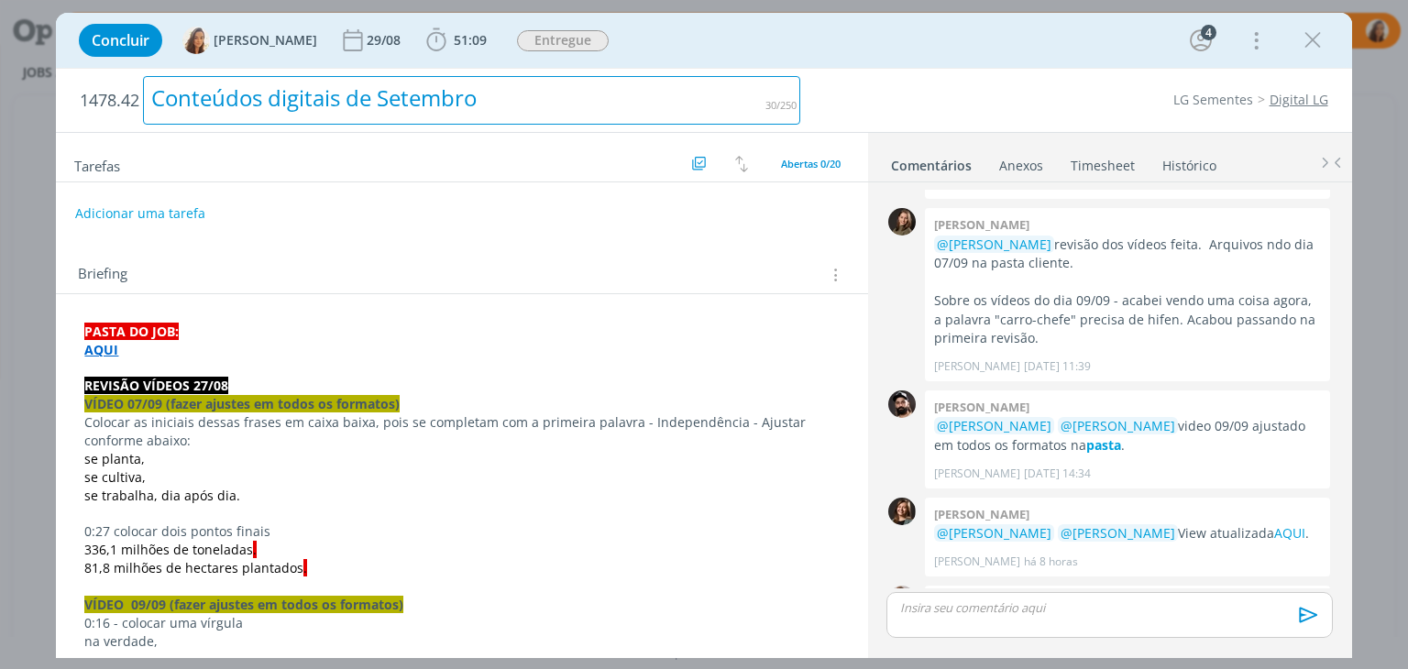
click at [234, 109] on div "Conteúdos digitais de Setembro" at bounding box center [471, 100] width 657 height 49
copy div "Conteúdos digitais de Setembro"
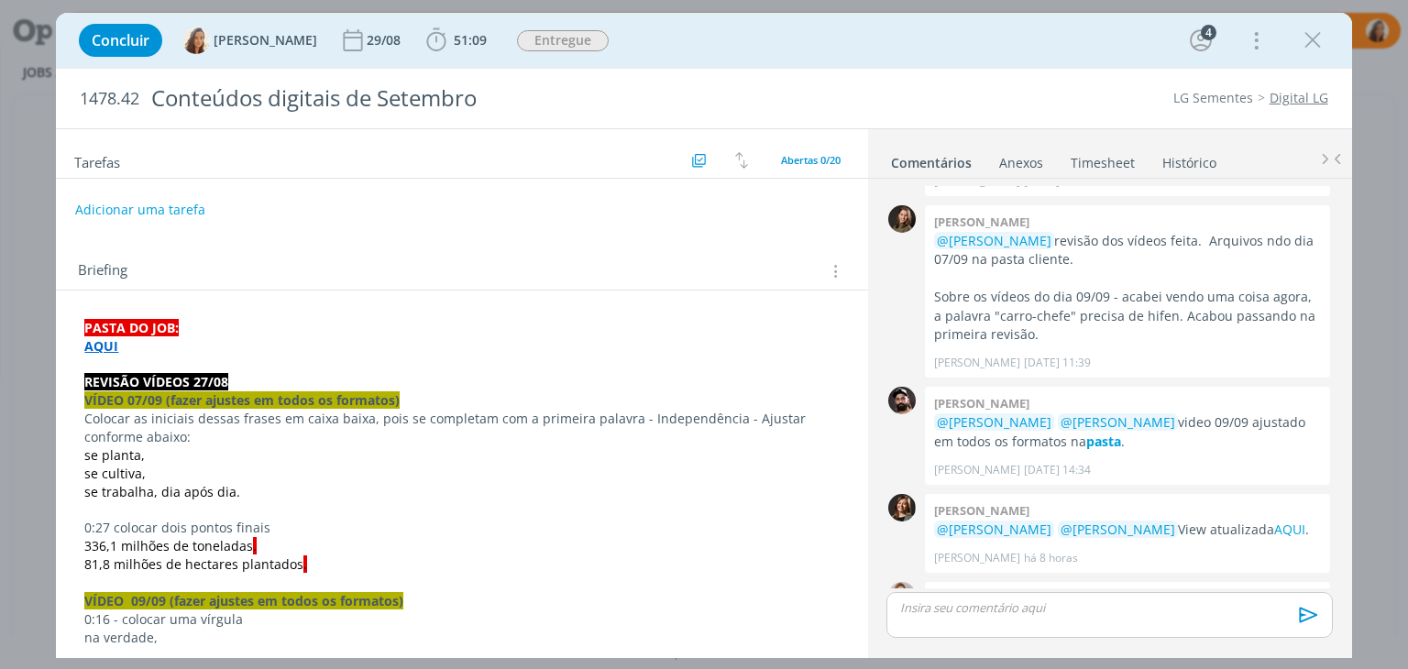
click at [110, 353] on p "AQUI" at bounding box center [461, 346] width 754 height 18
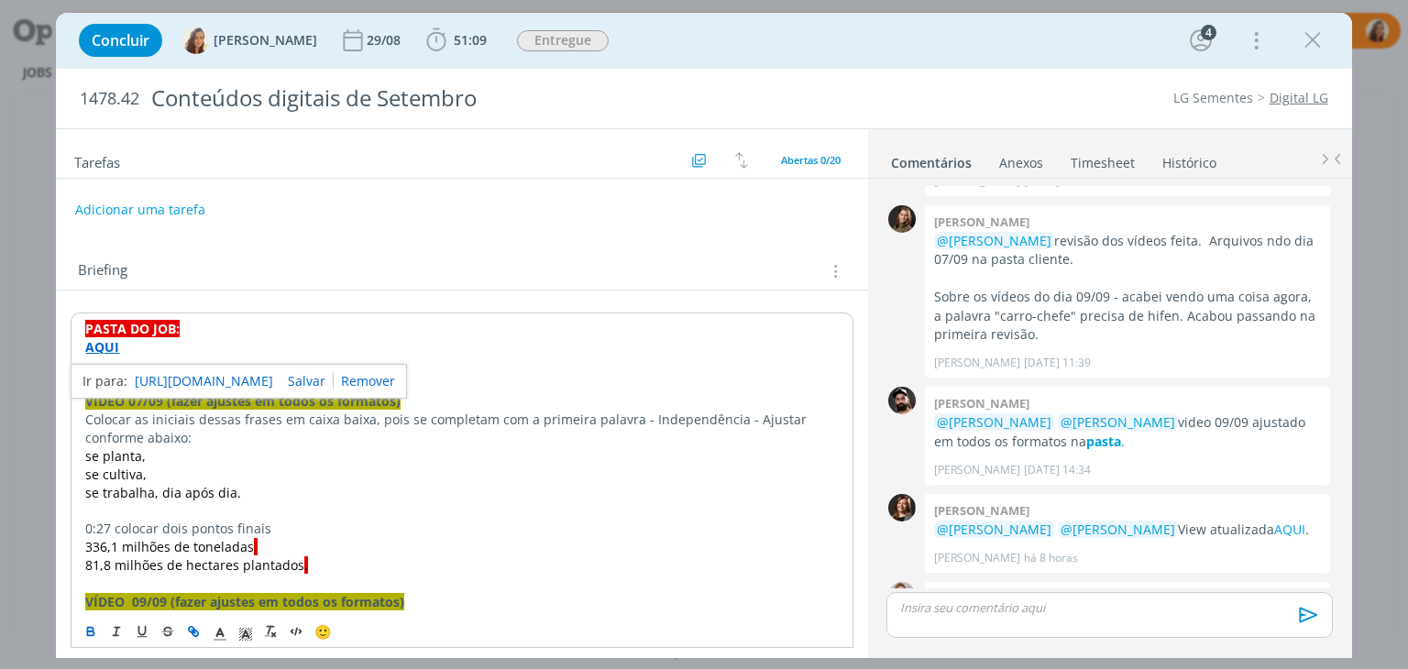
click at [176, 384] on link "[URL][DOMAIN_NAME]" at bounding box center [204, 381] width 138 height 24
click at [107, 42] on span "Concluir" at bounding box center [121, 40] width 58 height 15
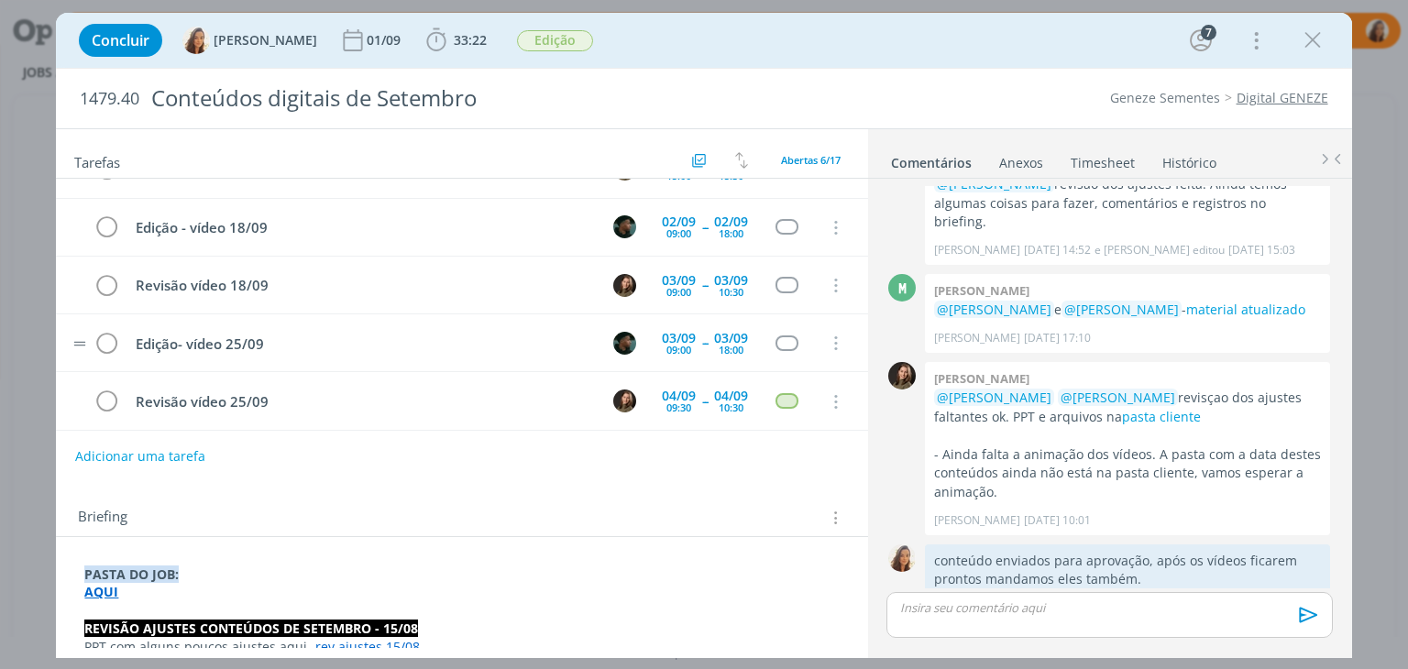
scroll to position [97, 0]
click at [1122, 408] on link "pasta cliente" at bounding box center [1161, 416] width 79 height 17
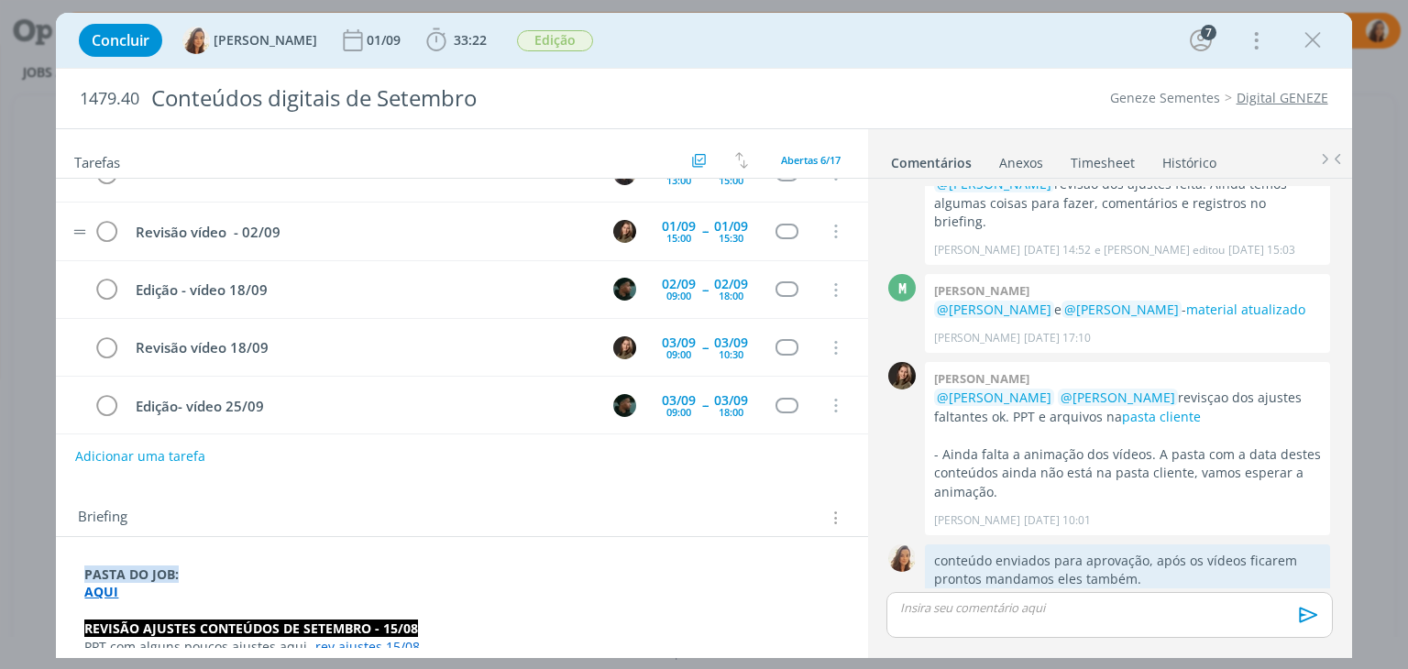
scroll to position [0, 0]
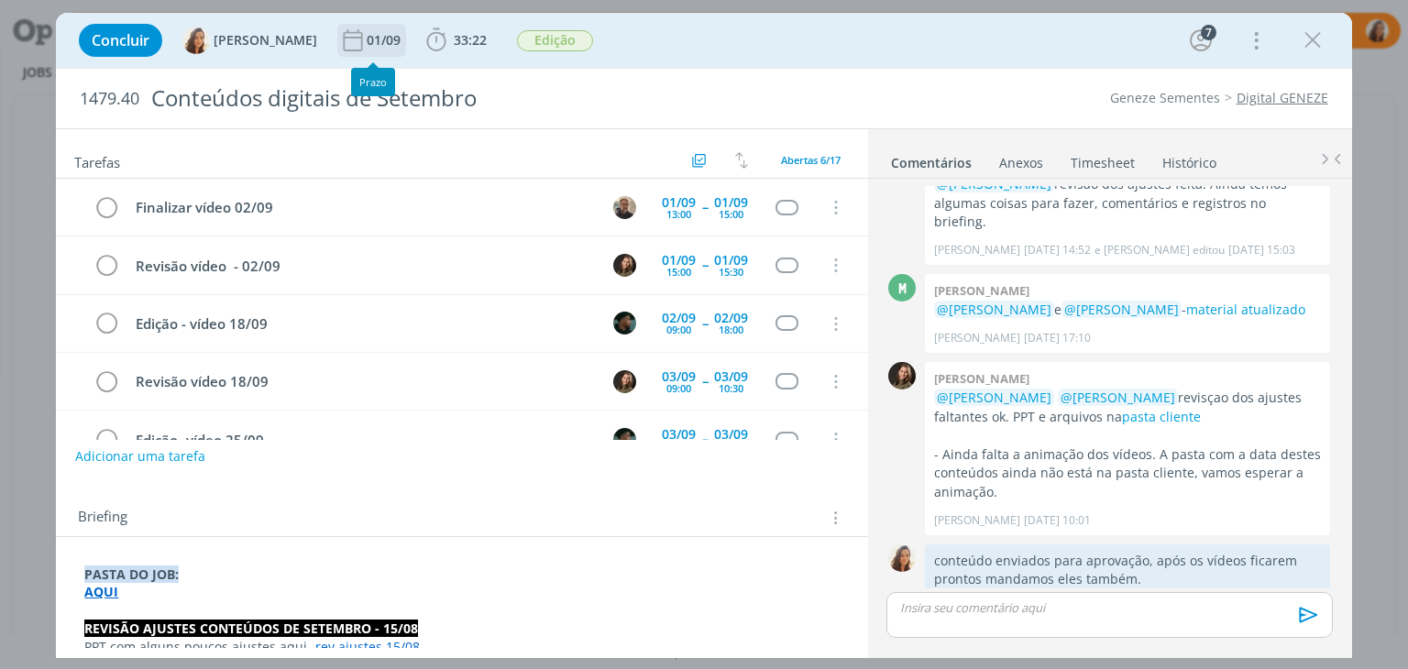
click at [370, 50] on div "01/09" at bounding box center [386, 40] width 38 height 33
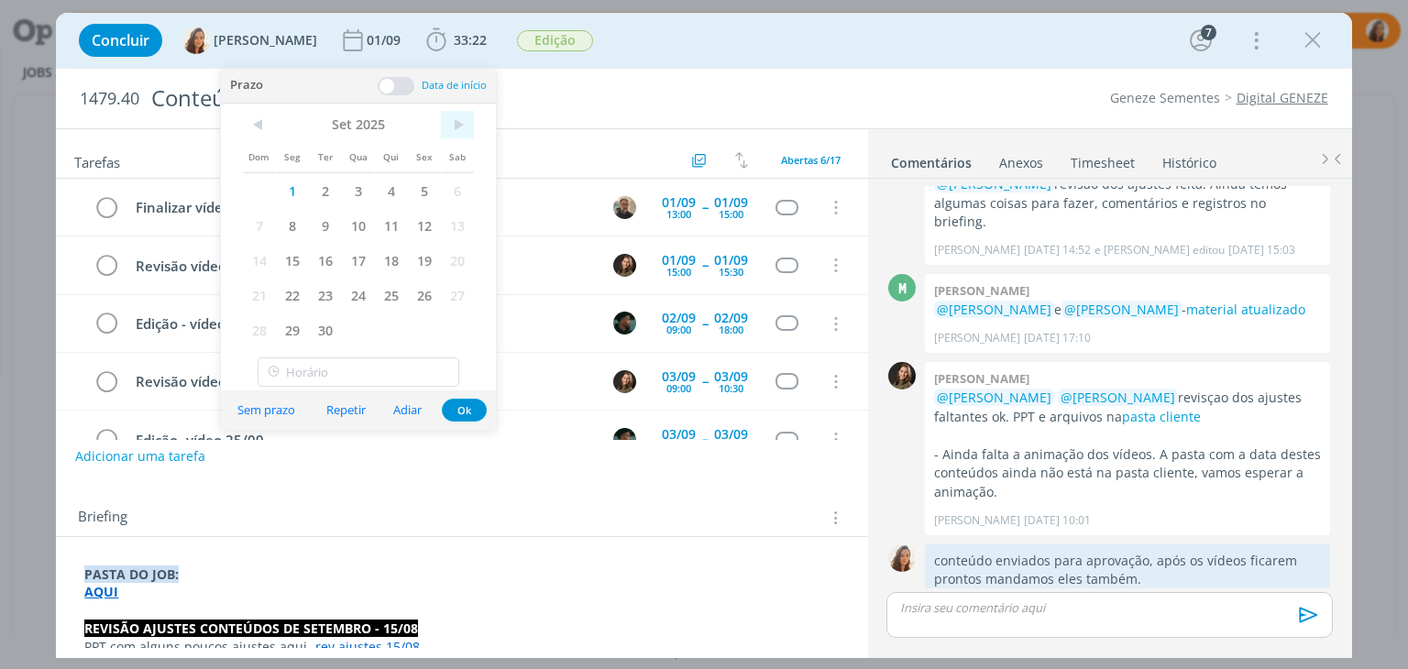
click at [466, 125] on span ">" at bounding box center [457, 124] width 33 height 27
click at [266, 118] on span "<" at bounding box center [259, 124] width 33 height 27
click at [382, 188] on span "4" at bounding box center [391, 190] width 33 height 35
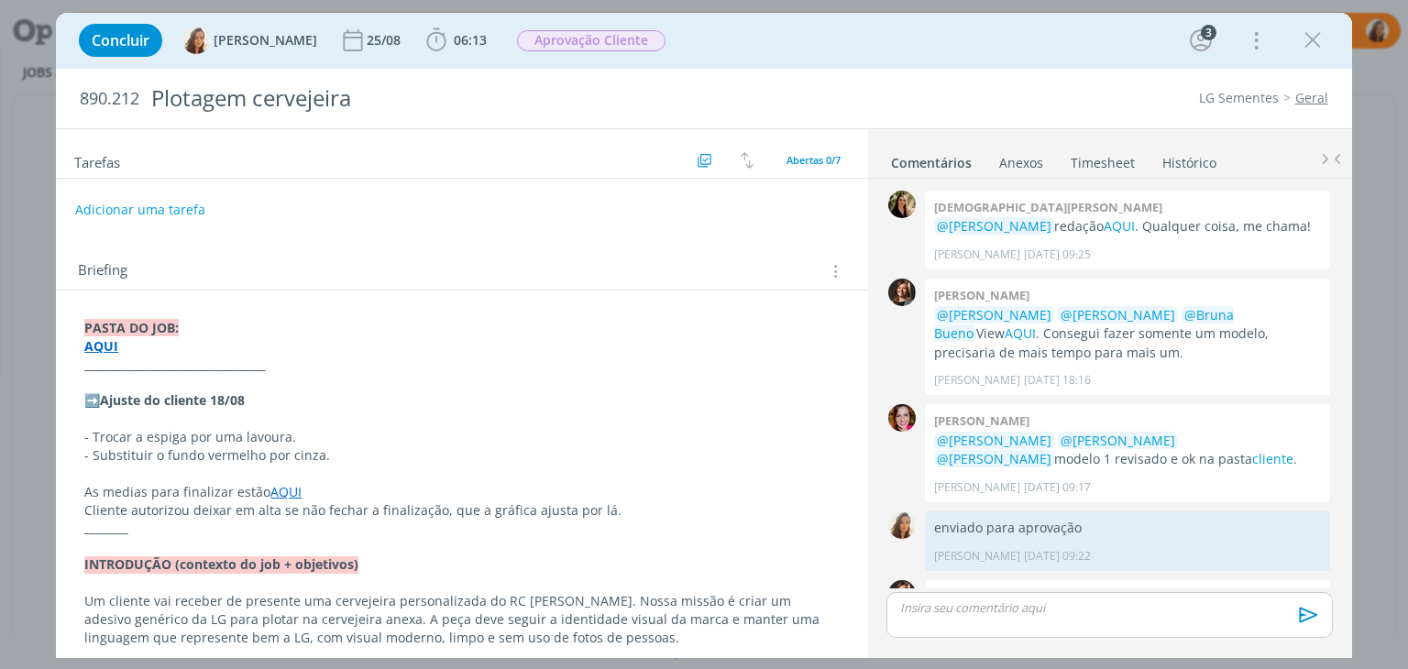
scroll to position [363, 0]
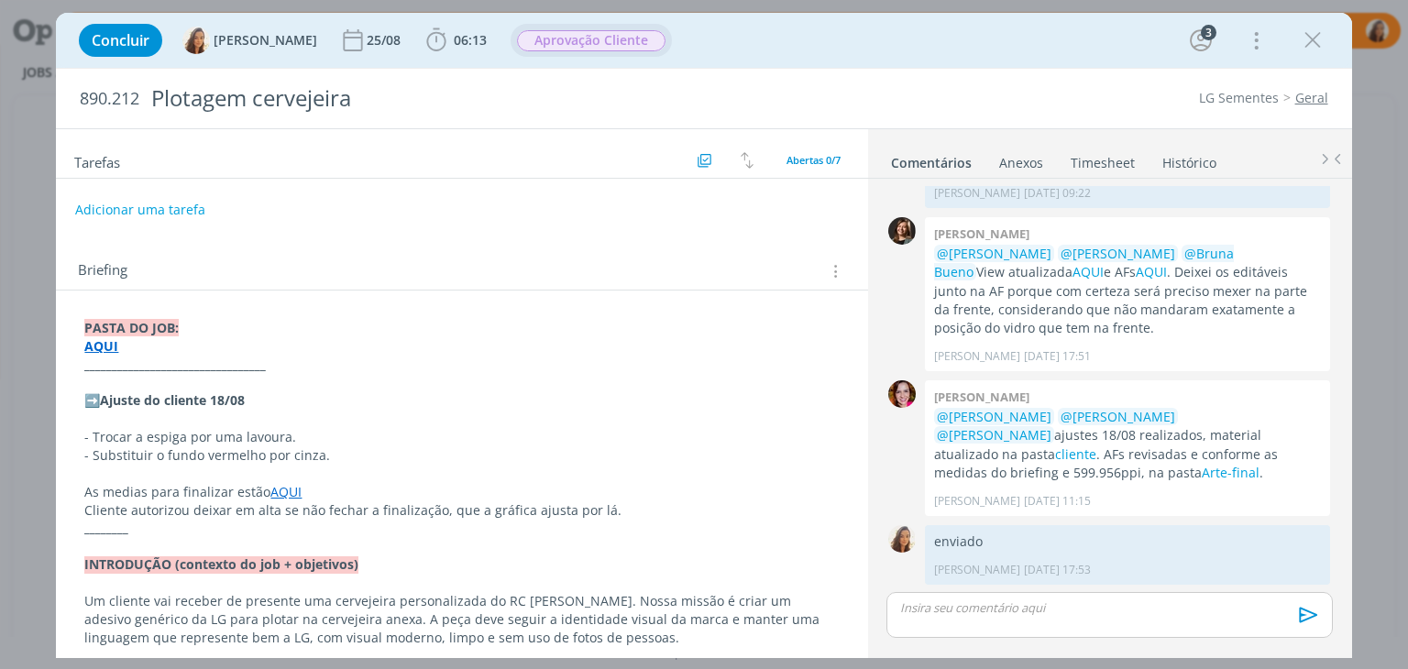
click at [529, 39] on span "Aprovação Cliente" at bounding box center [591, 40] width 148 height 21
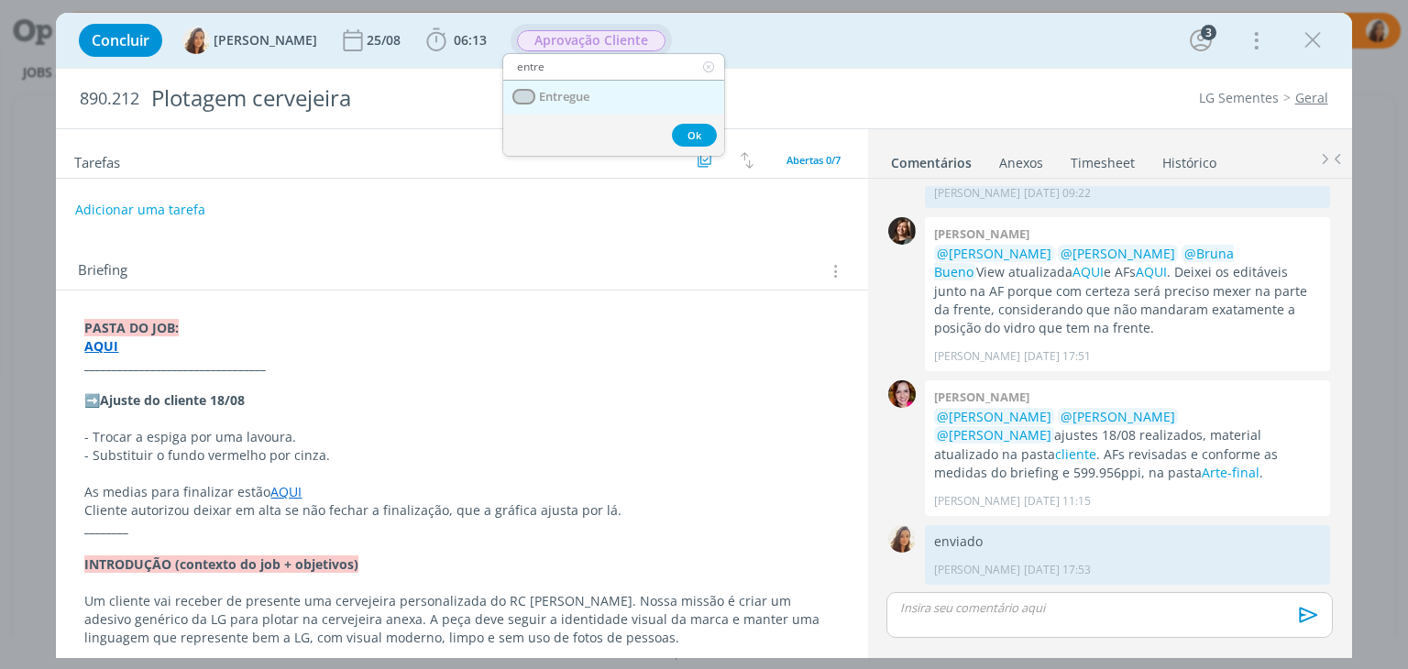
type input "entre"
click at [549, 90] on span "Entregue" at bounding box center [565, 97] width 50 height 15
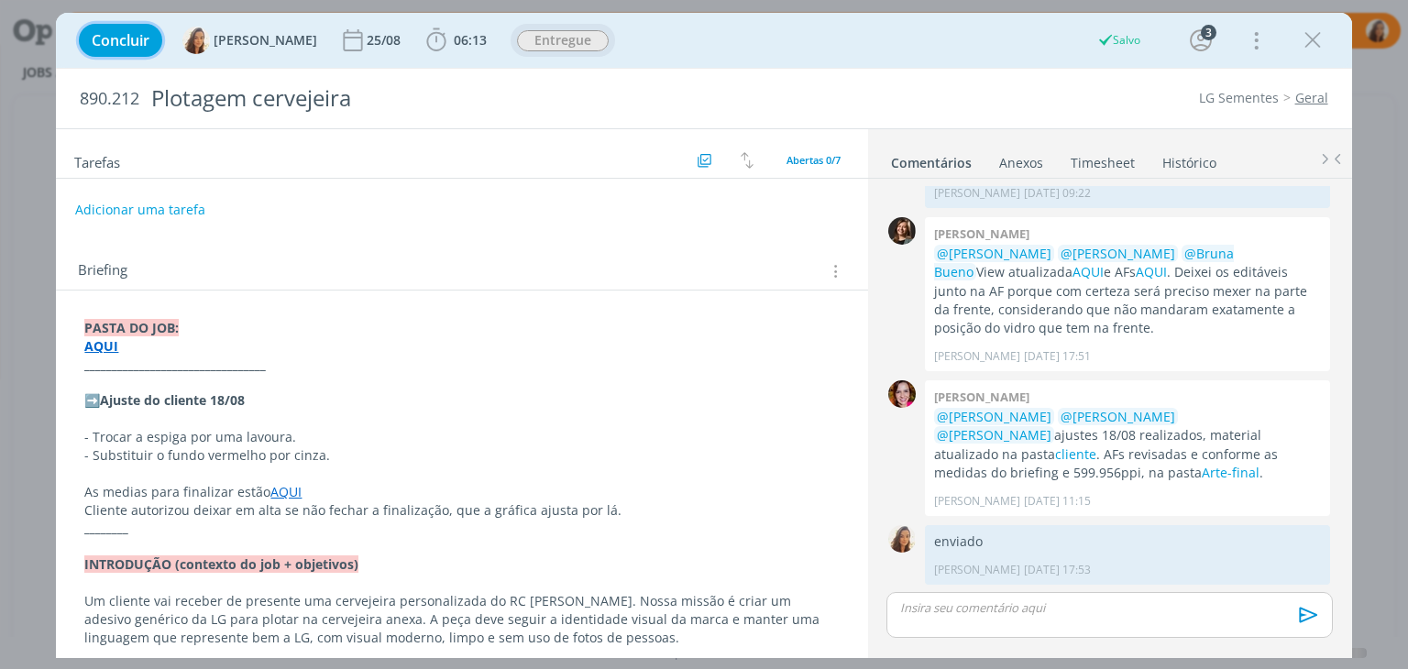
click at [110, 37] on span "Concluir" at bounding box center [121, 40] width 58 height 15
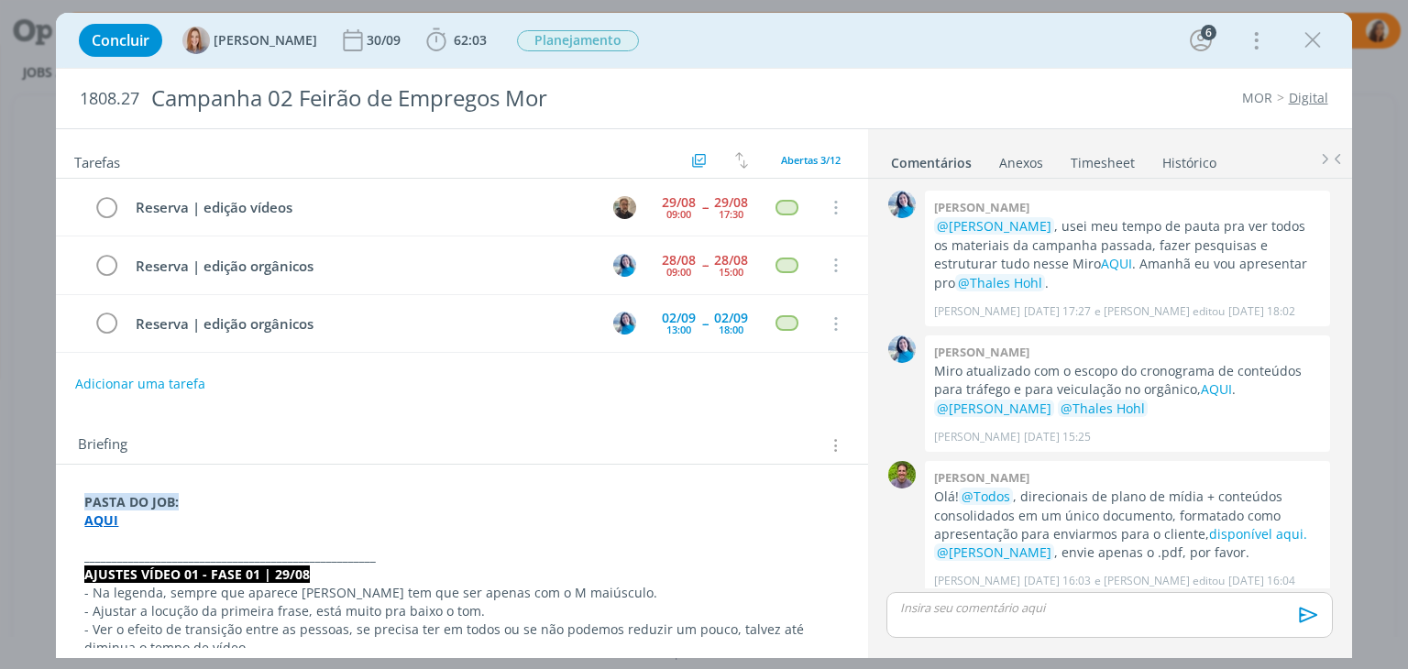
scroll to position [909, 0]
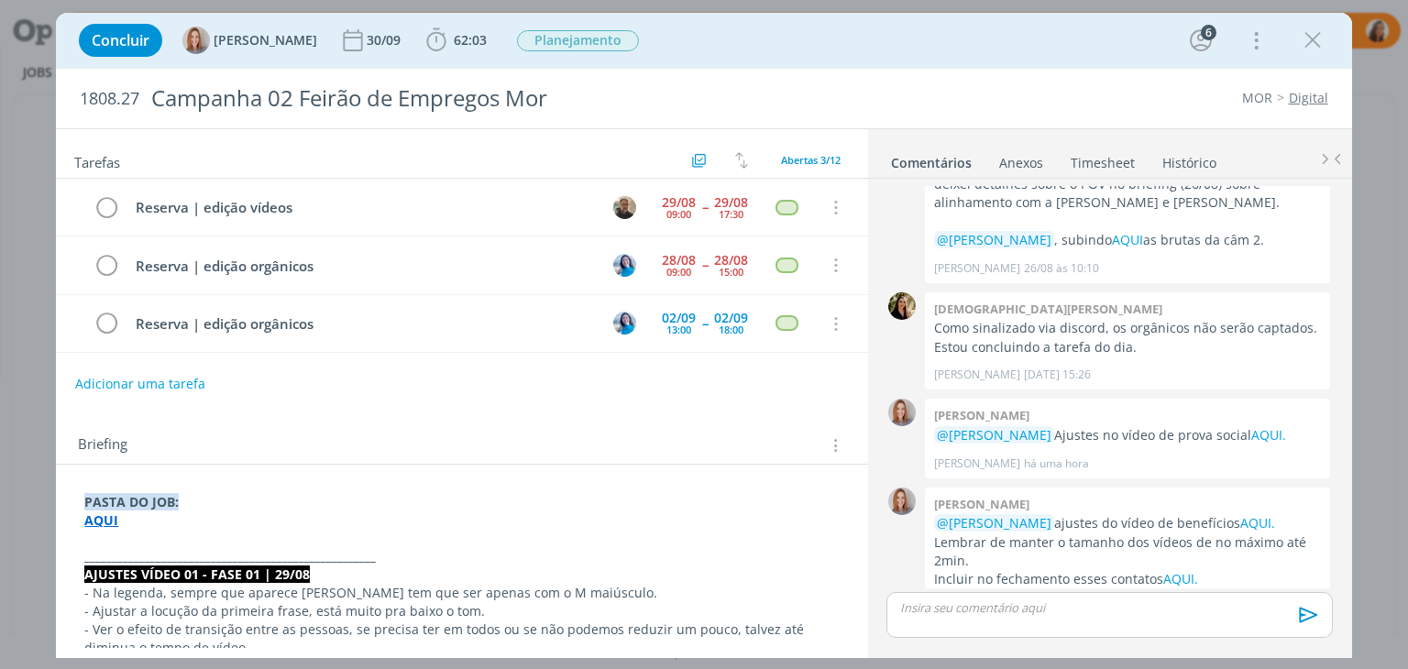
click at [115, 513] on strong "AQUI" at bounding box center [101, 519] width 34 height 17
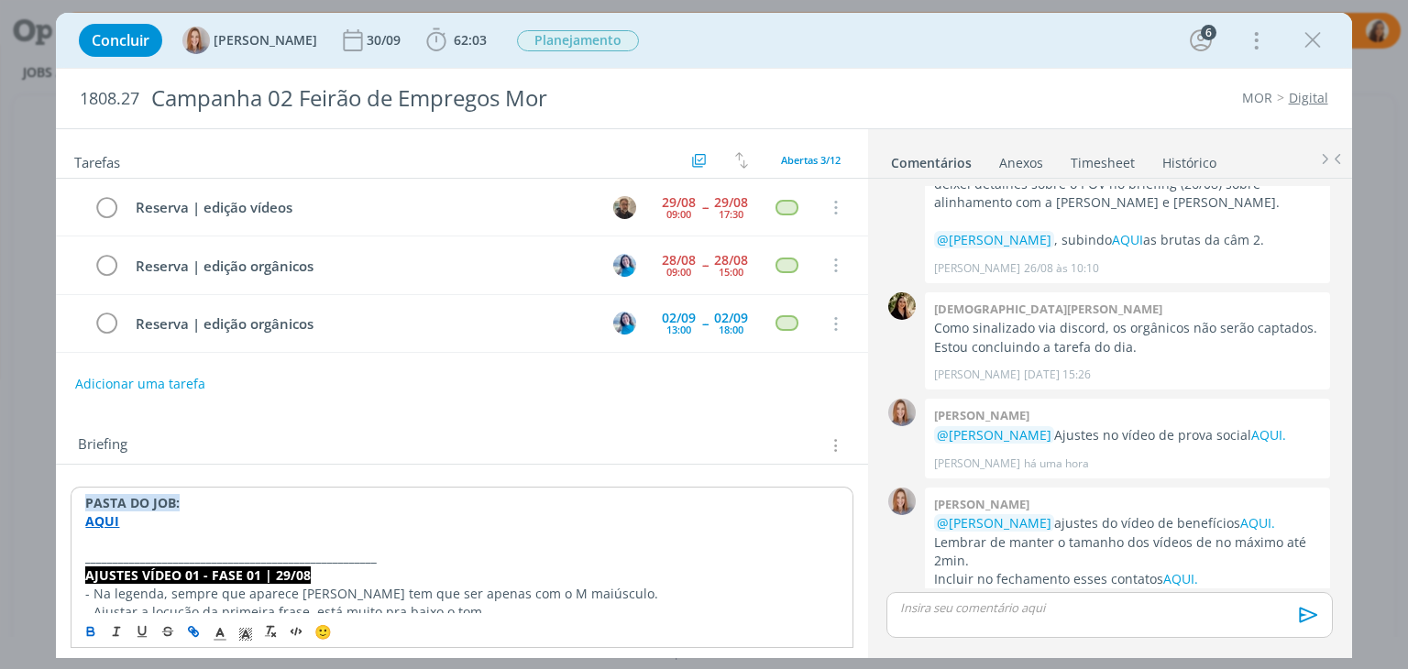
click at [104, 521] on strong "AQUI" at bounding box center [102, 520] width 34 height 17
click at [228, 546] on link "[URL][DOMAIN_NAME]" at bounding box center [204, 556] width 138 height 24
